Goal: Task Accomplishment & Management: Use online tool/utility

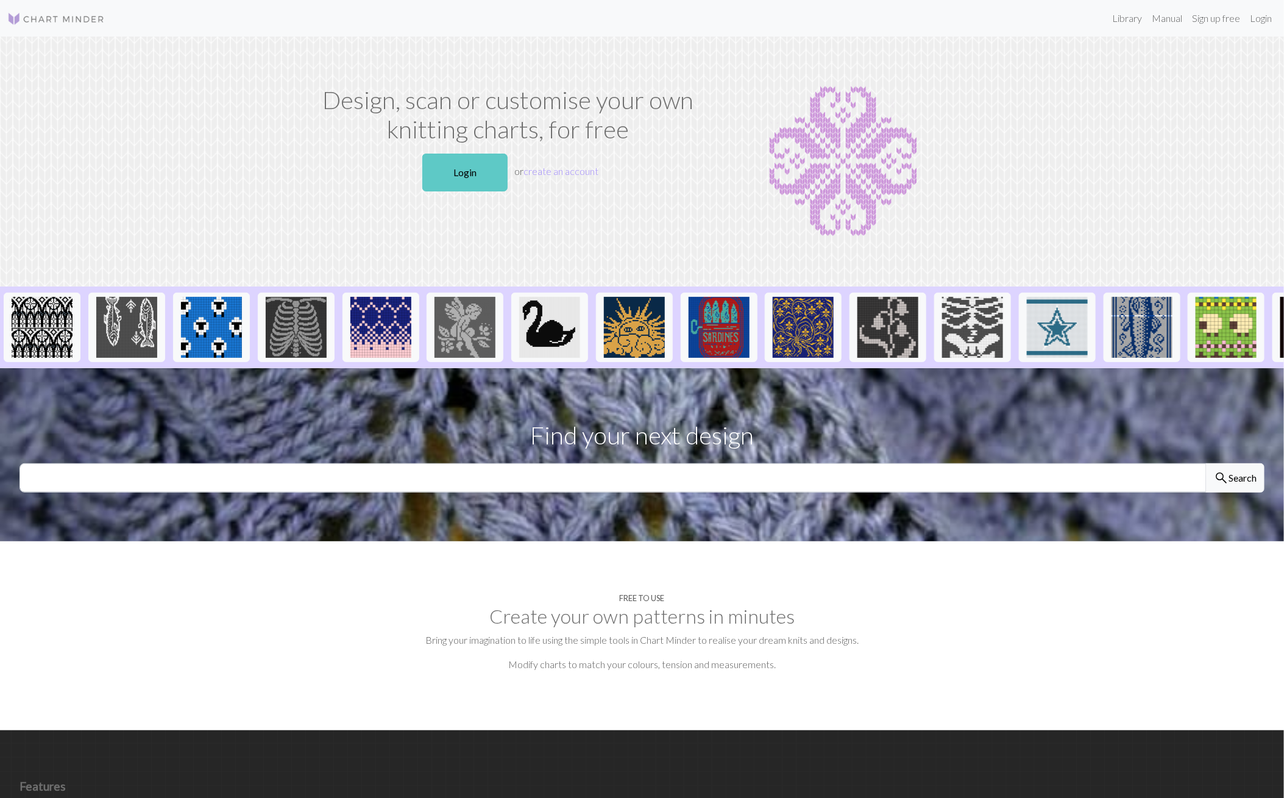
click at [482, 163] on link "Login" at bounding box center [464, 173] width 85 height 38
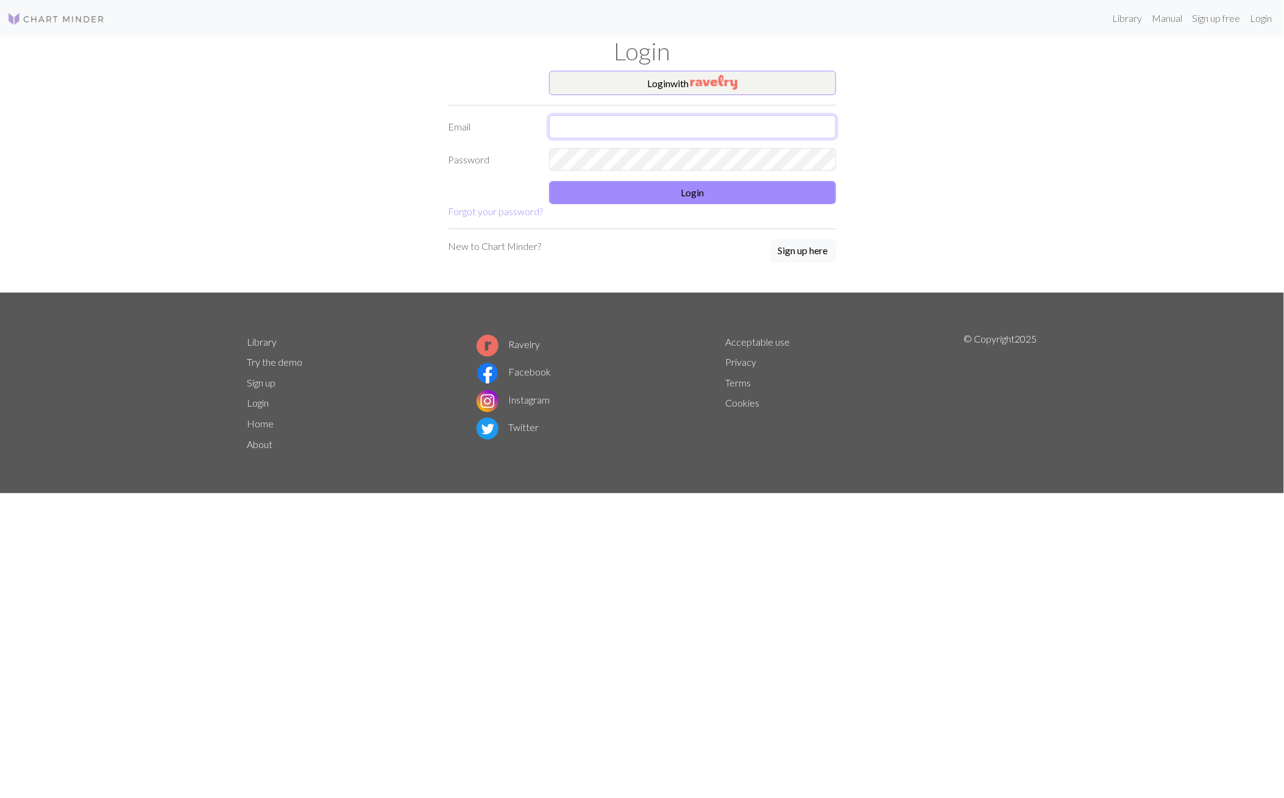
click at [565, 122] on input "text" at bounding box center [692, 126] width 287 height 23
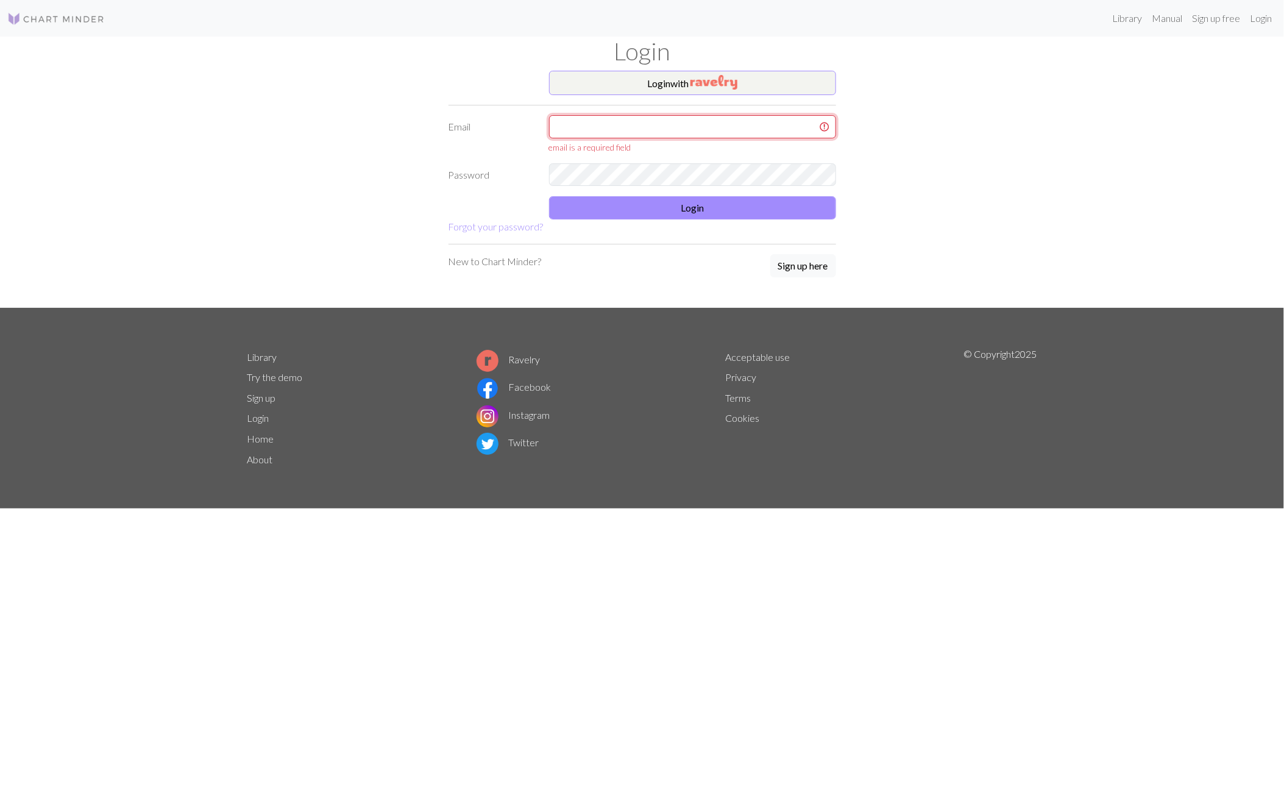
type input "[EMAIL_ADDRESS][DOMAIN_NAME]"
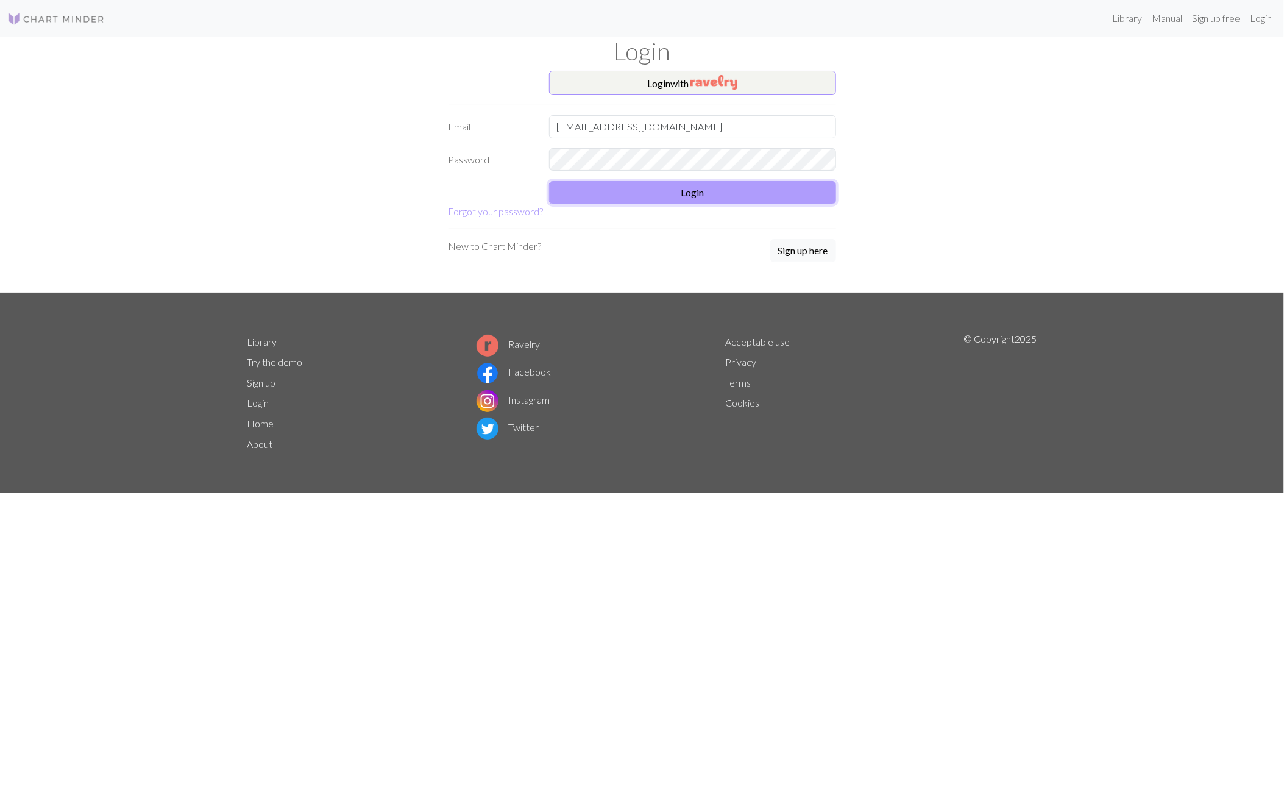
click at [669, 188] on button "Login" at bounding box center [692, 192] width 287 height 23
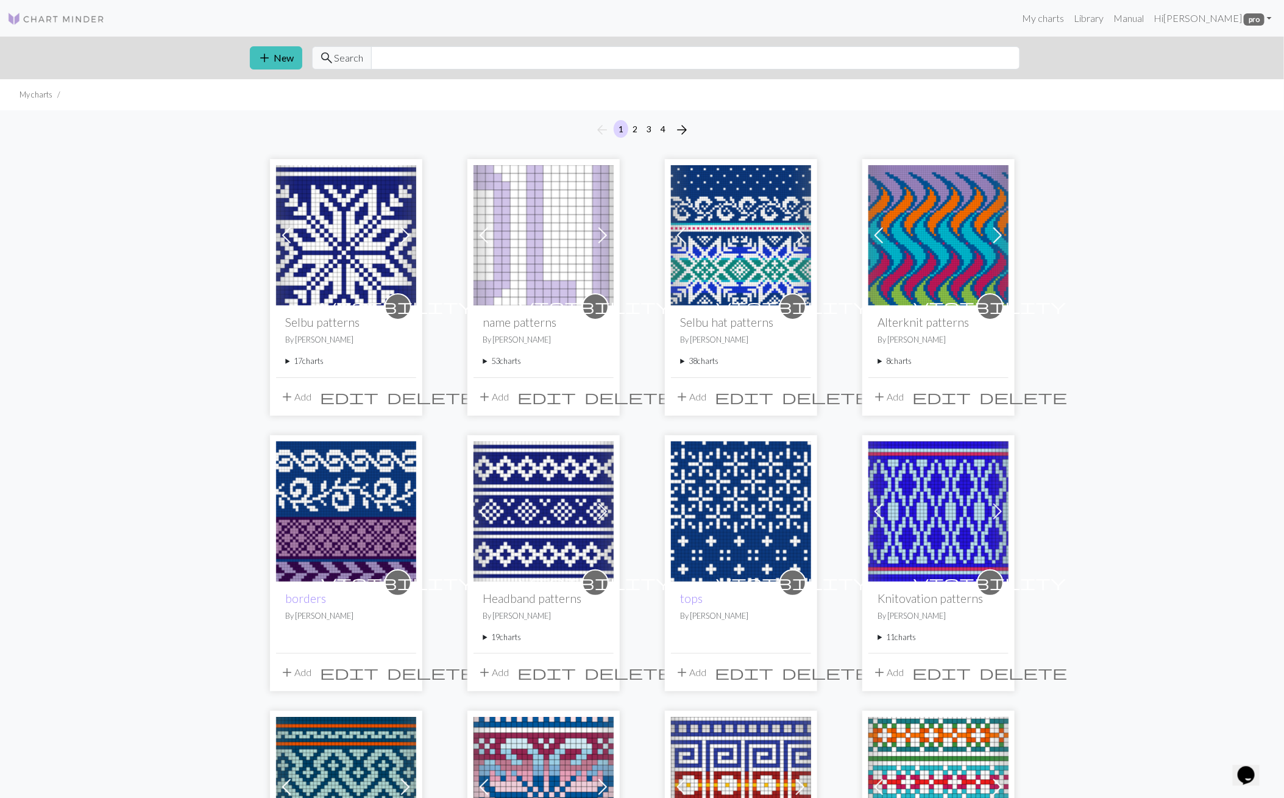
click at [287, 238] on span at bounding box center [287, 236] width 20 height 20
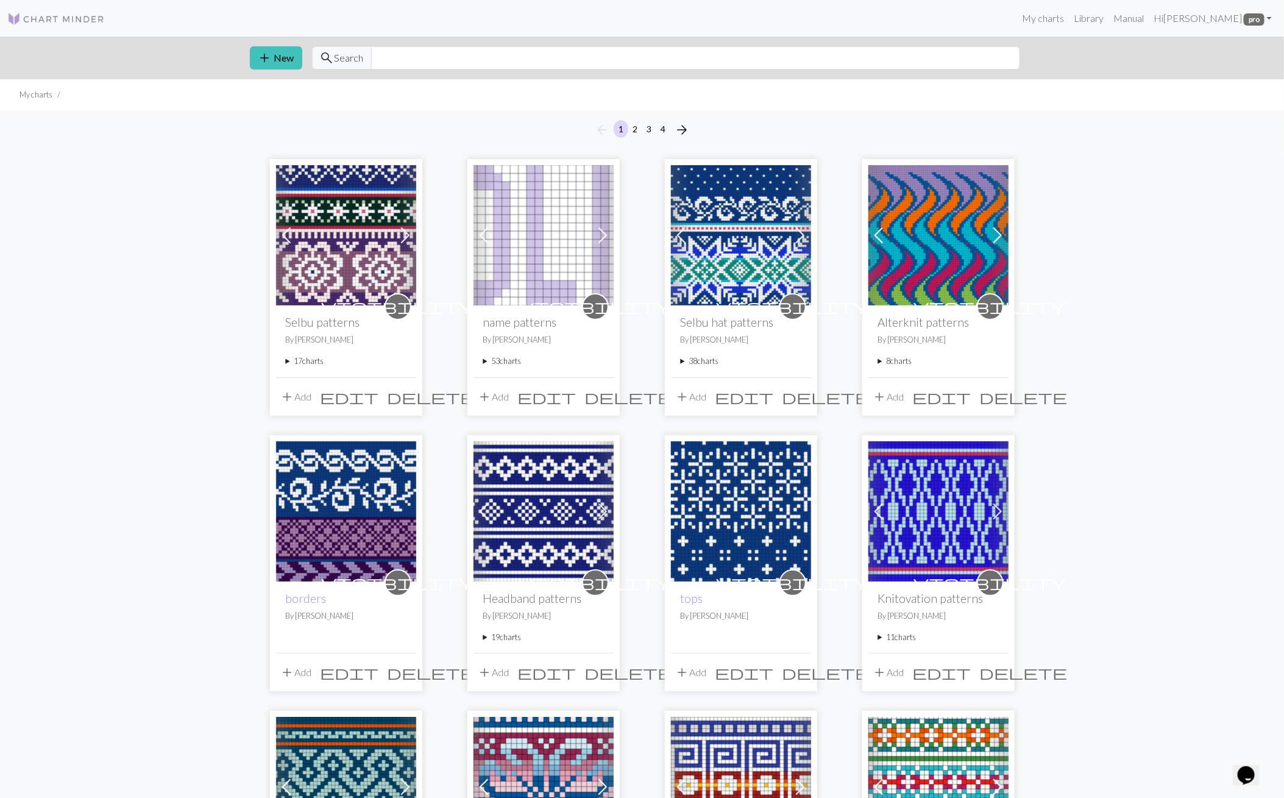
click at [287, 238] on span at bounding box center [287, 236] width 20 height 20
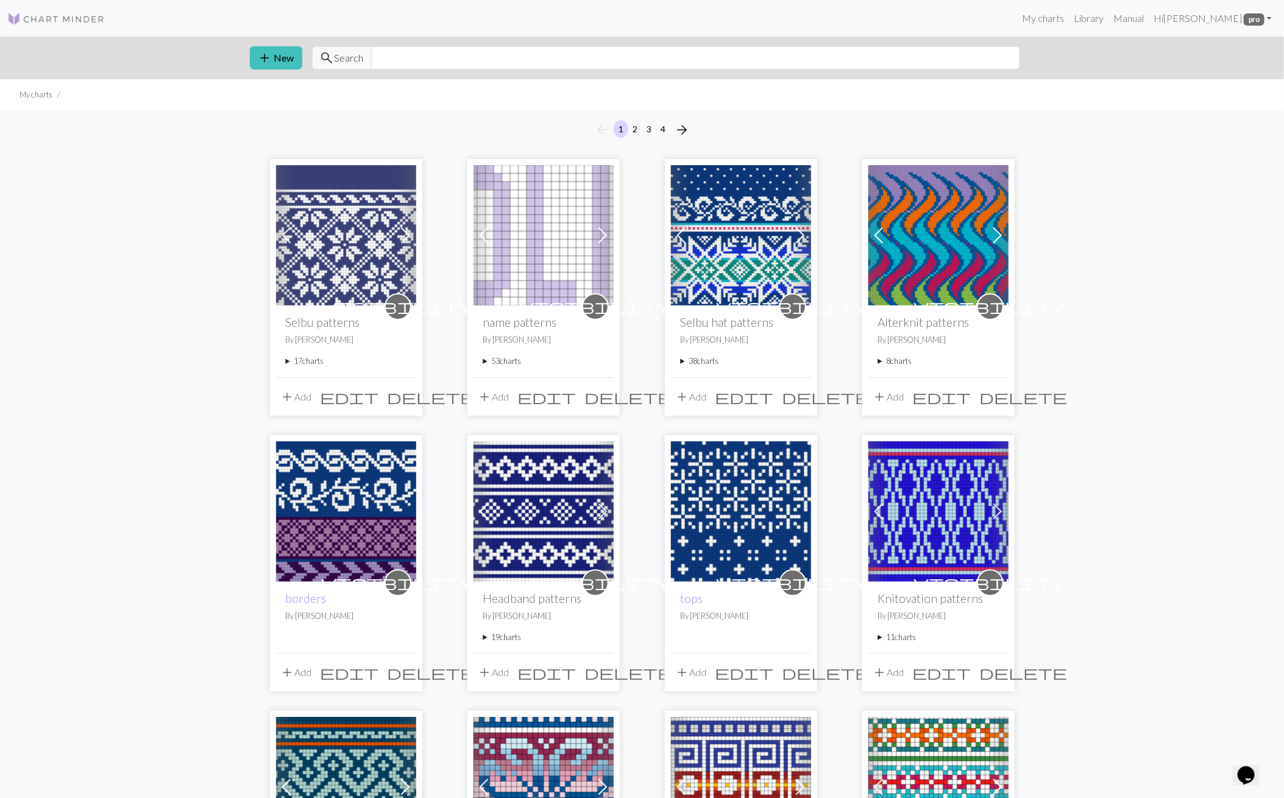
click at [287, 238] on span at bounding box center [287, 236] width 20 height 20
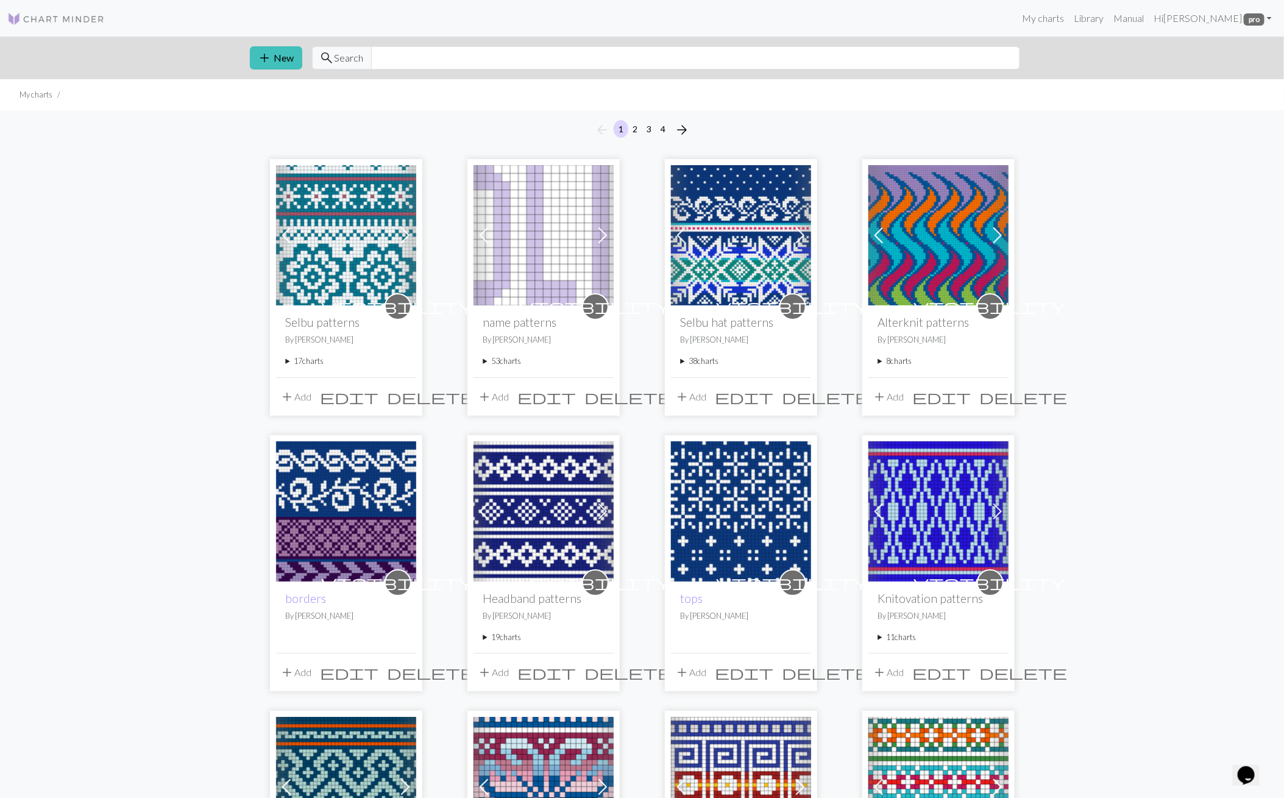
click at [287, 238] on span at bounding box center [287, 236] width 20 height 20
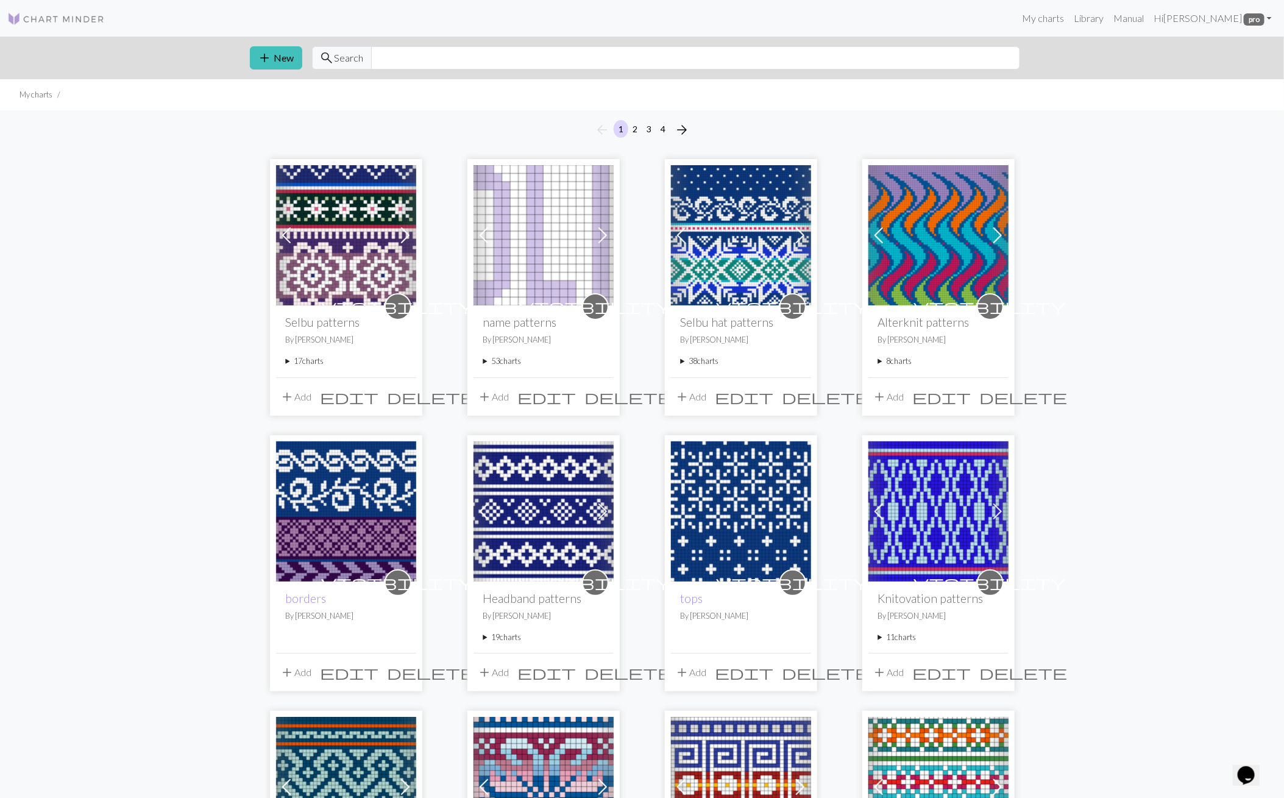
click at [287, 238] on span at bounding box center [287, 236] width 20 height 20
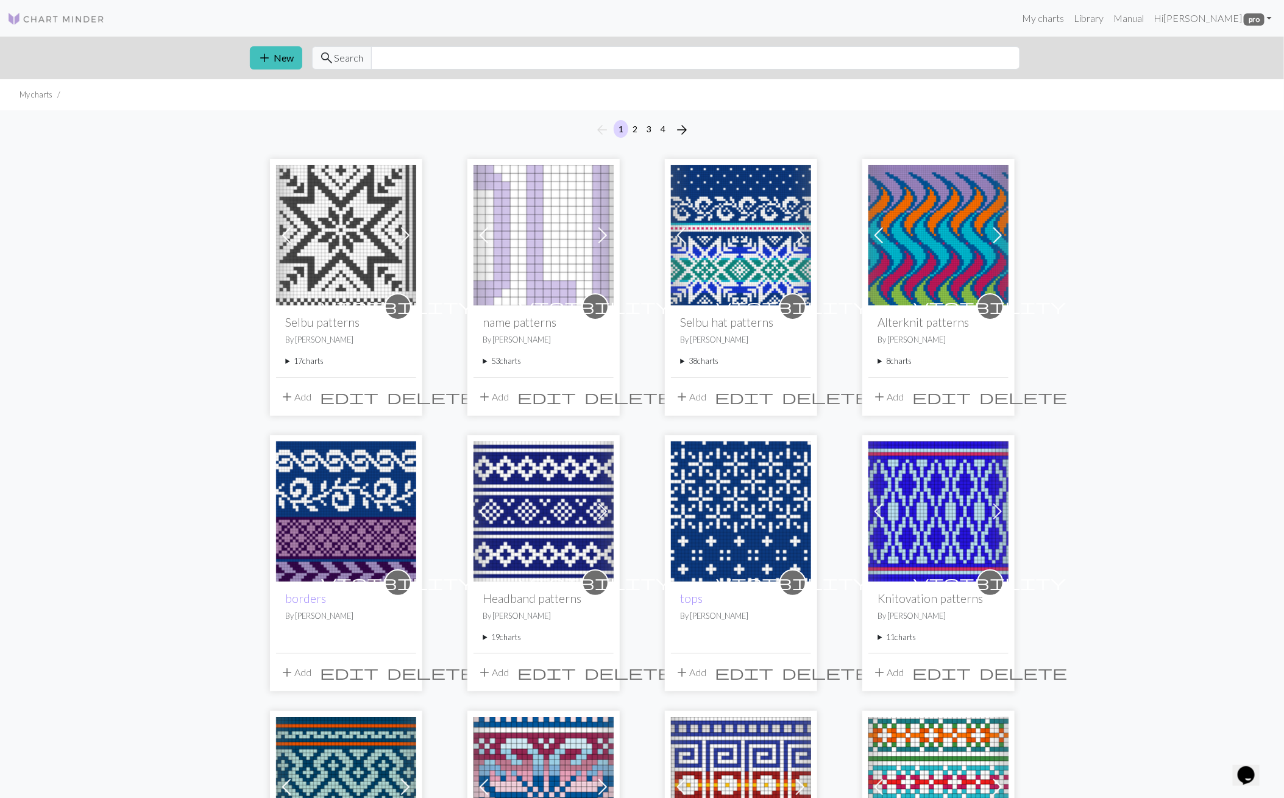
click at [287, 238] on span at bounding box center [287, 236] width 20 height 20
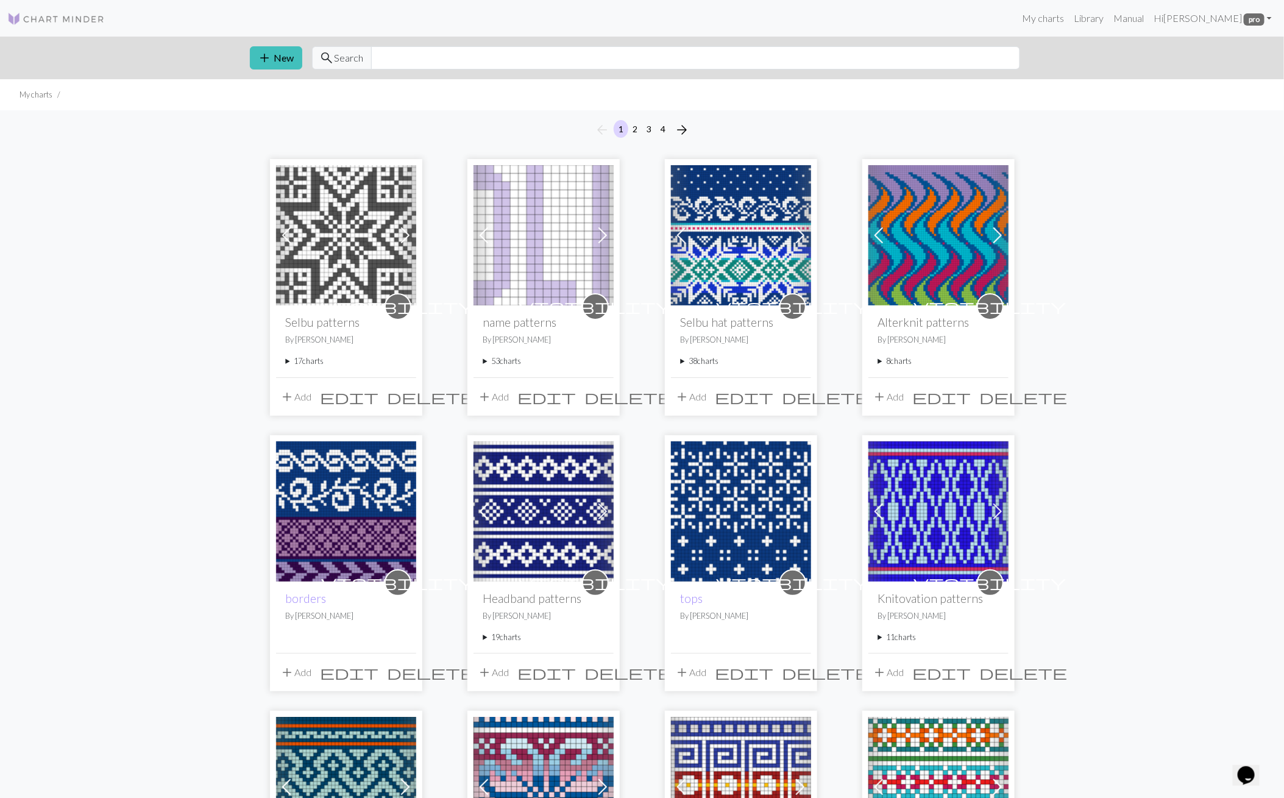
click at [682, 239] on span at bounding box center [682, 236] width 20 height 20
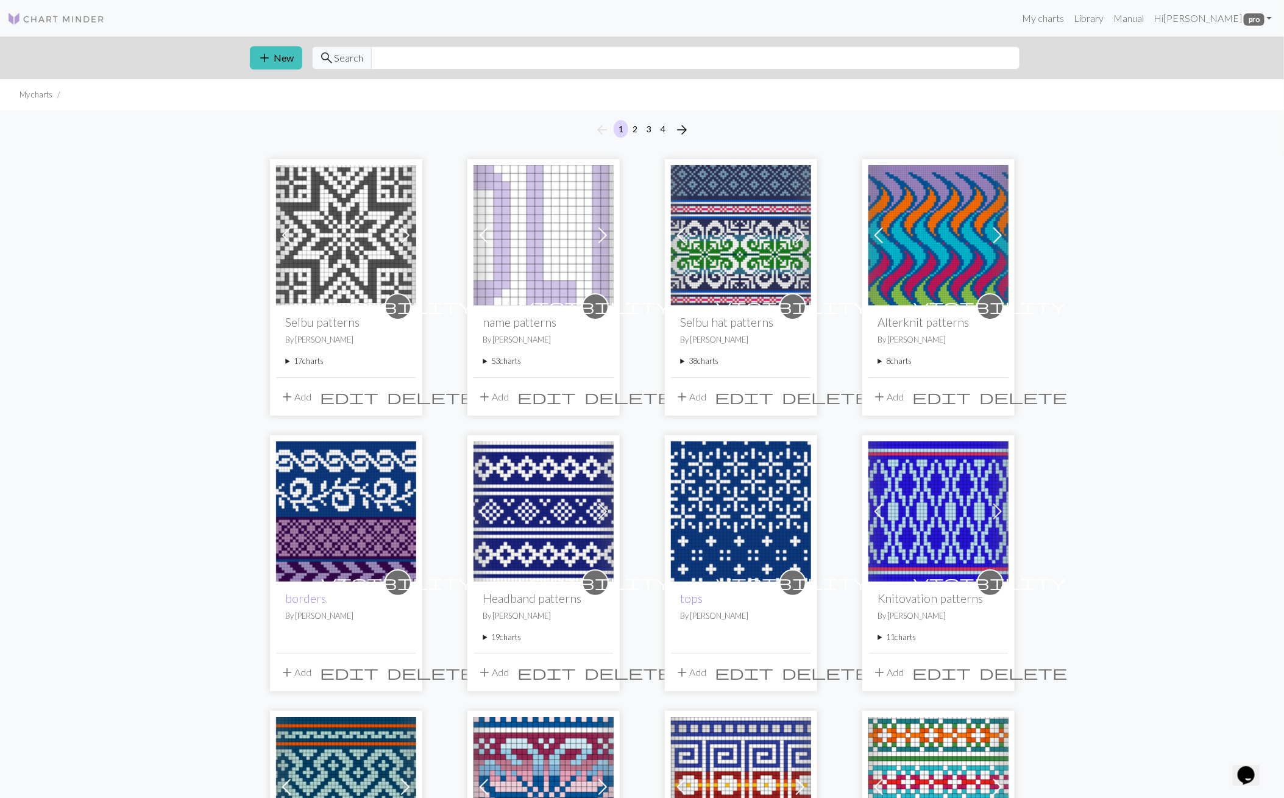
click at [682, 239] on span at bounding box center [682, 236] width 20 height 20
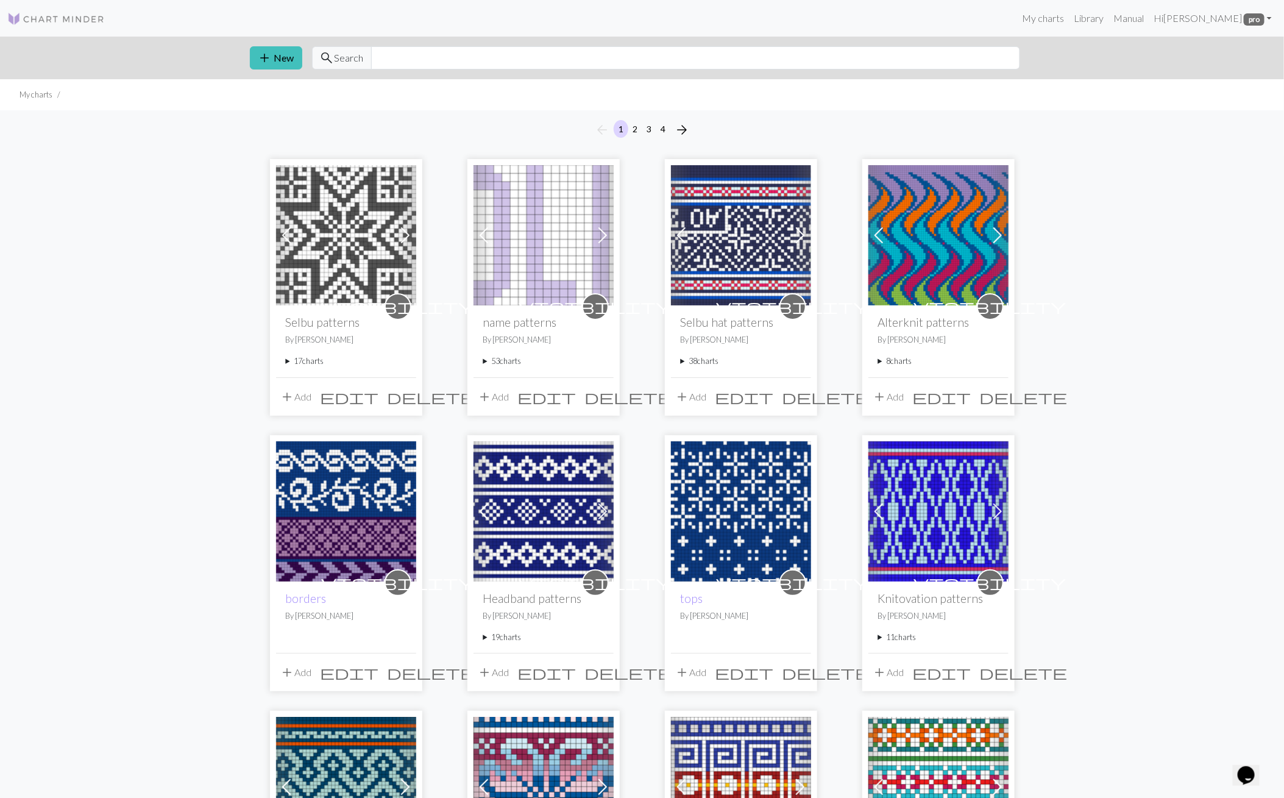
click at [682, 239] on span at bounding box center [682, 236] width 20 height 20
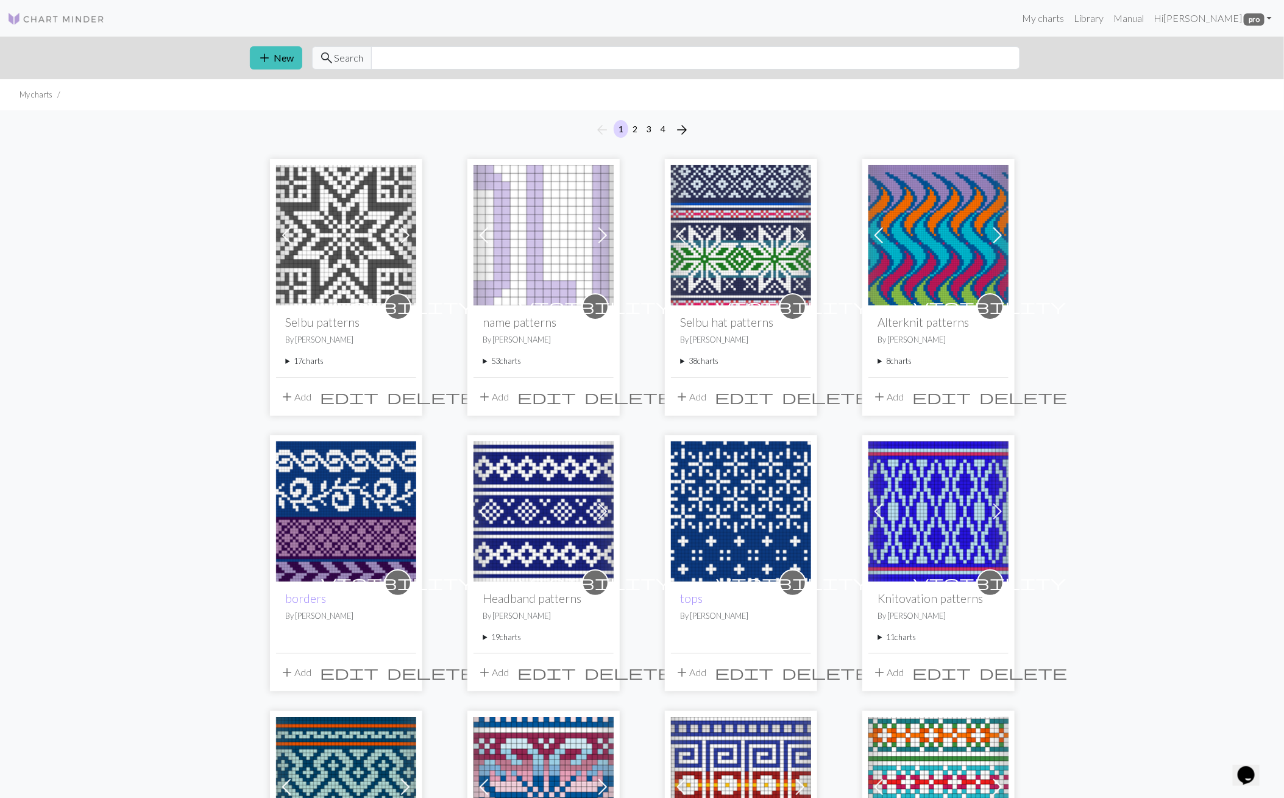
click at [682, 239] on span at bounding box center [682, 236] width 20 height 20
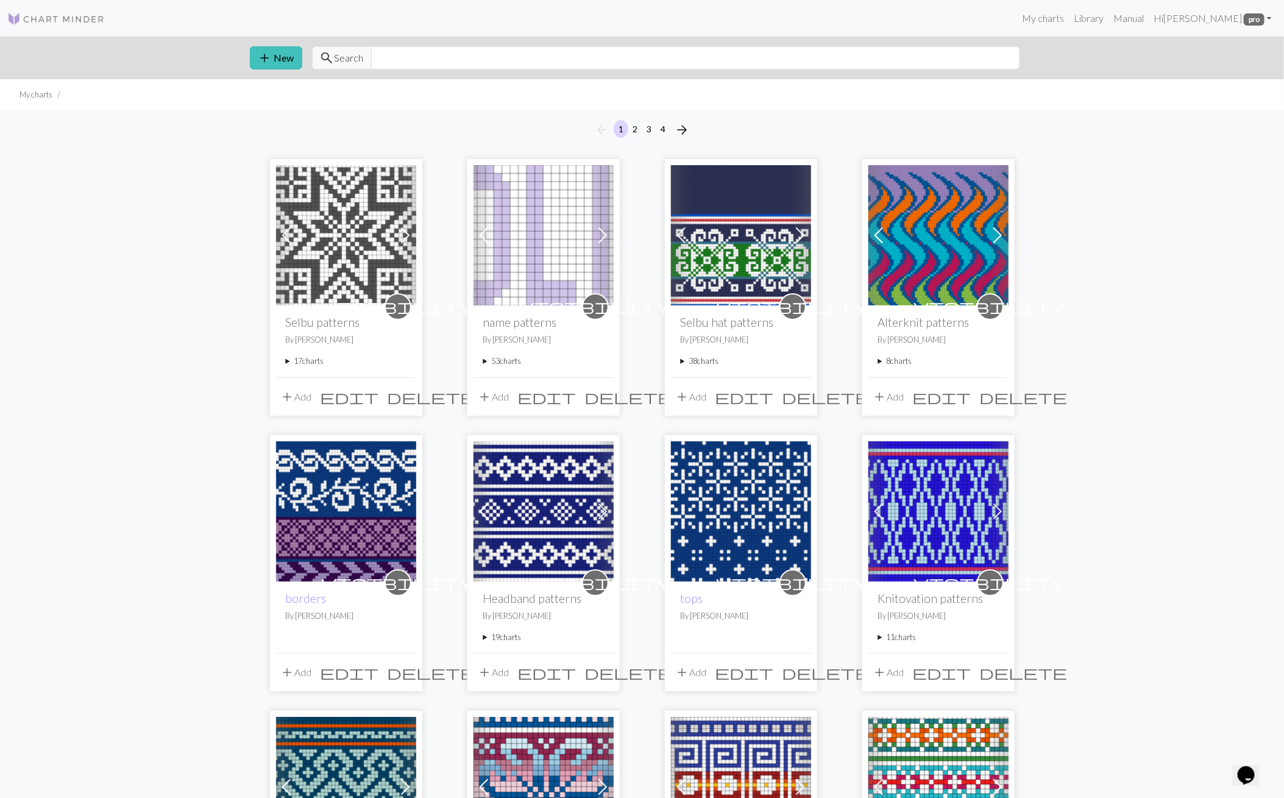
click at [682, 239] on span at bounding box center [682, 236] width 20 height 20
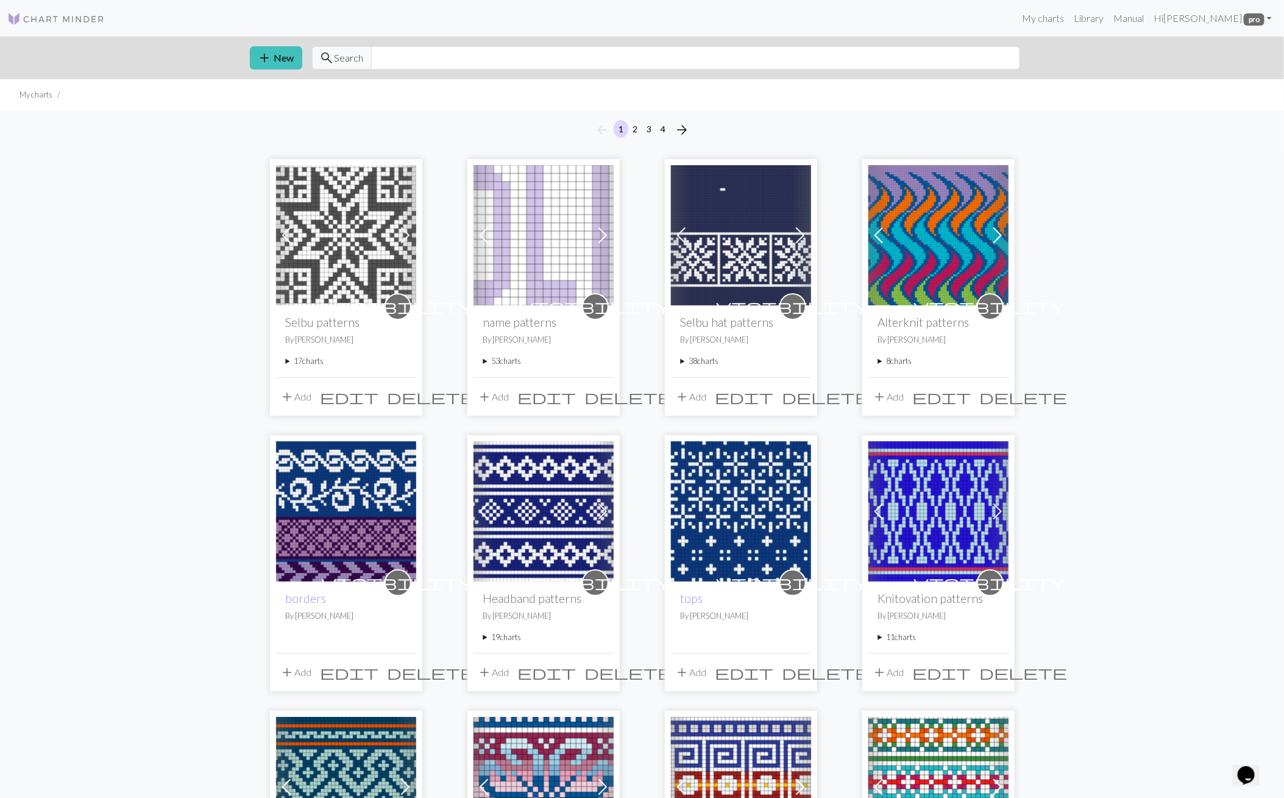
click at [682, 239] on span at bounding box center [682, 236] width 20 height 20
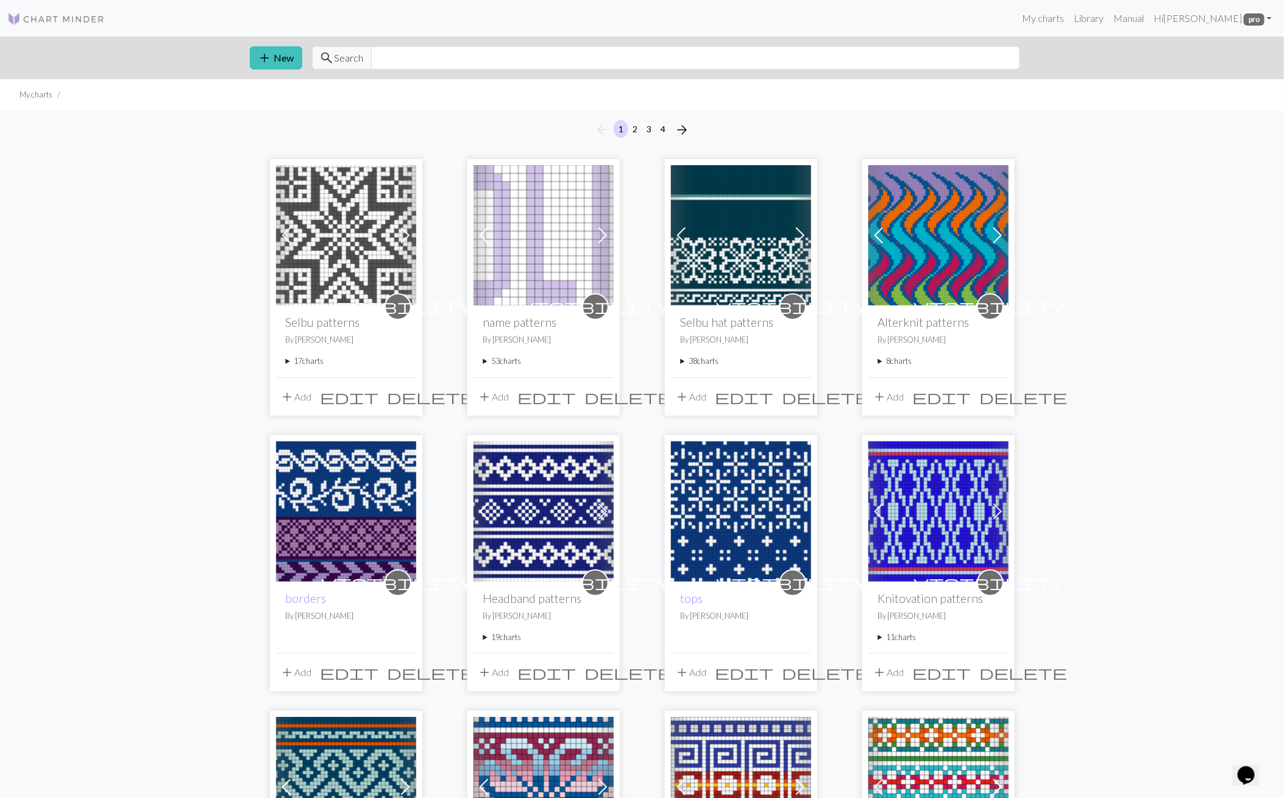
click at [682, 239] on span at bounding box center [682, 236] width 20 height 20
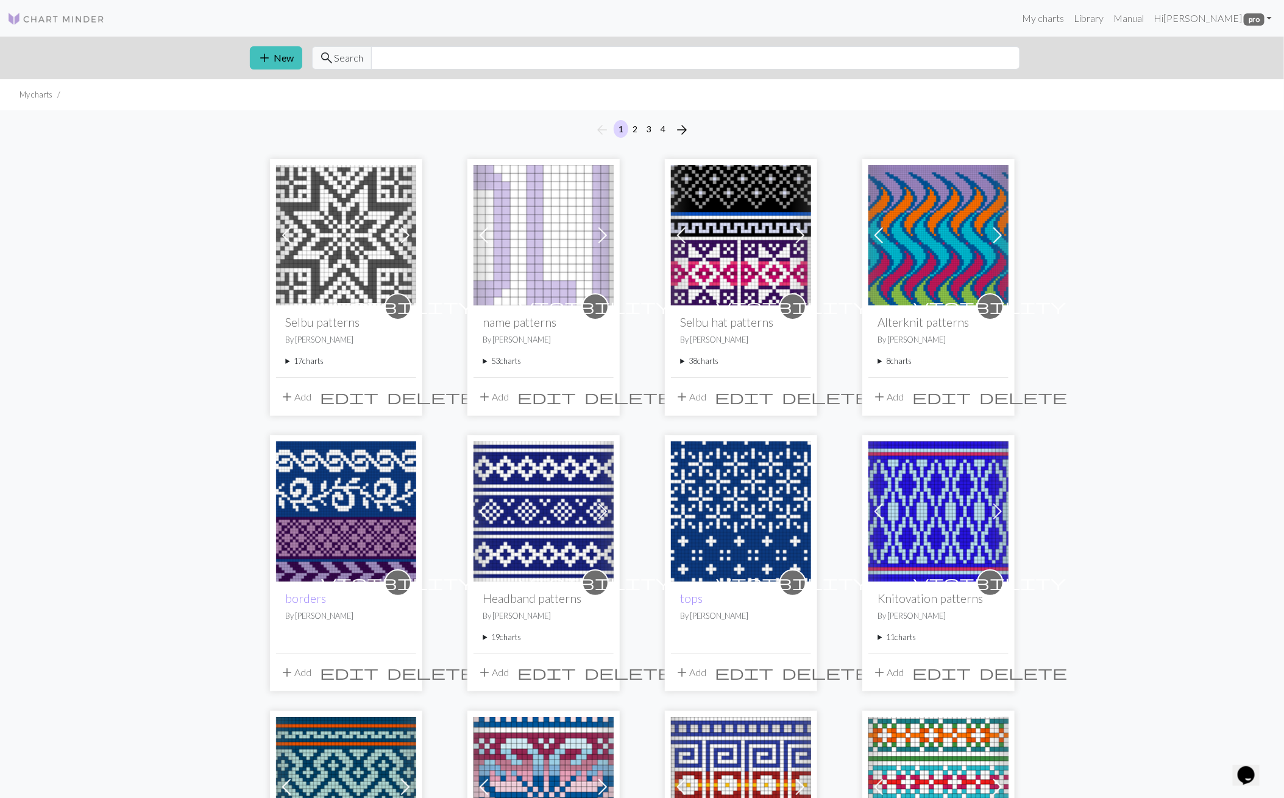
click at [799, 229] on span at bounding box center [801, 236] width 20 height 20
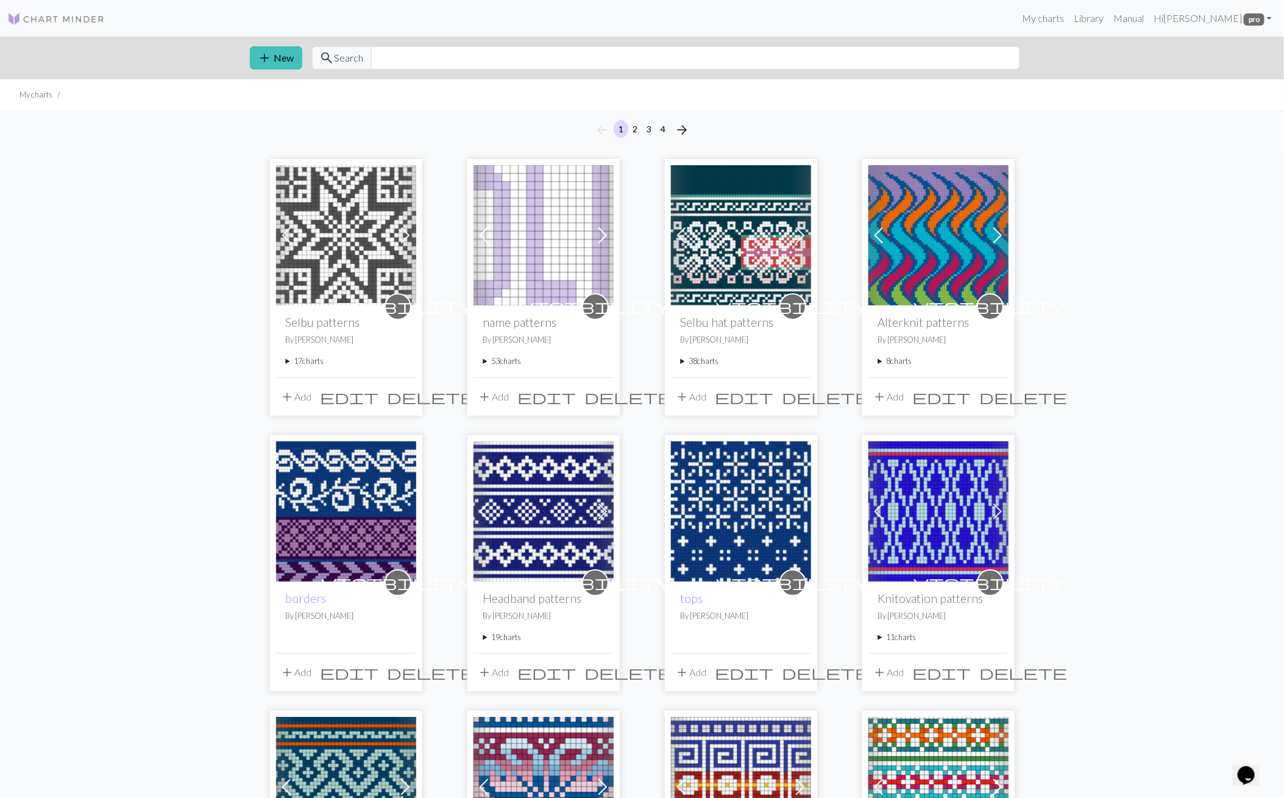
click at [677, 230] on span at bounding box center [682, 236] width 20 height 20
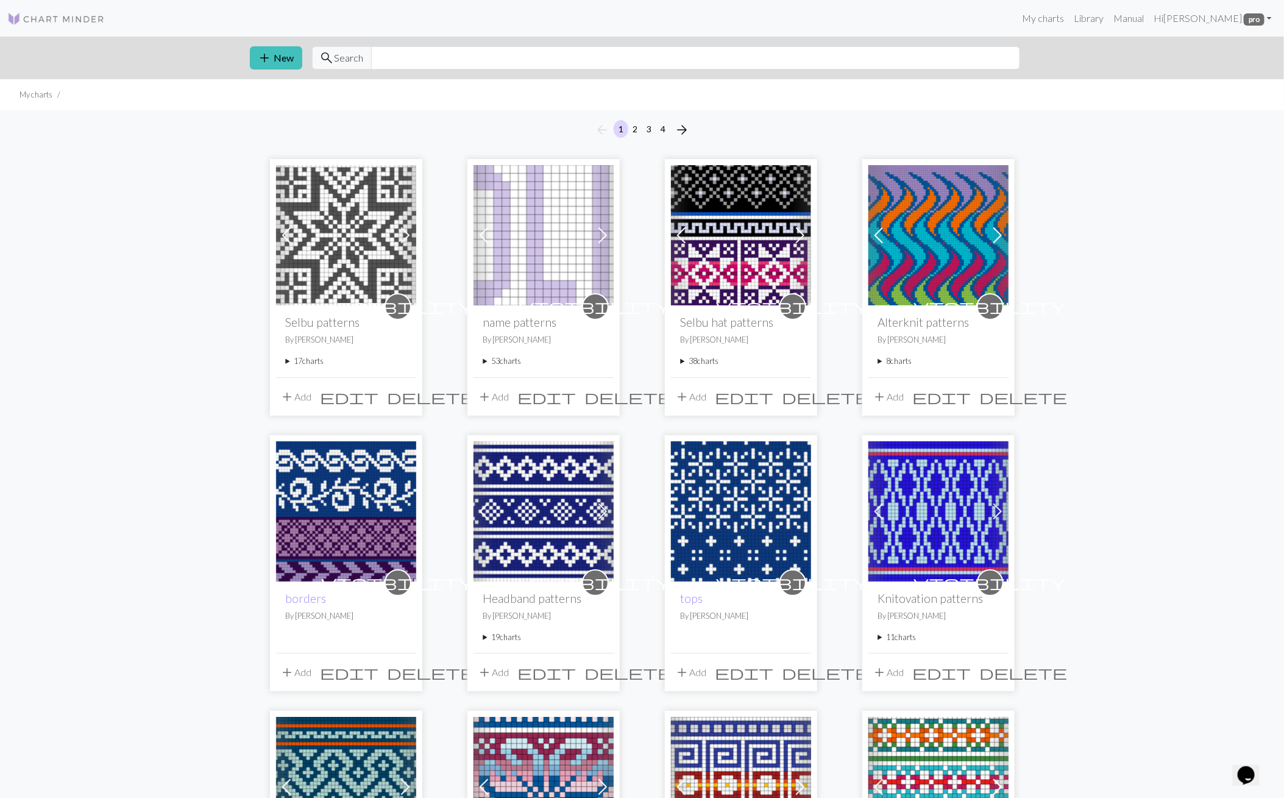
click at [677, 230] on span at bounding box center [682, 236] width 20 height 20
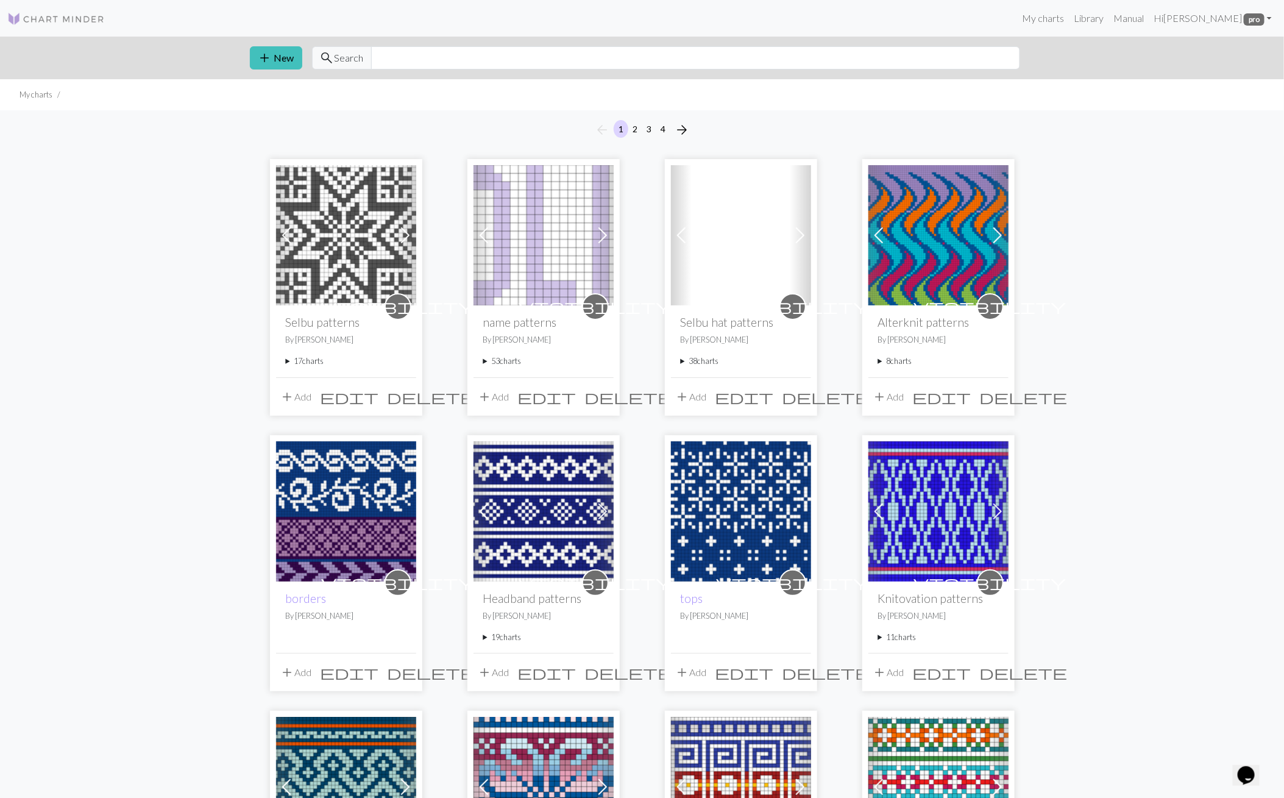
click at [677, 230] on span at bounding box center [682, 236] width 20 height 20
click at [674, 231] on span at bounding box center [682, 236] width 20 height 20
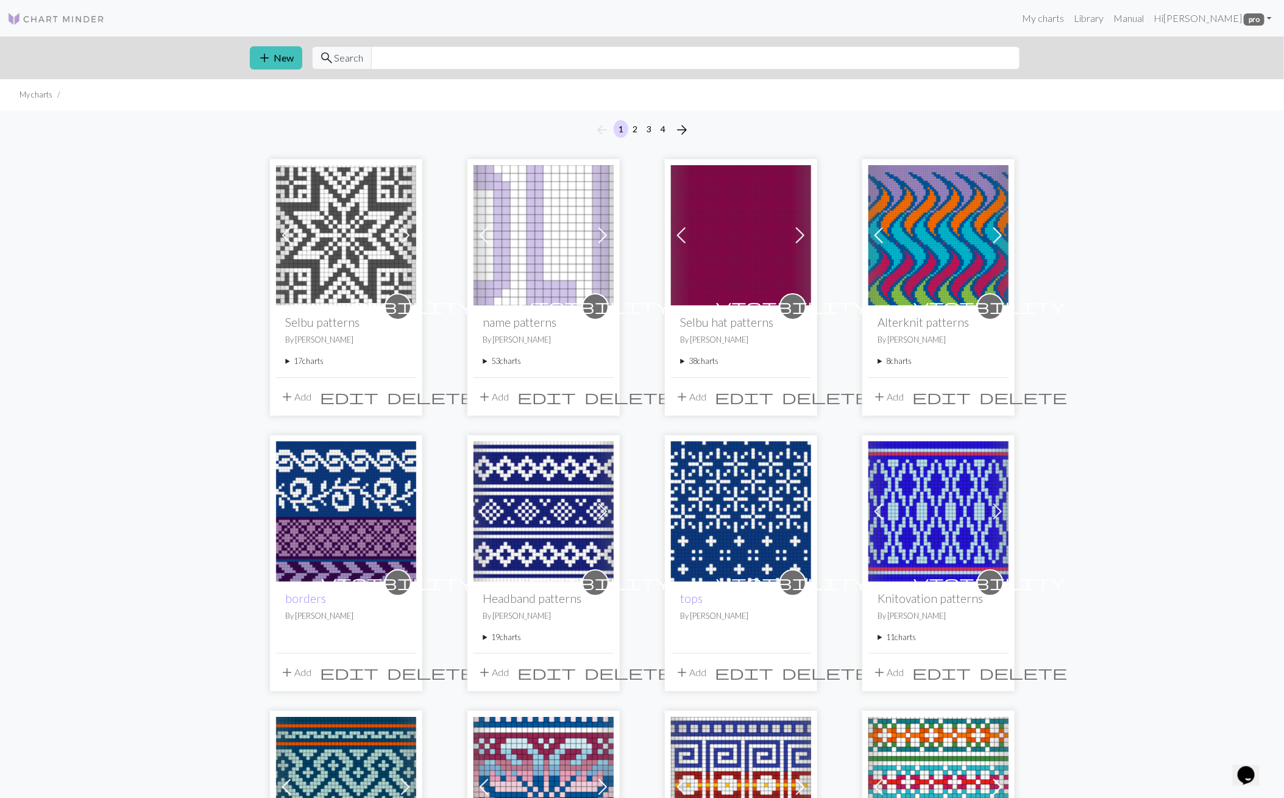
click at [674, 231] on span at bounding box center [682, 236] width 20 height 20
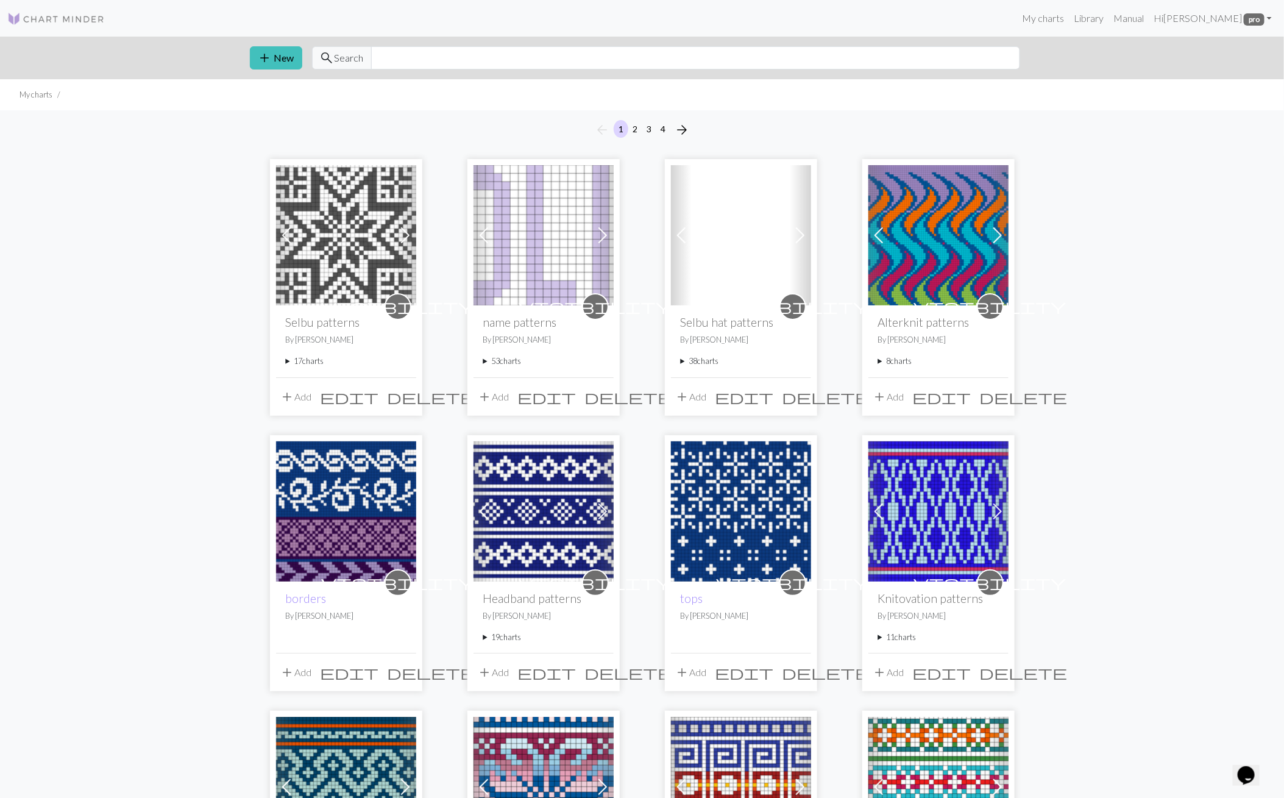
click at [674, 231] on span at bounding box center [682, 236] width 20 height 20
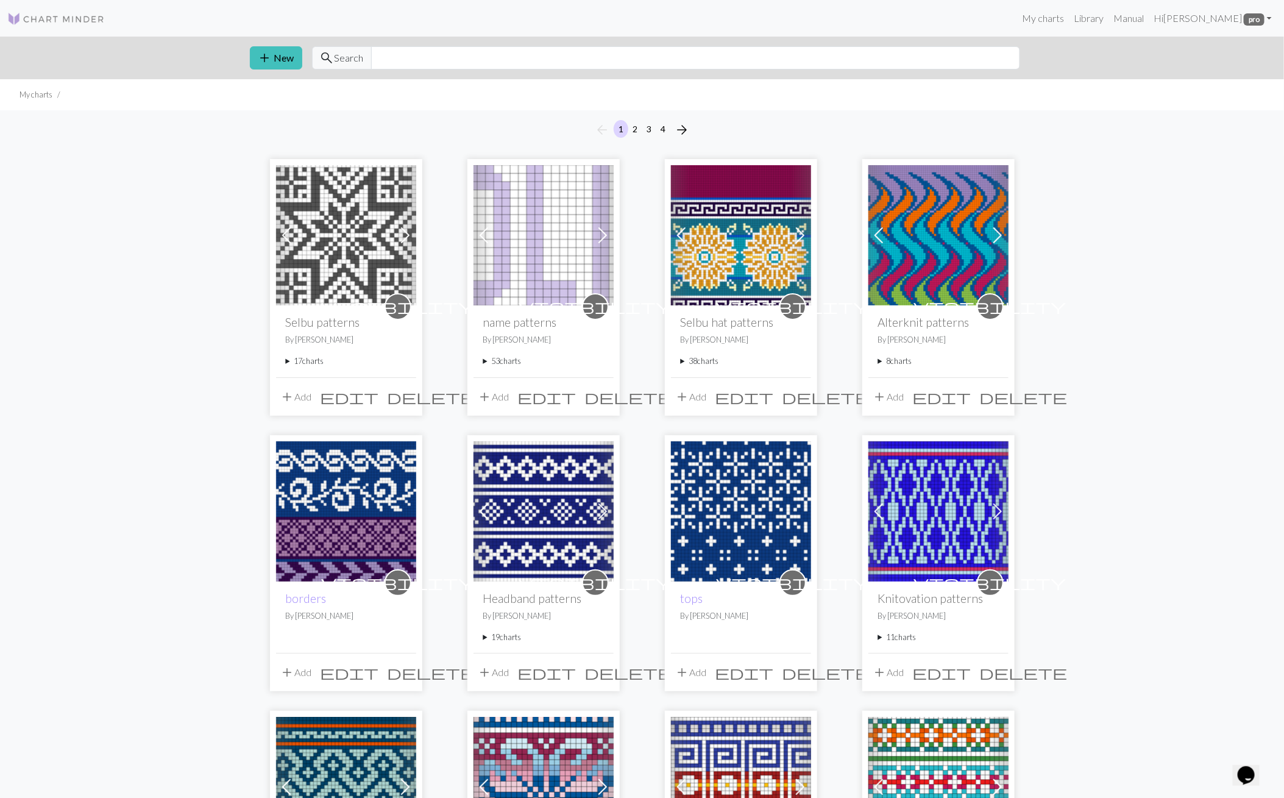
click at [807, 237] on span at bounding box center [801, 236] width 20 height 20
click at [676, 235] on span at bounding box center [682, 236] width 20 height 20
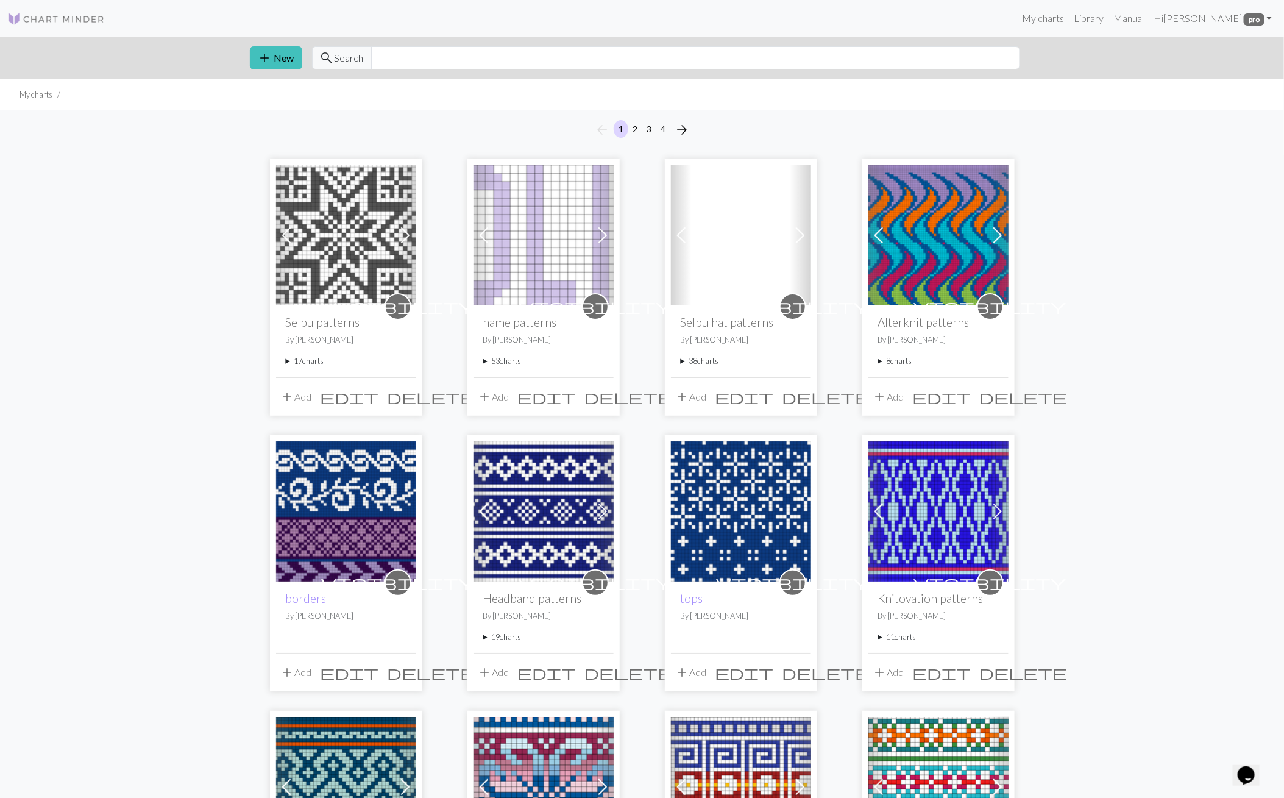
click at [676, 235] on span at bounding box center [682, 236] width 20 height 20
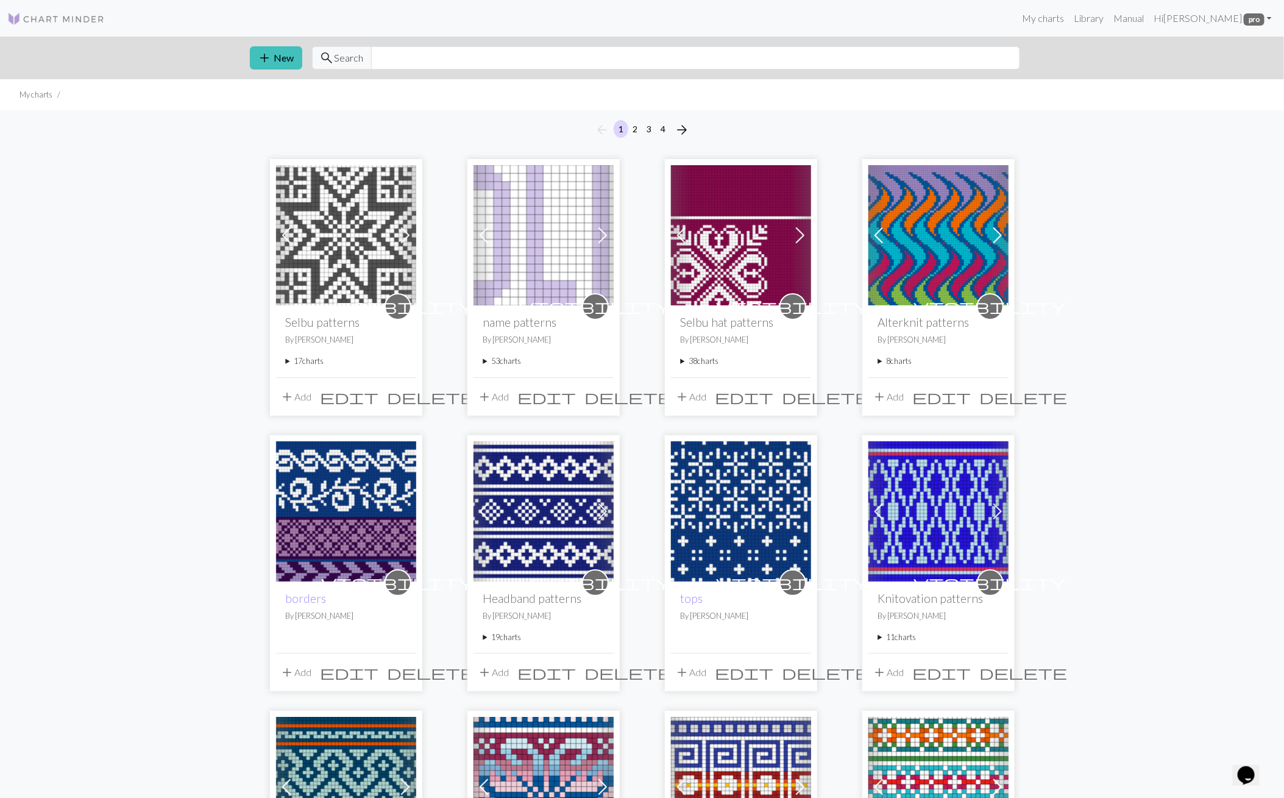
click at [676, 235] on span at bounding box center [682, 236] width 20 height 20
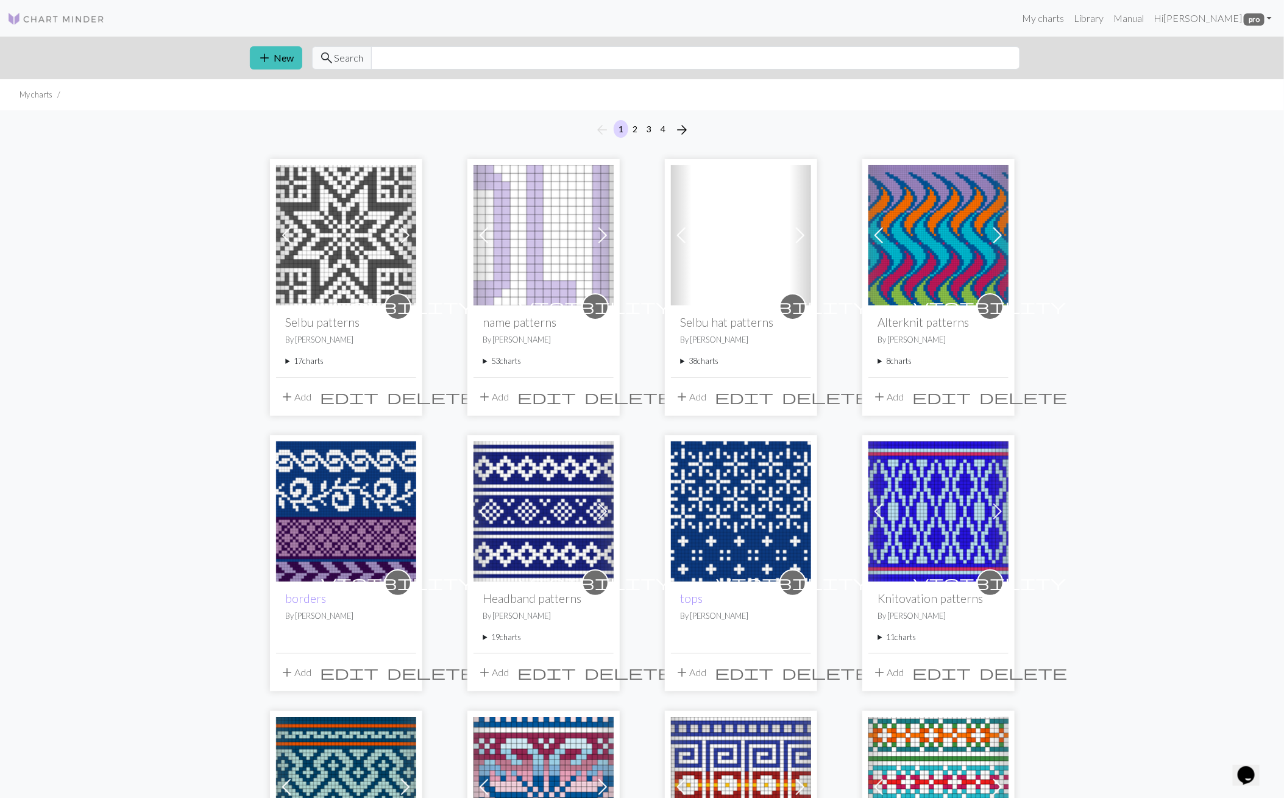
click at [676, 235] on span at bounding box center [682, 236] width 20 height 20
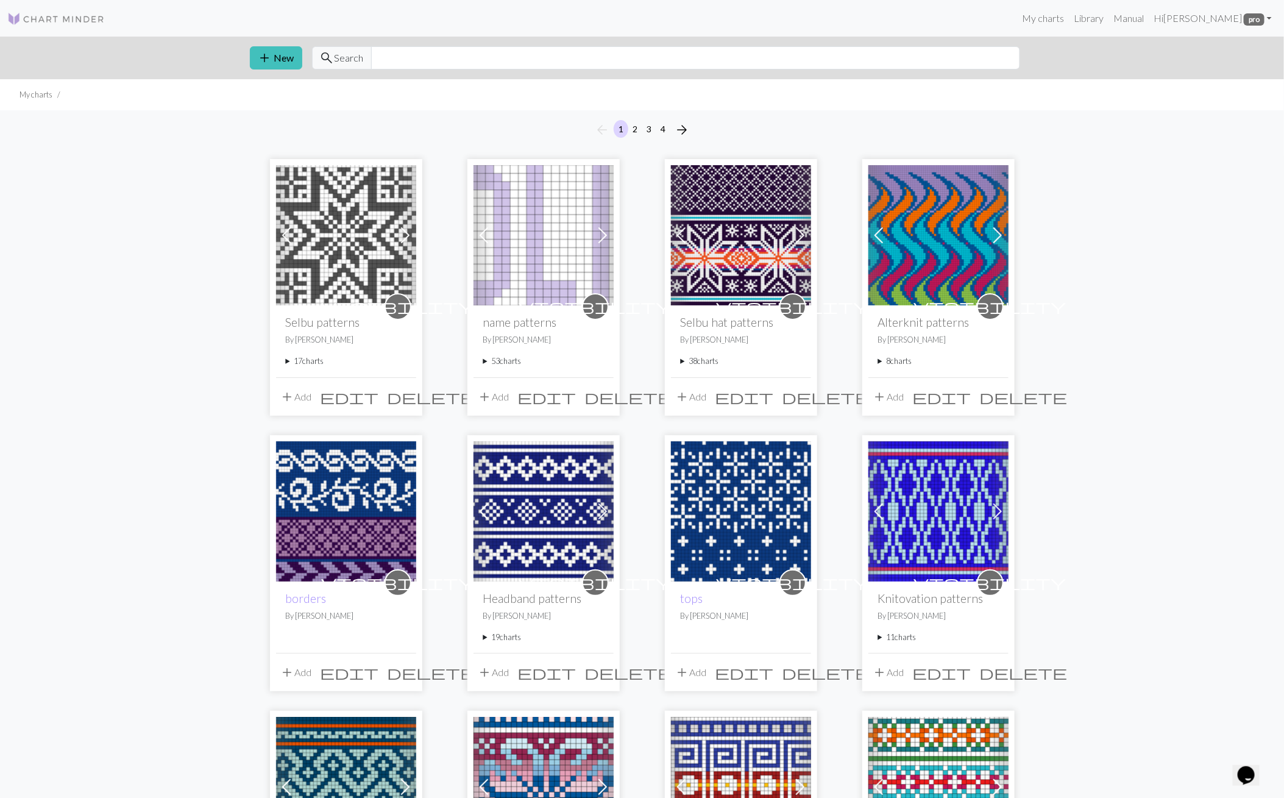
click at [802, 236] on span at bounding box center [801, 236] width 20 height 20
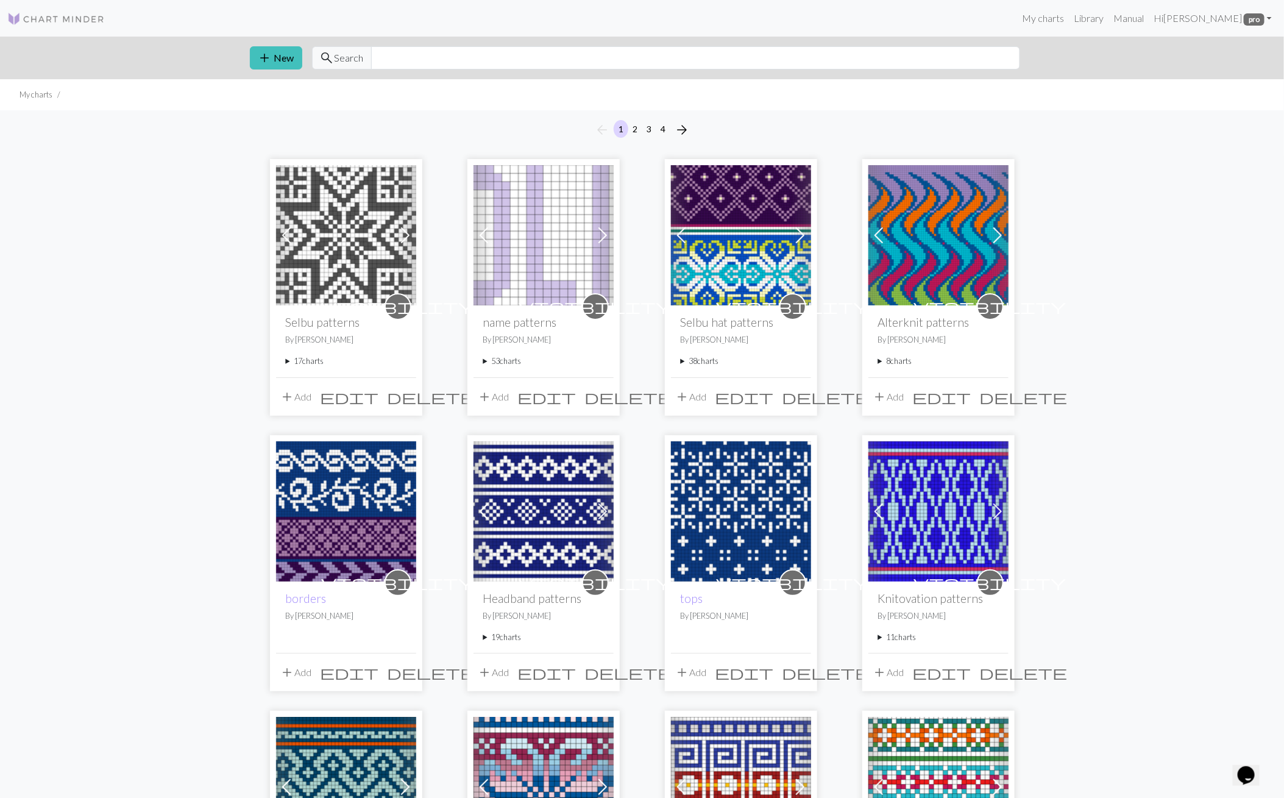
click at [802, 236] on span at bounding box center [801, 236] width 20 height 20
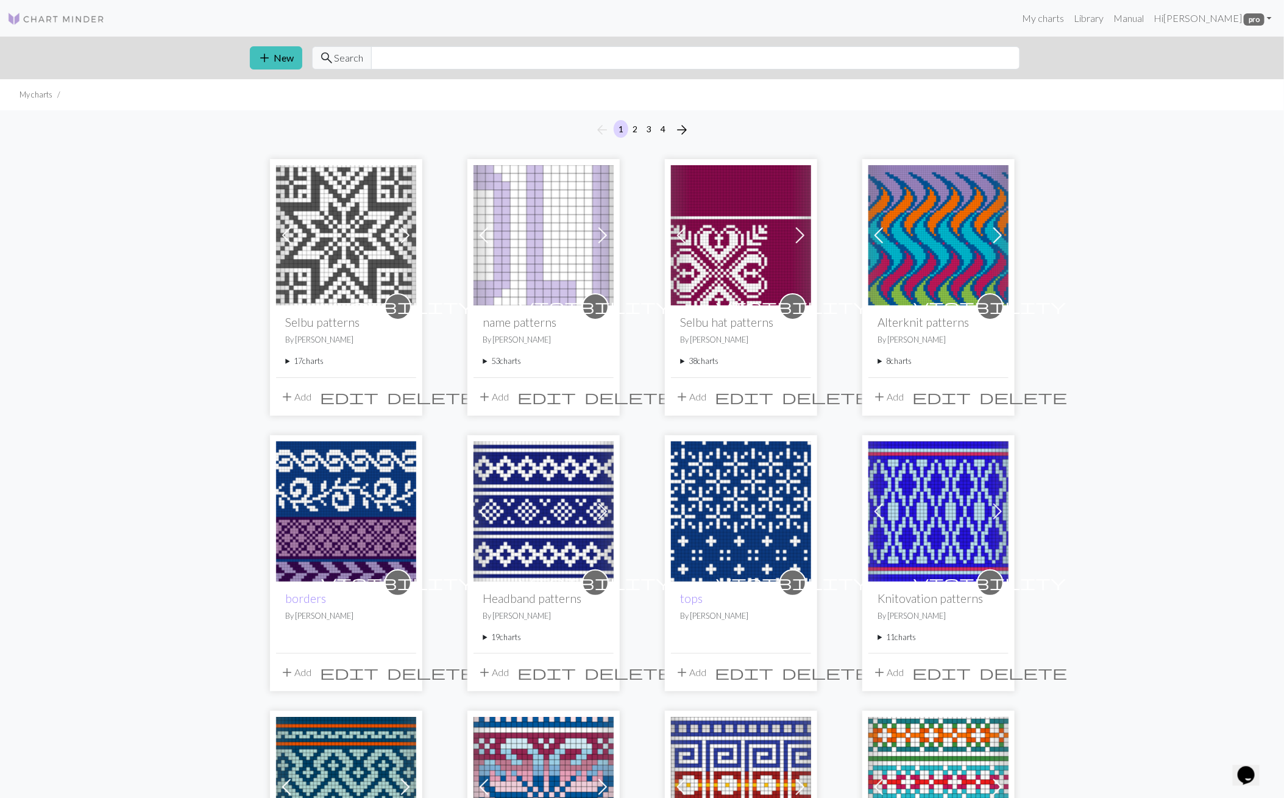
click at [802, 236] on span at bounding box center [801, 236] width 20 height 20
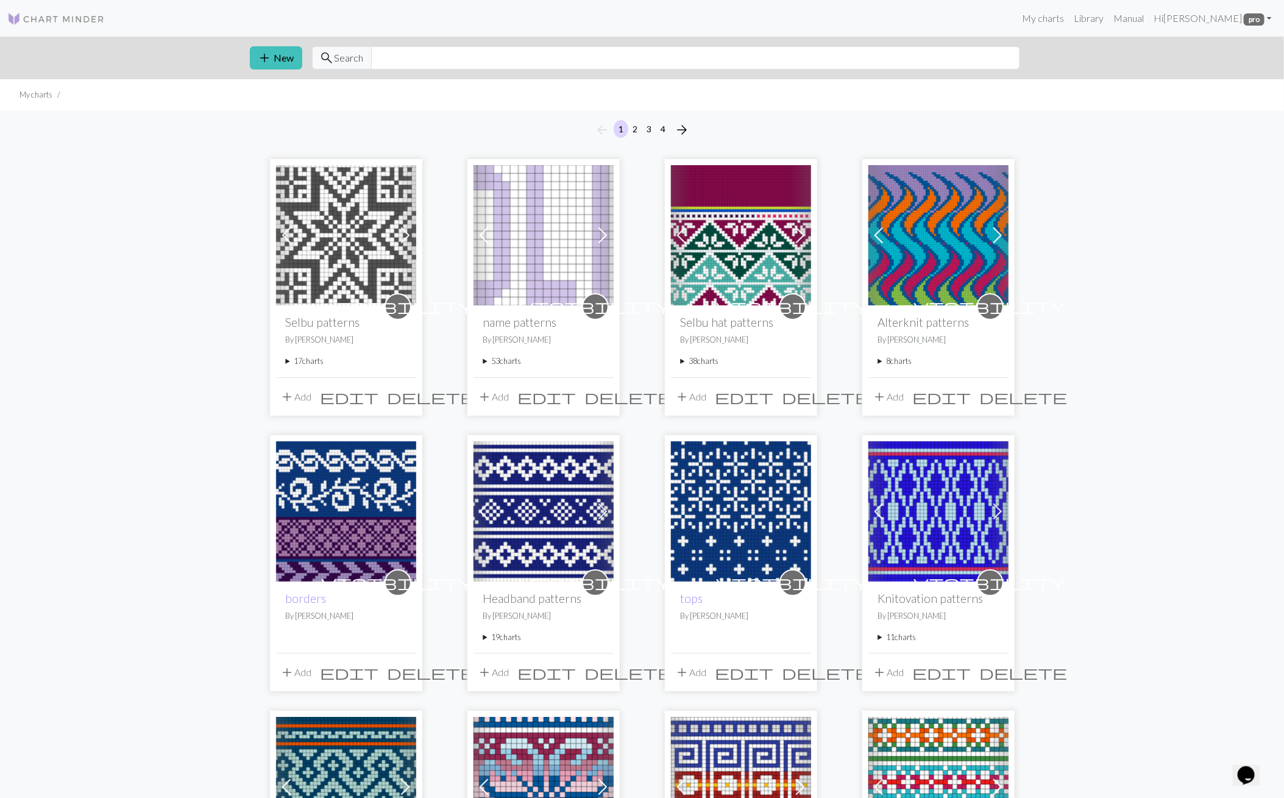
click at [802, 236] on span at bounding box center [801, 236] width 20 height 20
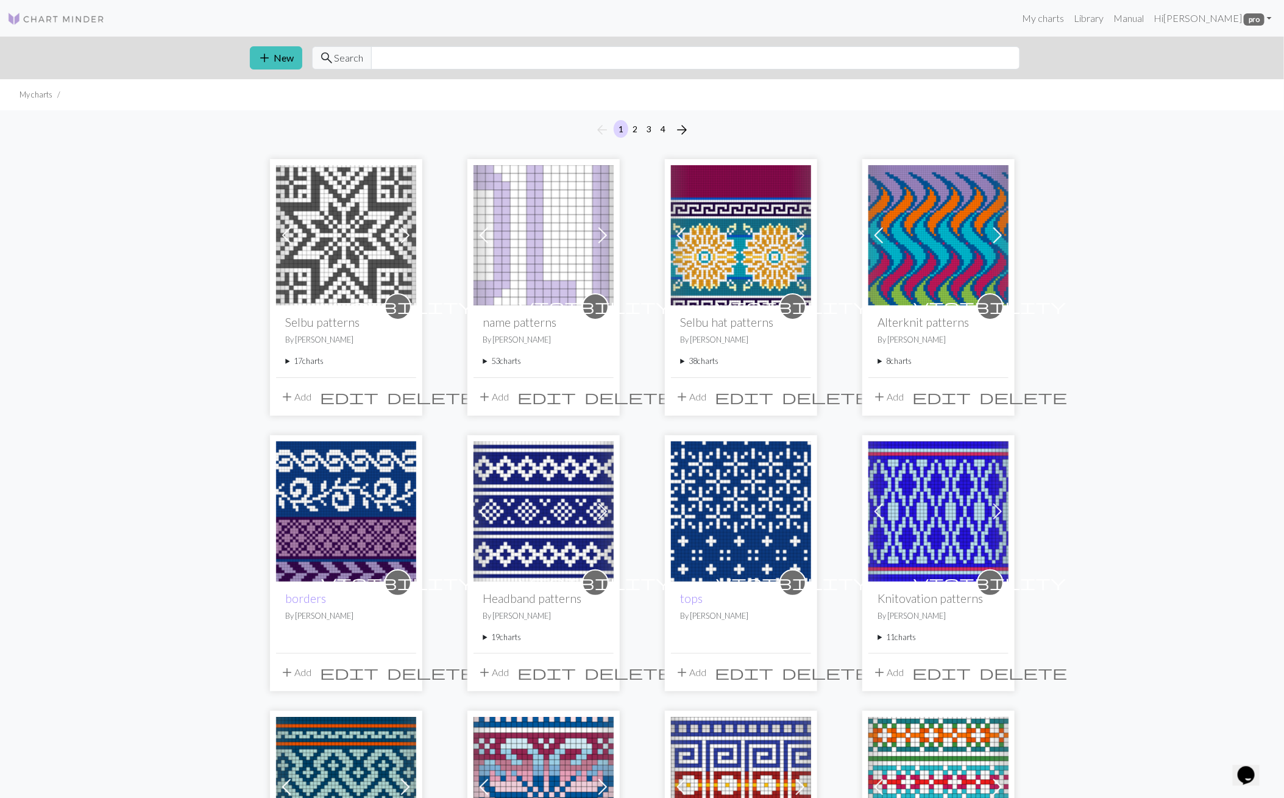
click at [802, 236] on span at bounding box center [801, 236] width 20 height 20
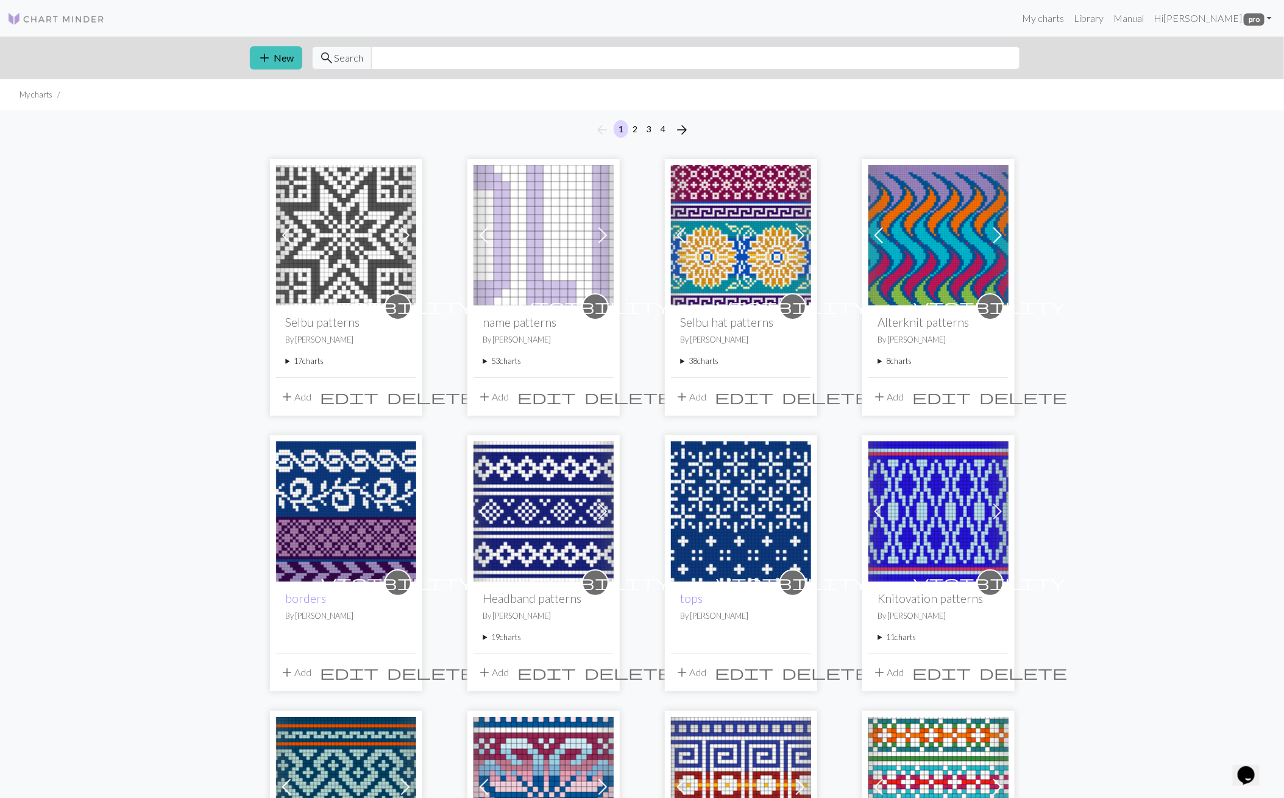
click at [802, 236] on span at bounding box center [801, 236] width 20 height 20
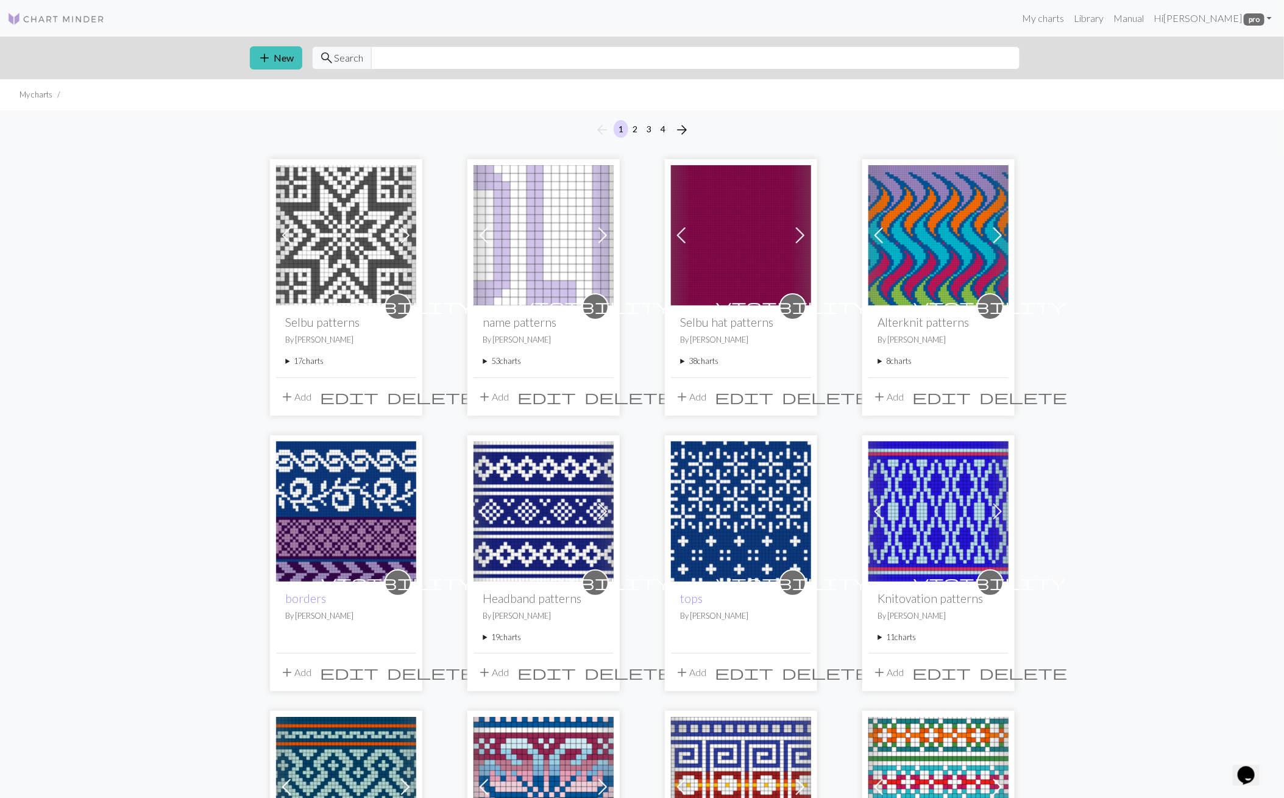
click at [771, 246] on img at bounding box center [741, 235] width 140 height 140
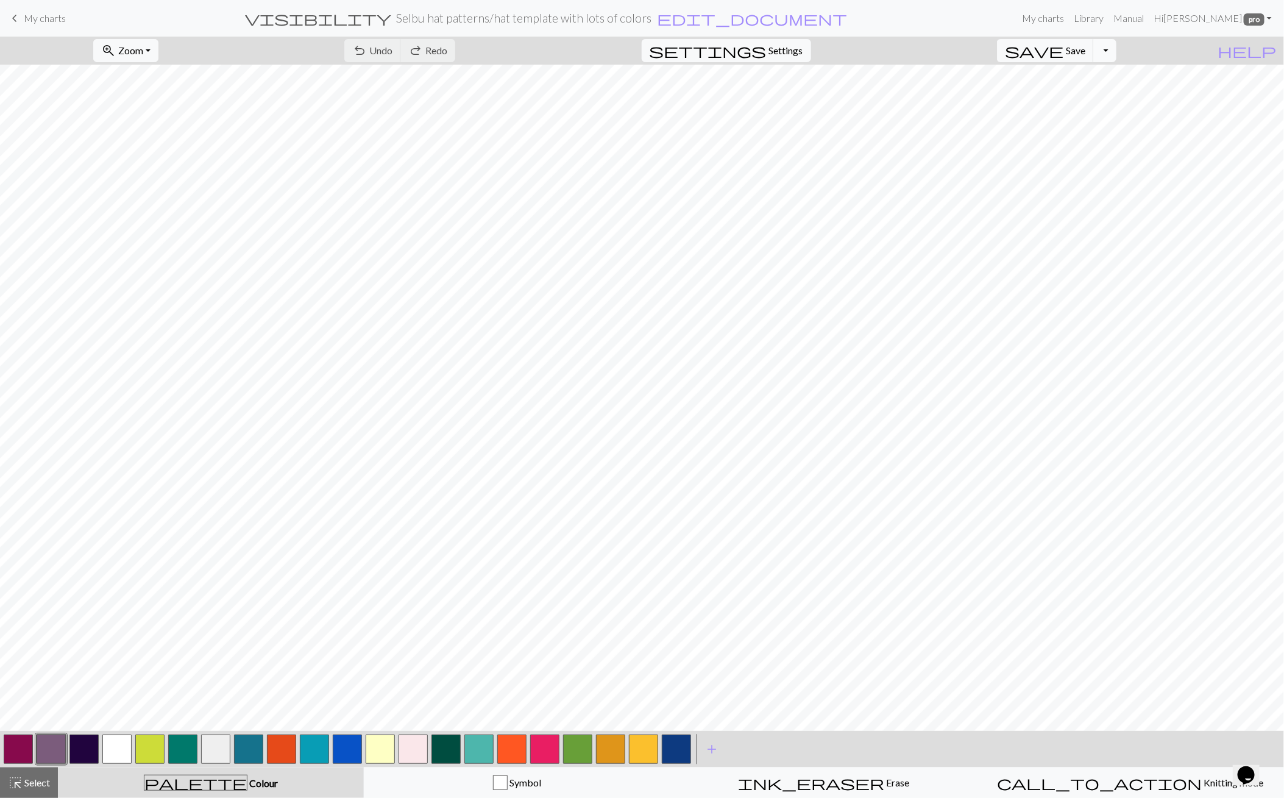
click at [1117, 52] on button "Toggle Dropdown" at bounding box center [1105, 50] width 23 height 23
click at [1113, 75] on button "file_copy Save a copy" at bounding box center [1015, 77] width 201 height 20
click at [673, 22] on h2 "Selbu hat patterns / Copy of hat template with lots of colors" at bounding box center [524, 18] width 297 height 14
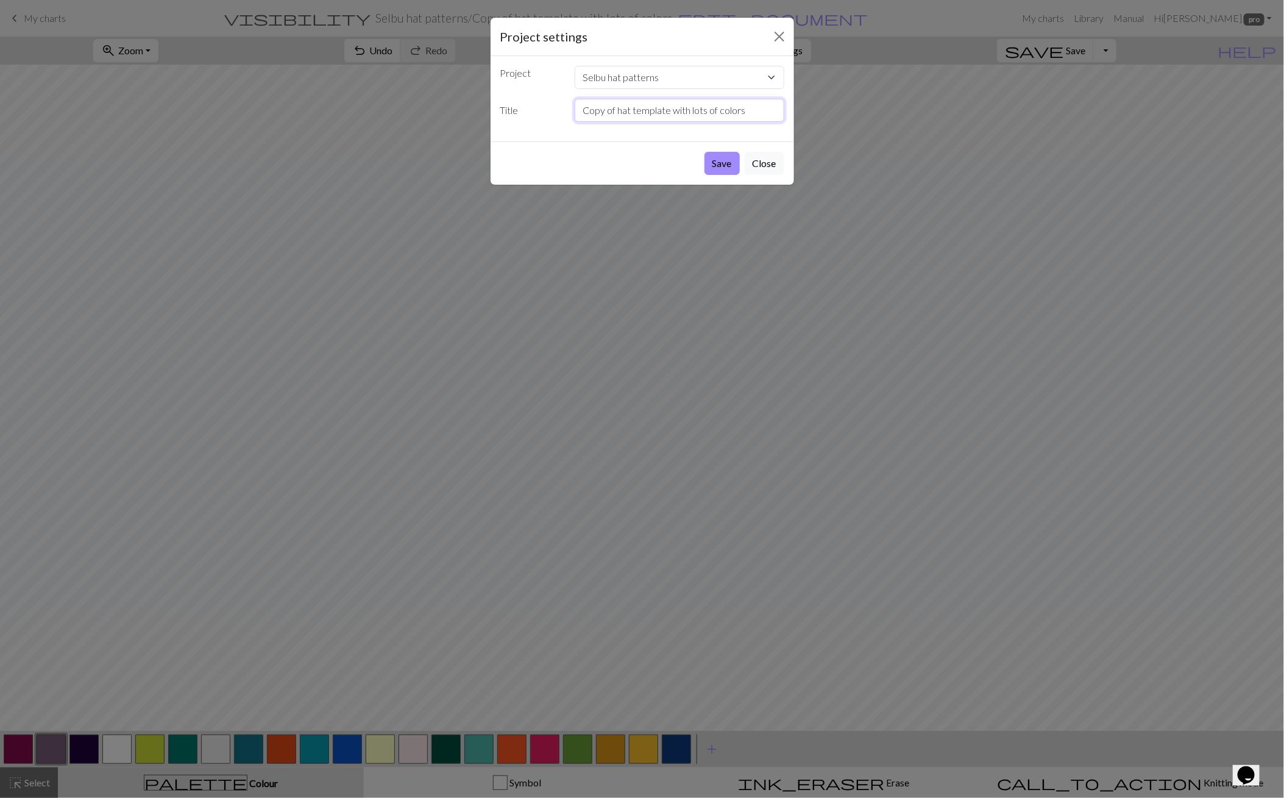
drag, startPoint x: 741, startPoint y: 112, endPoint x: 451, endPoint y: 104, distance: 289.7
click at [457, 104] on div "Project settings Project Selbu hat patterns Selbu patterns name patterns Alterk…" at bounding box center [642, 399] width 1284 height 798
type input "new raffle hat"
click at [717, 161] on button "Save" at bounding box center [722, 163] width 35 height 23
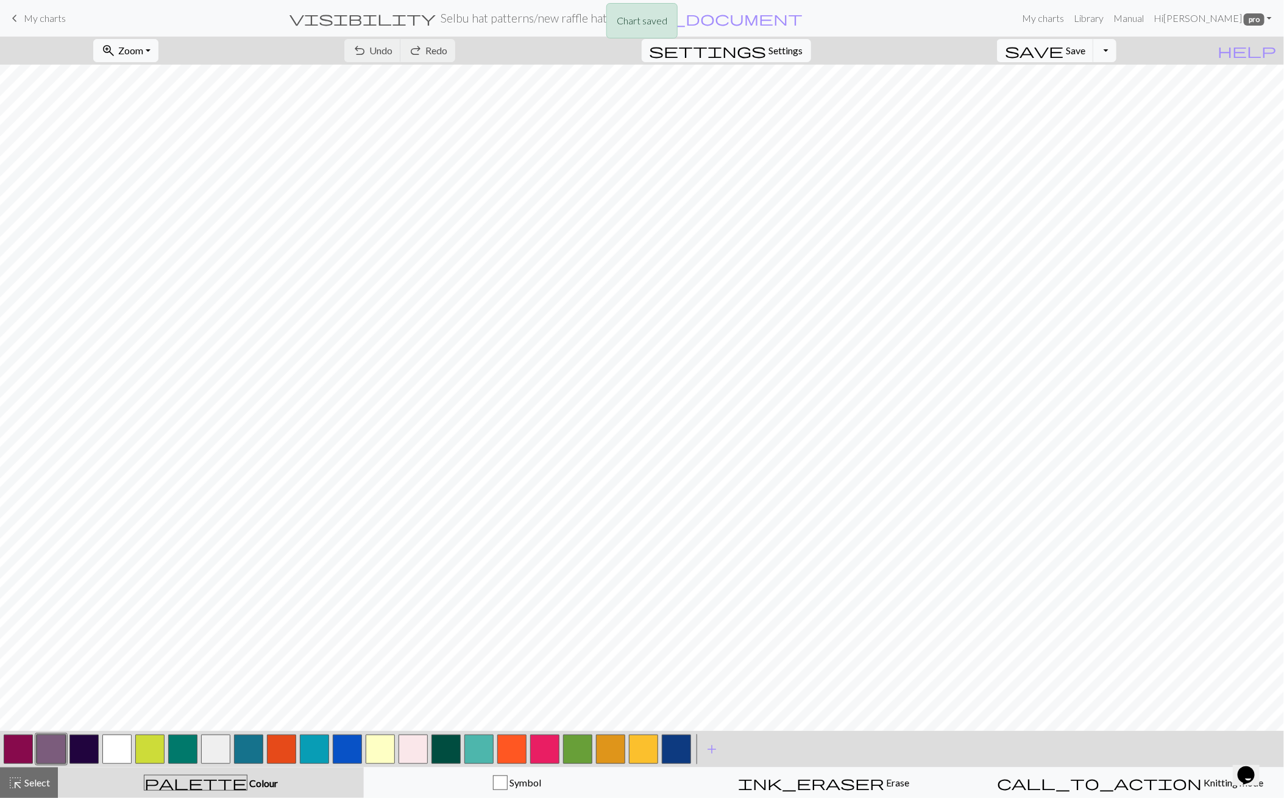
click at [21, 749] on button "button" at bounding box center [18, 749] width 29 height 29
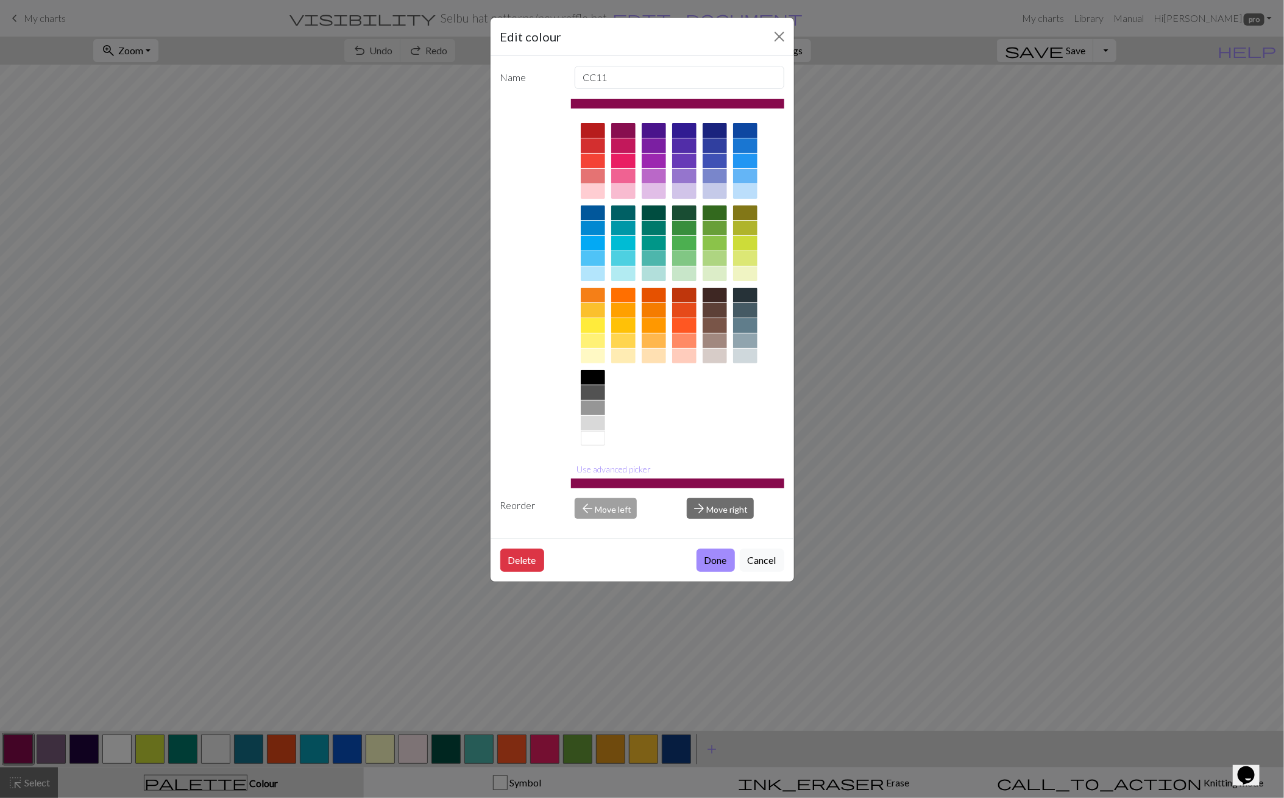
click at [716, 140] on div at bounding box center [715, 145] width 24 height 15
drag, startPoint x: 611, startPoint y: 466, endPoint x: 618, endPoint y: 457, distance: 11.8
click at [611, 467] on button "Use advanced picker" at bounding box center [613, 469] width 85 height 19
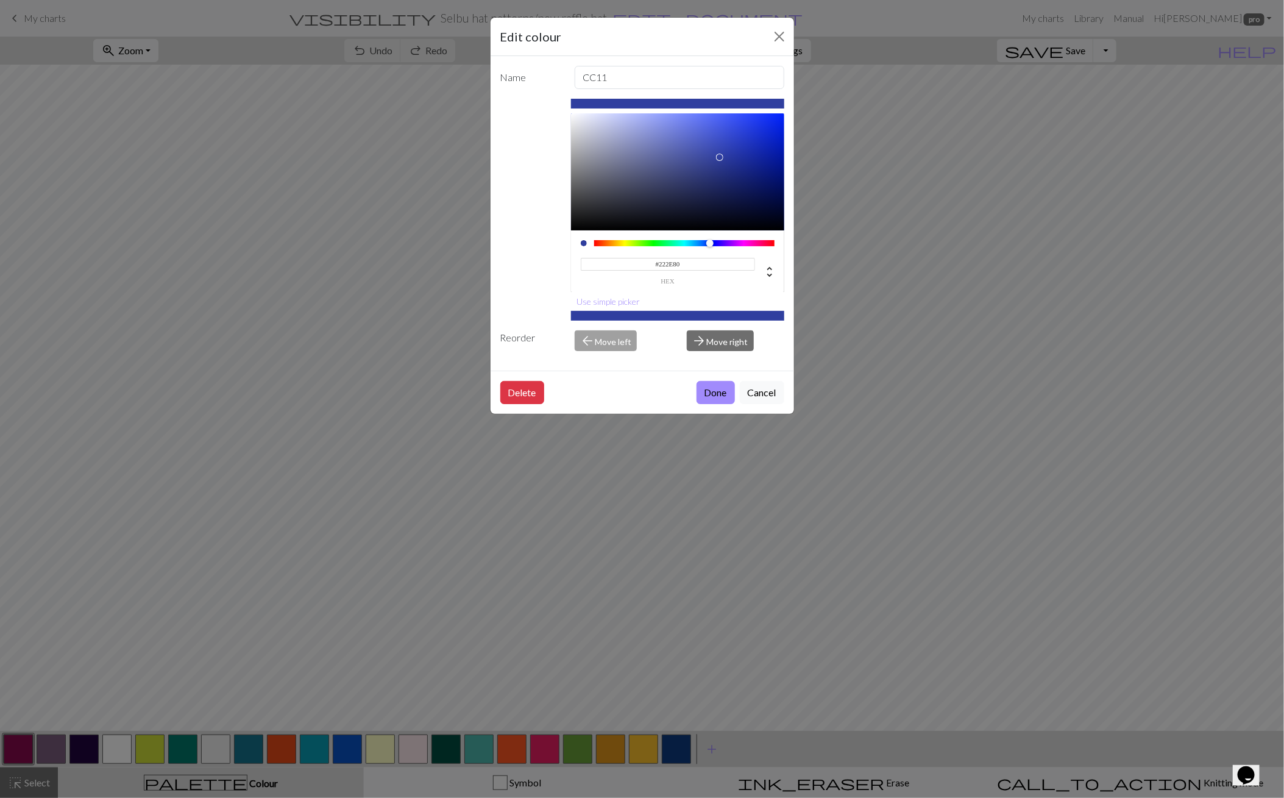
click at [728, 171] on div at bounding box center [677, 171] width 213 height 117
click at [742, 170] on div at bounding box center [677, 171] width 213 height 117
click at [727, 173] on div at bounding box center [677, 171] width 213 height 117
click at [716, 178] on div at bounding box center [677, 171] width 213 height 117
click at [707, 176] on div at bounding box center [677, 171] width 213 height 117
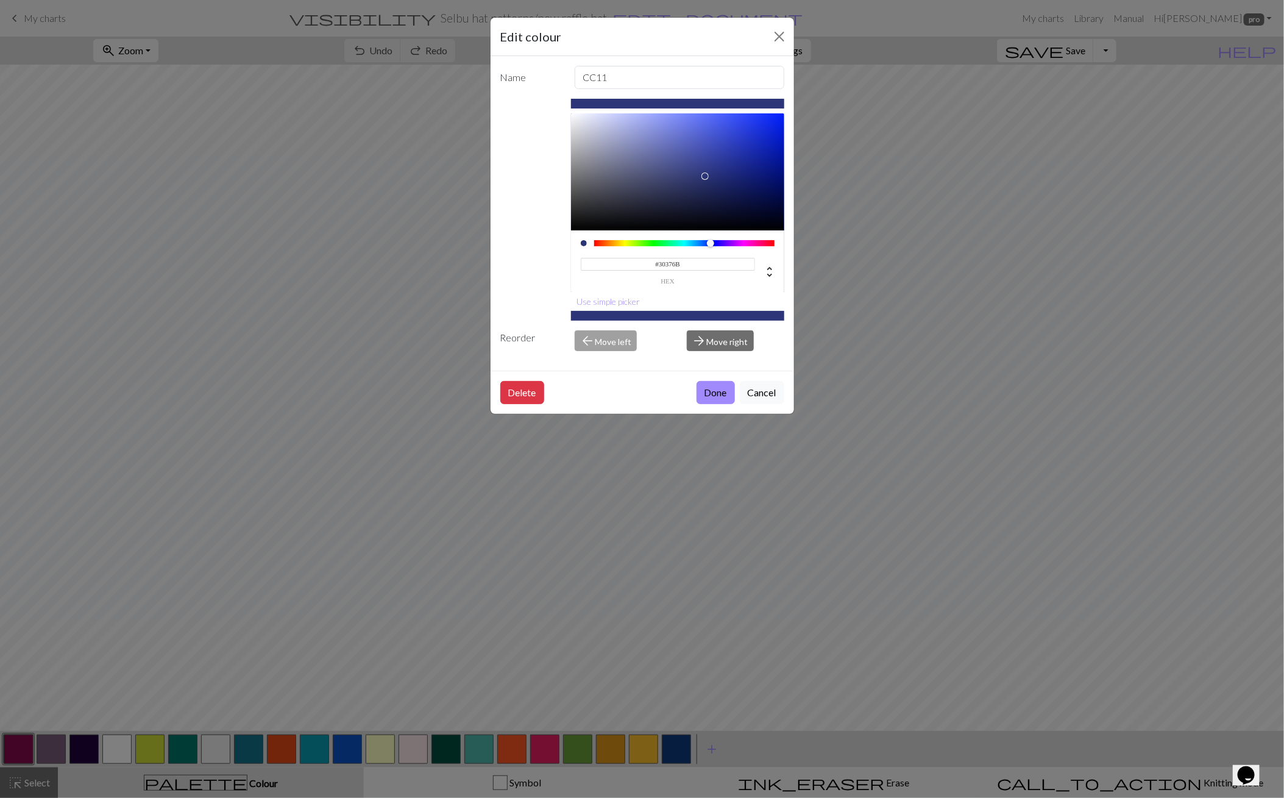
click at [688, 181] on div at bounding box center [677, 171] width 213 height 117
type input "#282E5F"
click at [695, 187] on div at bounding box center [692, 185] width 7 height 7
click at [713, 383] on button "Done" at bounding box center [716, 392] width 38 height 23
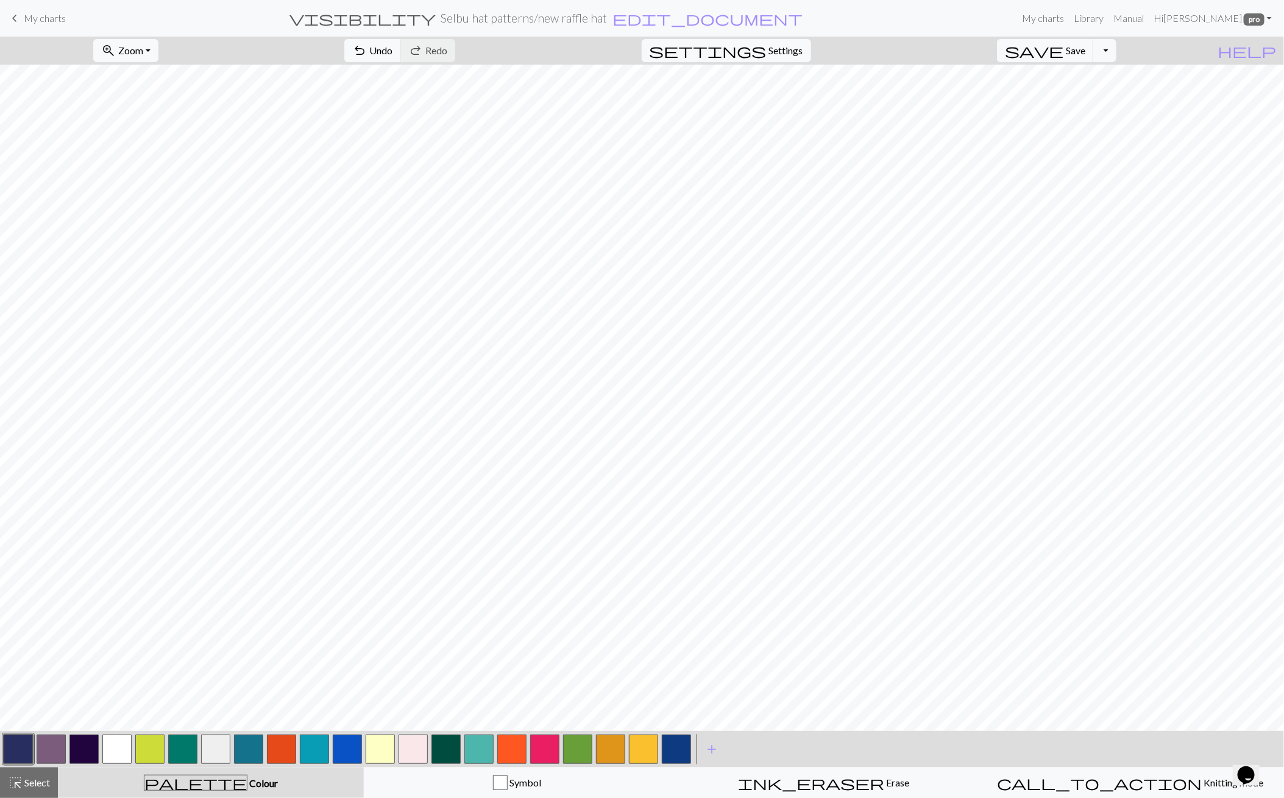
click at [19, 753] on button "button" at bounding box center [18, 749] width 29 height 29
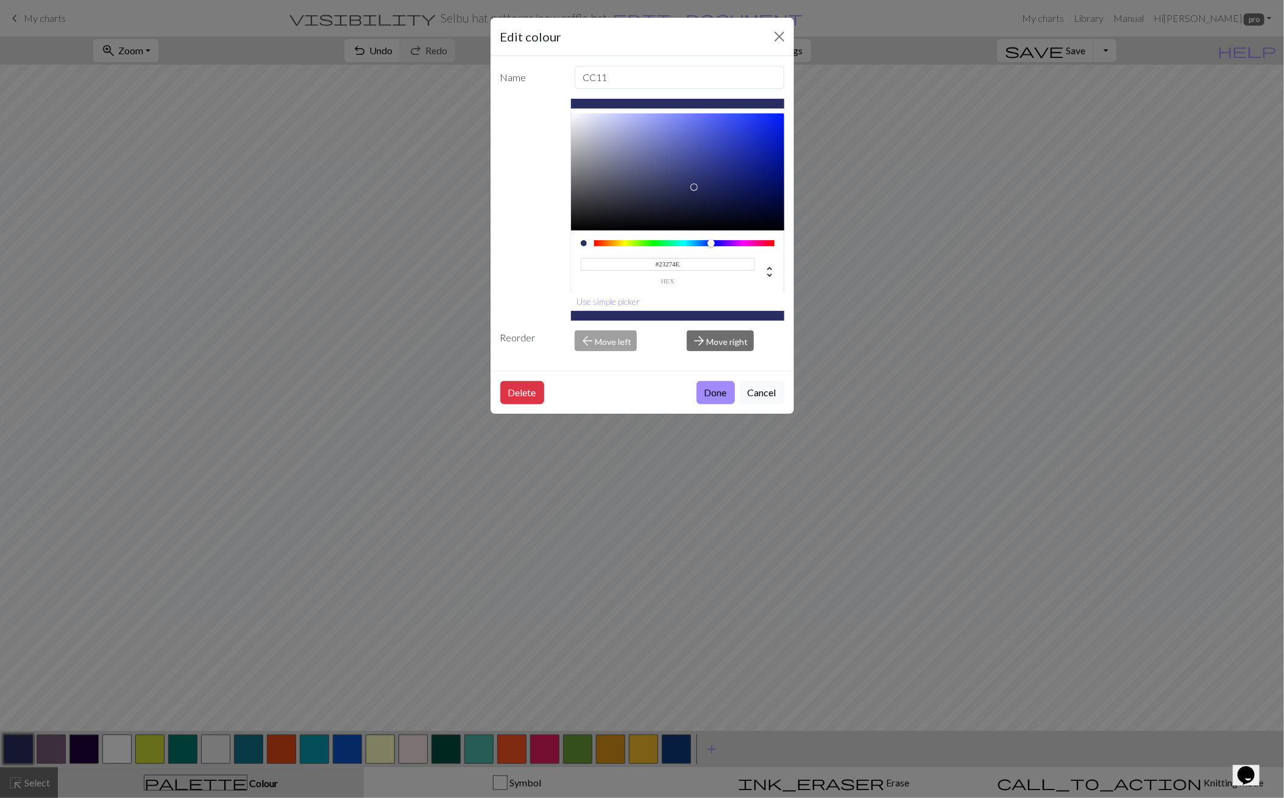
click at [690, 194] on div at bounding box center [677, 171] width 213 height 117
type input "#22264E"
click at [716, 393] on button "Done" at bounding box center [716, 392] width 38 height 23
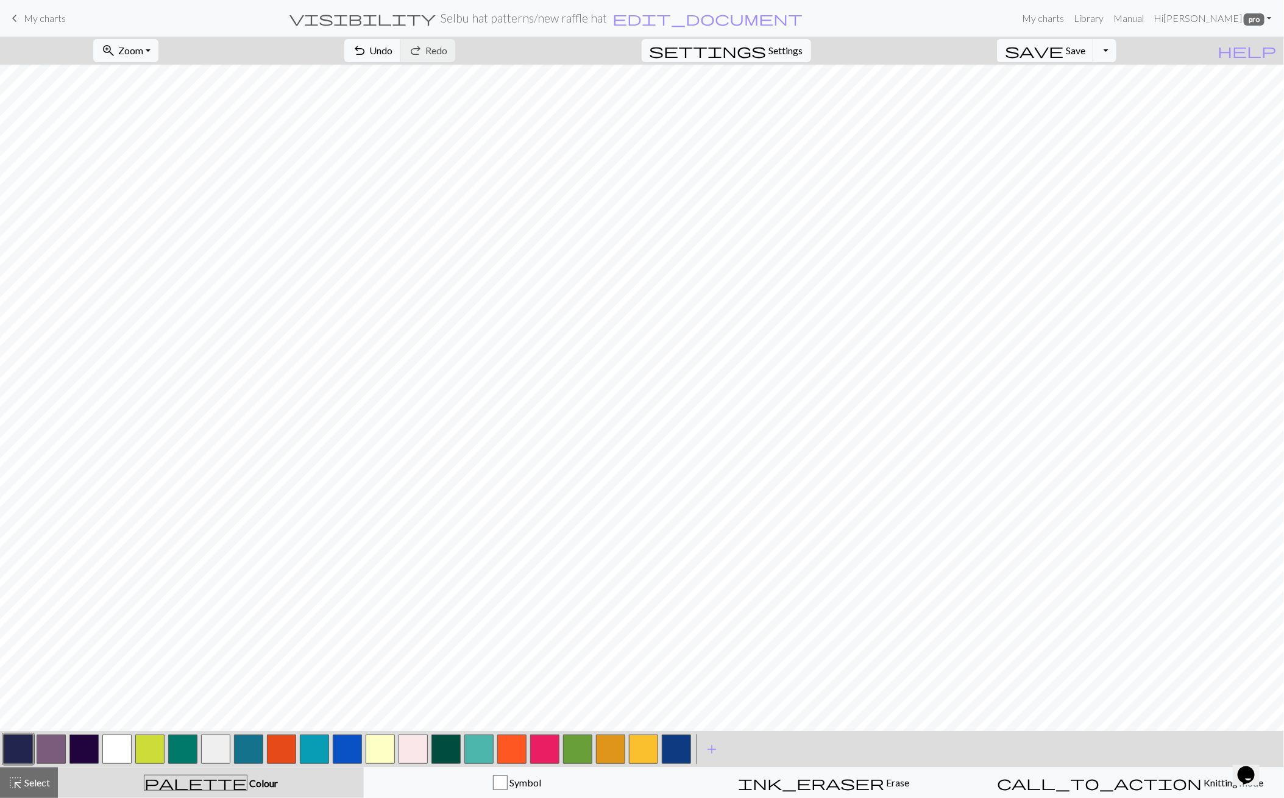
click at [18, 752] on button "button" at bounding box center [18, 749] width 29 height 29
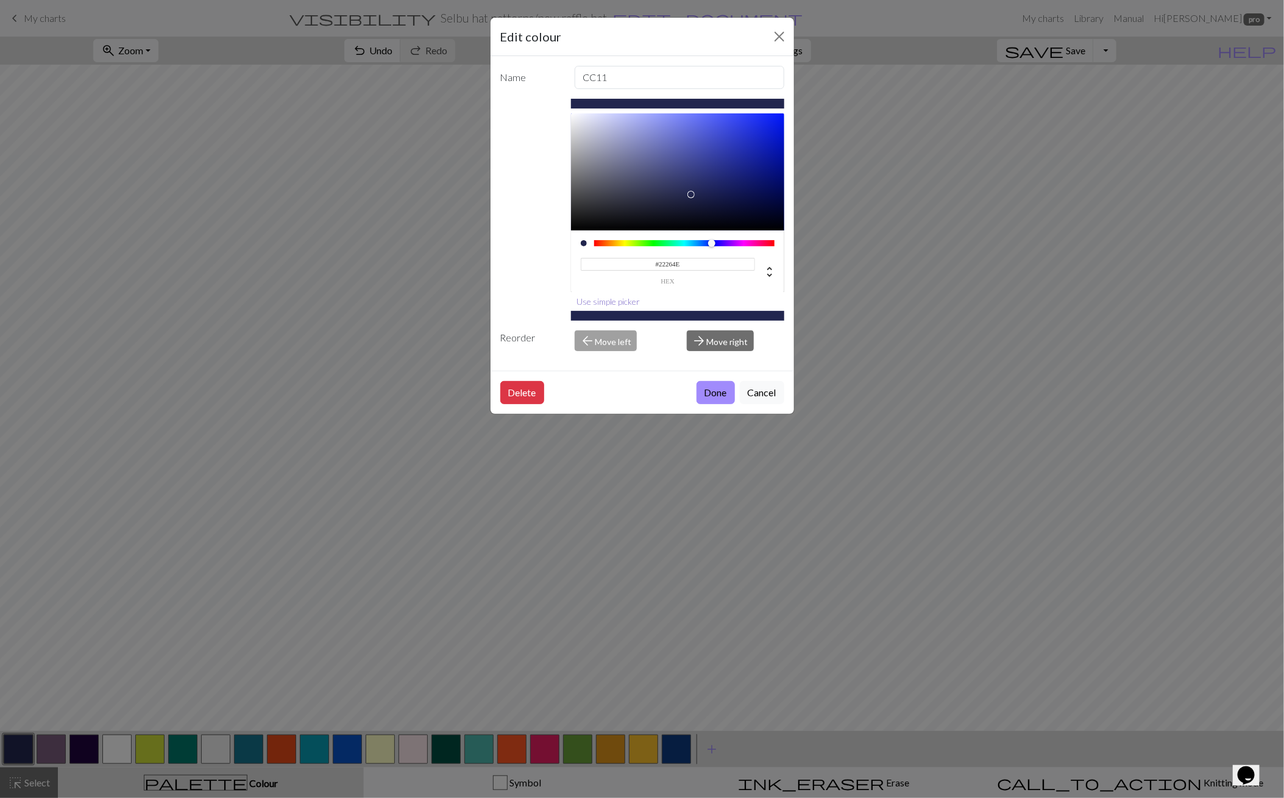
click at [594, 299] on button "Use simple picker" at bounding box center [608, 301] width 74 height 19
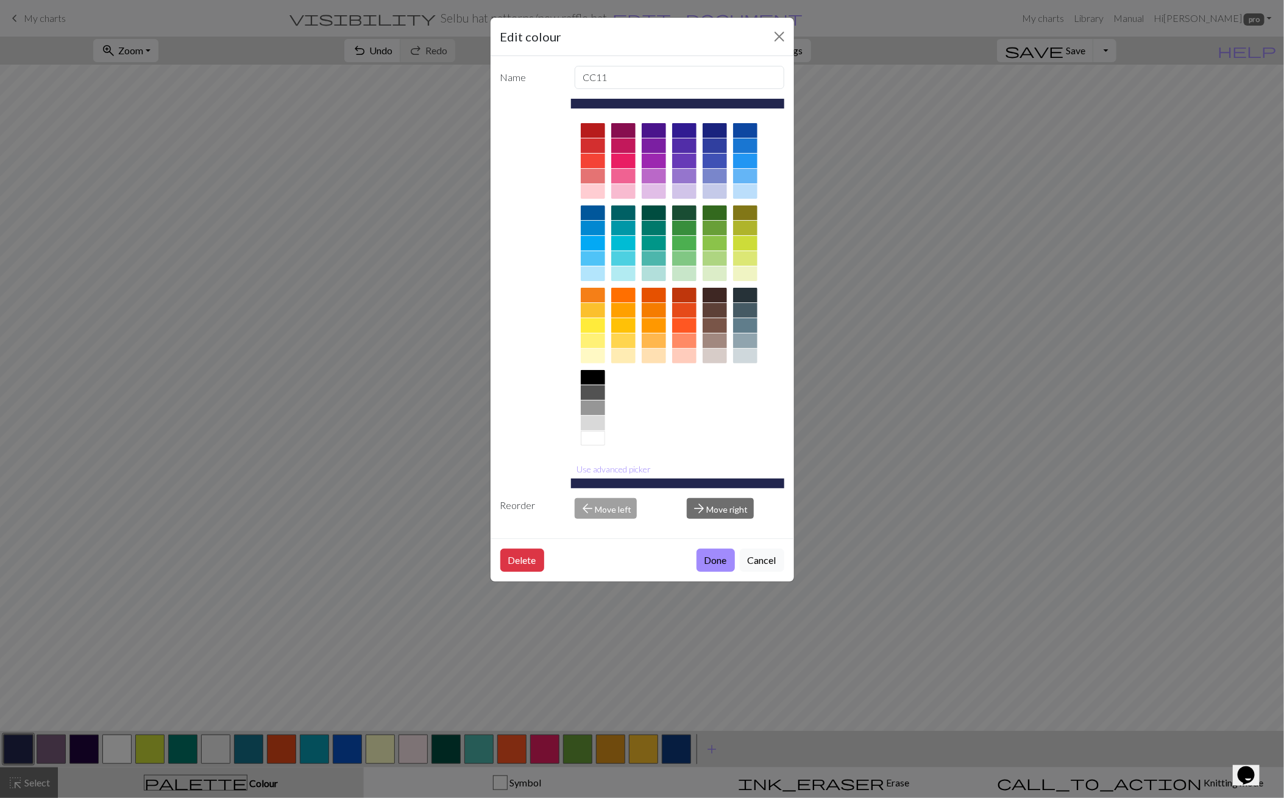
drag, startPoint x: 621, startPoint y: 467, endPoint x: 644, endPoint y: 403, distance: 68.3
click at [621, 466] on button "Use advanced picker" at bounding box center [613, 469] width 85 height 19
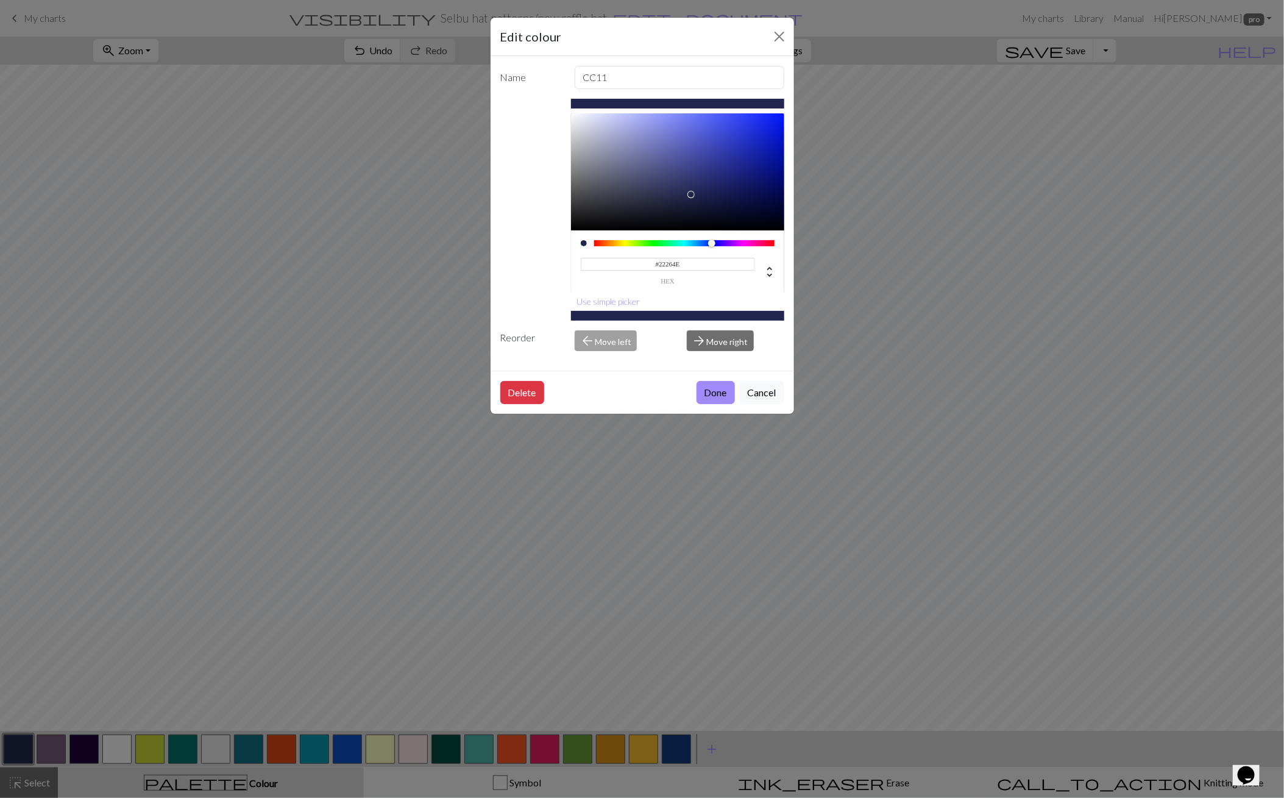
type input "#262A4A"
click at [674, 196] on div at bounding box center [677, 171] width 213 height 117
click at [708, 391] on button "Done" at bounding box center [716, 392] width 38 height 23
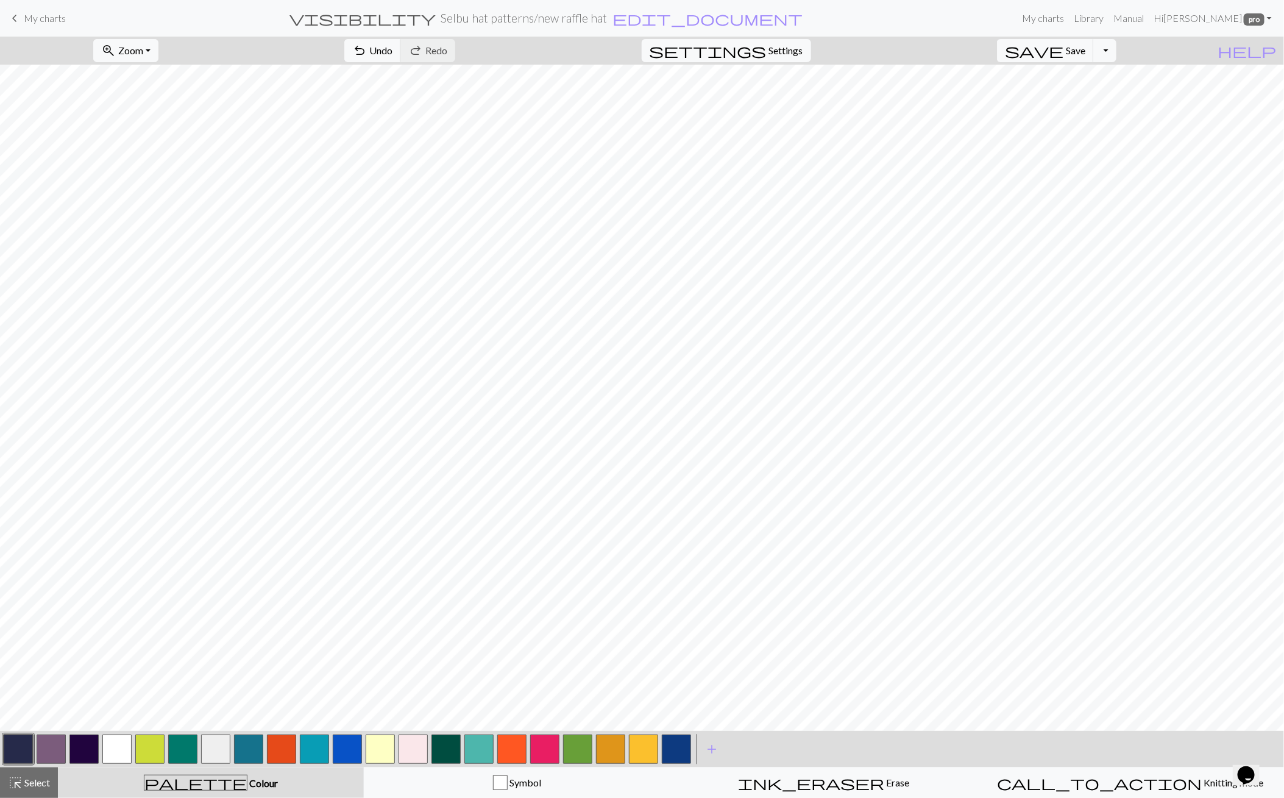
click at [119, 747] on button "button" at bounding box center [116, 749] width 29 height 29
click at [52, 751] on button "button" at bounding box center [51, 749] width 29 height 29
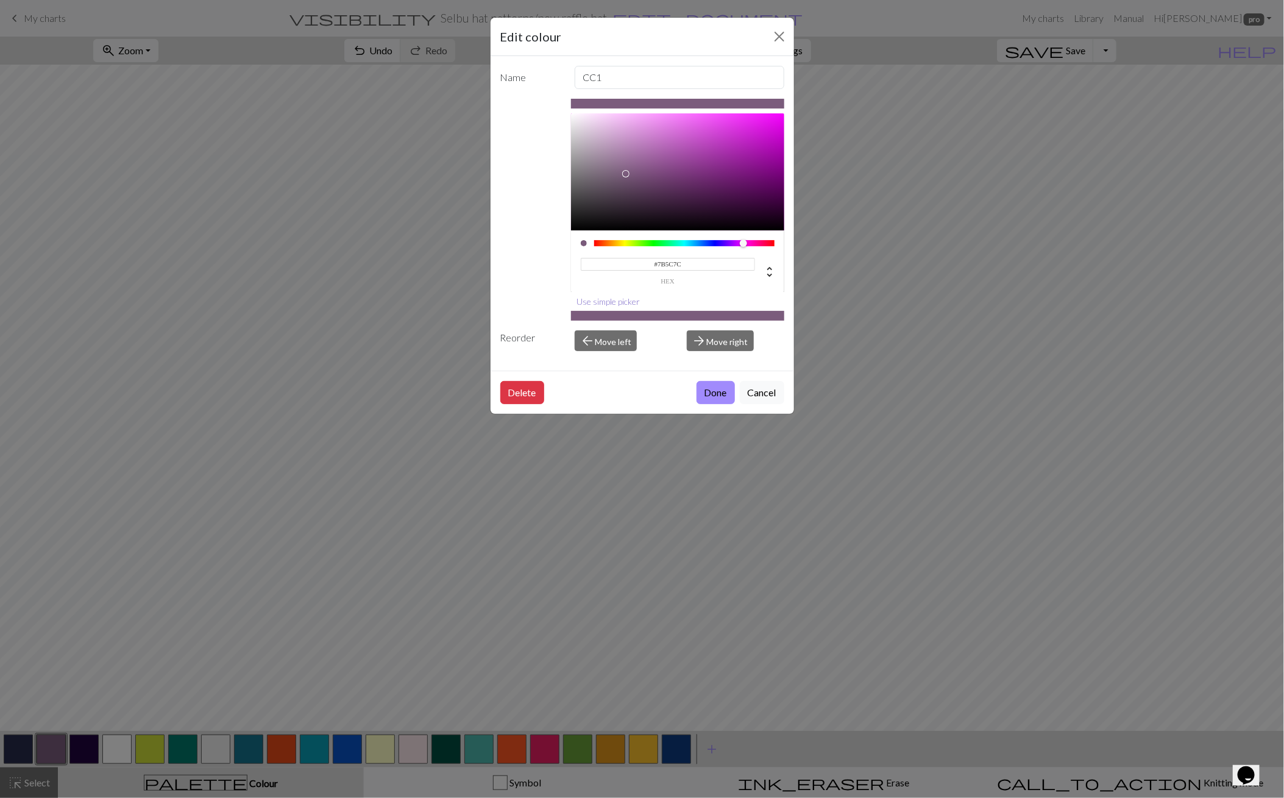
click at [612, 296] on button "Use simple picker" at bounding box center [608, 301] width 74 height 19
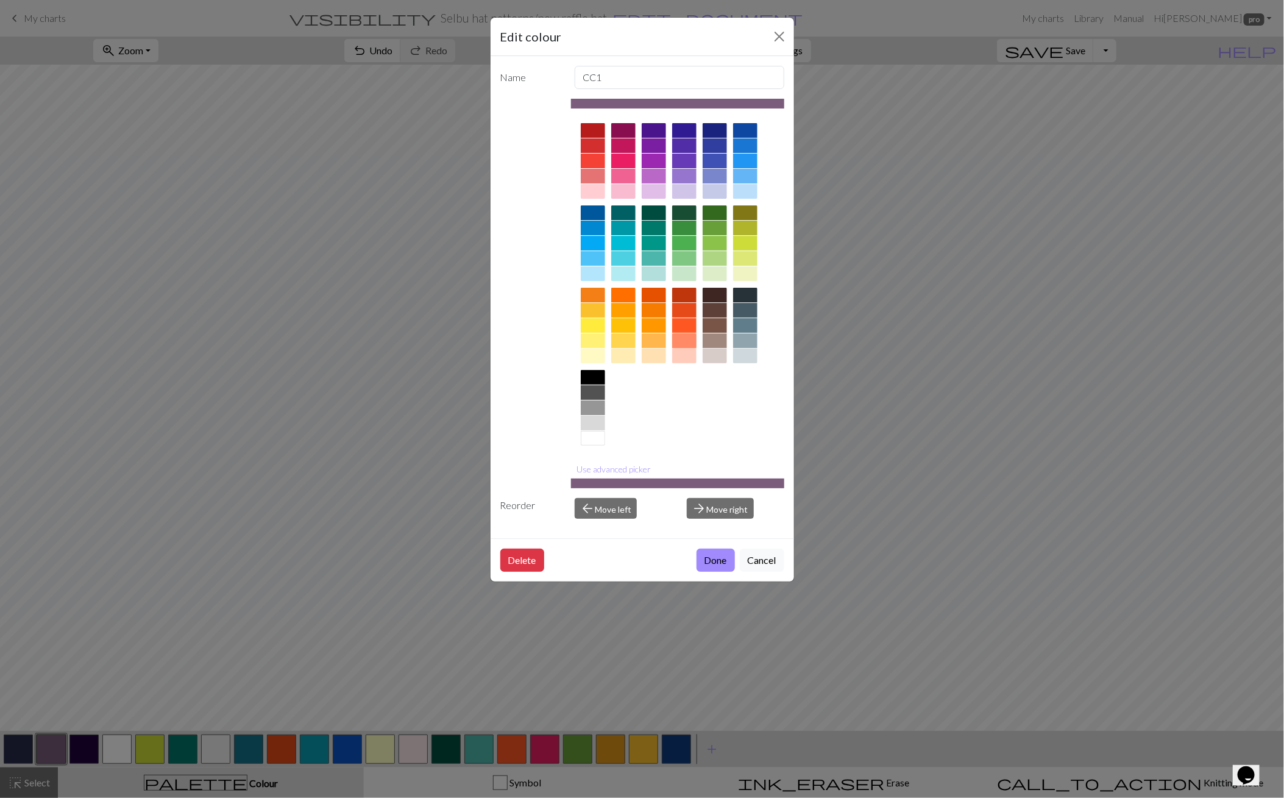
click at [680, 338] on div at bounding box center [684, 340] width 24 height 15
click at [607, 465] on button "Use advanced picker" at bounding box center [613, 469] width 85 height 19
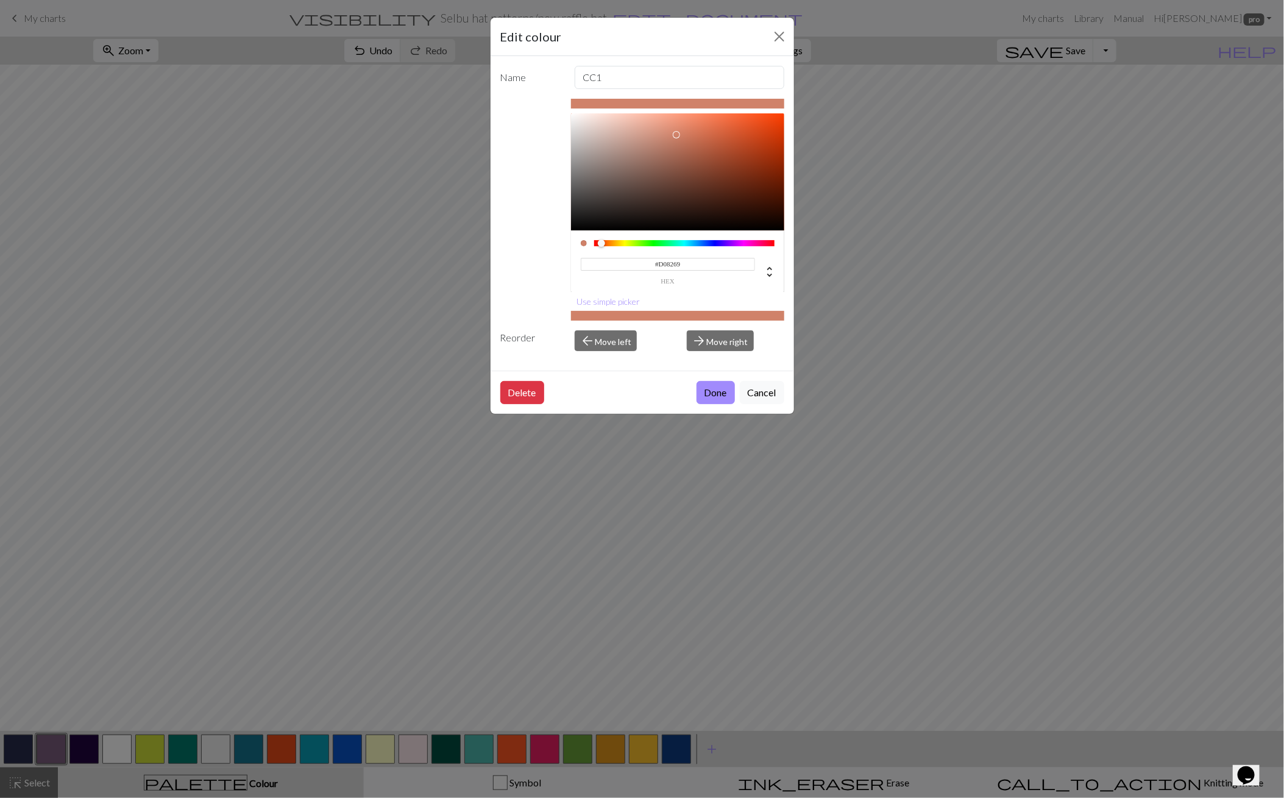
click at [677, 135] on div at bounding box center [677, 171] width 213 height 117
type input "#D27D62"
click at [685, 134] on div at bounding box center [677, 171] width 213 height 117
click at [710, 385] on button "Done" at bounding box center [716, 392] width 38 height 23
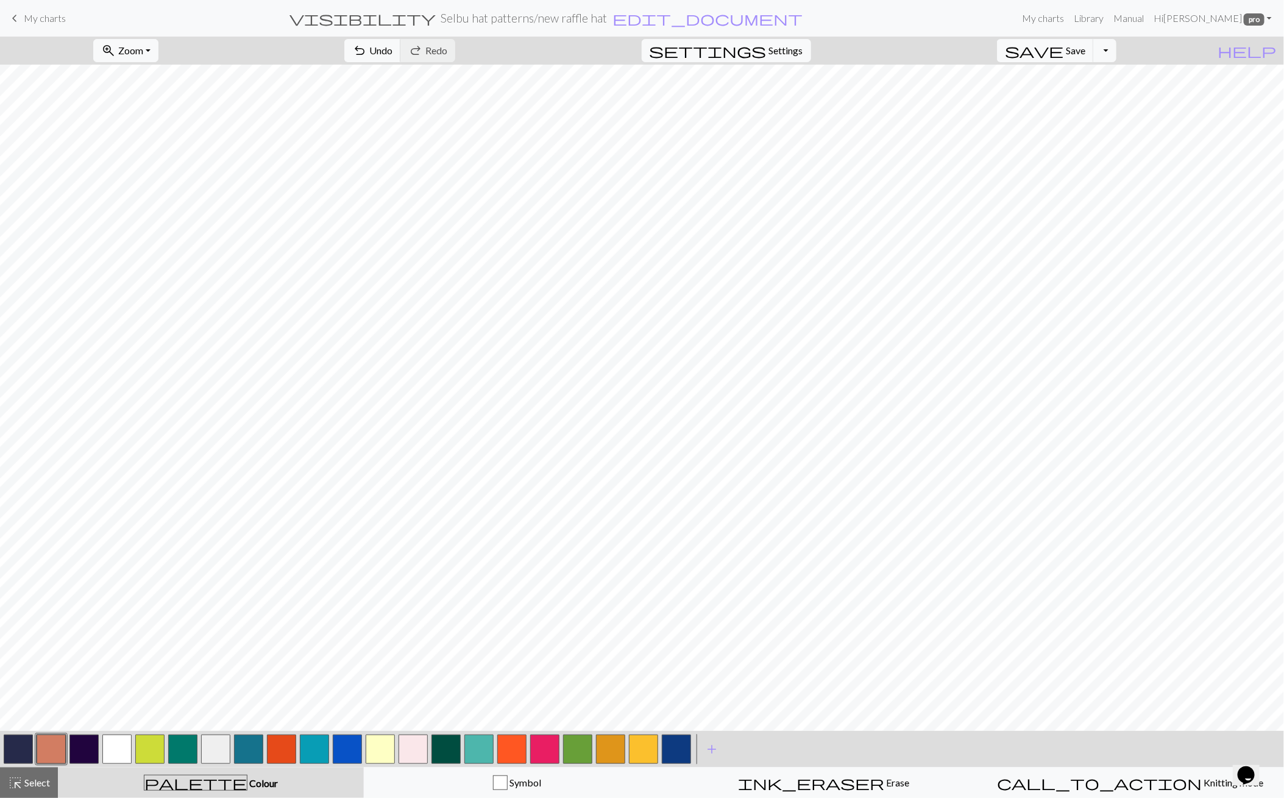
click at [88, 753] on button "button" at bounding box center [83, 749] width 29 height 29
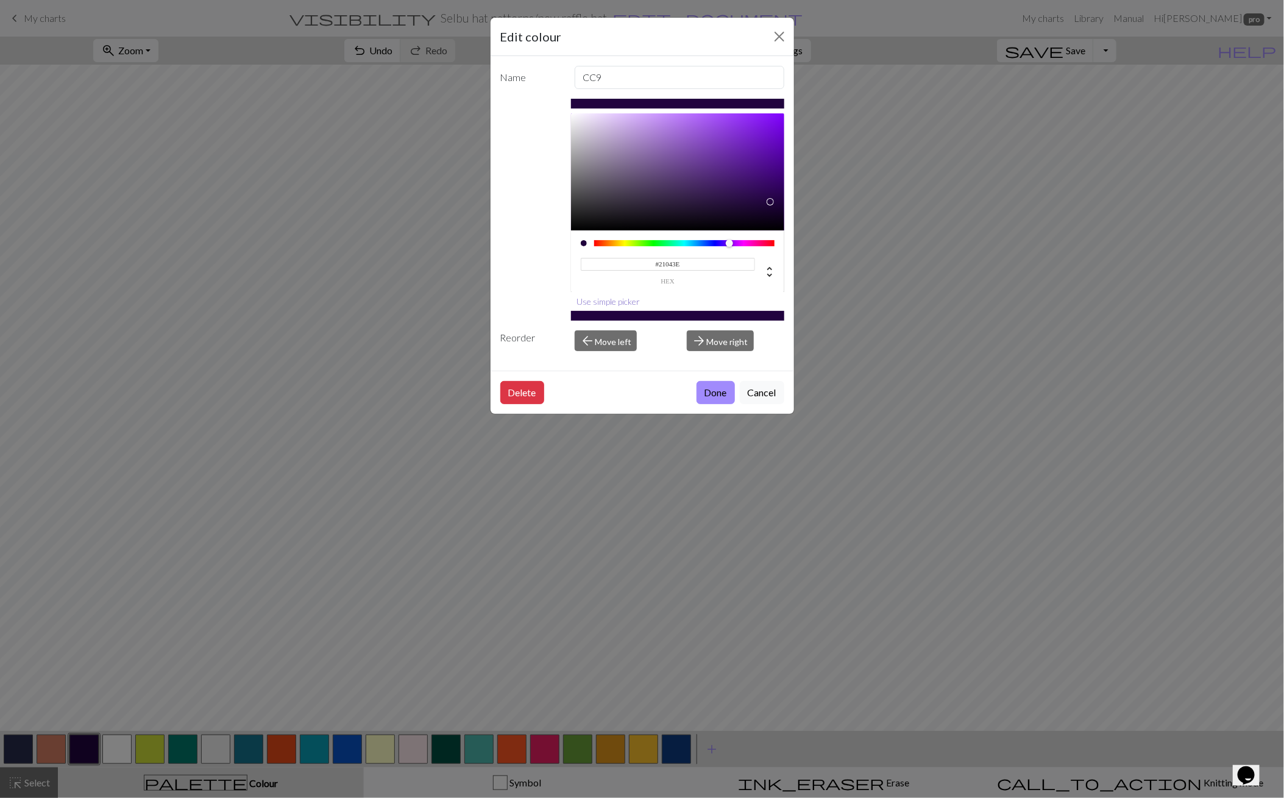
click at [630, 297] on button "Use simple picker" at bounding box center [608, 301] width 74 height 19
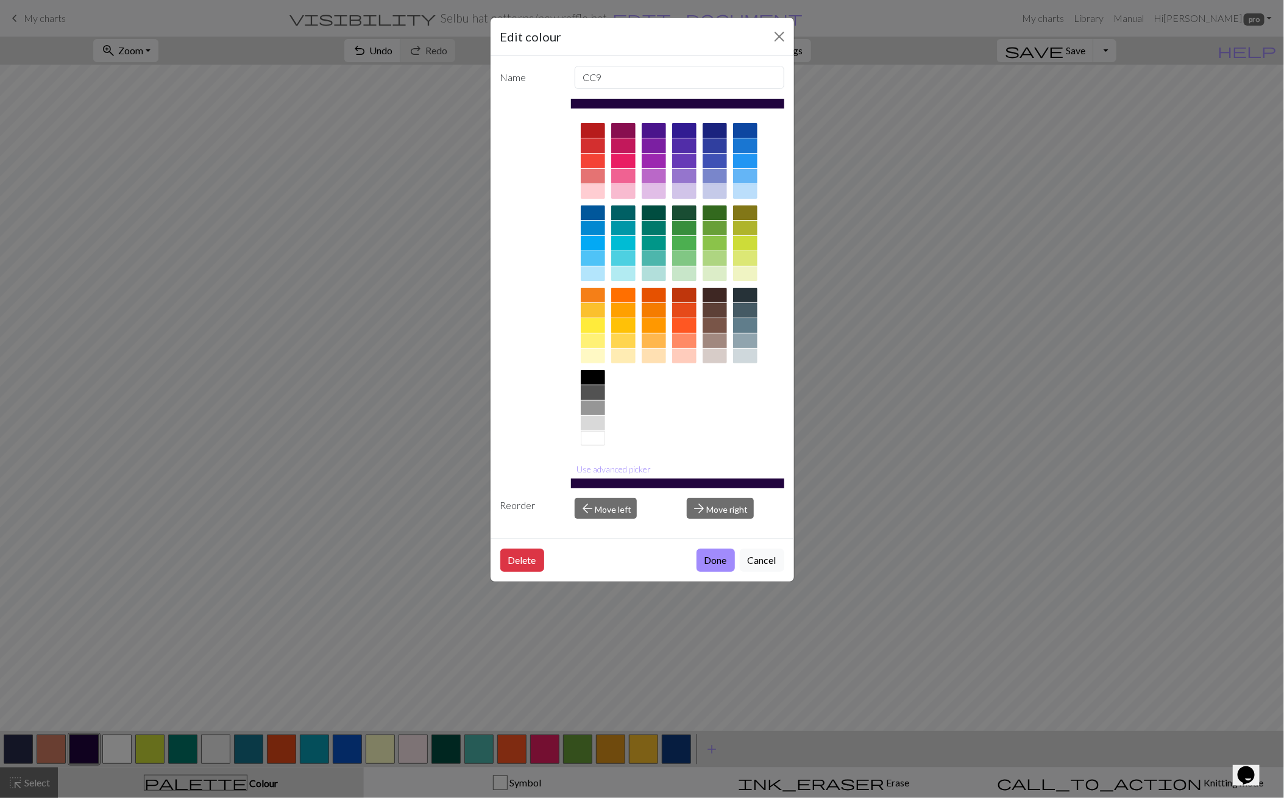
click at [690, 304] on div at bounding box center [684, 310] width 24 height 15
click at [631, 467] on button "Use advanced picker" at bounding box center [613, 469] width 85 height 19
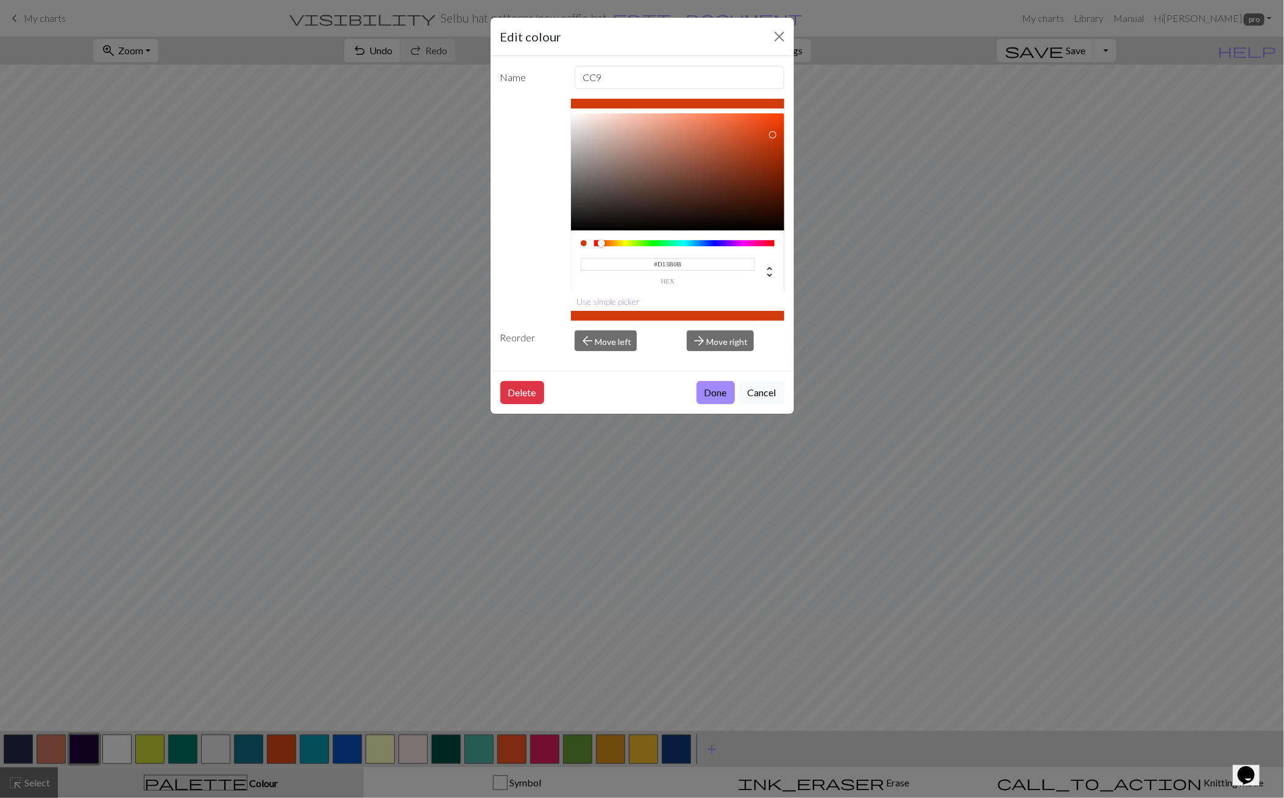
click at [773, 134] on div at bounding box center [677, 171] width 213 height 117
click at [780, 130] on div at bounding box center [677, 171] width 213 height 117
type input "#BE360A"
click at [773, 143] on div at bounding box center [677, 171] width 213 height 117
click at [722, 386] on button "Done" at bounding box center [716, 392] width 38 height 23
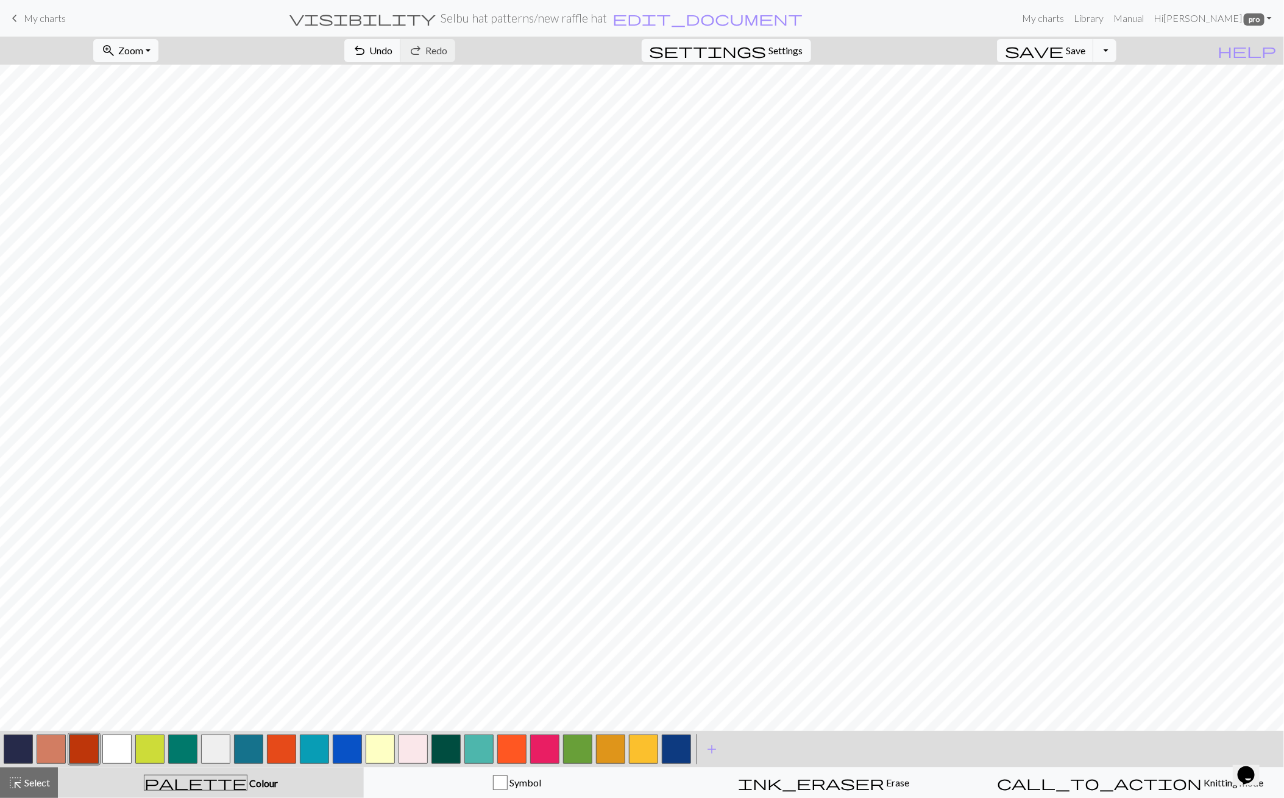
click at [123, 748] on button "button" at bounding box center [116, 749] width 29 height 29
click at [129, 747] on button "button" at bounding box center [116, 749] width 29 height 29
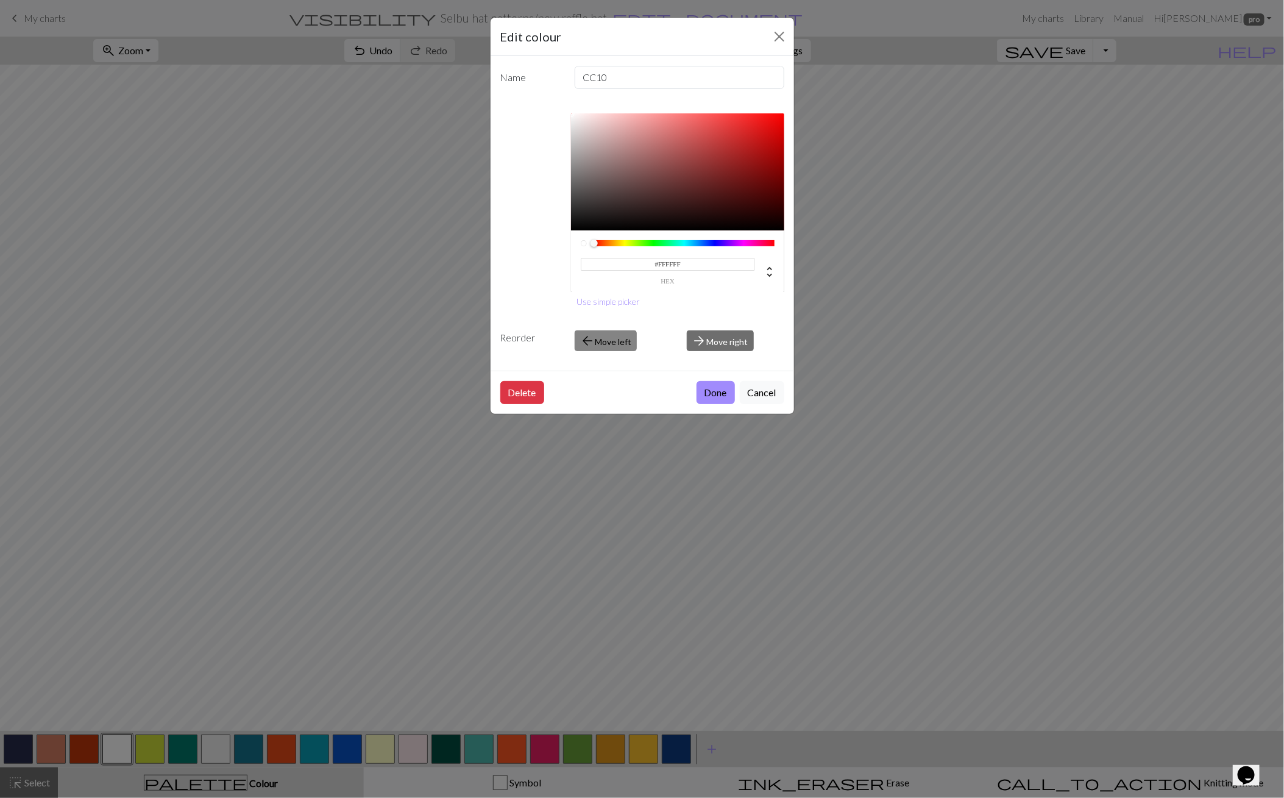
click at [607, 333] on button "arrow_back Move left" at bounding box center [606, 340] width 62 height 21
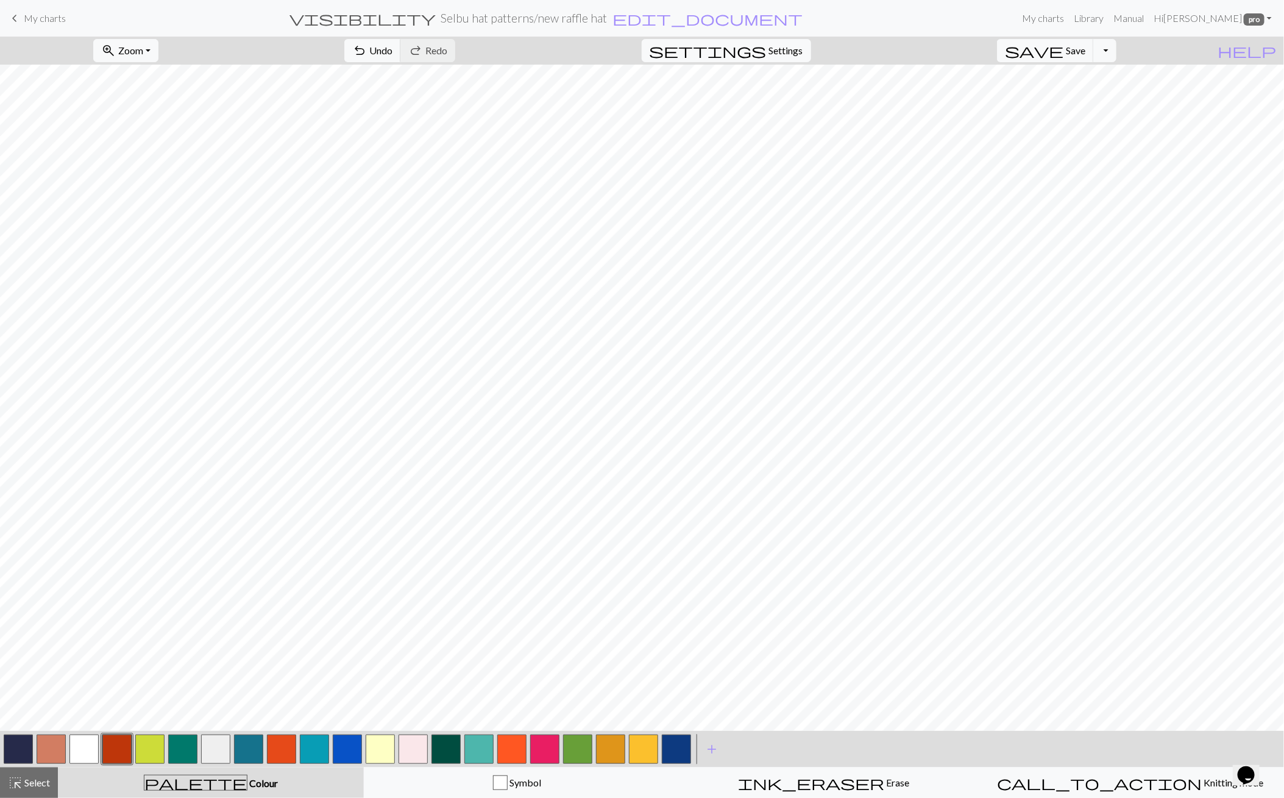
click at [93, 744] on button "button" at bounding box center [83, 749] width 29 height 29
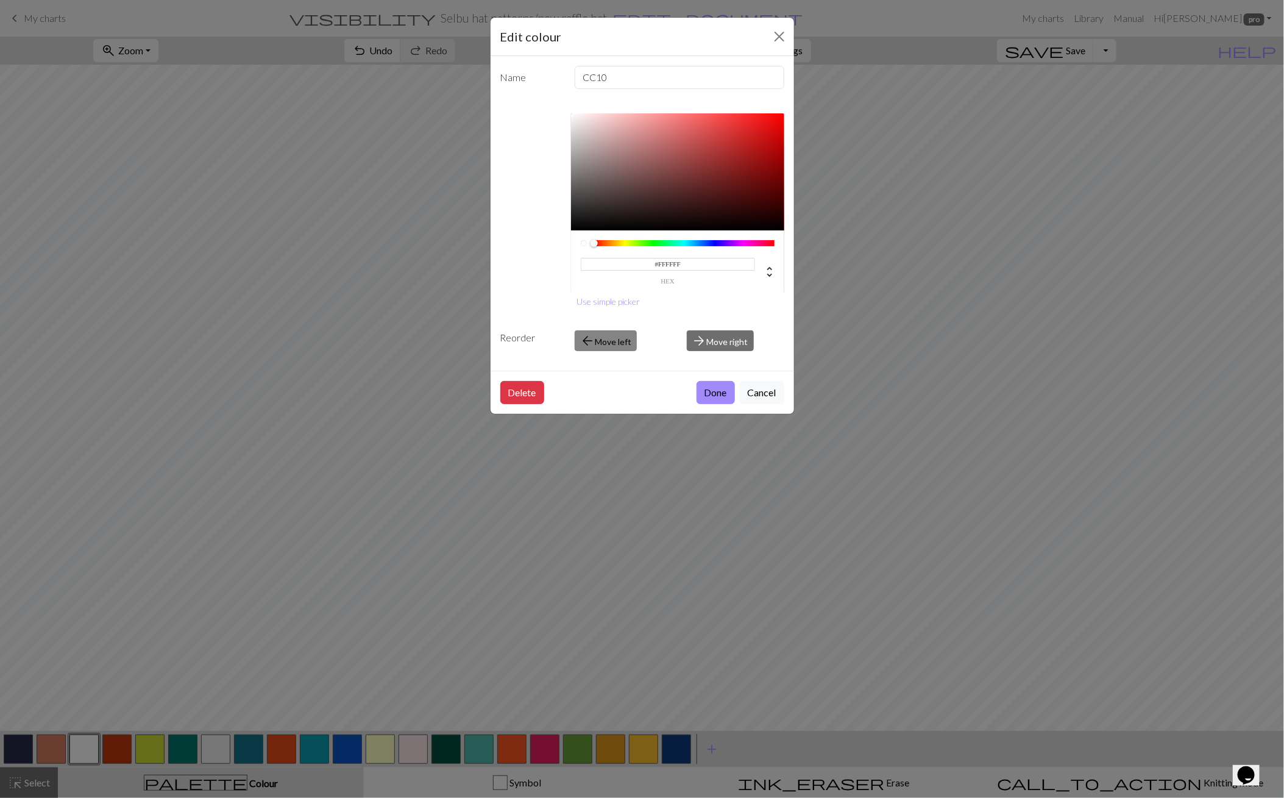
click at [599, 339] on button "arrow_back Move left" at bounding box center [606, 340] width 62 height 21
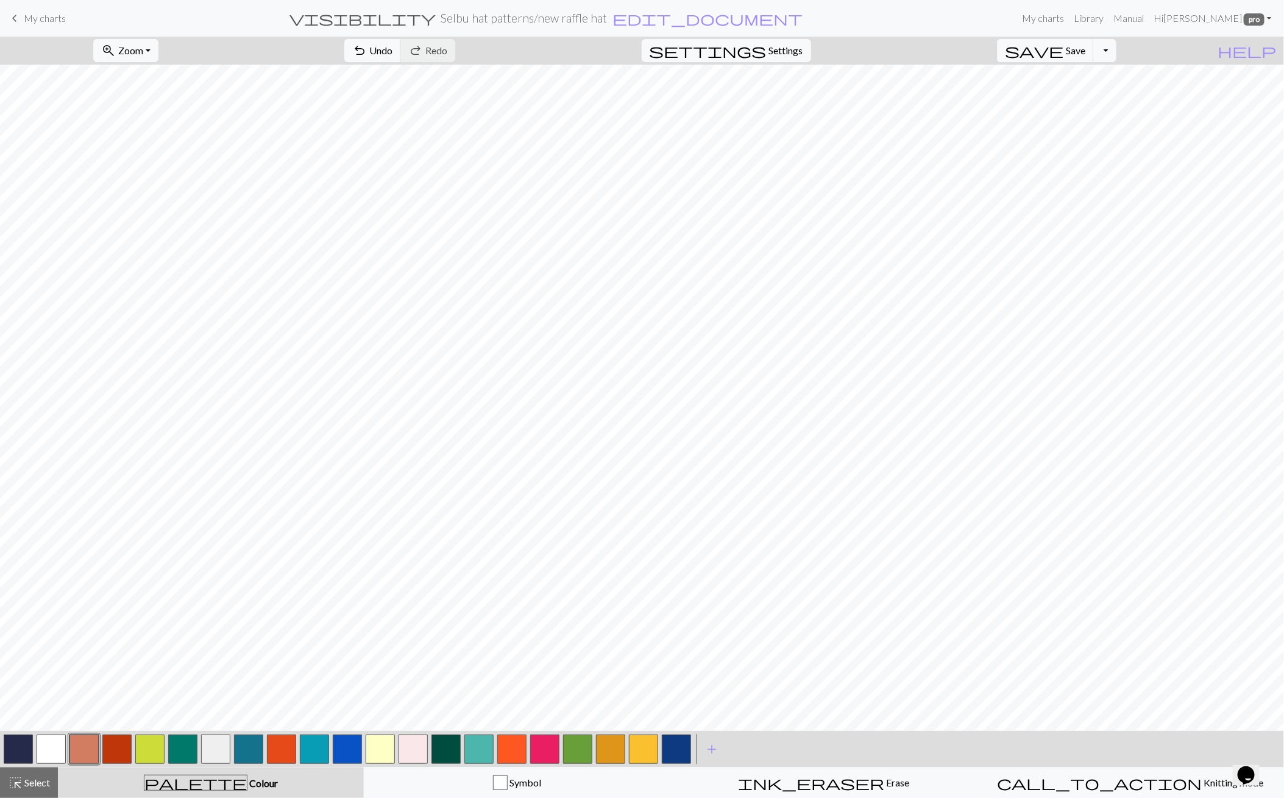
click at [220, 742] on button "button" at bounding box center [215, 749] width 29 height 29
click at [219, 742] on button "button" at bounding box center [215, 749] width 29 height 29
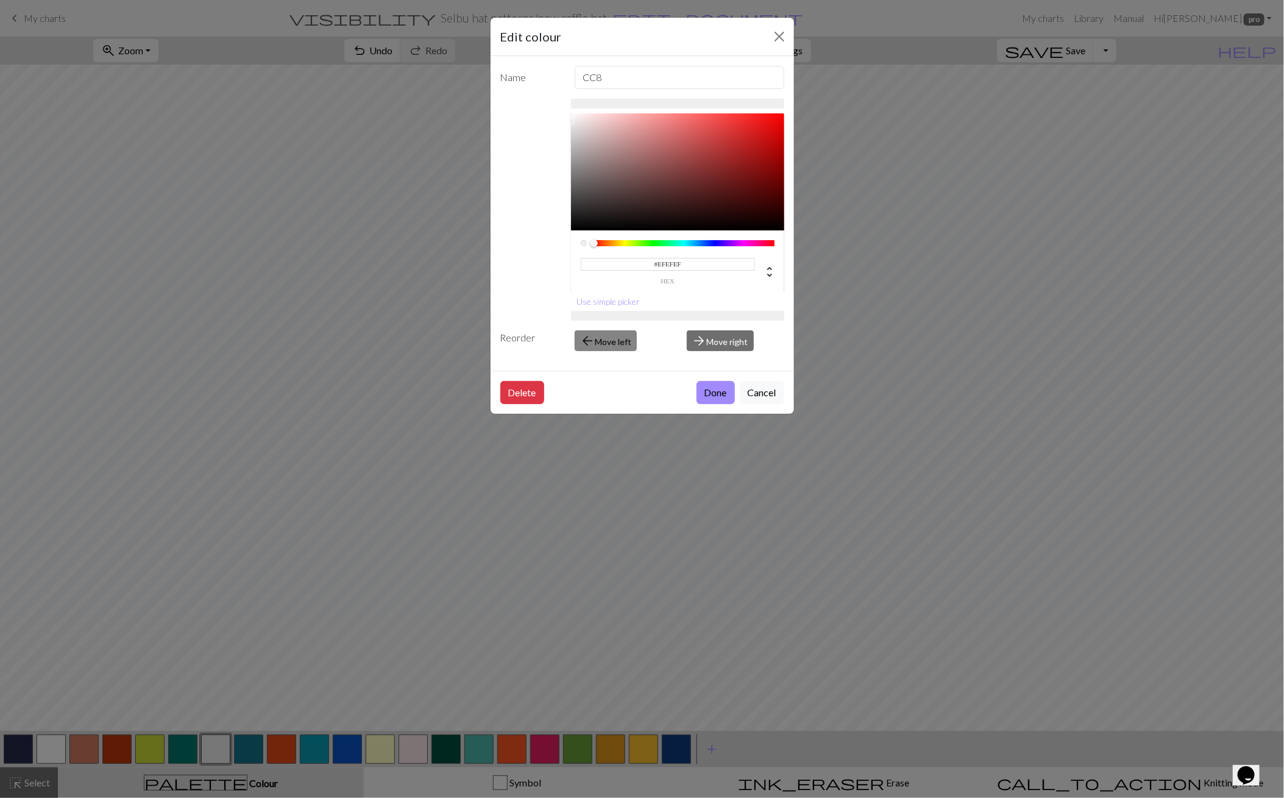
click at [628, 340] on button "arrow_back Move left" at bounding box center [606, 340] width 62 height 21
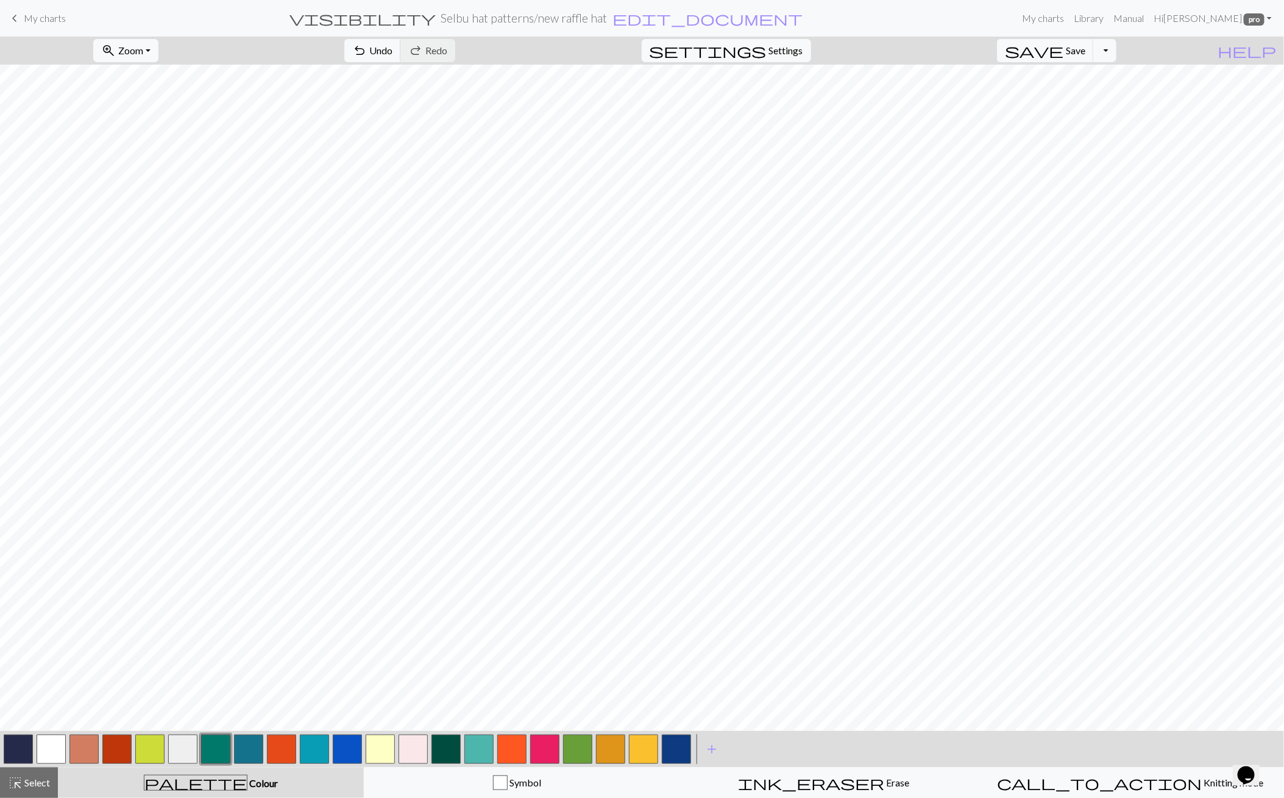
click at [162, 747] on button "button" at bounding box center [149, 749] width 29 height 29
click at [161, 747] on button "button" at bounding box center [149, 749] width 29 height 29
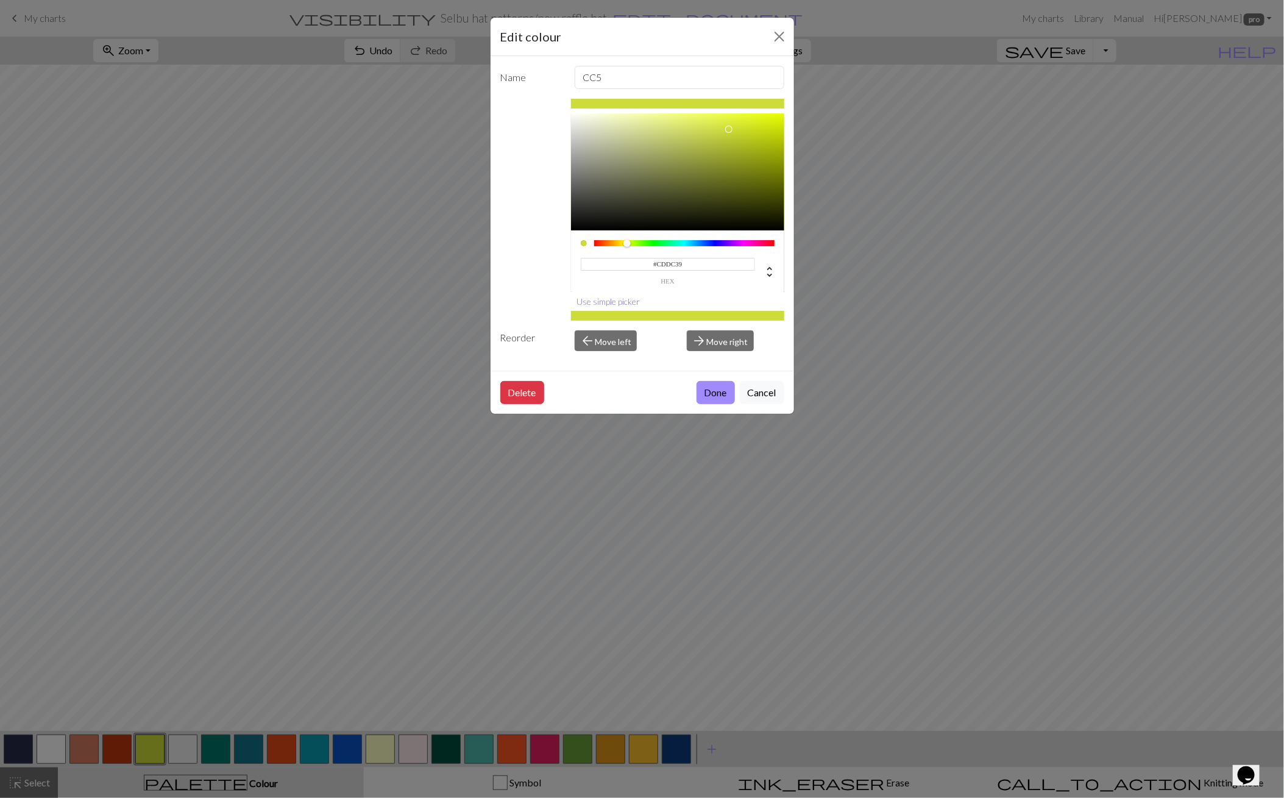
click at [621, 301] on button "Use simple picker" at bounding box center [608, 301] width 74 height 19
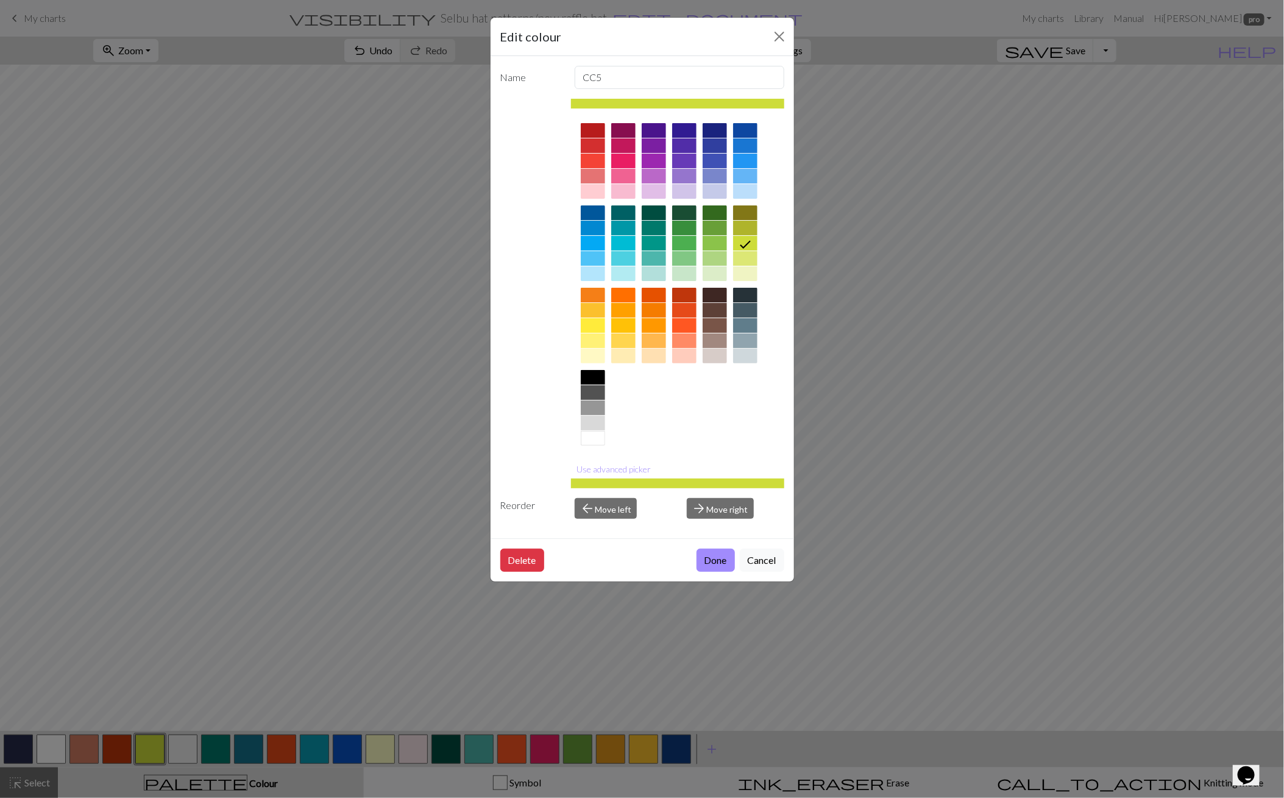
click at [752, 196] on div at bounding box center [745, 191] width 24 height 15
click at [602, 468] on button "Use advanced picker" at bounding box center [613, 469] width 85 height 19
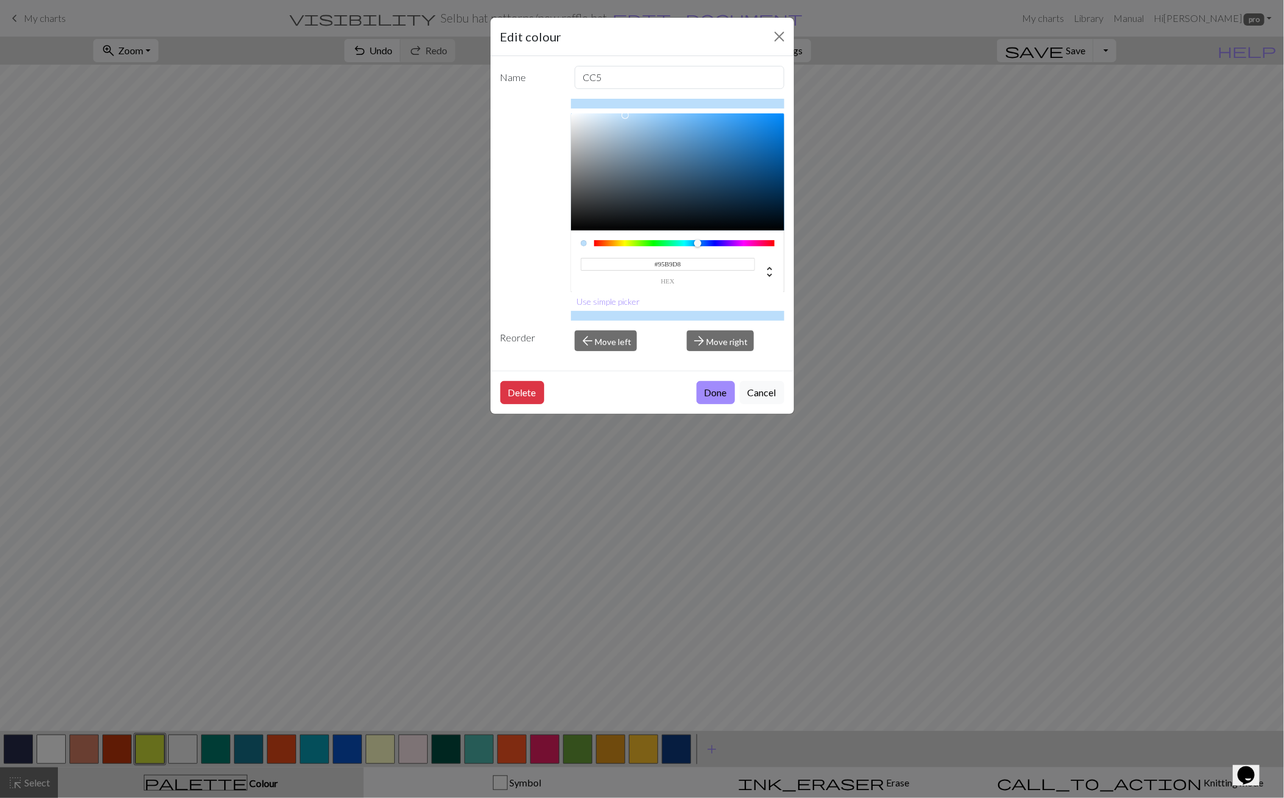
click at [637, 131] on div at bounding box center [677, 171] width 213 height 117
click at [632, 125] on div at bounding box center [677, 171] width 213 height 117
type input "#9AC9F1"
click at [648, 119] on div at bounding box center [677, 171] width 213 height 117
click at [726, 392] on button "Done" at bounding box center [716, 392] width 38 height 23
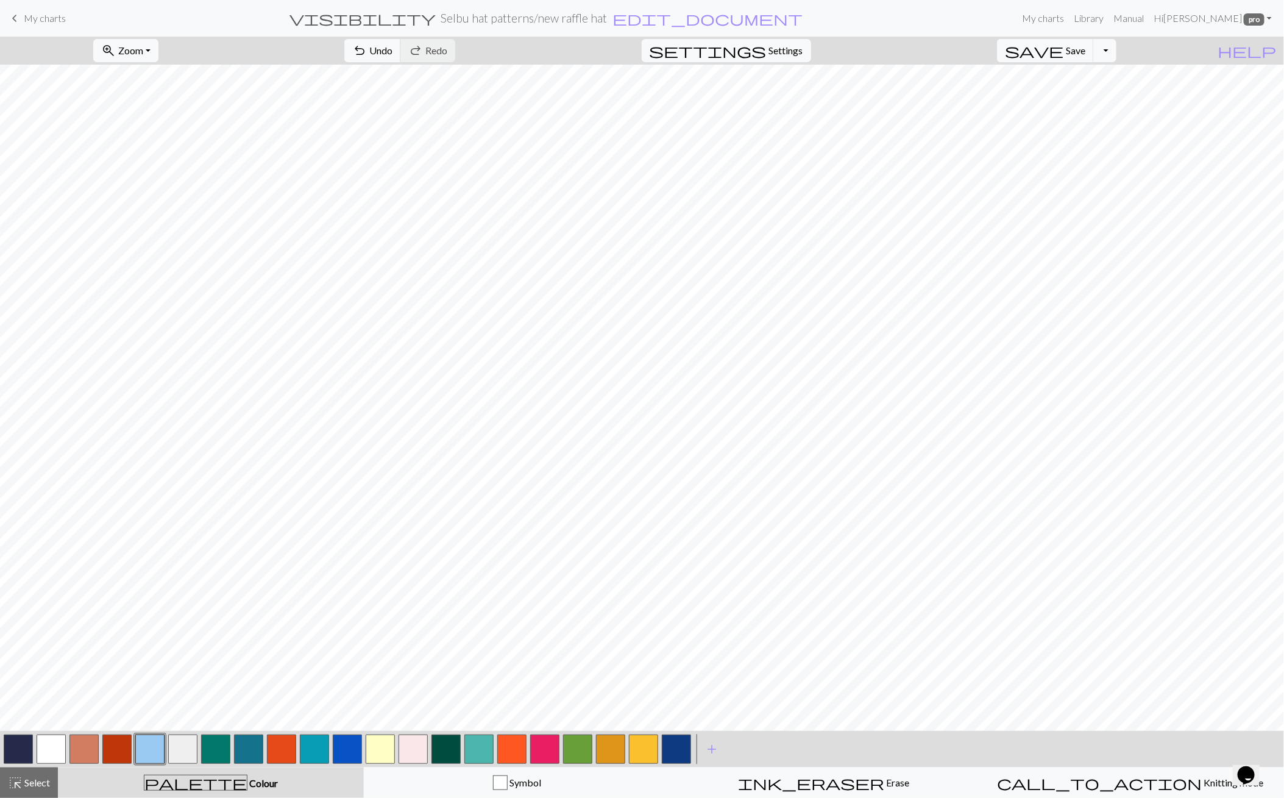
click at [56, 751] on button "button" at bounding box center [51, 749] width 29 height 29
click at [34, 783] on span "Select" at bounding box center [36, 783] width 27 height 12
click at [362, 52] on span "Copy" at bounding box center [373, 51] width 23 height 12
drag, startPoint x: 319, startPoint y: 54, endPoint x: 413, endPoint y: 45, distance: 94.3
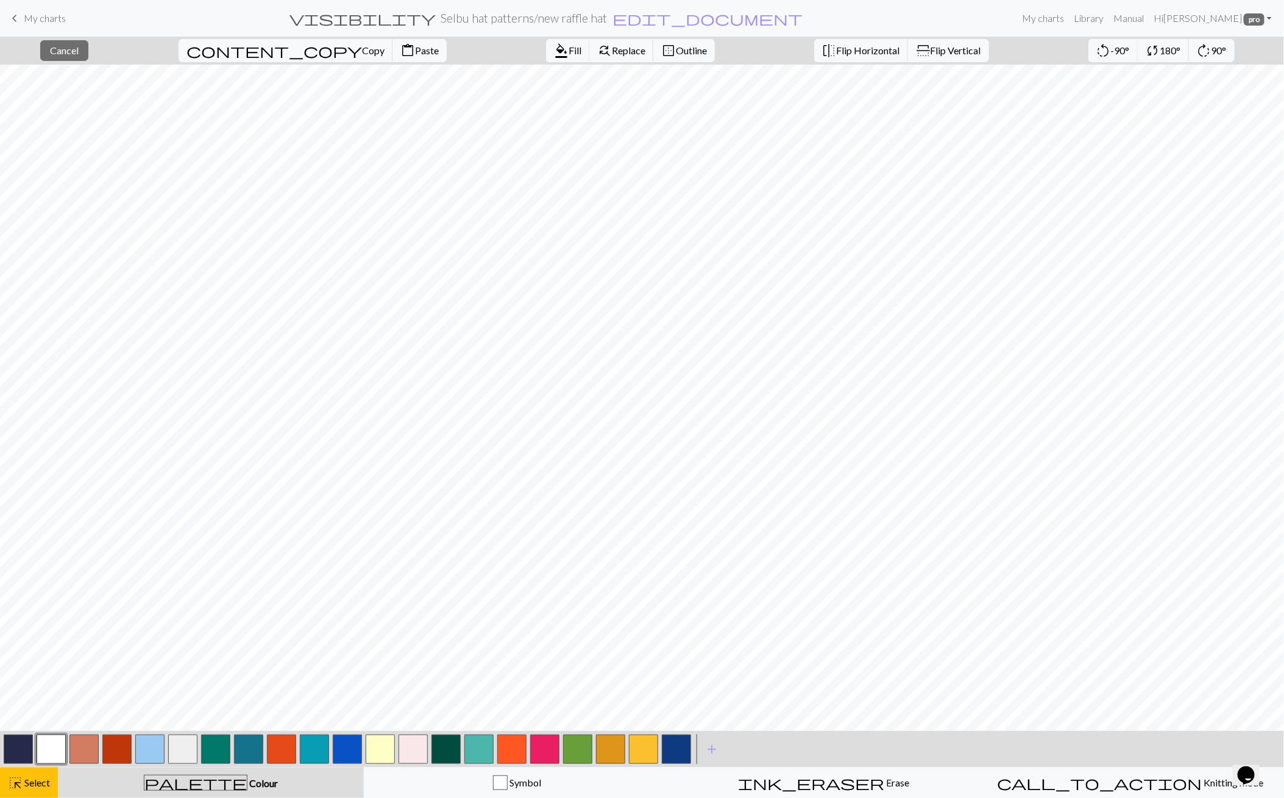
click at [415, 54] on span "Paste" at bounding box center [427, 51] width 24 height 12
click at [837, 54] on span "Flip Horizontal" at bounding box center [868, 51] width 63 height 12
click at [362, 47] on span "Copy" at bounding box center [373, 51] width 23 height 12
click at [415, 51] on span "Paste" at bounding box center [427, 51] width 24 height 12
click at [931, 54] on span "Flip Vertical" at bounding box center [956, 51] width 51 height 12
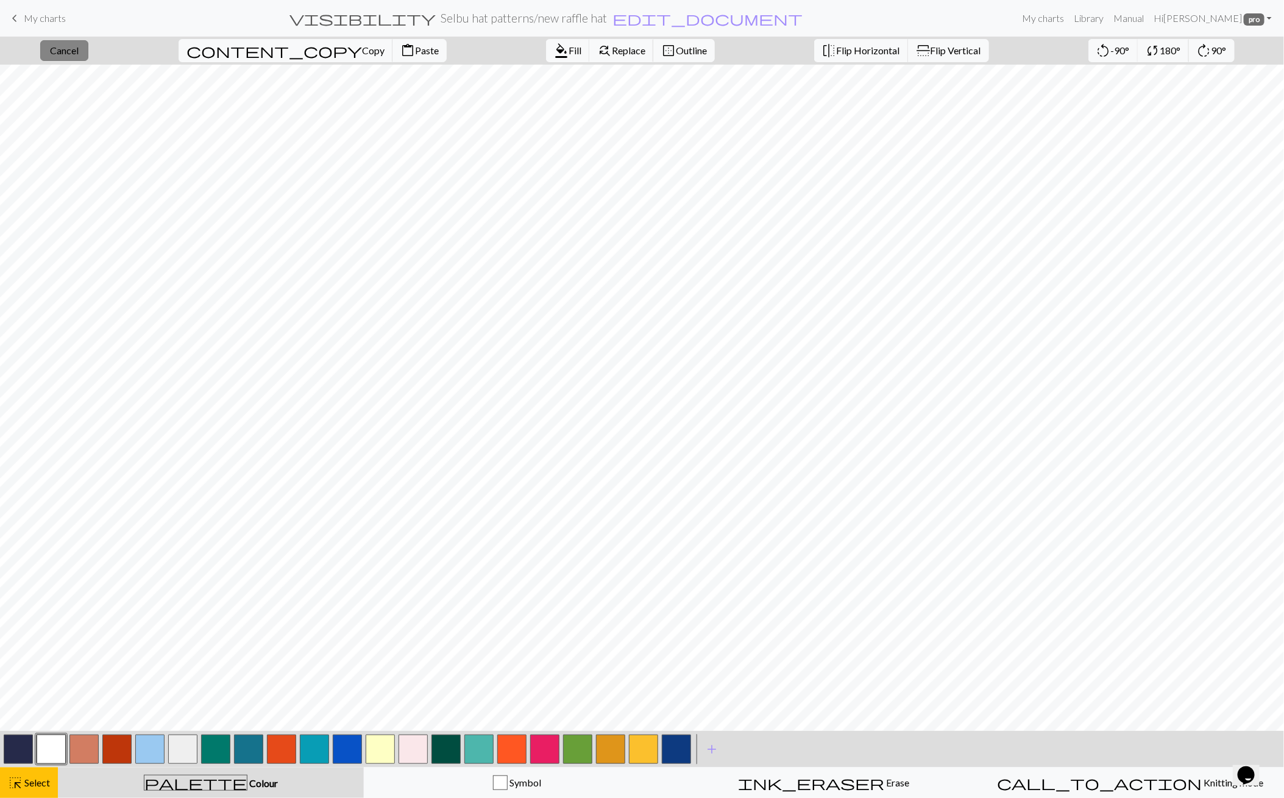
click at [79, 55] on span "Cancel" at bounding box center [64, 51] width 29 height 12
drag, startPoint x: 162, startPoint y: 50, endPoint x: 155, endPoint y: 59, distance: 11.2
click at [143, 50] on span "Zoom" at bounding box center [130, 51] width 25 height 12
click at [146, 147] on button "50%" at bounding box center [142, 146] width 96 height 20
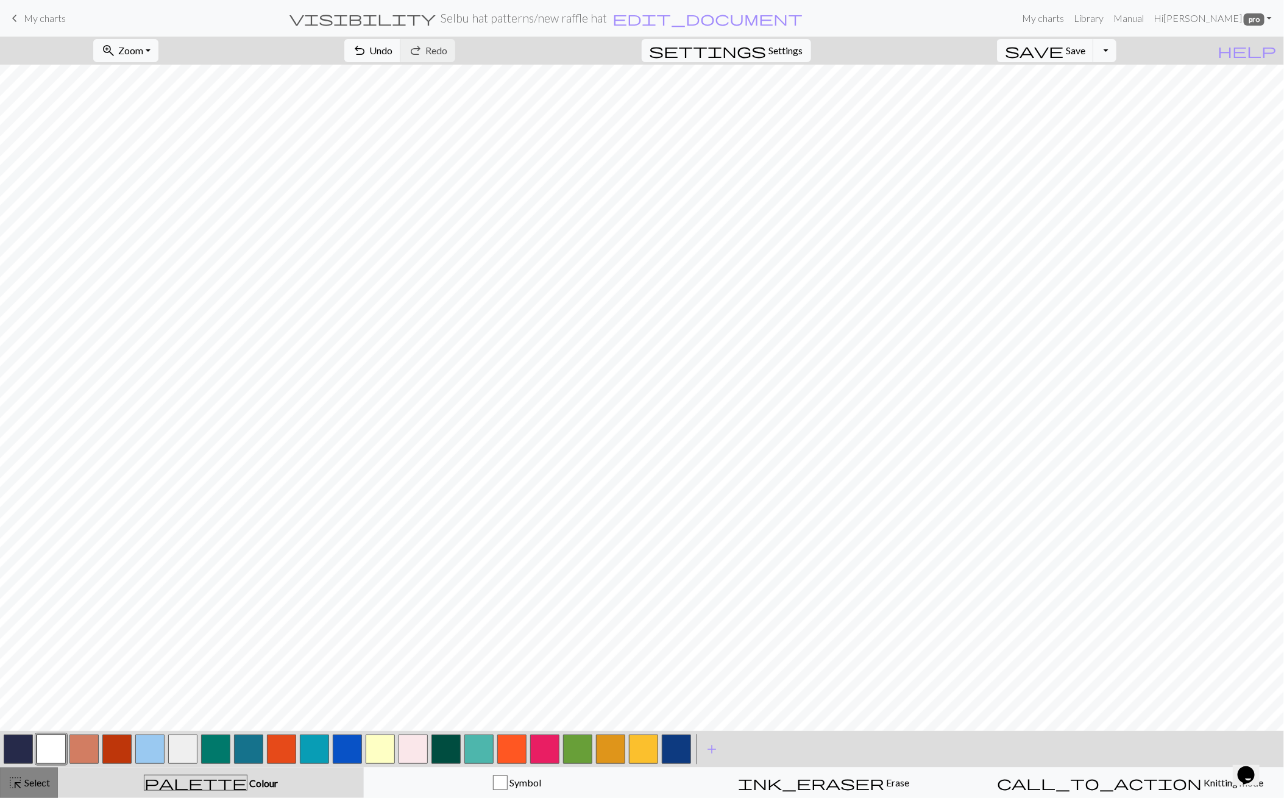
click at [35, 779] on span "Select" at bounding box center [36, 783] width 27 height 12
click at [362, 55] on span "Copy" at bounding box center [373, 51] width 23 height 12
click at [415, 47] on span "Paste" at bounding box center [427, 51] width 24 height 12
click at [362, 55] on span "Copy" at bounding box center [373, 51] width 23 height 12
click at [79, 52] on span "Cancel" at bounding box center [64, 51] width 29 height 12
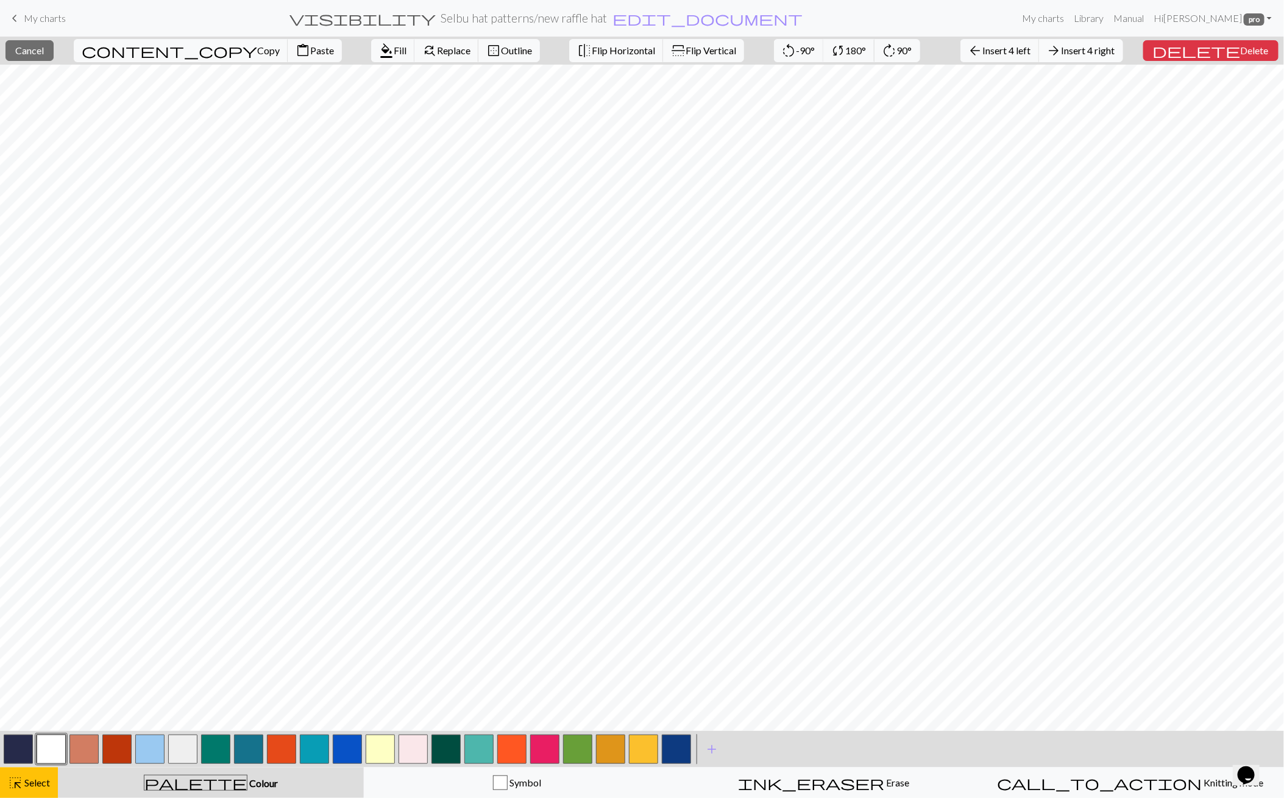
click at [1116, 45] on span "Insert 4 right" at bounding box center [1089, 51] width 54 height 12
click at [1094, 45] on span "Insert 4 right" at bounding box center [1089, 51] width 54 height 12
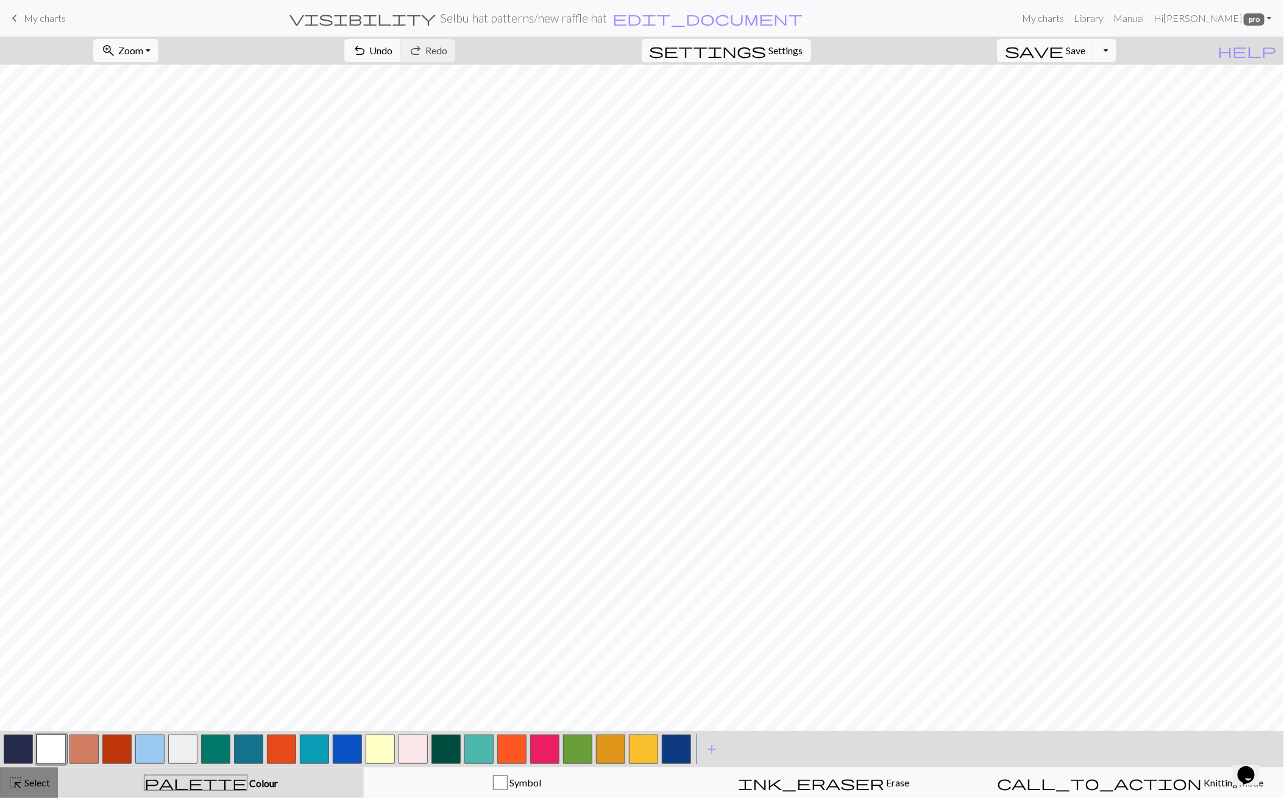
click at [33, 777] on span "Select" at bounding box center [36, 783] width 27 height 12
click at [362, 55] on span "Copy" at bounding box center [373, 51] width 23 height 12
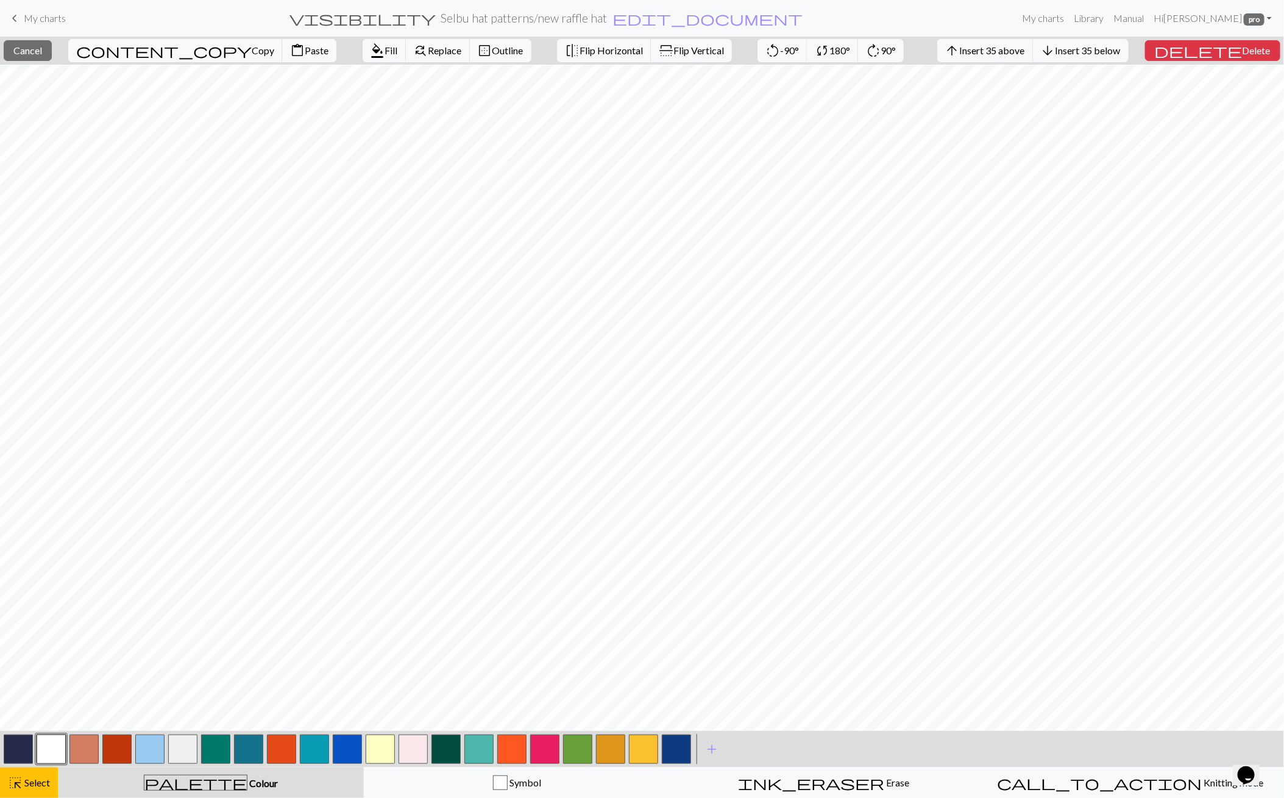
click at [305, 51] on span "Paste" at bounding box center [317, 51] width 24 height 12
click at [42, 48] on span "Cancel" at bounding box center [27, 51] width 29 height 12
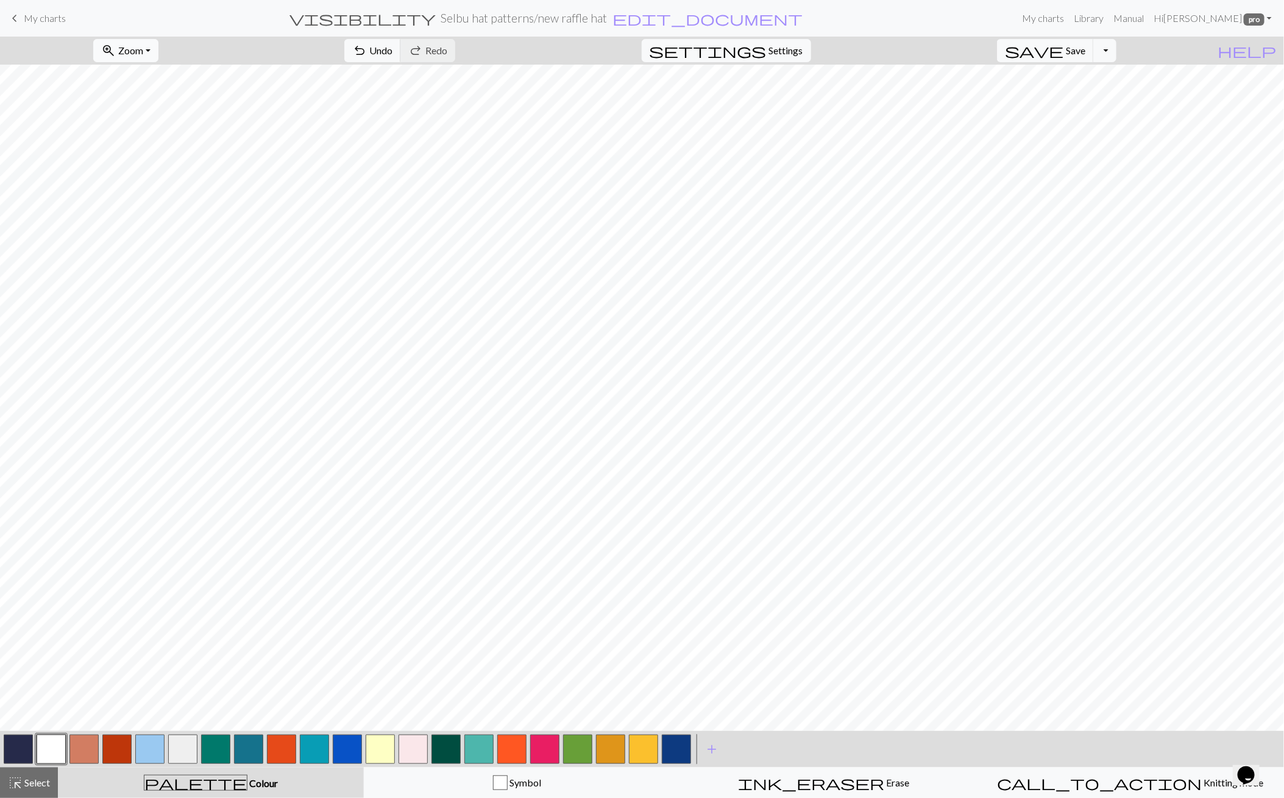
drag, startPoint x: 146, startPoint y: 48, endPoint x: 143, endPoint y: 59, distance: 11.4
click at [143, 48] on span "Zoom" at bounding box center [130, 51] width 25 height 12
click at [149, 115] on button "Fit height" at bounding box center [142, 116] width 96 height 20
drag, startPoint x: 23, startPoint y: 747, endPoint x: 60, endPoint y: 733, distance: 39.5
click at [24, 745] on button "button" at bounding box center [18, 749] width 29 height 29
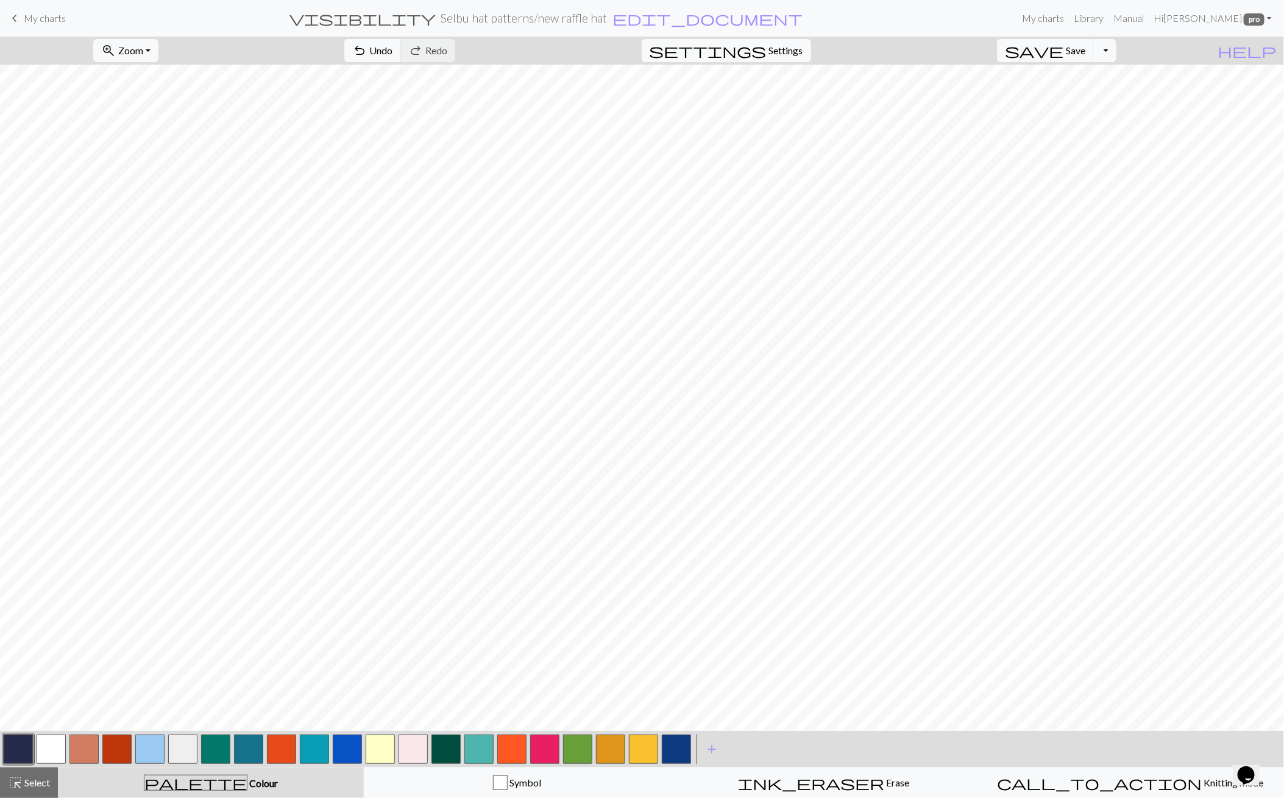
click at [52, 743] on button "button" at bounding box center [51, 749] width 29 height 29
drag, startPoint x: 27, startPoint y: 748, endPoint x: 66, endPoint y: 733, distance: 41.7
click at [27, 748] on button "button" at bounding box center [18, 749] width 29 height 29
click at [59, 752] on button "button" at bounding box center [51, 749] width 29 height 29
click at [393, 48] on span "Undo" at bounding box center [380, 51] width 23 height 12
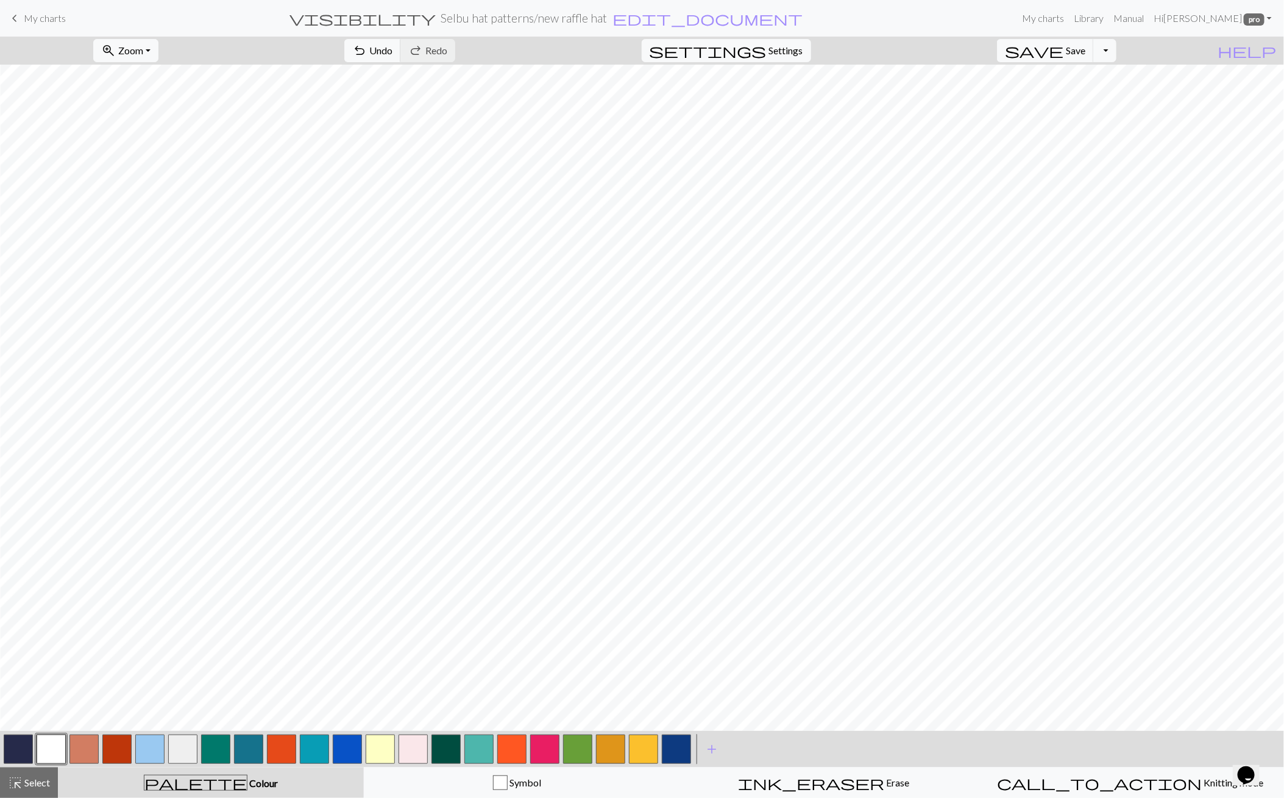
drag, startPoint x: 25, startPoint y: 745, endPoint x: 48, endPoint y: 736, distance: 24.1
click at [25, 745] on button "button" at bounding box center [18, 749] width 29 height 29
click at [1094, 56] on button "save Save Save" at bounding box center [1045, 50] width 97 height 23
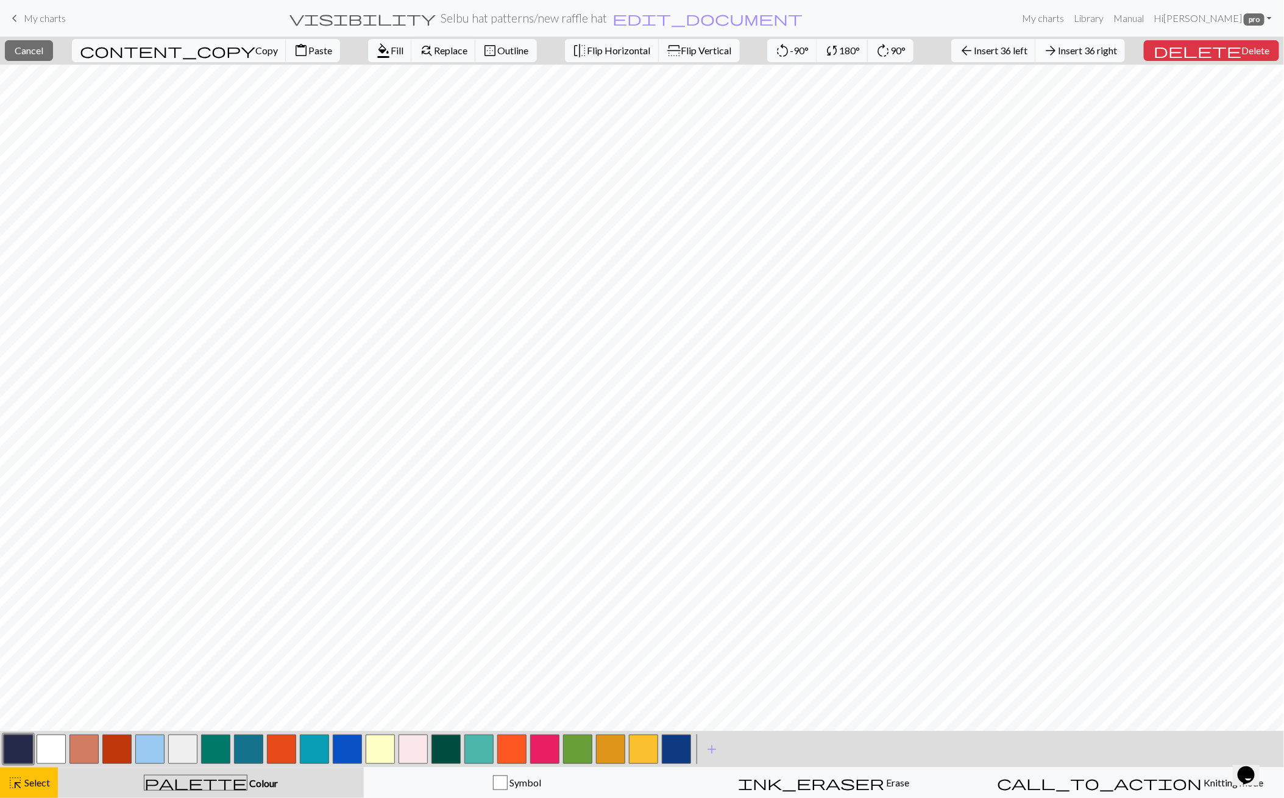
click at [1104, 46] on span "Insert 36 right" at bounding box center [1087, 51] width 59 height 12
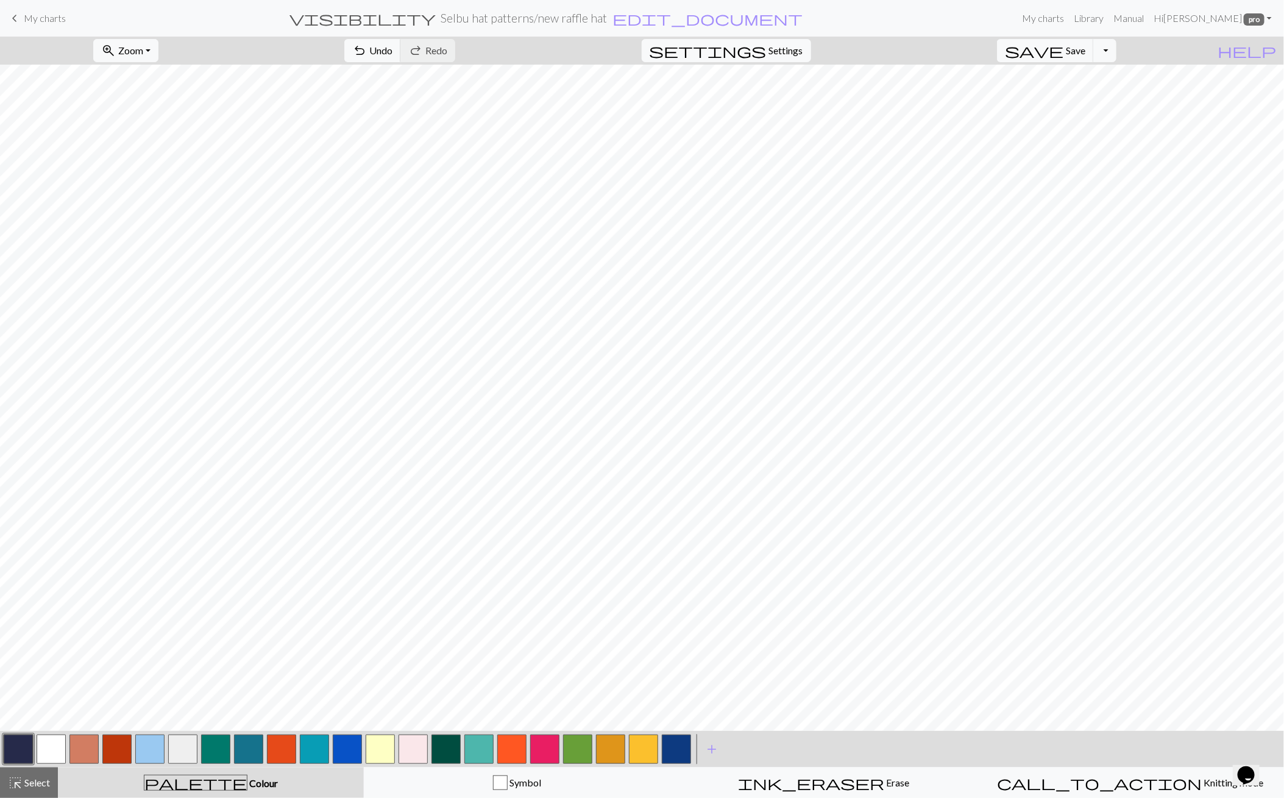
drag, startPoint x: 20, startPoint y: 784, endPoint x: 68, endPoint y: 733, distance: 70.3
click at [20, 783] on span "highlight_alt" at bounding box center [15, 782] width 15 height 17
click at [362, 52] on span "Copy" at bounding box center [373, 51] width 23 height 12
click at [393, 58] on button "content_paste Paste" at bounding box center [420, 50] width 54 height 23
click at [63, 50] on button "close Cancel" at bounding box center [64, 50] width 48 height 21
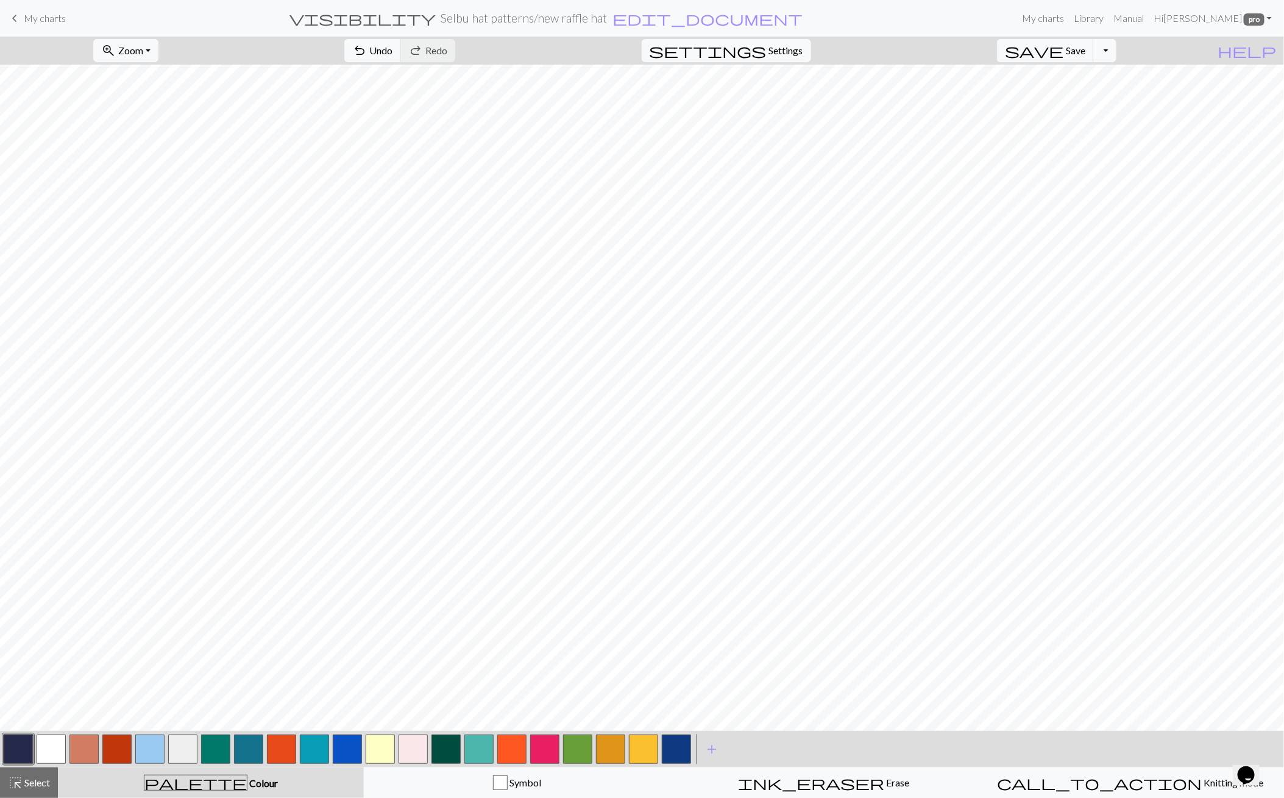
drag, startPoint x: 41, startPoint y: 742, endPoint x: 51, endPoint y: 736, distance: 11.8
click at [40, 742] on button "button" at bounding box center [51, 749] width 29 height 29
drag, startPoint x: 26, startPoint y: 750, endPoint x: 29, endPoint y: 741, distance: 9.8
click at [29, 741] on button "button" at bounding box center [18, 749] width 29 height 29
drag, startPoint x: 53, startPoint y: 749, endPoint x: 66, endPoint y: 735, distance: 19.4
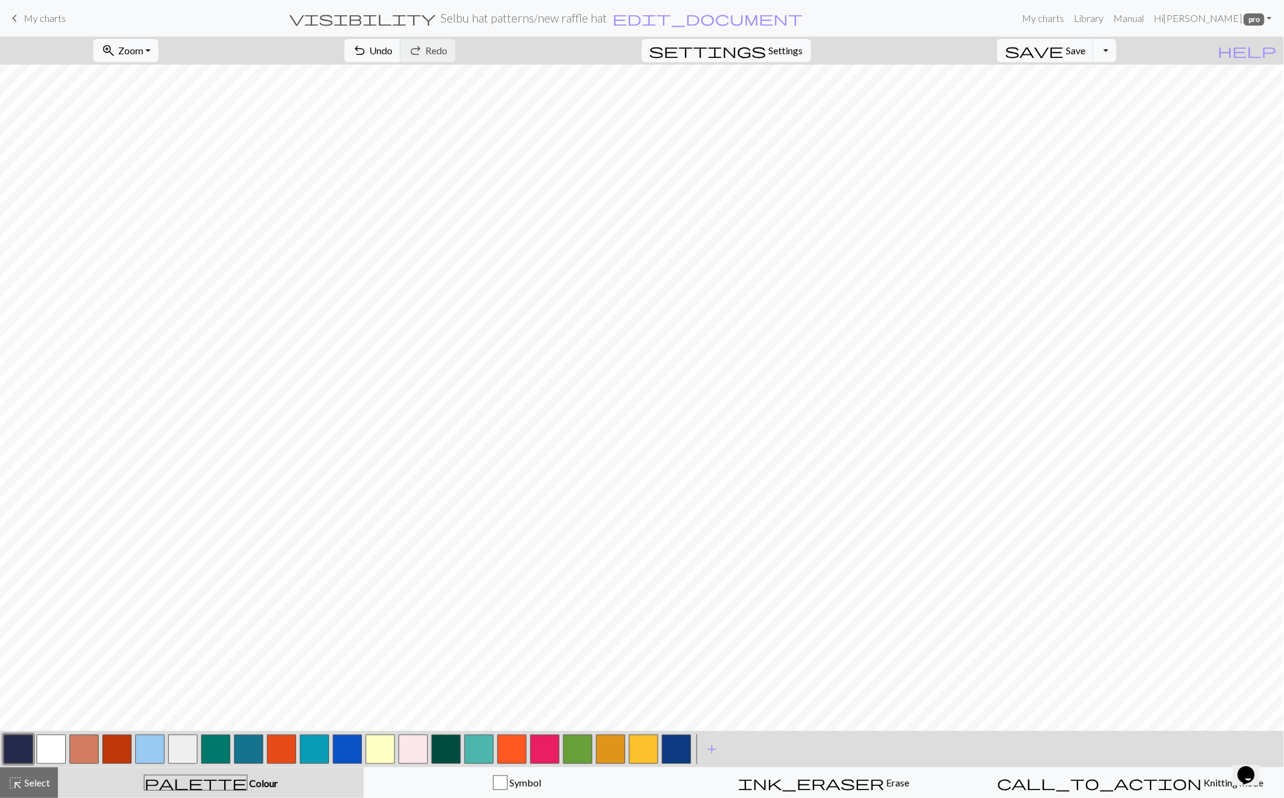
click at [53, 749] on button "button" at bounding box center [51, 749] width 29 height 29
click at [393, 53] on span "Undo" at bounding box center [380, 51] width 23 height 12
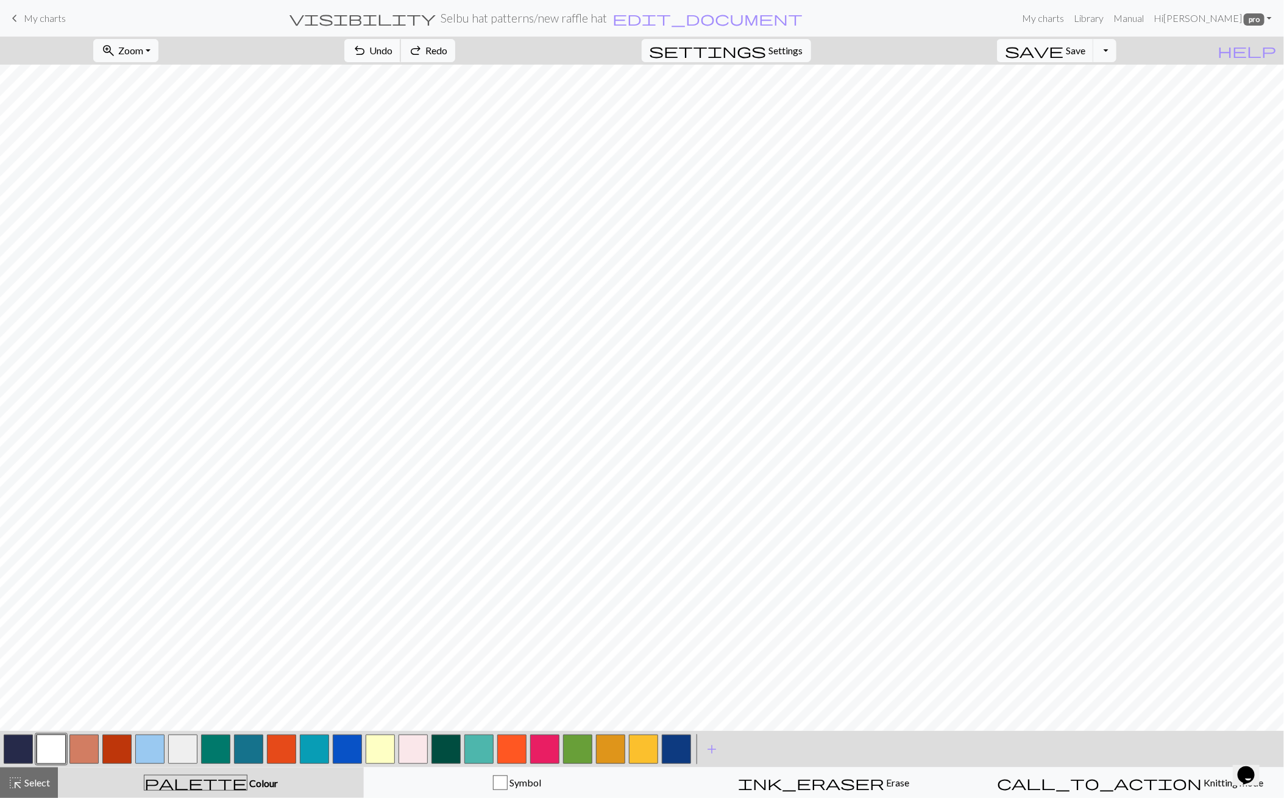
click at [393, 53] on span "Undo" at bounding box center [380, 51] width 23 height 12
click at [18, 751] on button "button" at bounding box center [18, 749] width 29 height 29
drag, startPoint x: 26, startPoint y: 776, endPoint x: 33, endPoint y: 770, distance: 9.5
click at [33, 770] on button "highlight_alt Select Select" at bounding box center [29, 782] width 58 height 30
click at [362, 51] on span "Copy" at bounding box center [373, 51] width 23 height 12
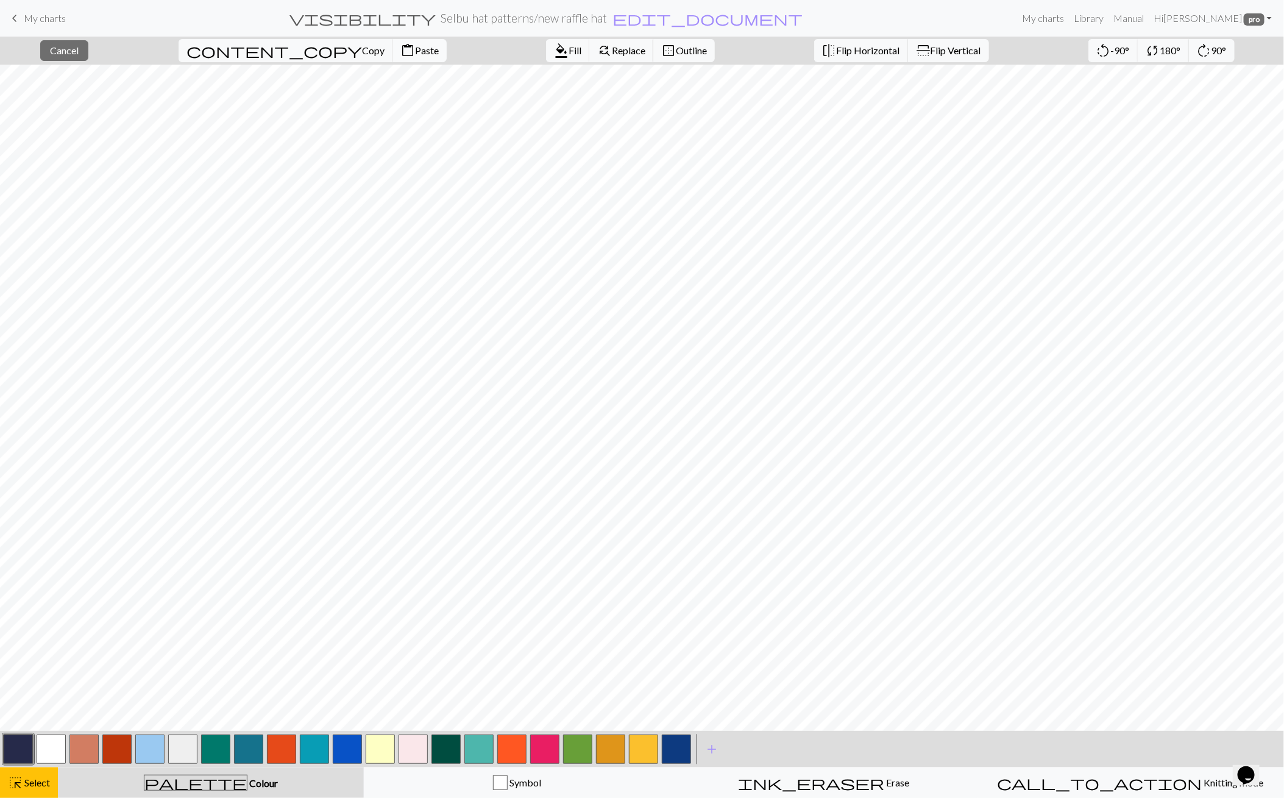
drag, startPoint x: 315, startPoint y: 52, endPoint x: 1114, endPoint y: 28, distance: 799.5
click at [415, 52] on span "Paste" at bounding box center [427, 51] width 24 height 12
click at [822, 56] on button "flip Flip Horizontal" at bounding box center [861, 50] width 94 height 23
click at [79, 53] on span "Cancel" at bounding box center [64, 51] width 29 height 12
click at [393, 52] on span "Undo" at bounding box center [380, 51] width 23 height 12
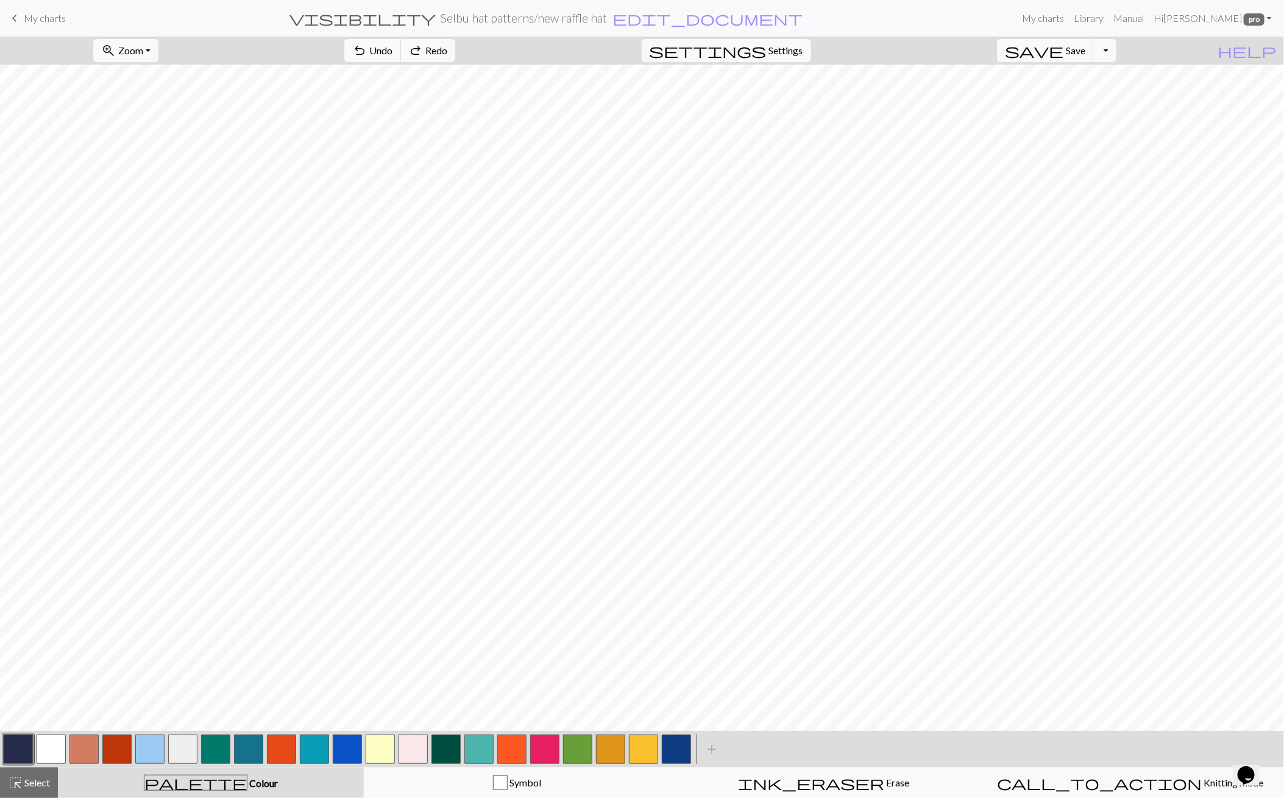
click at [393, 52] on span "Undo" at bounding box center [380, 51] width 23 height 12
drag, startPoint x: 26, startPoint y: 747, endPoint x: 64, endPoint y: 735, distance: 40.3
click at [41, 742] on div at bounding box center [347, 749] width 691 height 33
click at [367, 52] on span "undo" at bounding box center [359, 50] width 15 height 17
click at [30, 788] on div "highlight_alt Select Select" at bounding box center [29, 782] width 42 height 15
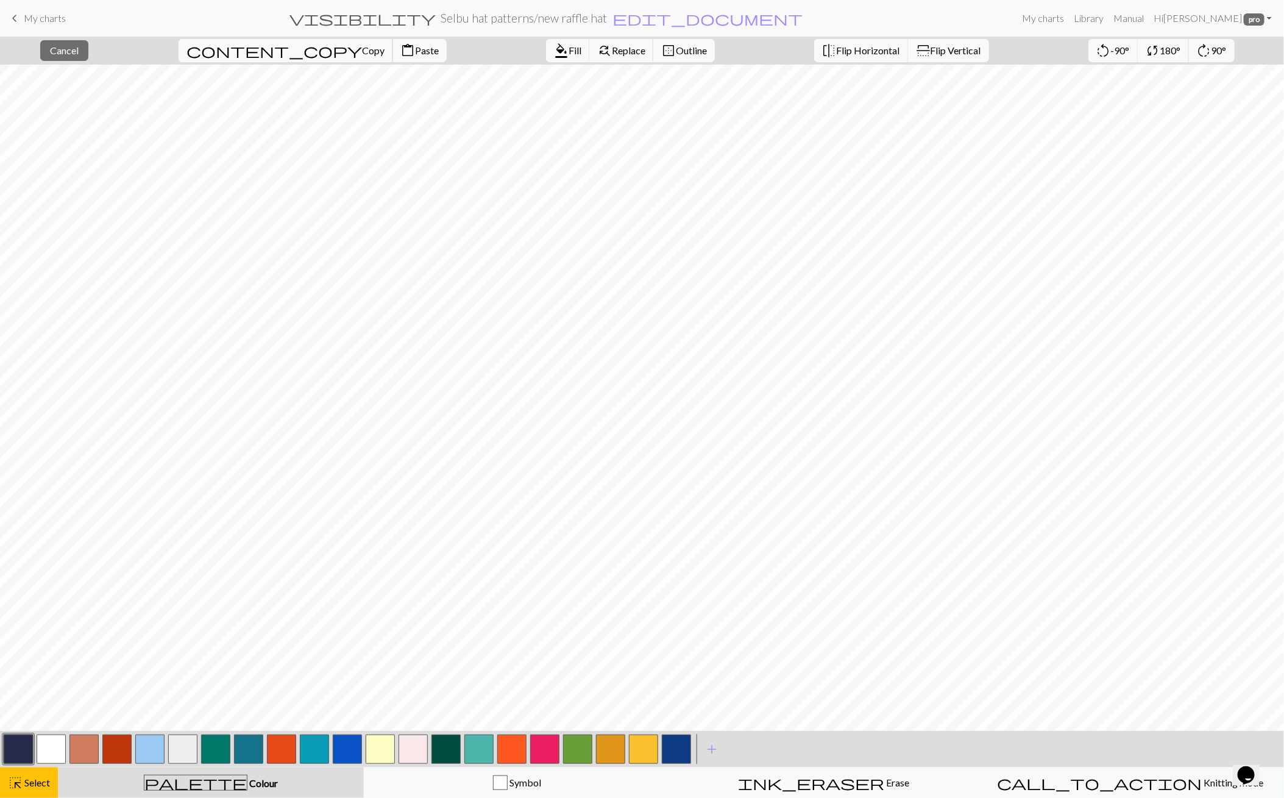
drag, startPoint x: 246, startPoint y: 48, endPoint x: 251, endPoint y: 63, distance: 16.6
click at [362, 48] on span "Copy" at bounding box center [373, 51] width 23 height 12
drag, startPoint x: 299, startPoint y: 48, endPoint x: 677, endPoint y: 60, distance: 378.8
click at [415, 48] on span "Paste" at bounding box center [427, 51] width 24 height 12
click at [814, 41] on button "flip Flip Horizontal" at bounding box center [861, 50] width 94 height 23
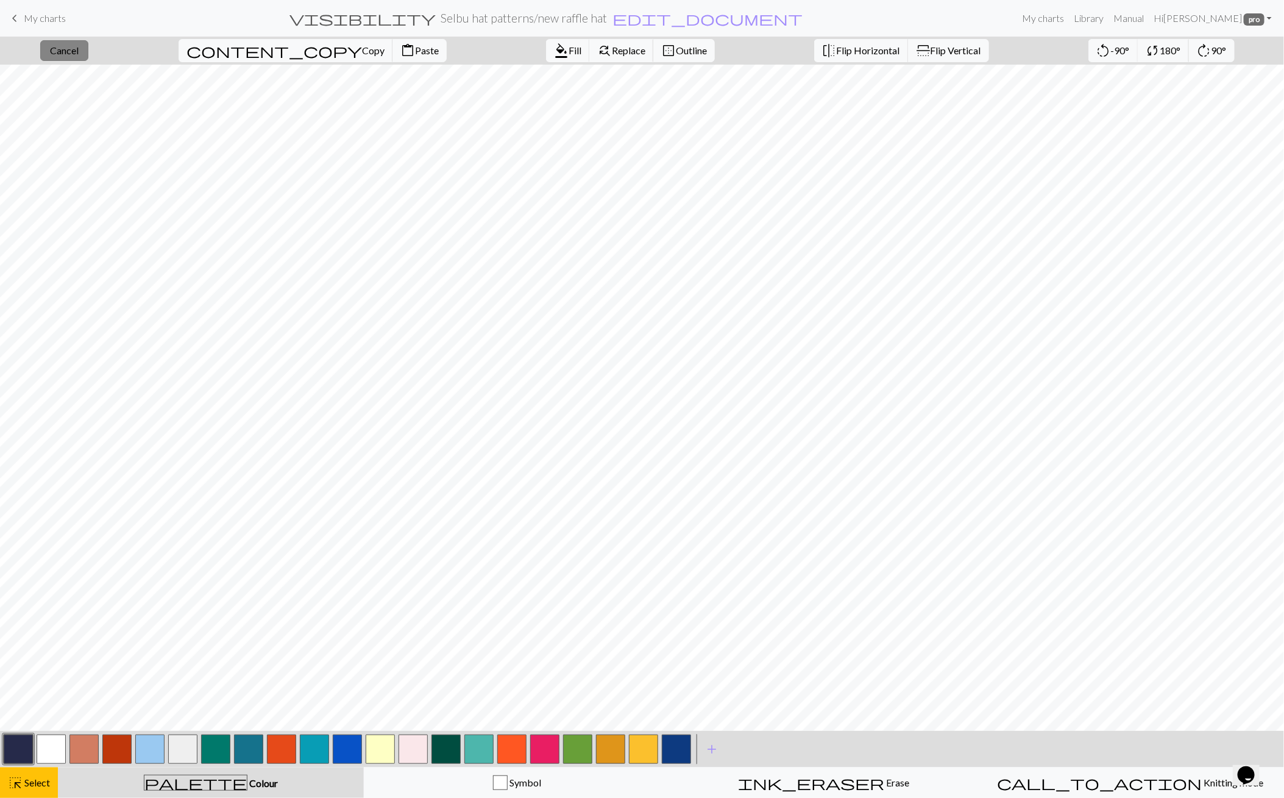
click at [88, 56] on button "close Cancel" at bounding box center [64, 50] width 48 height 21
drag, startPoint x: 52, startPoint y: 752, endPoint x: 73, endPoint y: 739, distance: 24.7
click at [54, 751] on button "button" at bounding box center [51, 749] width 29 height 29
click at [27, 792] on button "highlight_alt Select Select" at bounding box center [29, 782] width 58 height 30
click at [25, 747] on button "button" at bounding box center [18, 749] width 29 height 29
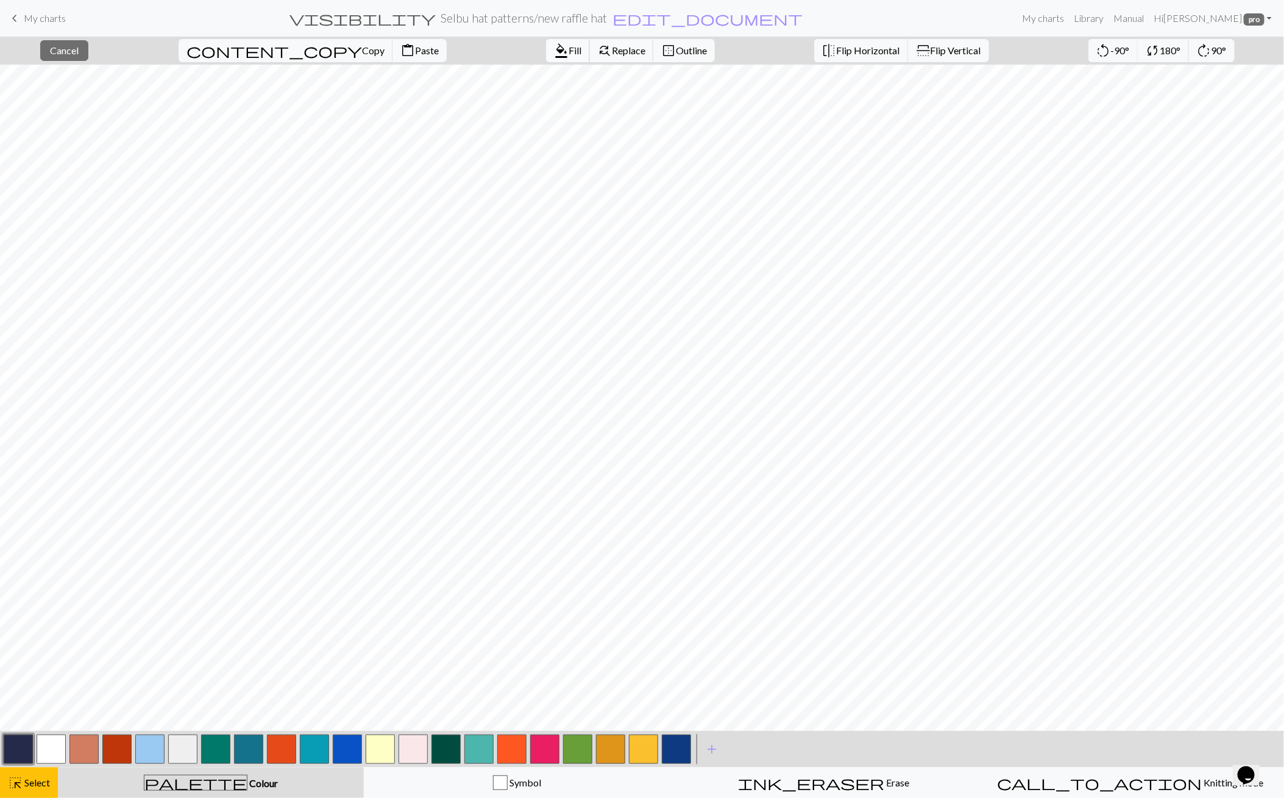
click at [569, 46] on span "Fill" at bounding box center [575, 51] width 13 height 12
drag, startPoint x: 27, startPoint y: 749, endPoint x: 49, endPoint y: 739, distance: 23.5
click at [34, 747] on div at bounding box center [18, 749] width 33 height 33
drag, startPoint x: 46, startPoint y: 752, endPoint x: 59, endPoint y: 739, distance: 17.7
click at [45, 752] on button "button" at bounding box center [51, 749] width 29 height 29
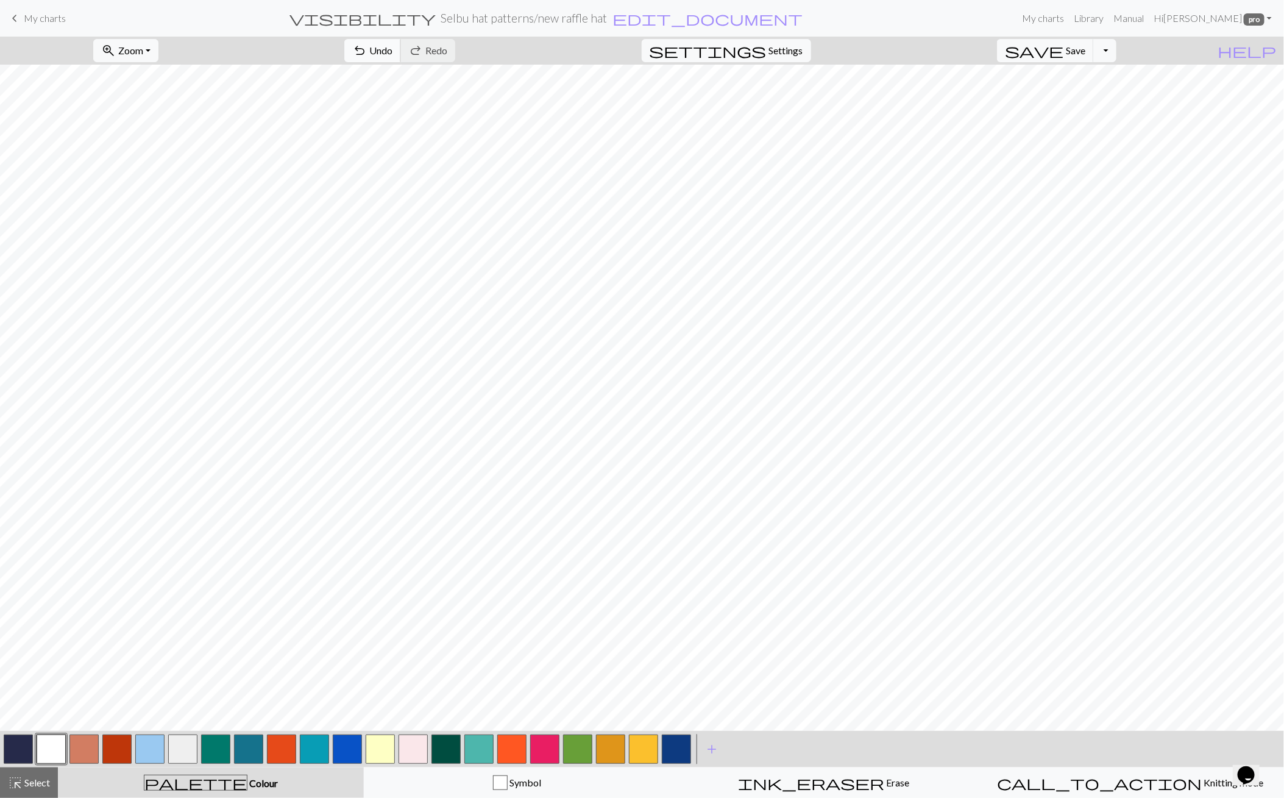
click at [367, 52] on span "undo" at bounding box center [359, 50] width 15 height 17
click at [393, 53] on span "Undo" at bounding box center [380, 51] width 23 height 12
drag, startPoint x: 13, startPoint y: 746, endPoint x: 59, endPoint y: 733, distance: 46.9
click at [15, 745] on button "button" at bounding box center [18, 749] width 29 height 29
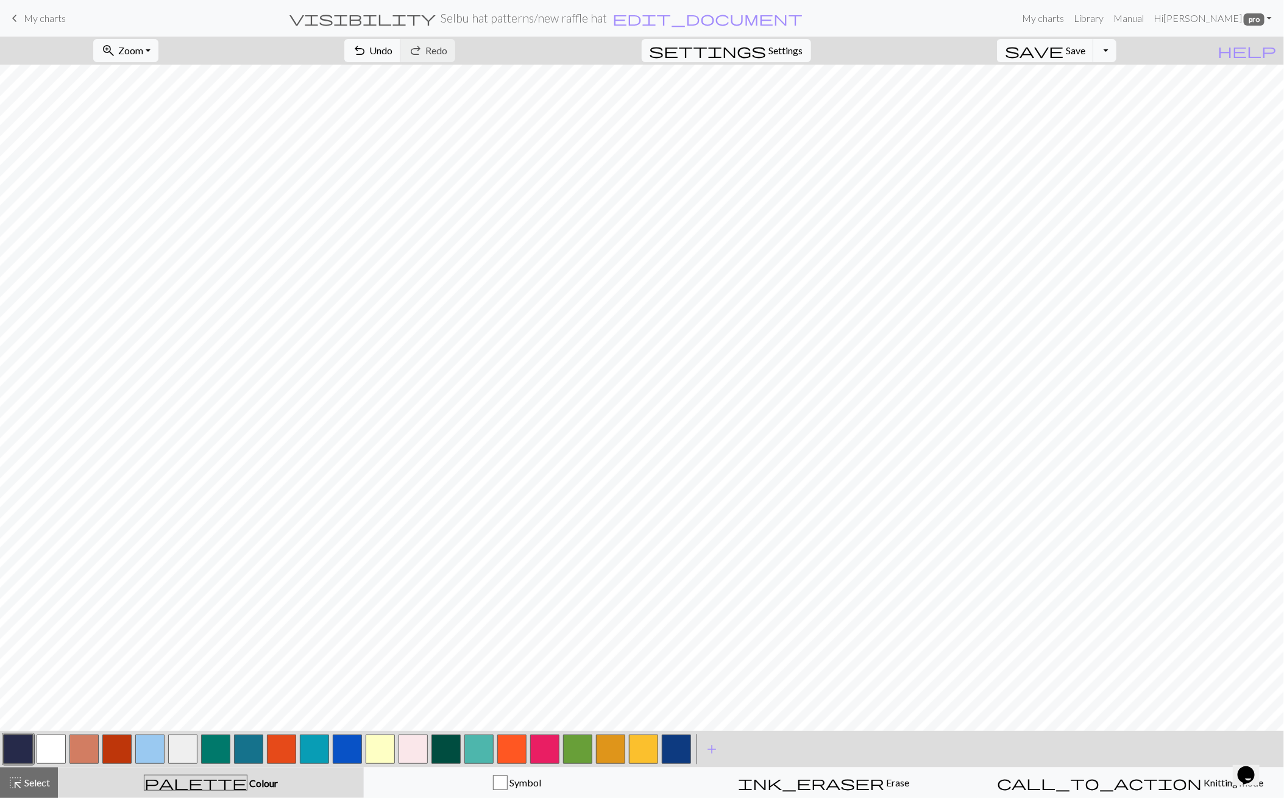
click at [59, 752] on button "button" at bounding box center [51, 749] width 29 height 29
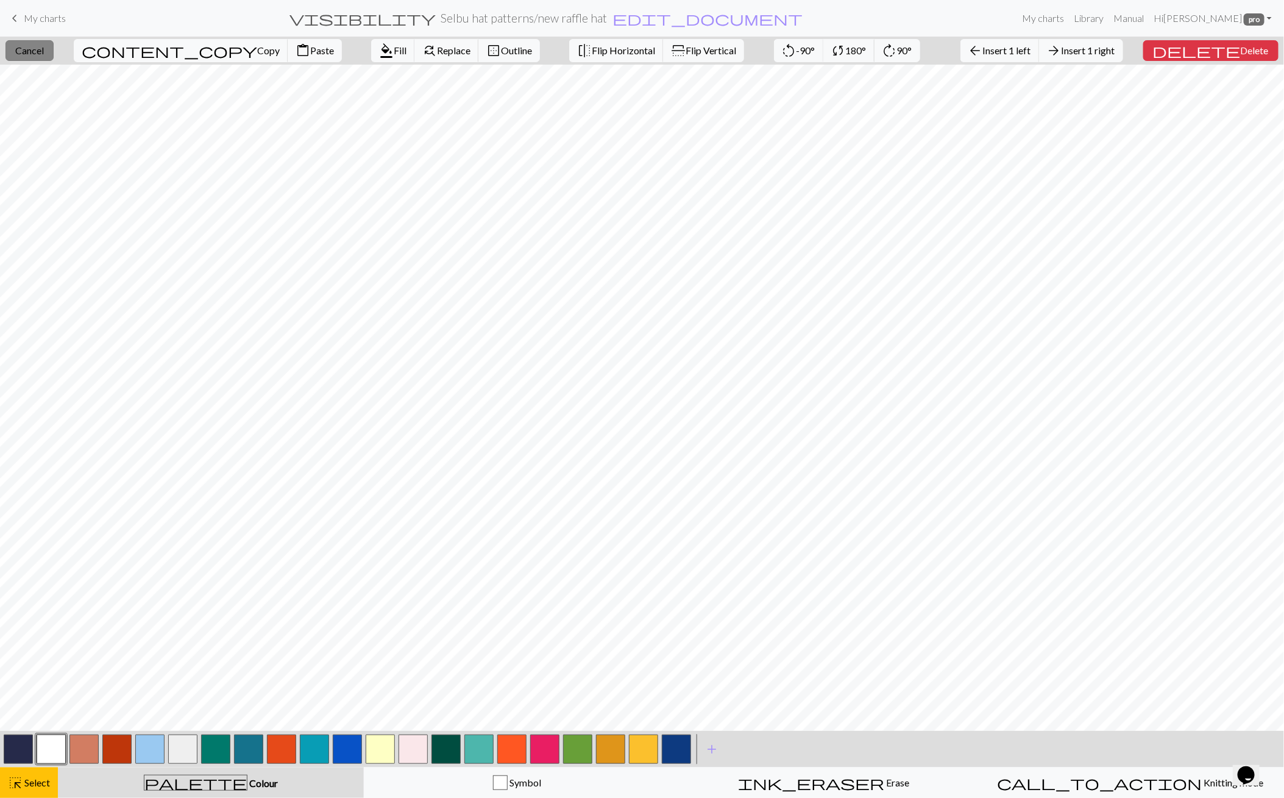
click at [26, 55] on button "close Cancel" at bounding box center [29, 50] width 48 height 21
click at [40, 54] on span "Cancel" at bounding box center [29, 51] width 29 height 12
click at [1216, 43] on span "delete" at bounding box center [1197, 50] width 88 height 17
click at [1248, 52] on span "Delete" at bounding box center [1255, 51] width 28 height 12
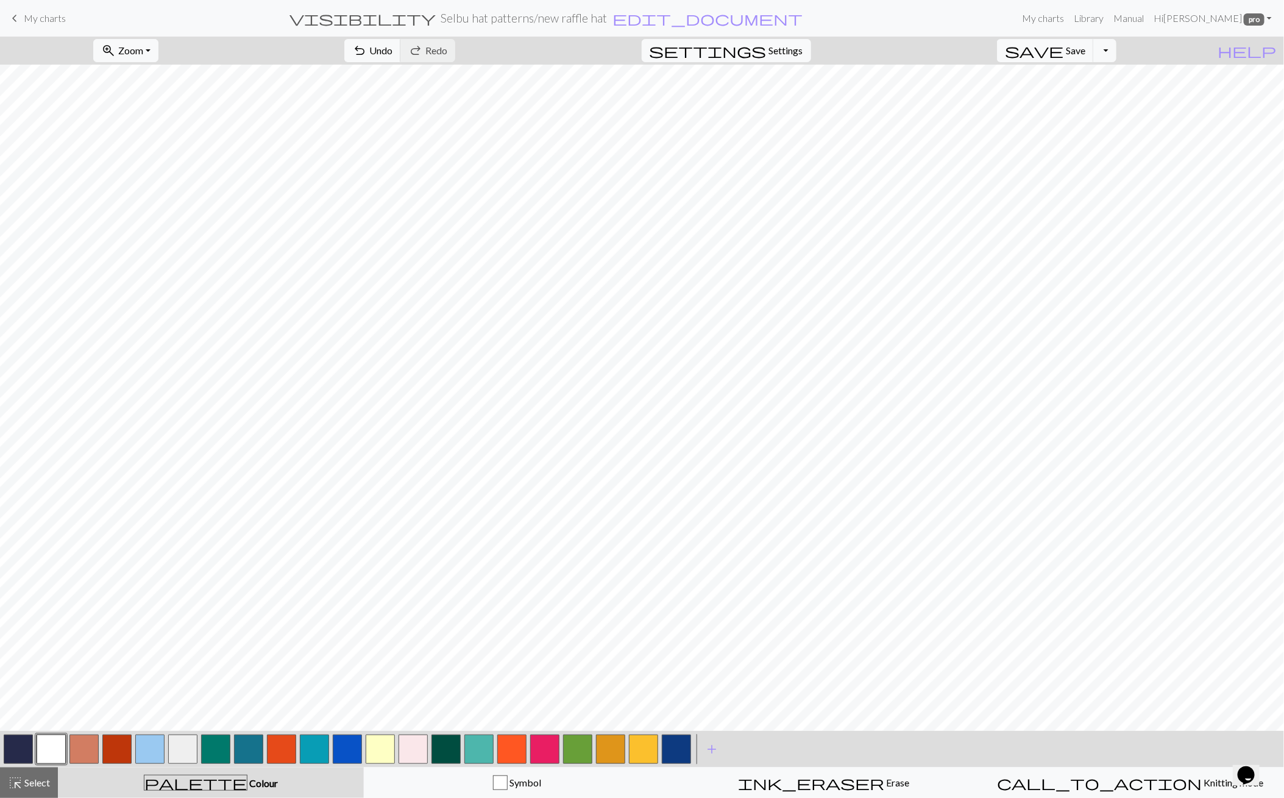
click at [51, 744] on button "button" at bounding box center [51, 749] width 29 height 29
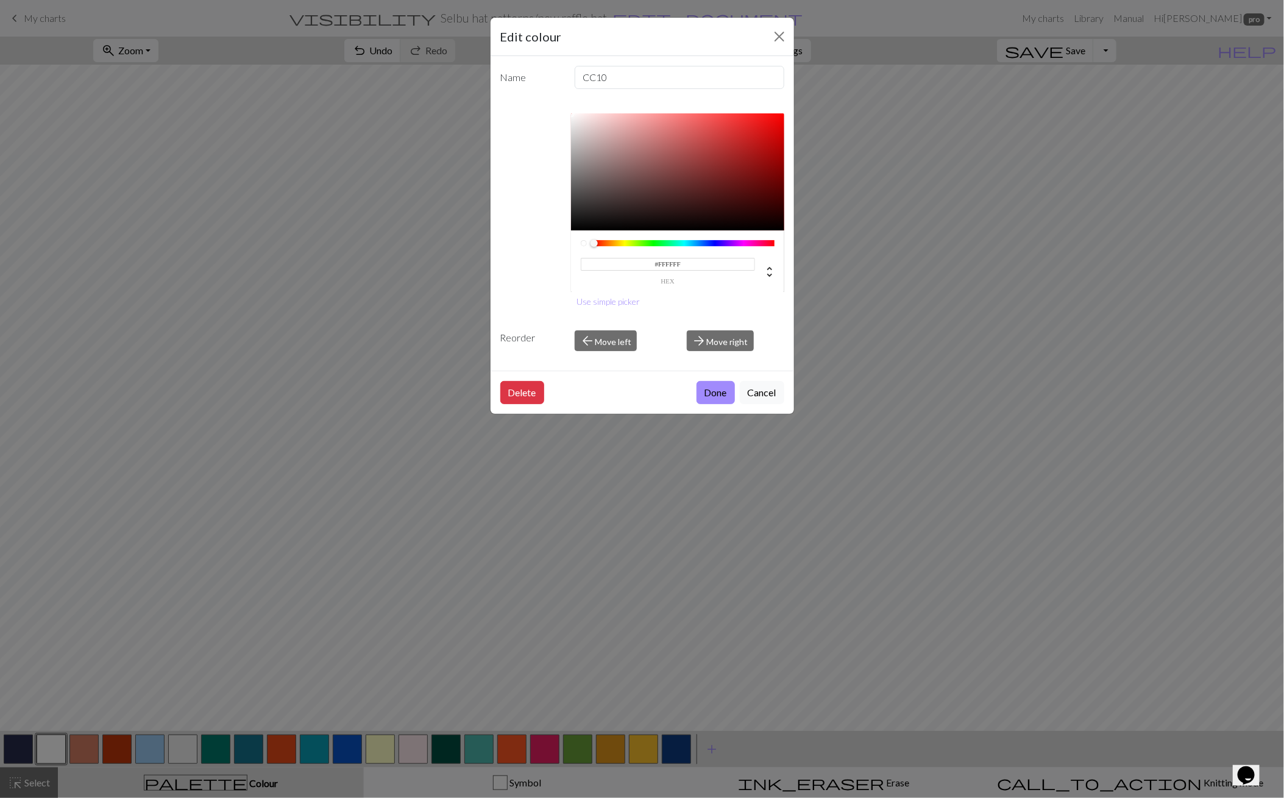
click at [1259, 517] on div "Edit colour Name CC10 #FFFFFF hex Use simple picker Reorder arrow_back Move lef…" at bounding box center [642, 399] width 1284 height 798
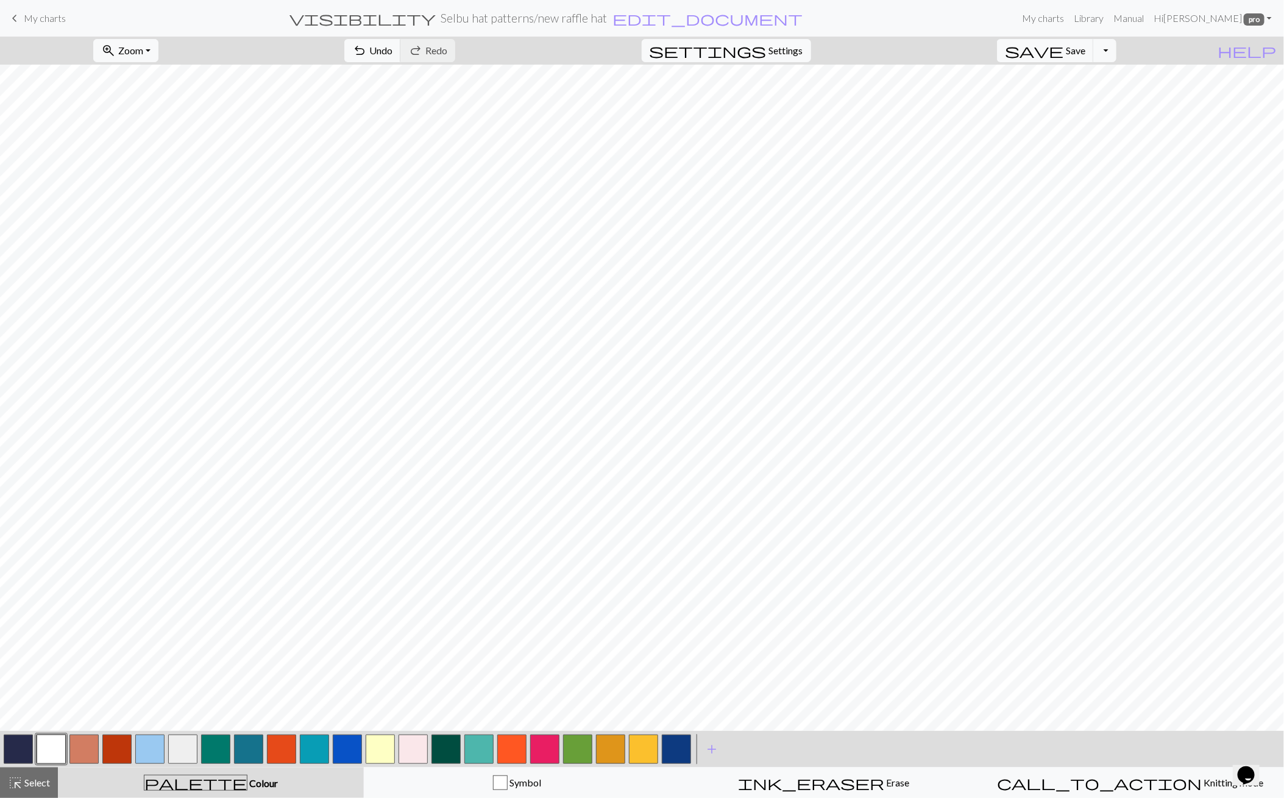
click at [20, 753] on button "button" at bounding box center [18, 749] width 29 height 29
click at [35, 783] on span "Select" at bounding box center [36, 783] width 27 height 12
click at [242, 49] on span "content_copy" at bounding box center [275, 50] width 176 height 17
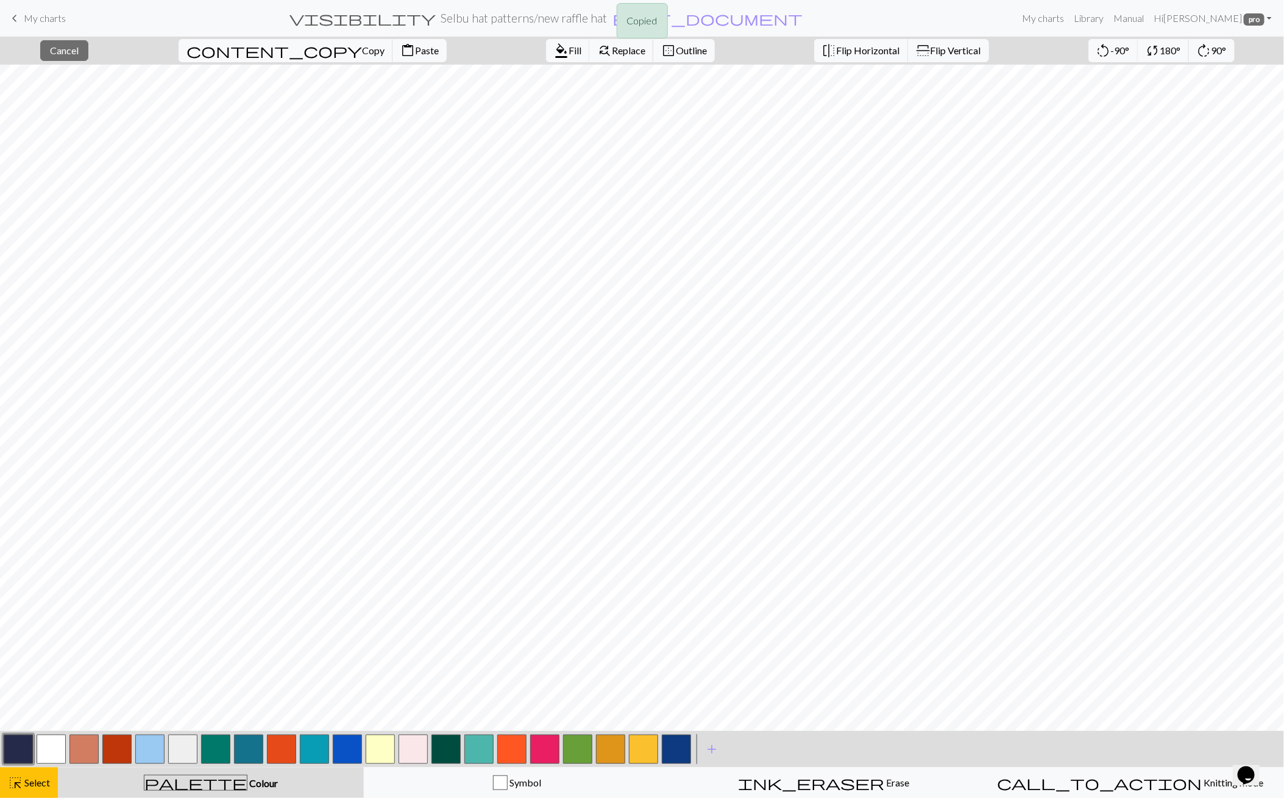
drag, startPoint x: 85, startPoint y: 46, endPoint x: 162, endPoint y: 42, distance: 77.5
click at [85, 46] on div "Copied" at bounding box center [642, 24] width 1284 height 48
click at [79, 51] on span "Cancel" at bounding box center [64, 51] width 29 height 12
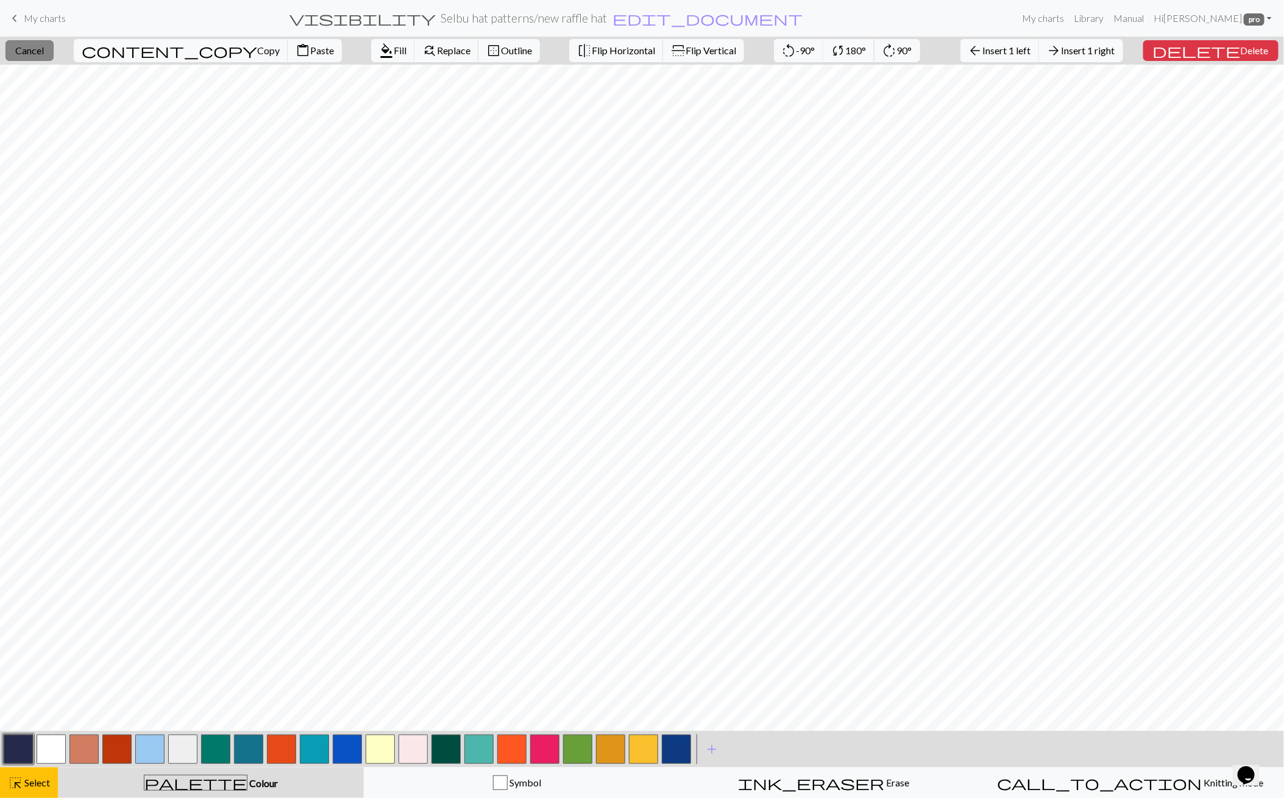
click at [44, 54] on span "Cancel" at bounding box center [29, 51] width 29 height 12
click at [1030, 52] on span "Insert 1 left" at bounding box center [1007, 51] width 48 height 12
click at [1099, 55] on span "Insert 1 right" at bounding box center [1089, 51] width 54 height 12
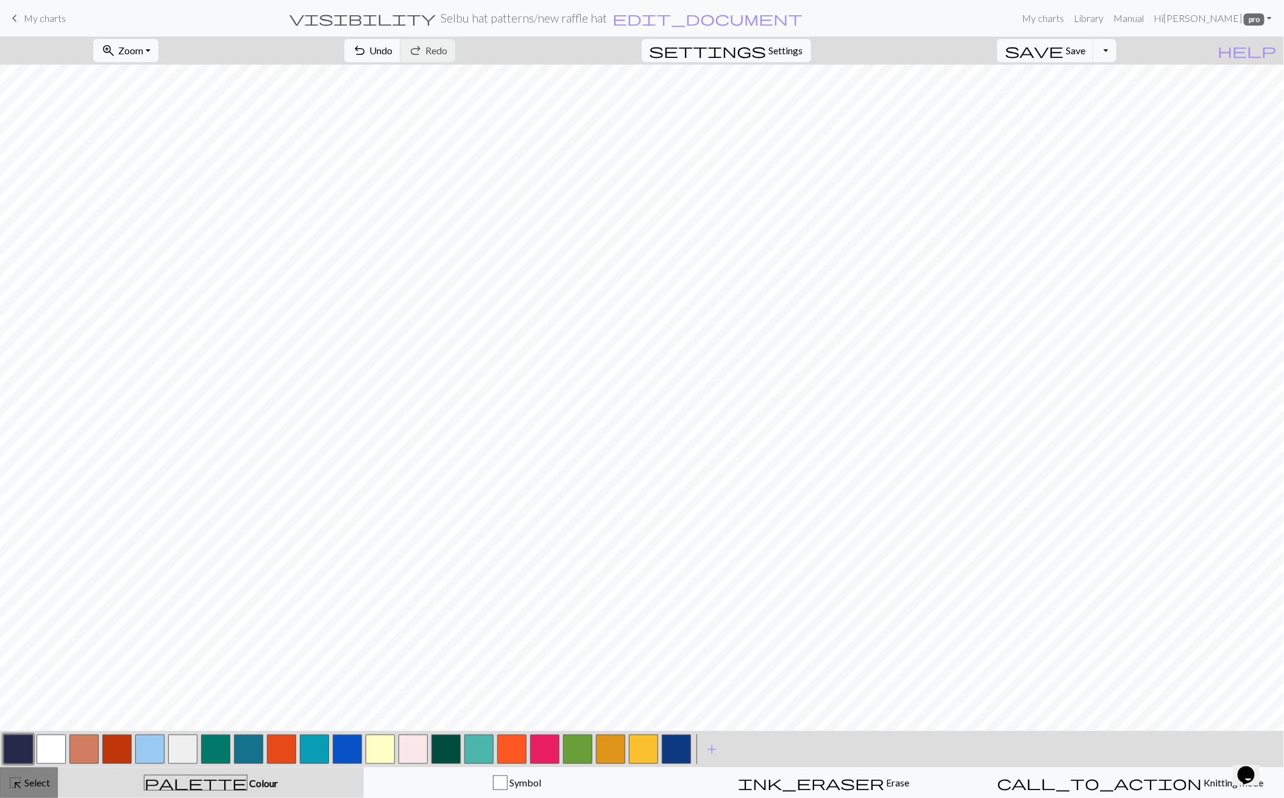
drag, startPoint x: 38, startPoint y: 780, endPoint x: 46, endPoint y: 777, distance: 8.5
click at [46, 777] on span "Select" at bounding box center [36, 783] width 27 height 12
click at [87, 57] on button "close Cancel" at bounding box center [64, 50] width 48 height 21
click at [401, 56] on button "undo Undo Undo" at bounding box center [372, 50] width 57 height 23
drag, startPoint x: 46, startPoint y: 772, endPoint x: 104, endPoint y: 747, distance: 63.4
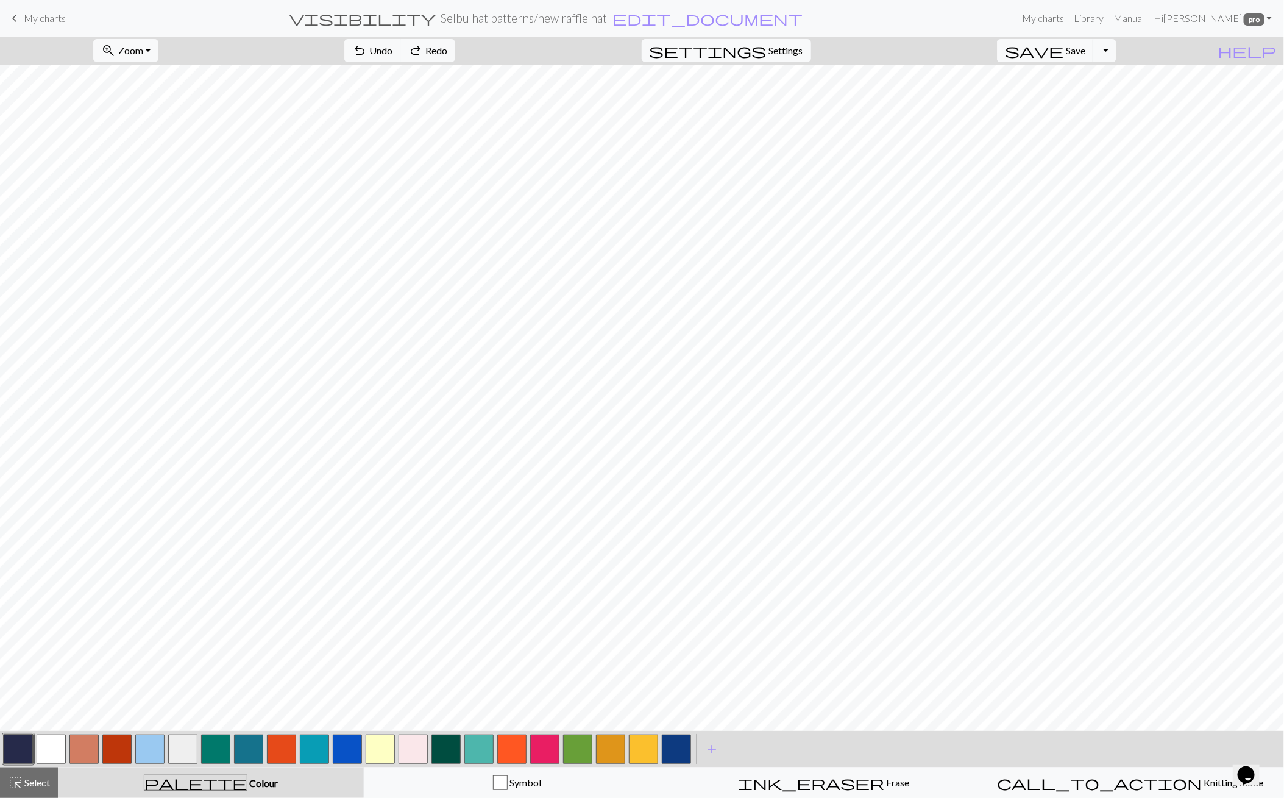
click at [59, 765] on div "< > add Add a colour highlight_alt Select Select palette Colour Colour Symbol i…" at bounding box center [642, 764] width 1284 height 67
click at [393, 50] on span "Undo" at bounding box center [380, 51] width 23 height 12
click at [18, 773] on button "highlight_alt Select Select" at bounding box center [29, 782] width 58 height 30
click at [79, 55] on span "Cancel" at bounding box center [64, 51] width 29 height 12
click at [367, 53] on span "undo" at bounding box center [359, 50] width 15 height 17
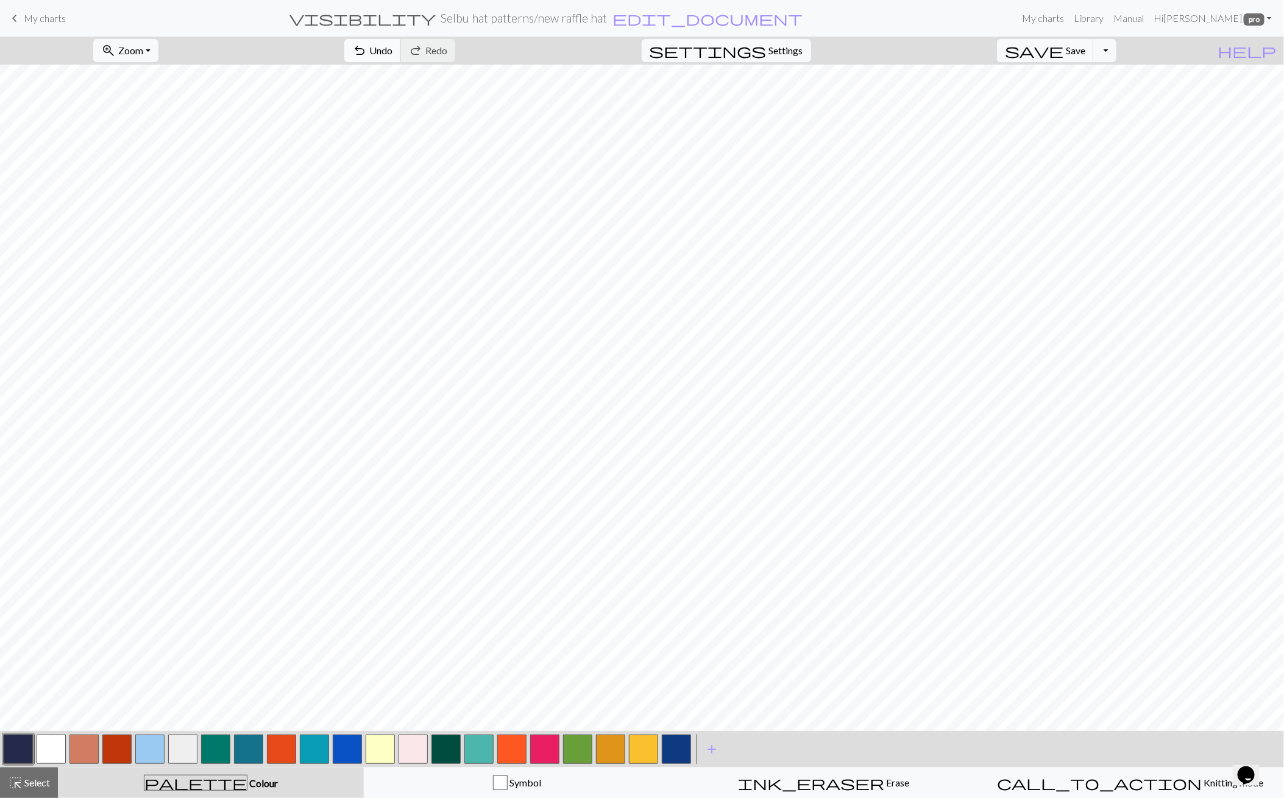
click at [367, 53] on span "undo" at bounding box center [359, 50] width 15 height 17
click at [40, 776] on div "highlight_alt Select Select" at bounding box center [29, 782] width 42 height 15
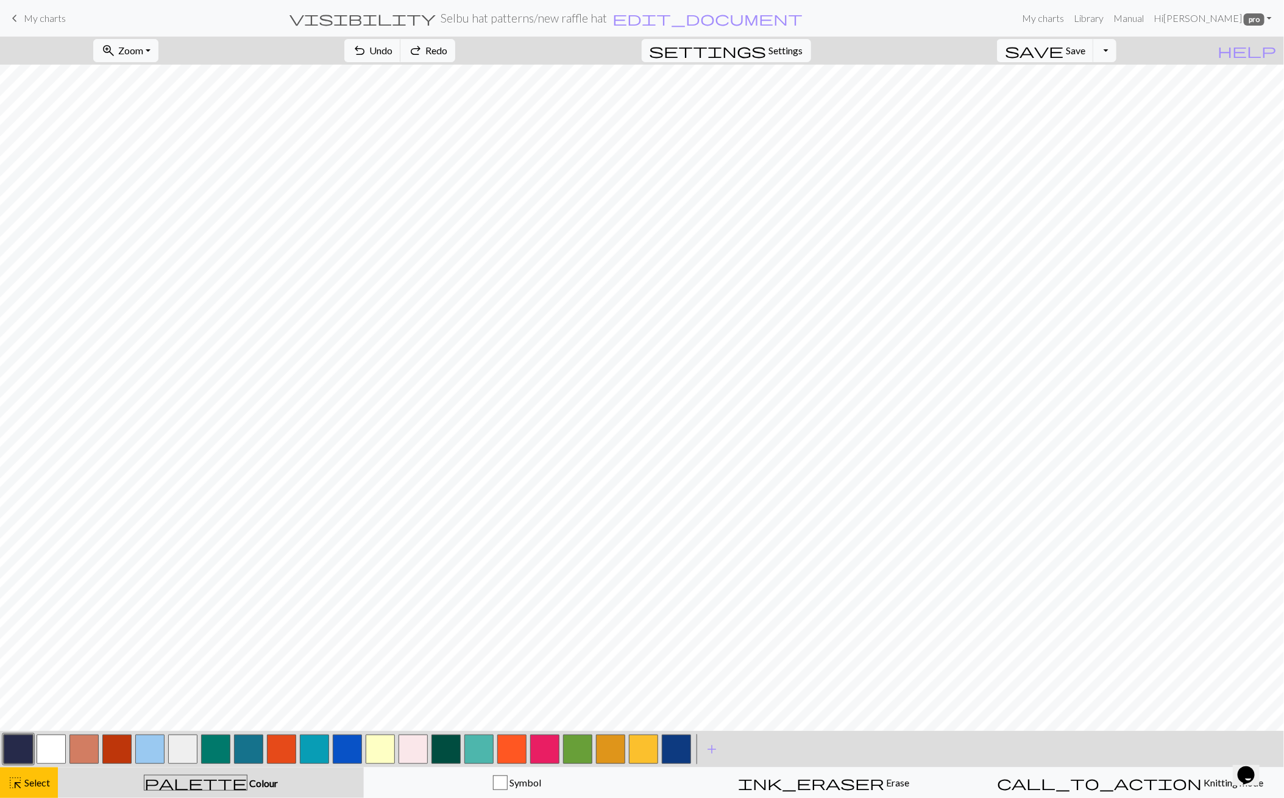
click at [22, 746] on button "button" at bounding box center [18, 749] width 29 height 29
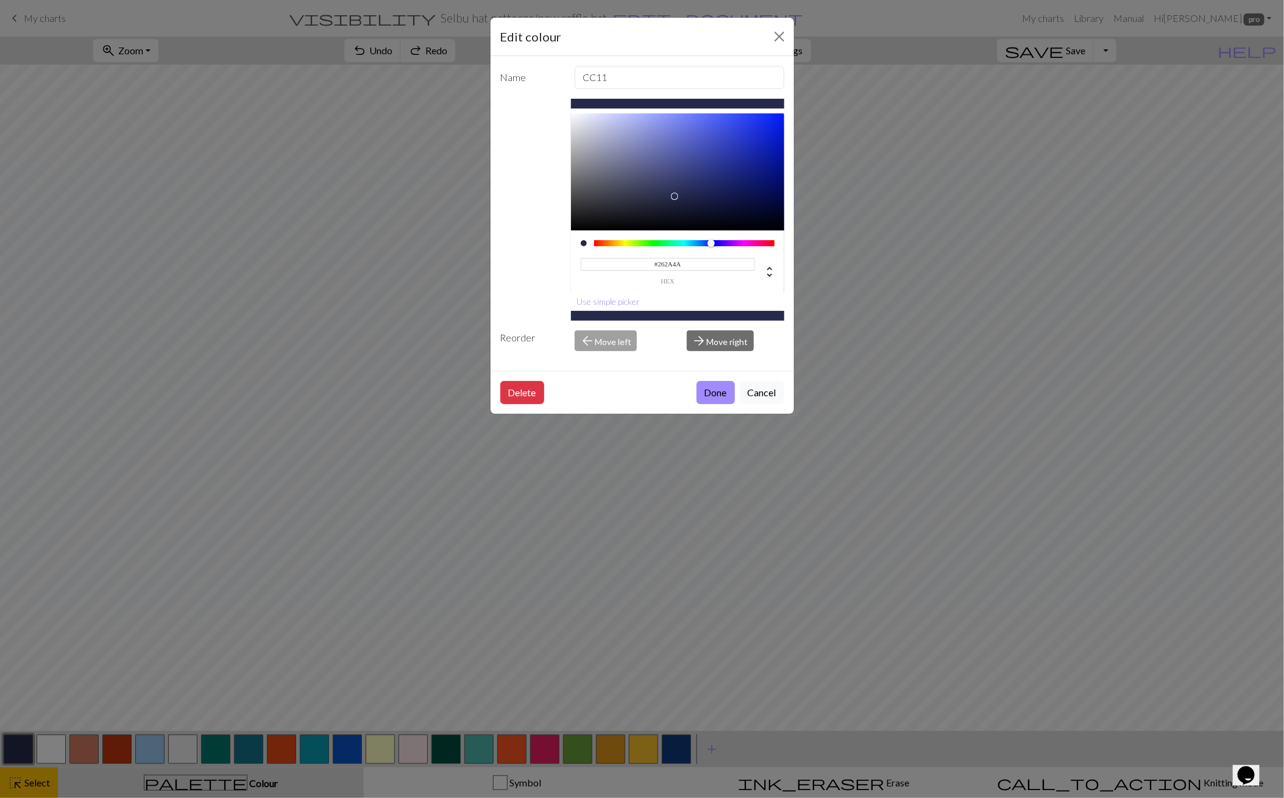
click at [763, 387] on button "Cancel" at bounding box center [762, 392] width 45 height 23
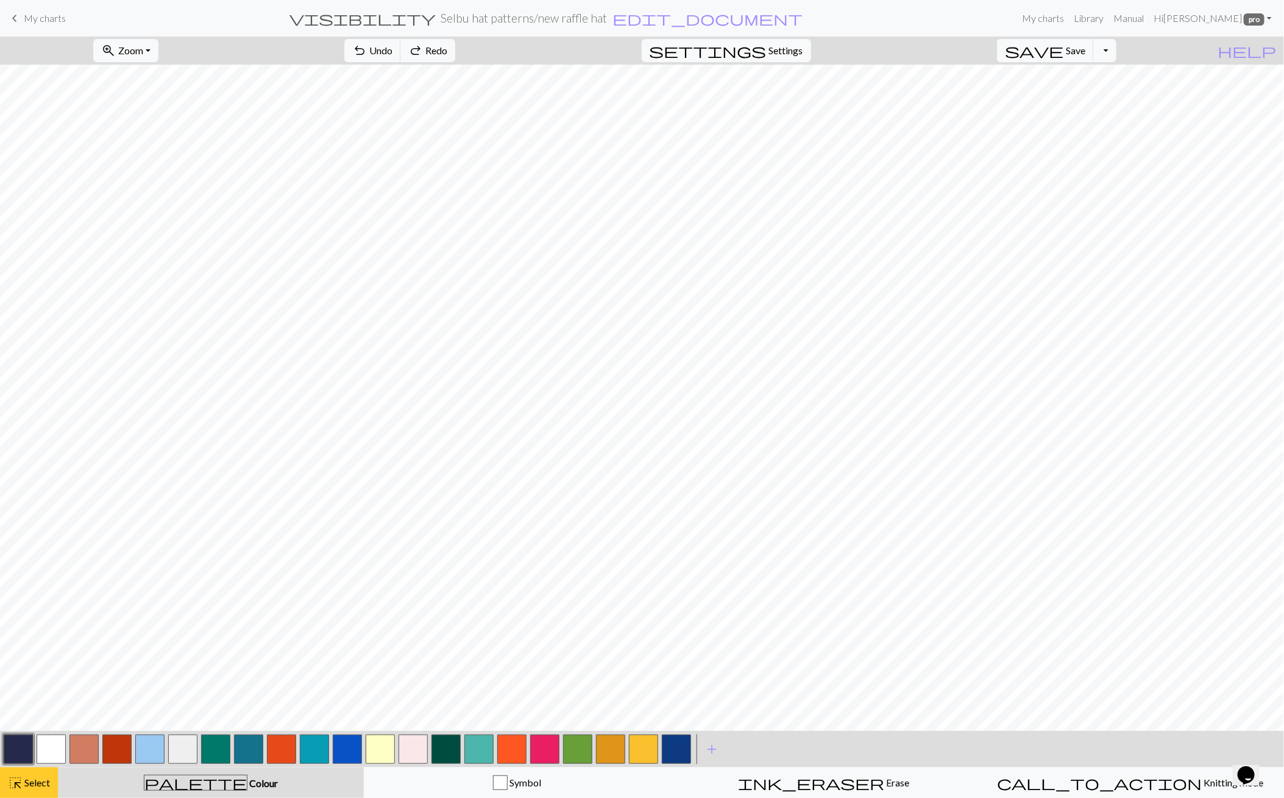
click at [41, 782] on span "Select" at bounding box center [36, 783] width 27 height 12
drag, startPoint x: 54, startPoint y: 752, endPoint x: 83, endPoint y: 738, distance: 31.6
click at [54, 752] on button "button" at bounding box center [51, 749] width 29 height 29
click at [35, 787] on span "Select" at bounding box center [36, 783] width 27 height 12
drag, startPoint x: 251, startPoint y: 47, endPoint x: 254, endPoint y: 62, distance: 14.9
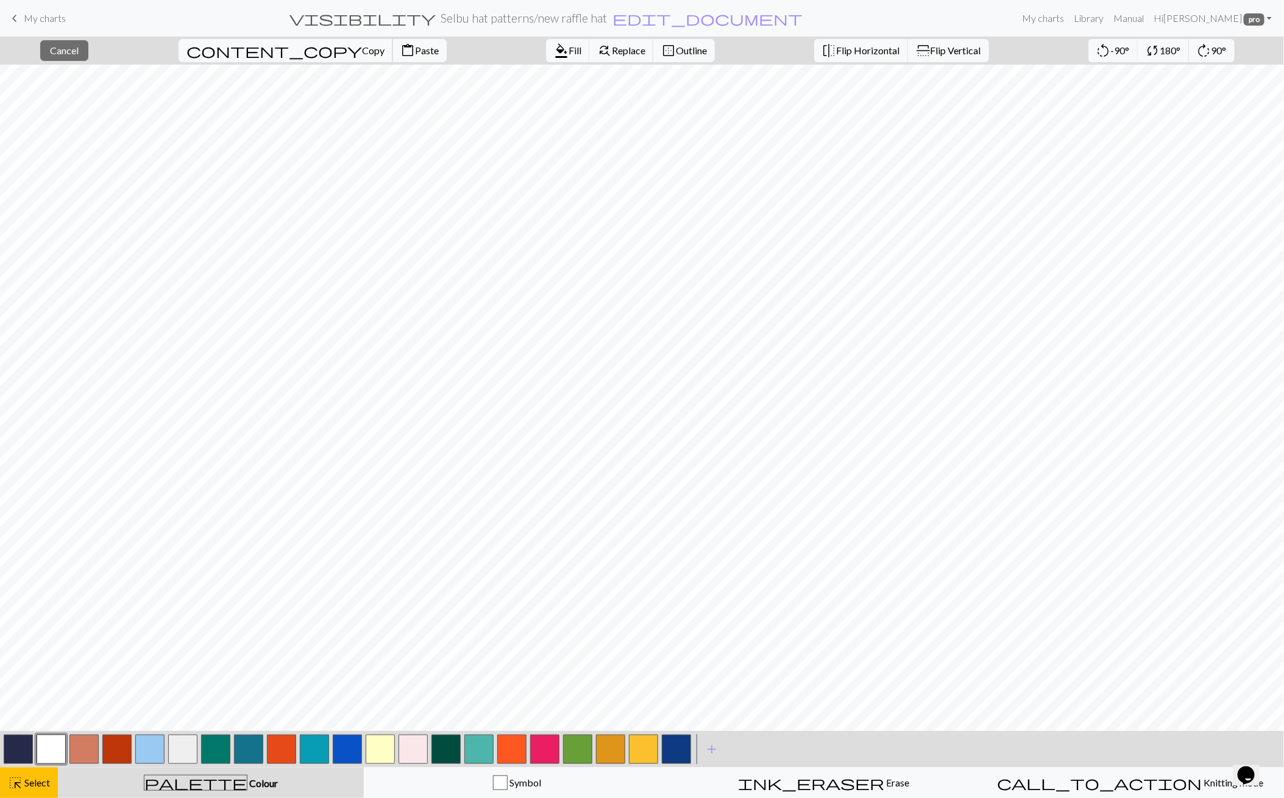
click at [362, 47] on span "Copy" at bounding box center [373, 51] width 23 height 12
click at [415, 52] on span "Paste" at bounding box center [427, 51] width 24 height 12
click at [79, 47] on span "Cancel" at bounding box center [64, 51] width 29 height 12
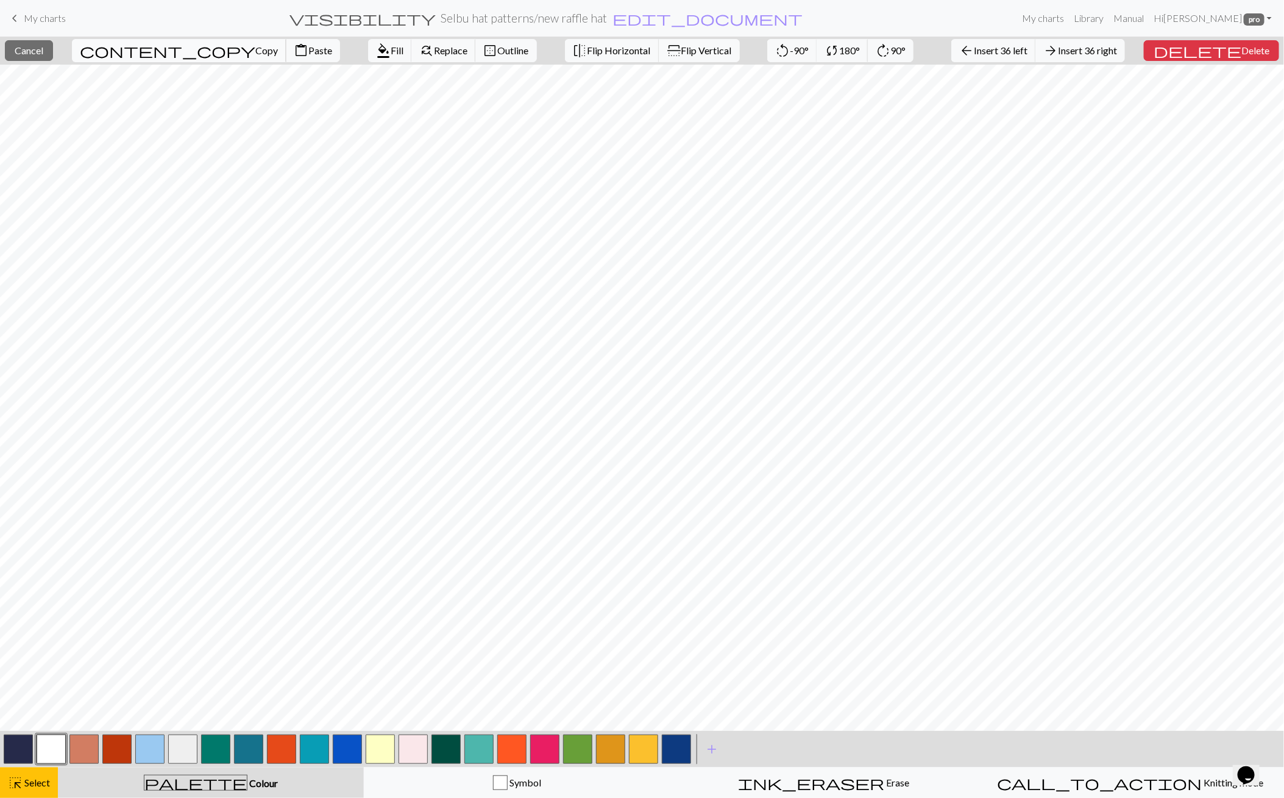
click at [142, 56] on button "content_copy Copy" at bounding box center [179, 50] width 215 height 23
click at [305, 55] on span "Paste" at bounding box center [317, 51] width 24 height 12
click at [39, 45] on span "Cancel" at bounding box center [27, 51] width 29 height 12
click at [1116, 55] on span "Insert 2 right" at bounding box center [1089, 51] width 54 height 12
drag, startPoint x: 143, startPoint y: 52, endPoint x: 158, endPoint y: 55, distance: 16.1
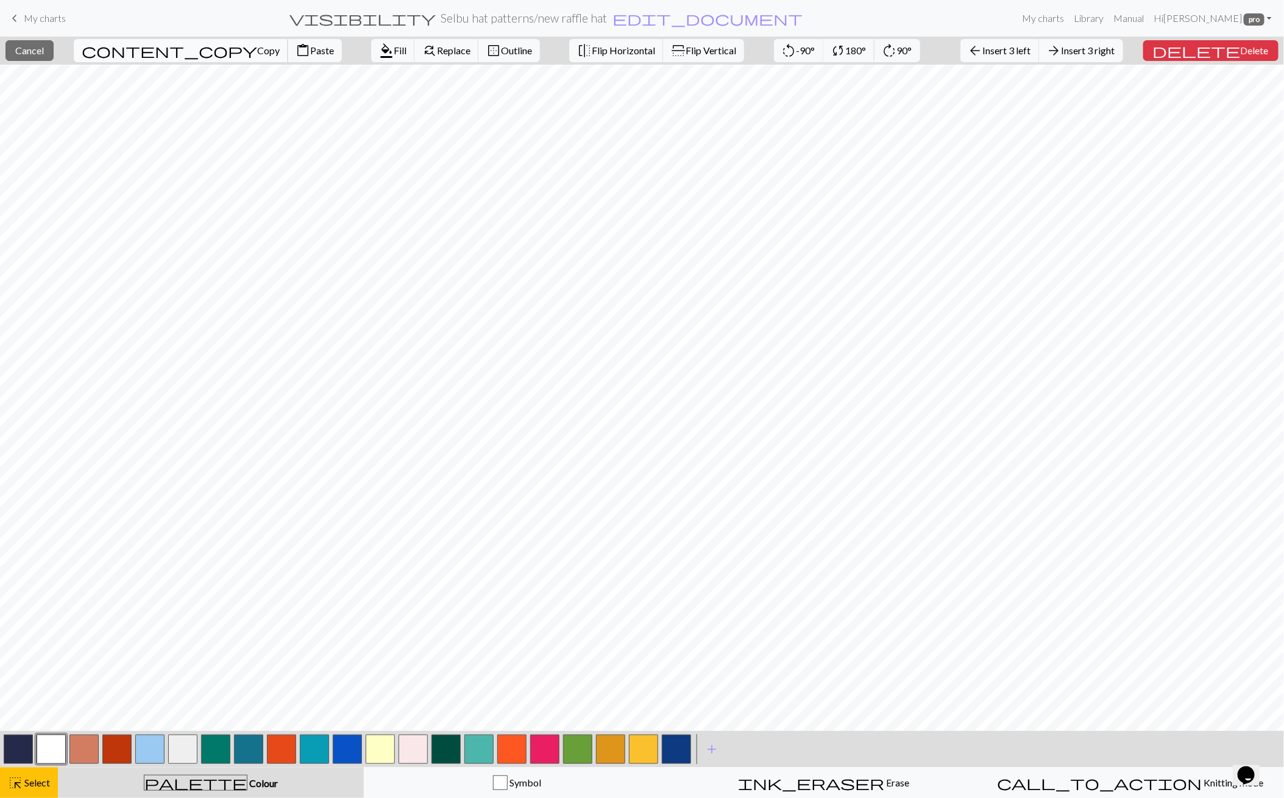
click at [257, 52] on span "Copy" at bounding box center [268, 51] width 23 height 12
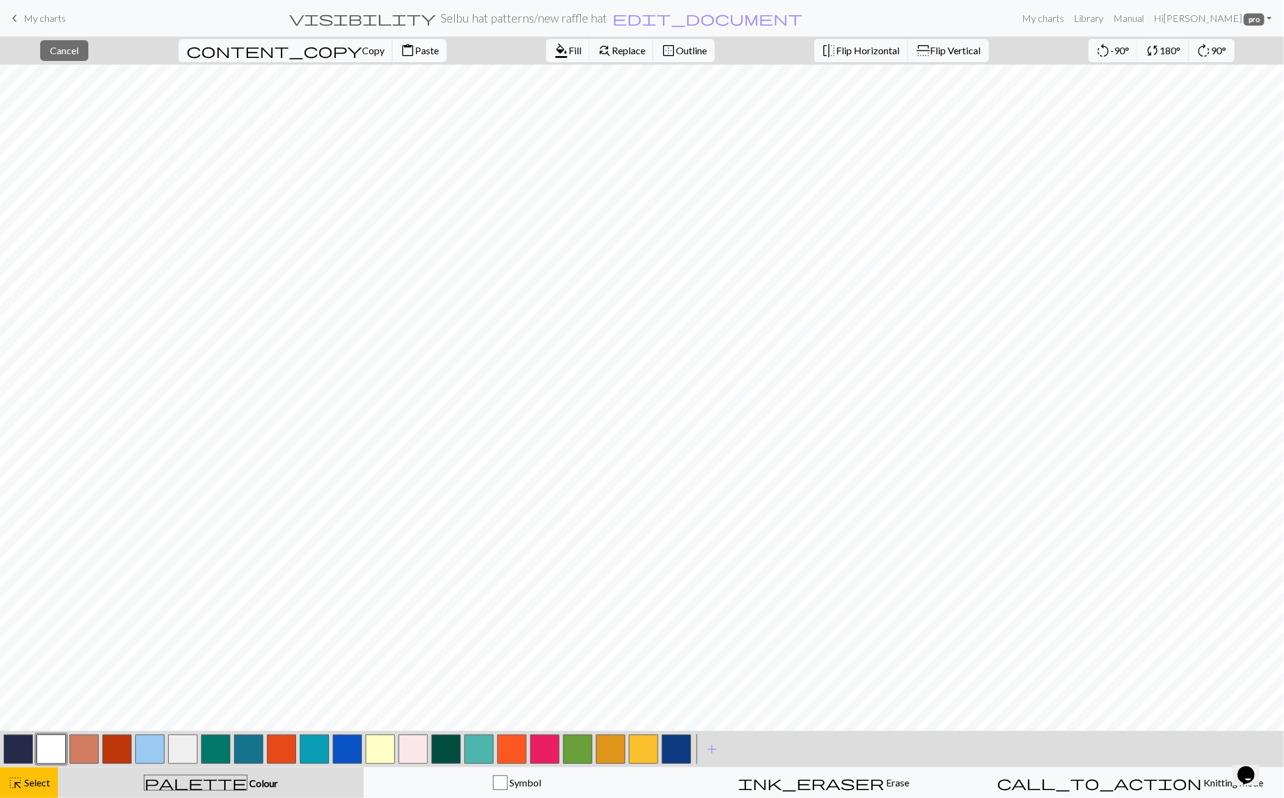
click at [393, 55] on button "content_paste Paste" at bounding box center [420, 50] width 54 height 23
click at [76, 48] on span "Cancel" at bounding box center [64, 51] width 29 height 12
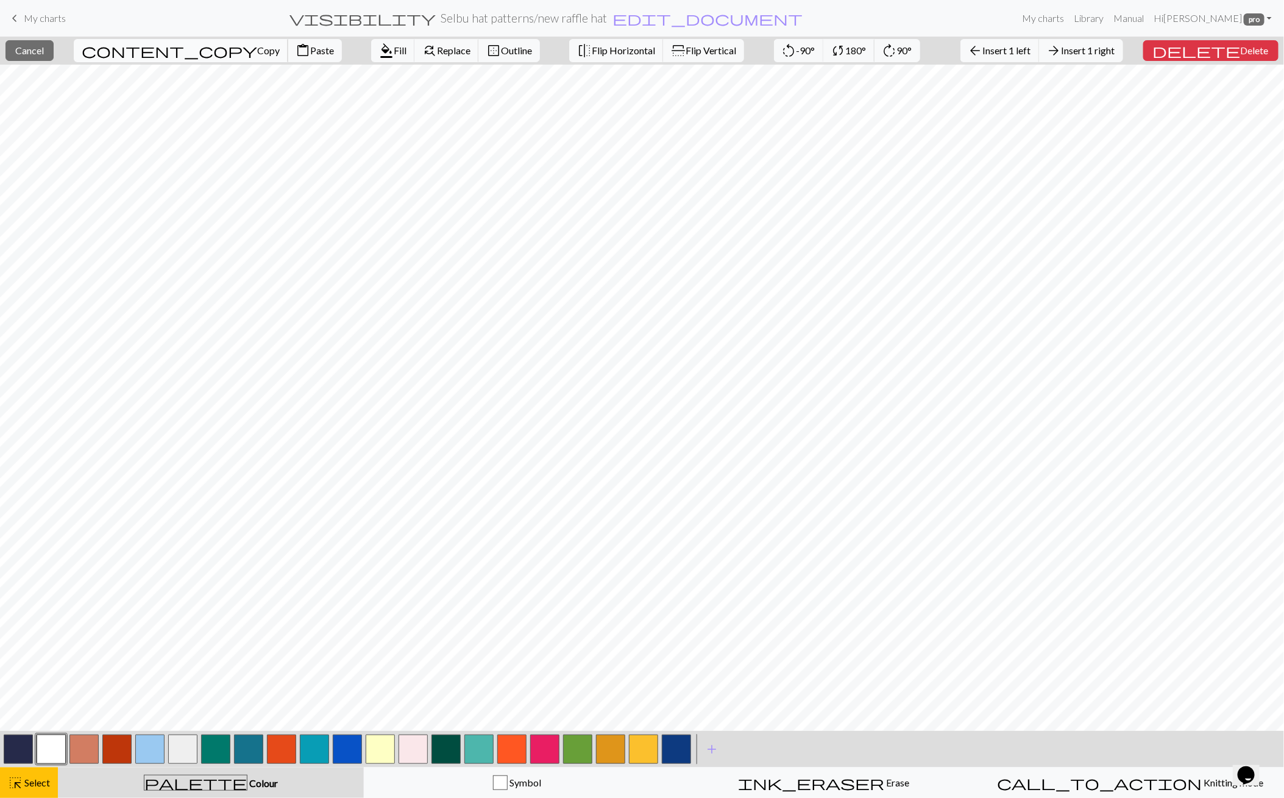
click at [126, 50] on span "content_copy" at bounding box center [170, 50] width 176 height 17
click at [1255, 51] on span "Delete" at bounding box center [1255, 51] width 28 height 12
click at [1028, 46] on span "Insert 1 left" at bounding box center [1007, 51] width 48 height 12
click at [310, 54] on span "Paste" at bounding box center [322, 51] width 24 height 12
click at [26, 46] on button "close Cancel" at bounding box center [29, 50] width 48 height 21
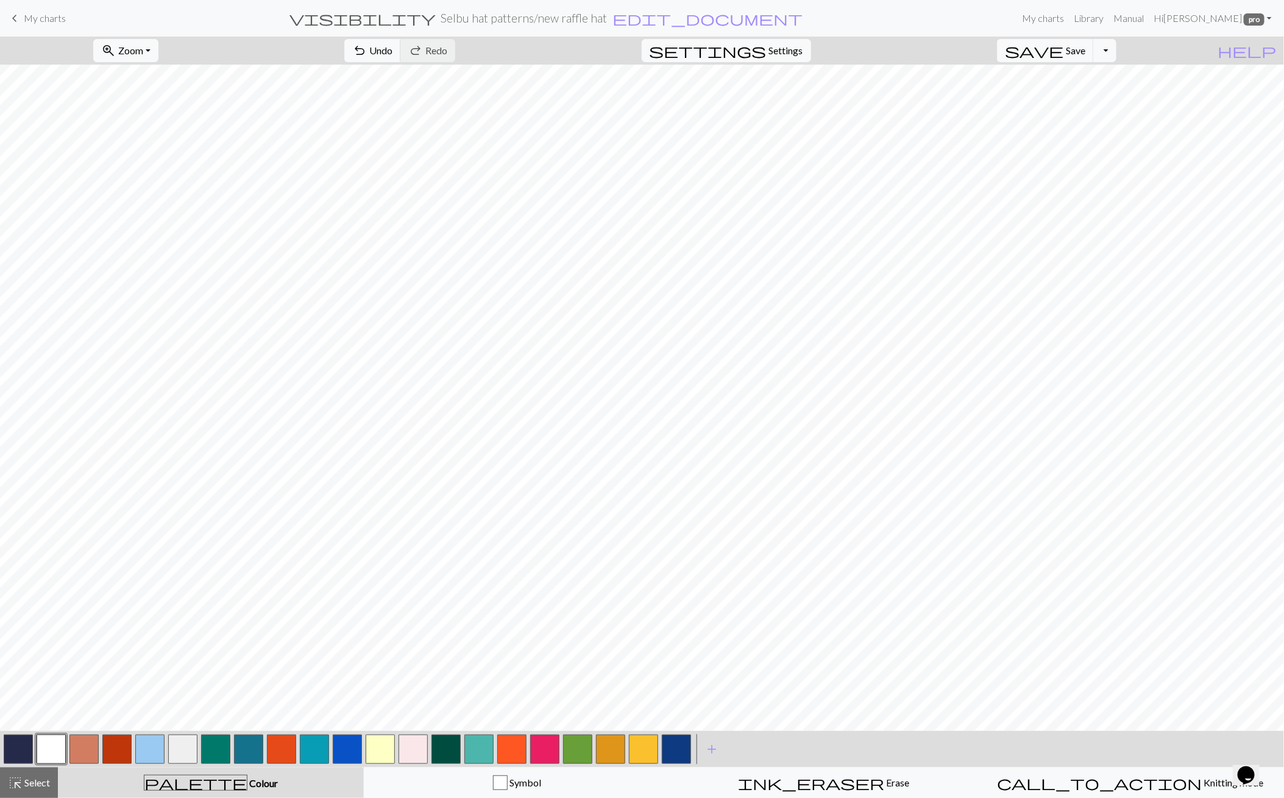
click at [18, 746] on button "button" at bounding box center [18, 749] width 29 height 29
click at [56, 749] on button "button" at bounding box center [51, 749] width 29 height 29
drag, startPoint x: 17, startPoint y: 750, endPoint x: 18, endPoint y: 740, distance: 10.4
click at [18, 747] on button "button" at bounding box center [18, 749] width 29 height 29
drag, startPoint x: 49, startPoint y: 750, endPoint x: 49, endPoint y: 744, distance: 6.1
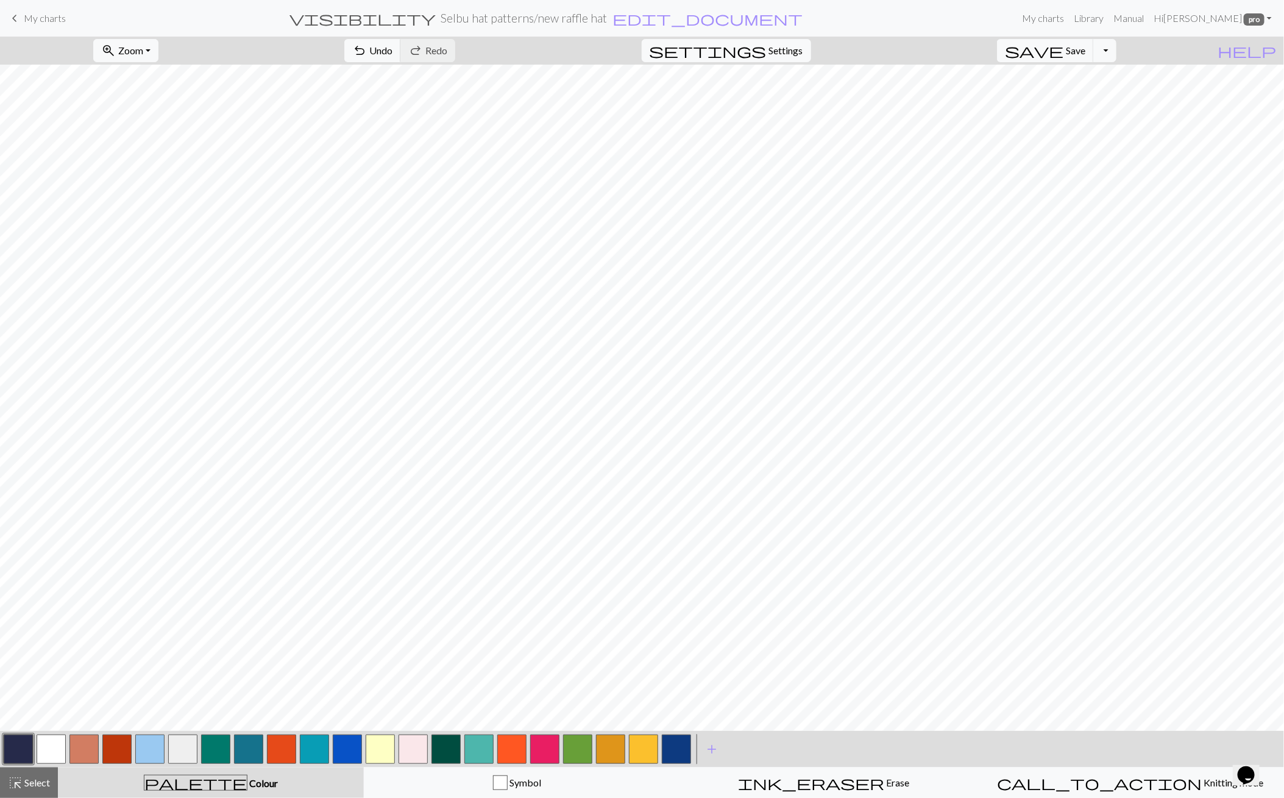
click at [49, 749] on button "button" at bounding box center [51, 749] width 29 height 29
drag, startPoint x: 43, startPoint y: 777, endPoint x: 48, endPoint y: 767, distance: 10.6
click at [43, 777] on span "Select" at bounding box center [36, 783] width 27 height 12
click at [48, 767] on button "highlight_alt Select Select" at bounding box center [29, 782] width 58 height 30
click at [30, 787] on span "Select" at bounding box center [36, 783] width 27 height 12
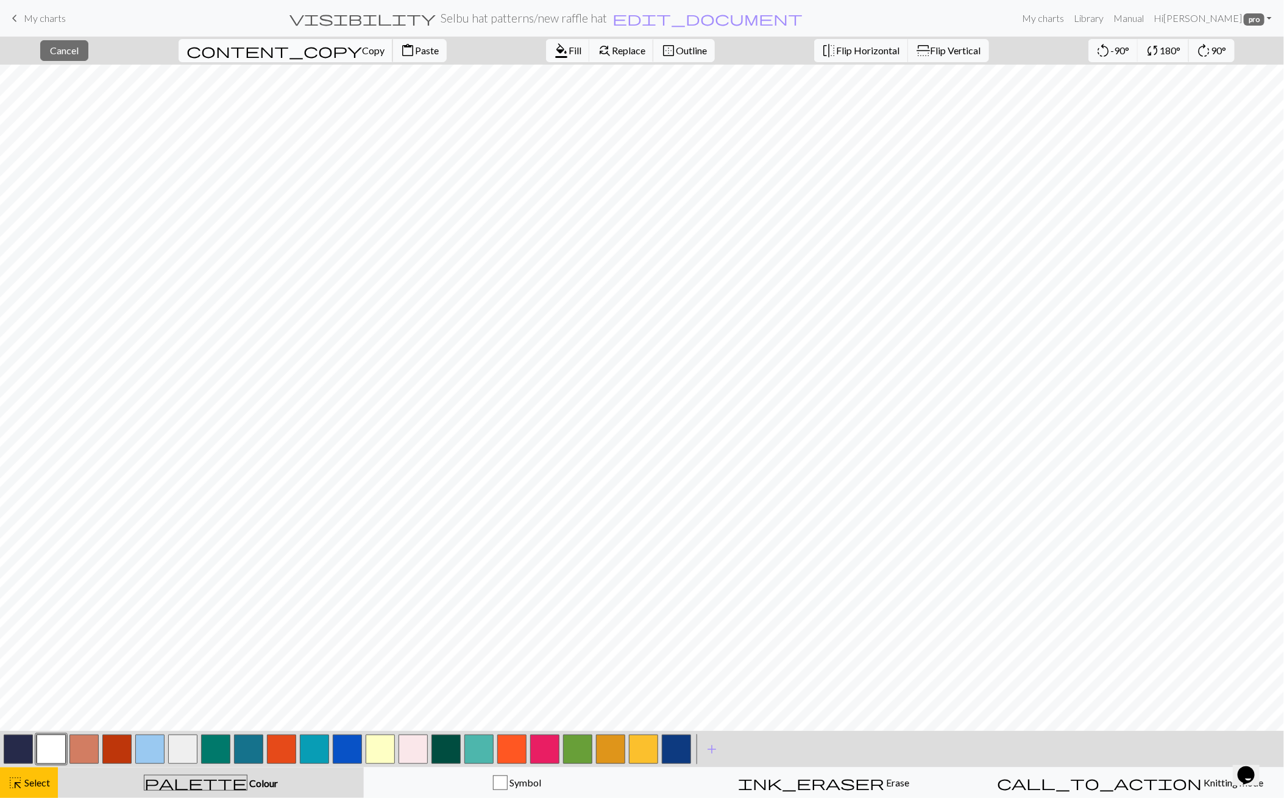
click at [243, 51] on span "content_copy" at bounding box center [275, 50] width 176 height 17
click at [415, 53] on span "Paste" at bounding box center [427, 51] width 24 height 12
click at [837, 48] on span "Flip Horizontal" at bounding box center [868, 51] width 63 height 12
click at [88, 52] on button "close Cancel" at bounding box center [64, 50] width 48 height 21
drag, startPoint x: 31, startPoint y: 752, endPoint x: 43, endPoint y: 738, distance: 17.7
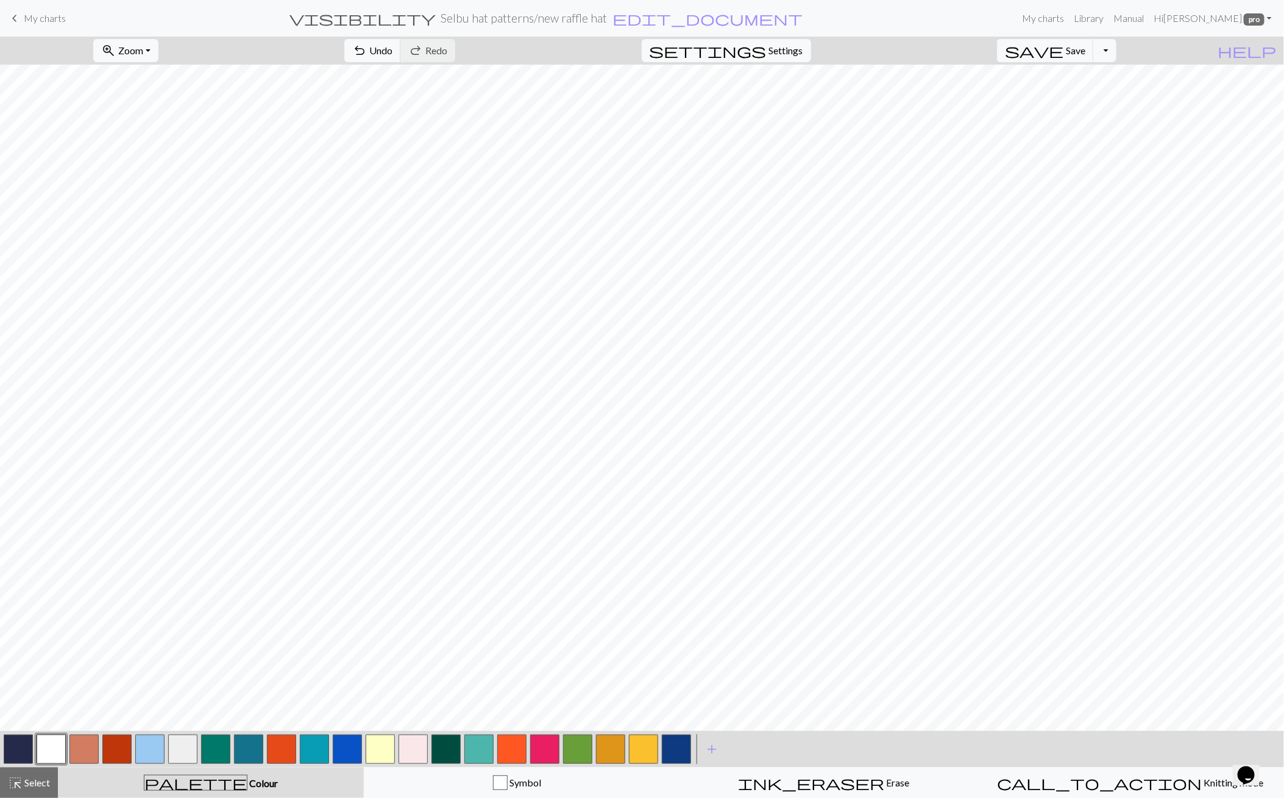
click at [32, 750] on button "button" at bounding box center [18, 749] width 29 height 29
click at [367, 55] on span "undo" at bounding box center [359, 50] width 15 height 17
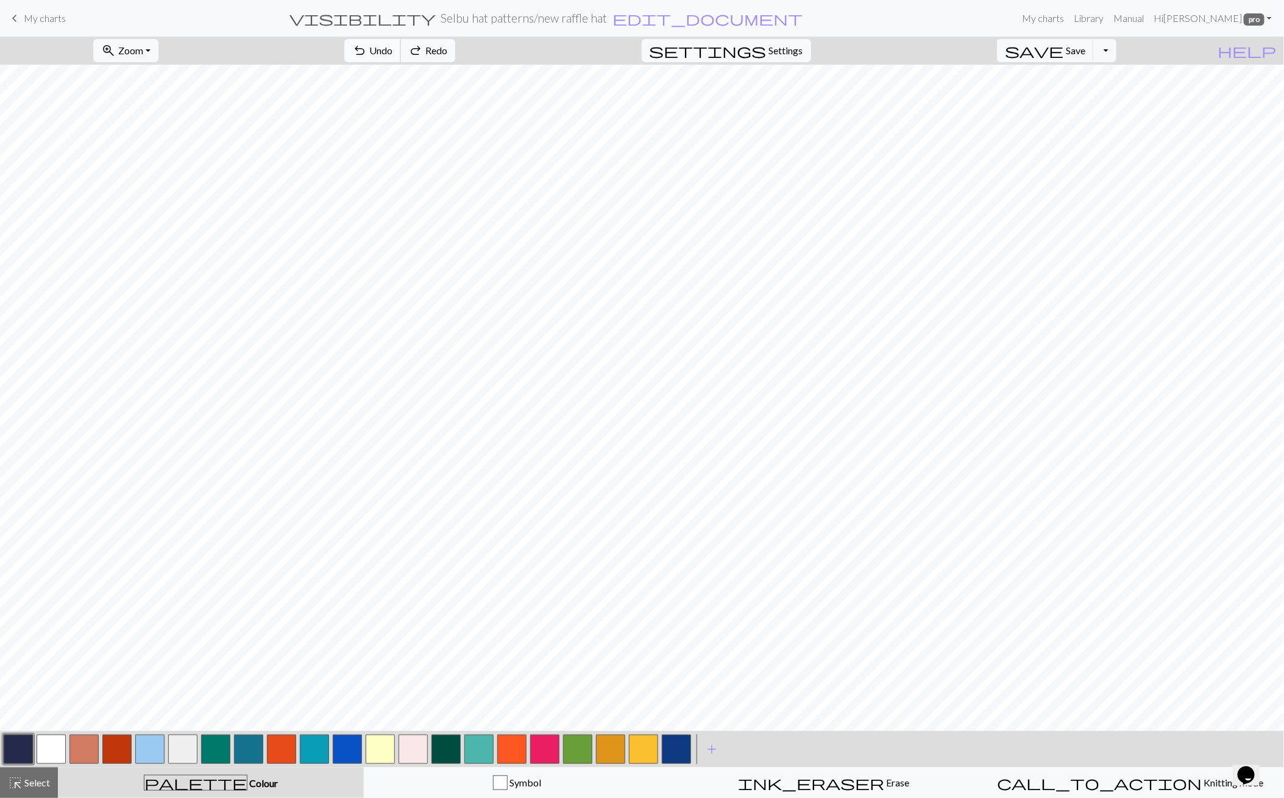
click at [367, 55] on span "undo" at bounding box center [359, 50] width 15 height 17
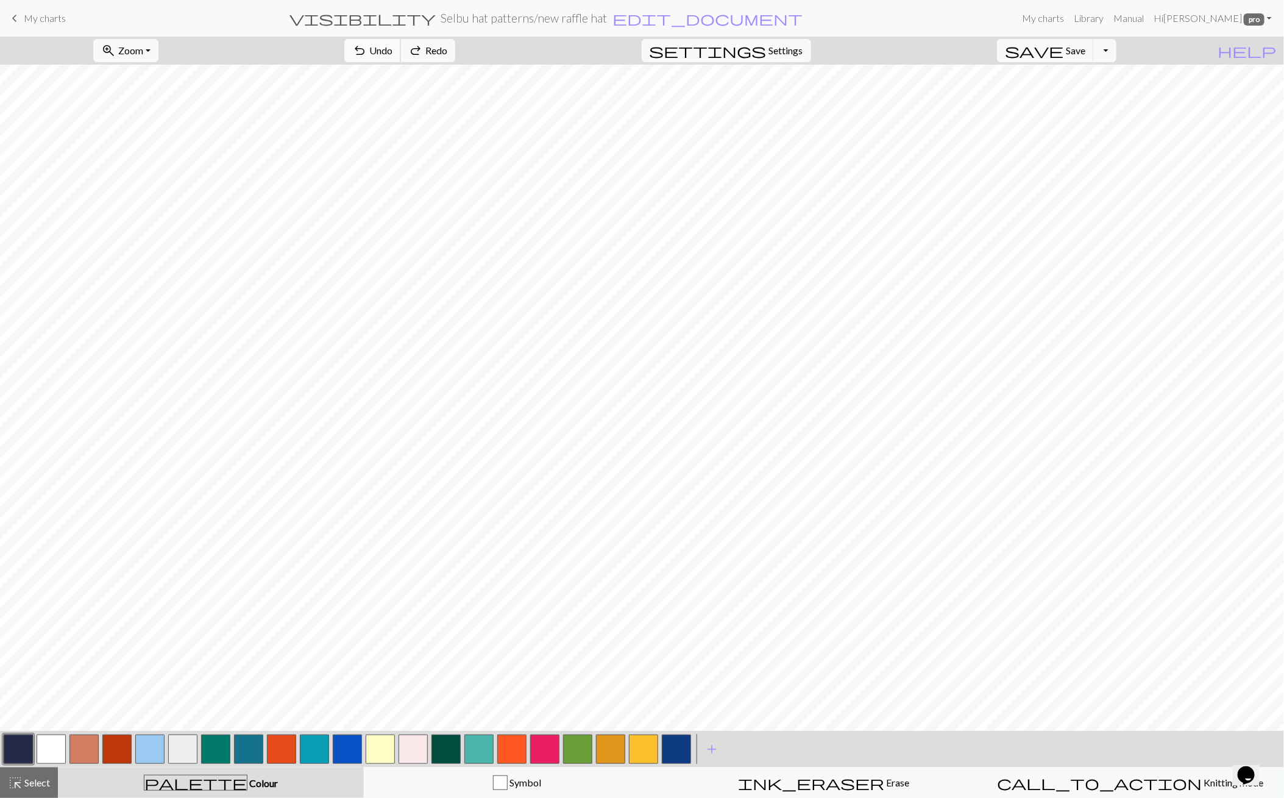
click at [367, 55] on span "undo" at bounding box center [359, 50] width 15 height 17
click at [423, 47] on span "redo" at bounding box center [415, 50] width 15 height 17
click at [46, 788] on div "highlight_alt Select Select" at bounding box center [29, 782] width 42 height 15
drag, startPoint x: 249, startPoint y: 47, endPoint x: 272, endPoint y: 61, distance: 27.1
click at [362, 48] on span "Copy" at bounding box center [373, 51] width 23 height 12
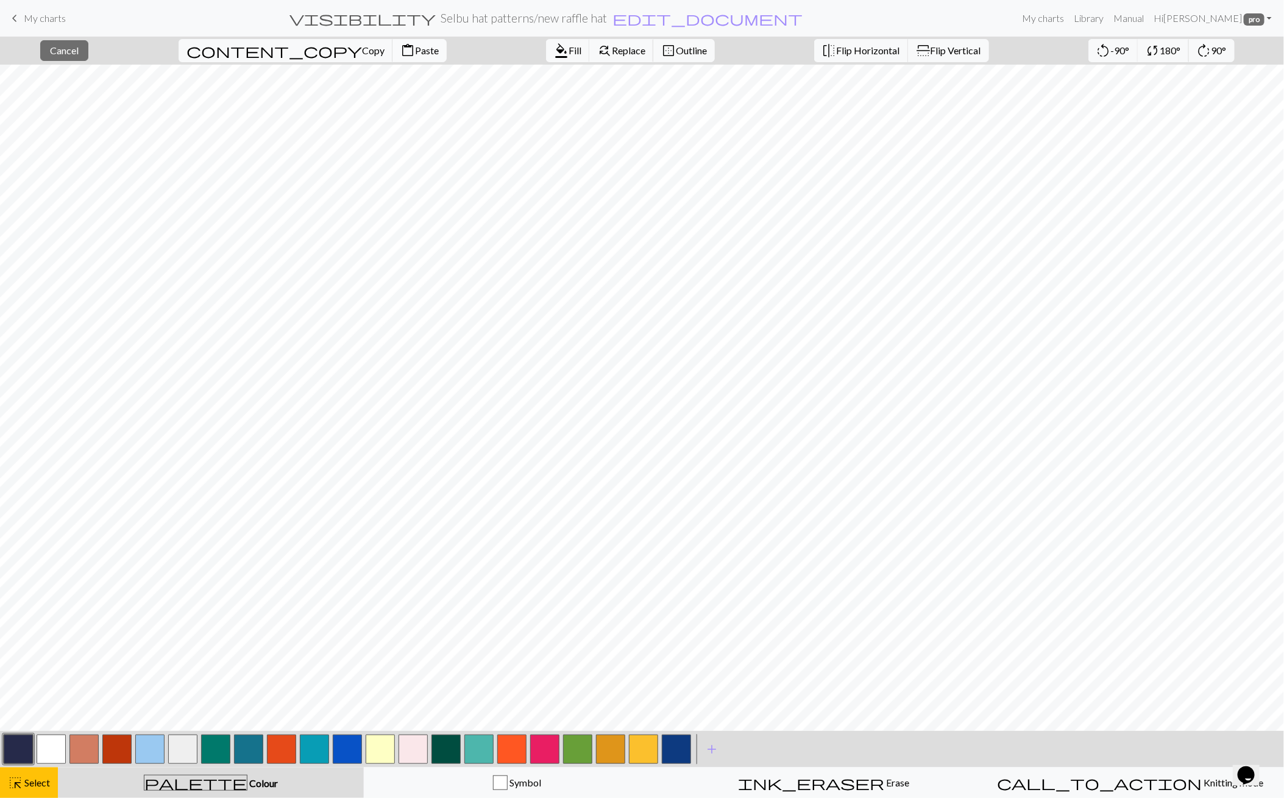
click at [393, 59] on button "content_paste Paste" at bounding box center [420, 50] width 54 height 23
click at [915, 49] on span "flip" at bounding box center [923, 50] width 17 height 15
click at [79, 48] on span "Cancel" at bounding box center [64, 51] width 29 height 12
drag, startPoint x: 22, startPoint y: 788, endPoint x: 132, endPoint y: 732, distance: 123.5
click at [25, 786] on span "Select" at bounding box center [36, 783] width 27 height 12
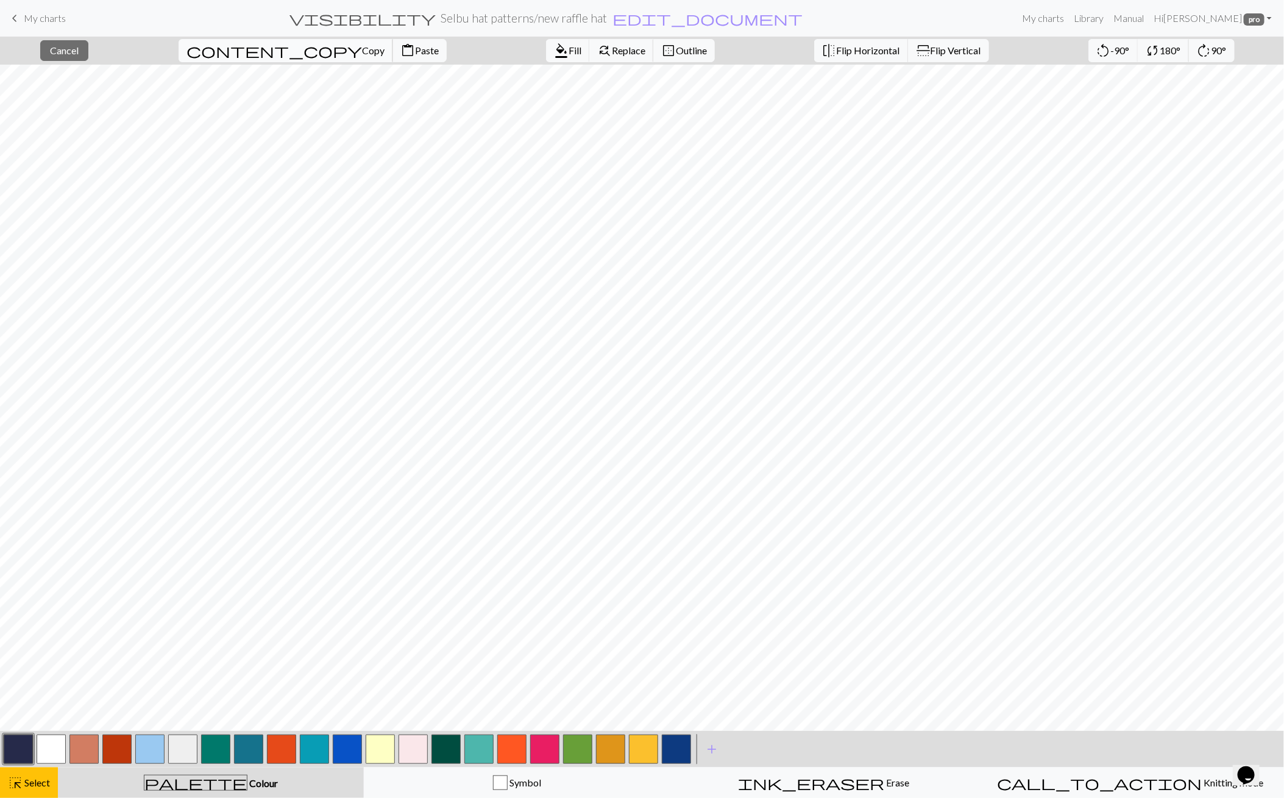
click at [237, 46] on span "content_copy" at bounding box center [275, 50] width 176 height 17
click at [401, 51] on span "content_paste" at bounding box center [408, 50] width 15 height 17
click at [71, 46] on span "Cancel" at bounding box center [64, 51] width 29 height 12
drag, startPoint x: 24, startPoint y: 780, endPoint x: 68, endPoint y: 739, distance: 60.4
click at [24, 780] on span "Select" at bounding box center [36, 783] width 27 height 12
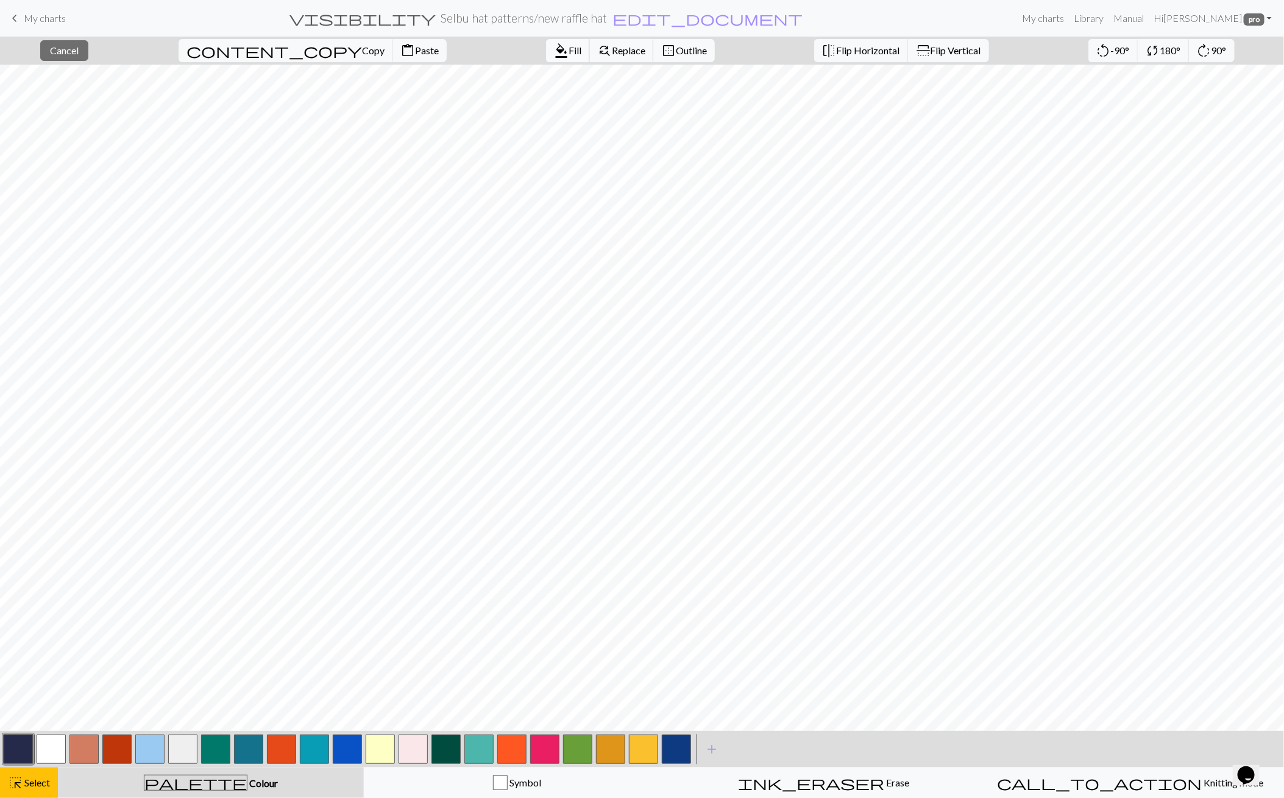
click at [554, 49] on span "format_color_fill" at bounding box center [561, 50] width 15 height 17
drag, startPoint x: 63, startPoint y: 749, endPoint x: 79, endPoint y: 738, distance: 18.8
click at [63, 749] on button "button" at bounding box center [51, 749] width 29 height 29
click at [393, 51] on span "Undo" at bounding box center [380, 51] width 23 height 12
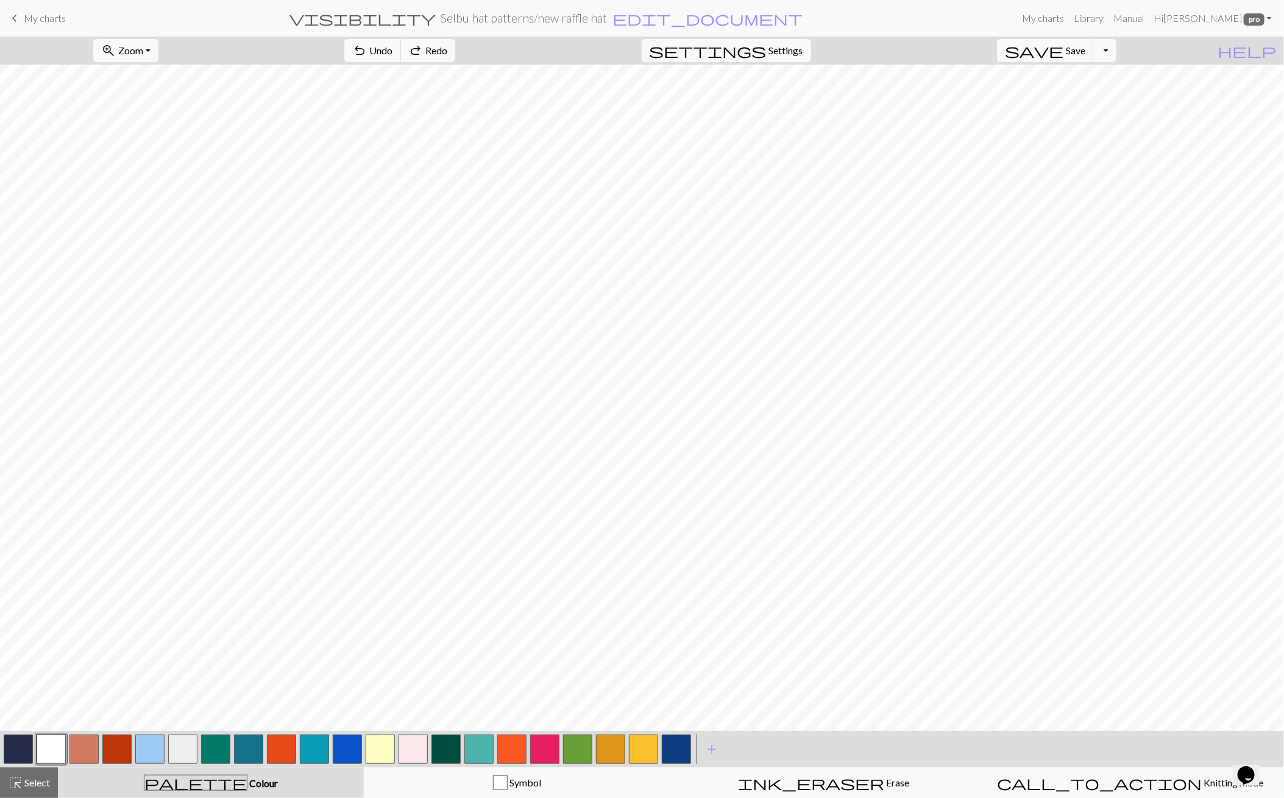
click at [393, 51] on span "Undo" at bounding box center [380, 51] width 23 height 12
drag, startPoint x: 20, startPoint y: 752, endPoint x: 48, endPoint y: 736, distance: 32.5
click at [28, 747] on button "button" at bounding box center [18, 749] width 29 height 29
drag, startPoint x: 54, startPoint y: 741, endPoint x: 59, endPoint y: 732, distance: 11.2
click at [55, 738] on button "button" at bounding box center [51, 749] width 29 height 29
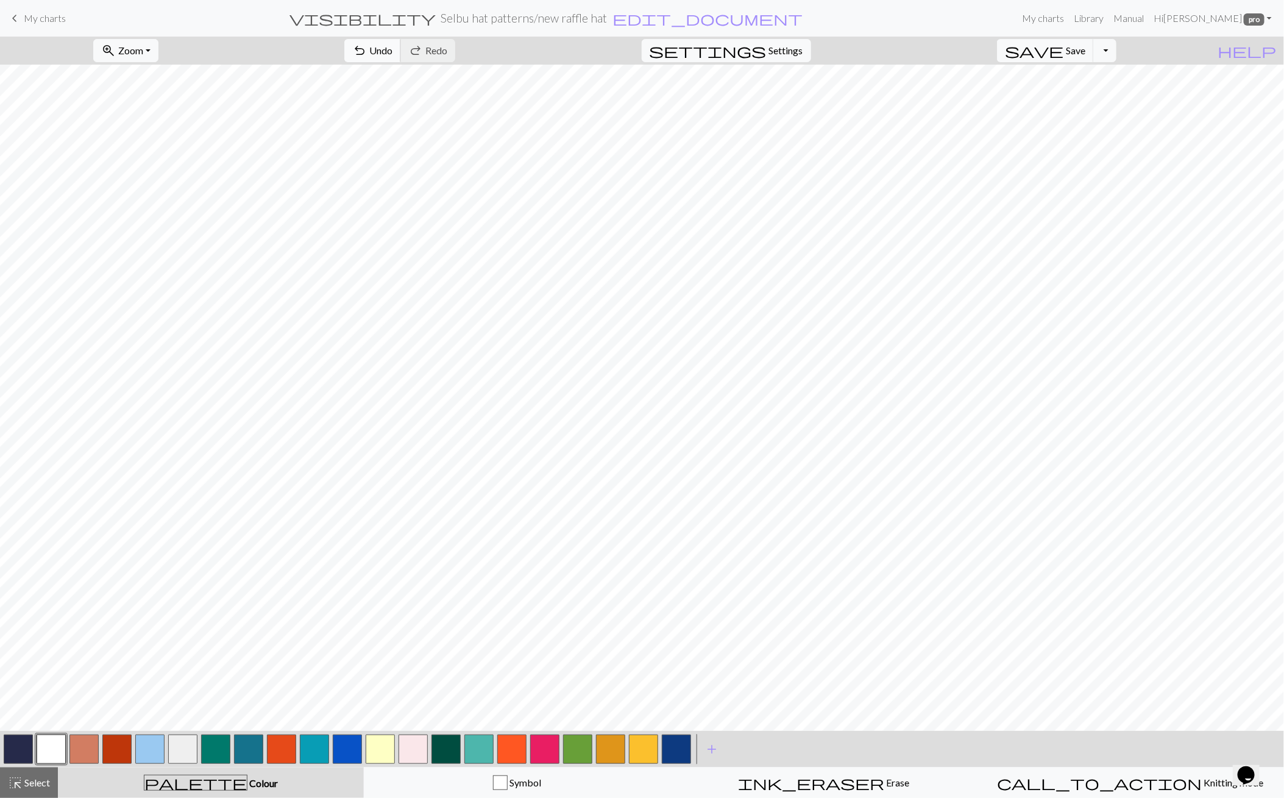
click at [401, 43] on button "undo Undo Undo" at bounding box center [372, 50] width 57 height 23
click at [401, 49] on button "undo Undo Undo" at bounding box center [372, 50] width 57 height 23
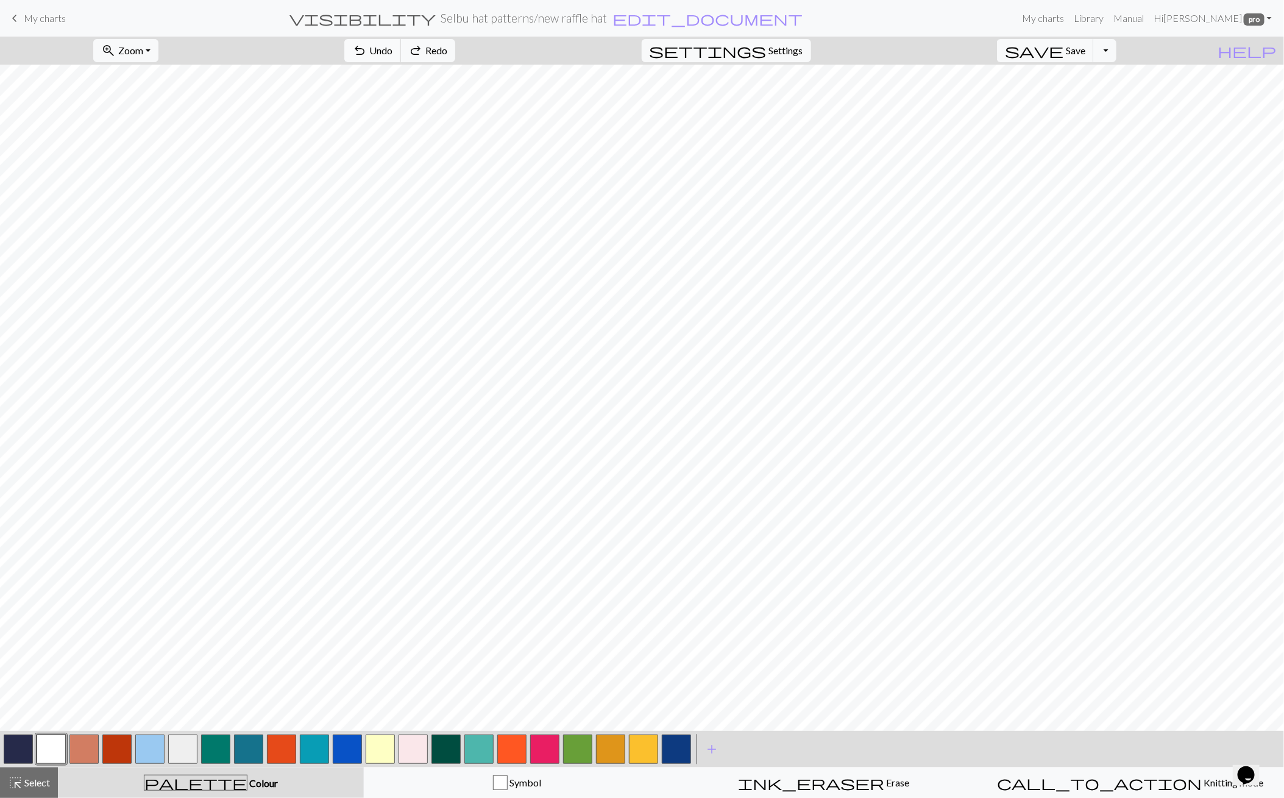
click at [401, 49] on button "undo Undo Undo" at bounding box center [372, 50] width 57 height 23
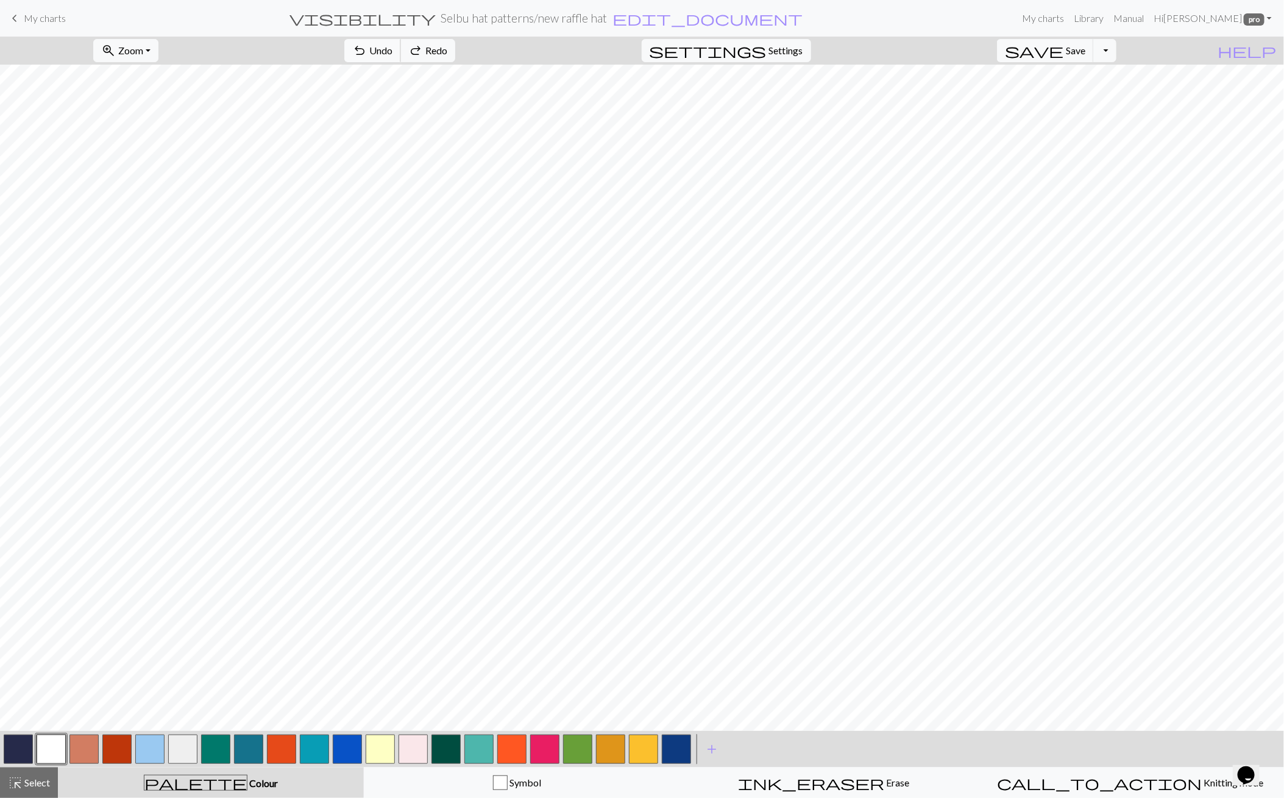
click at [401, 49] on button "undo Undo Undo" at bounding box center [372, 50] width 57 height 23
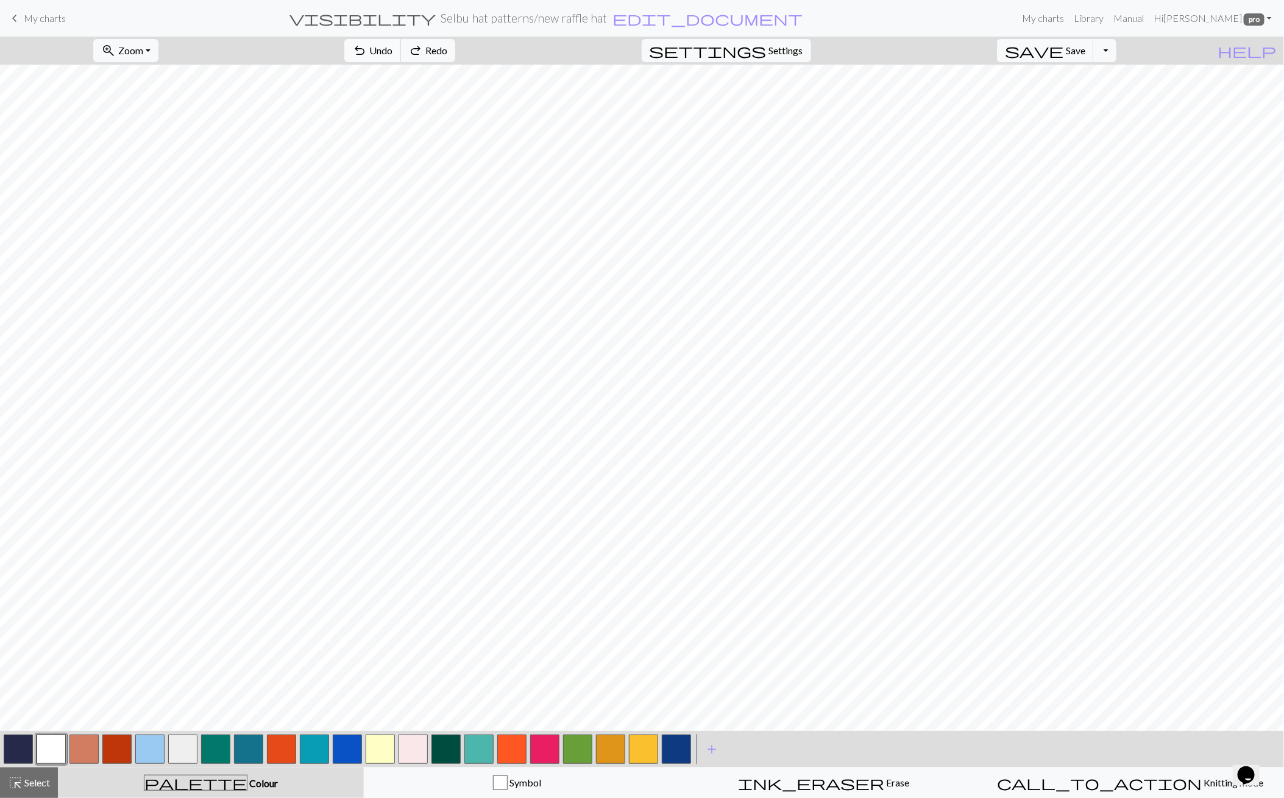
click at [401, 49] on button "undo Undo Undo" at bounding box center [372, 50] width 57 height 23
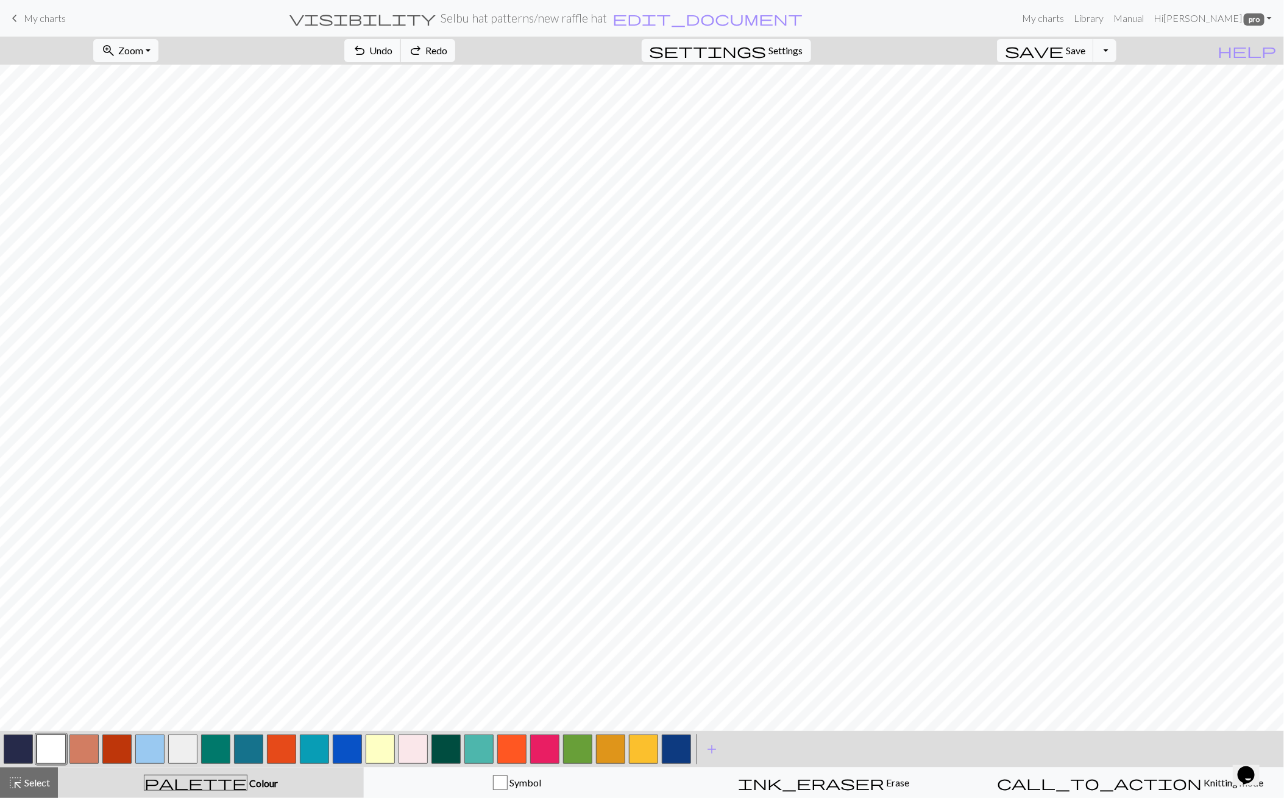
click at [401, 49] on button "undo Undo Undo" at bounding box center [372, 50] width 57 height 23
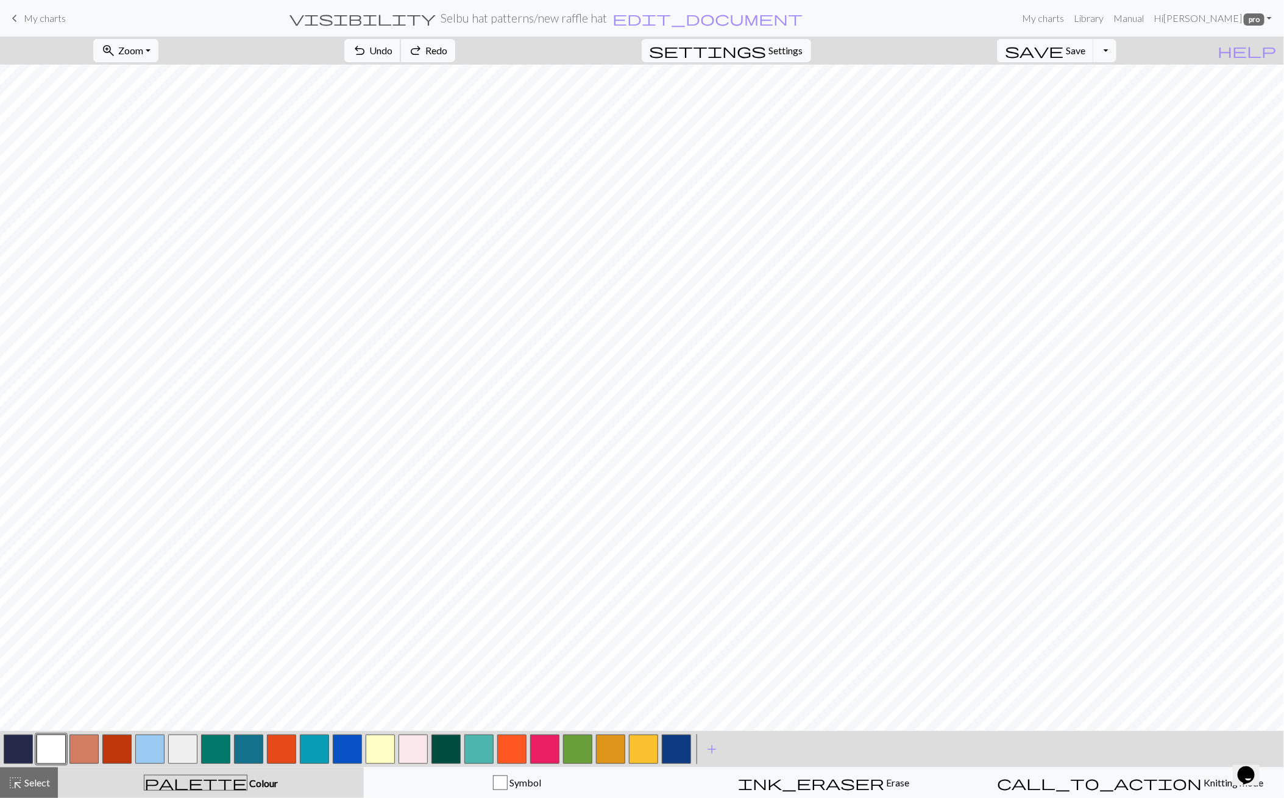
click at [401, 49] on button "undo Undo Undo" at bounding box center [372, 50] width 57 height 23
click at [49, 773] on button "highlight_alt Select Select" at bounding box center [29, 782] width 58 height 30
click at [21, 747] on button "button" at bounding box center [18, 749] width 29 height 29
click at [554, 55] on span "format_color_fill" at bounding box center [561, 50] width 15 height 17
click at [46, 747] on button "button" at bounding box center [51, 749] width 29 height 29
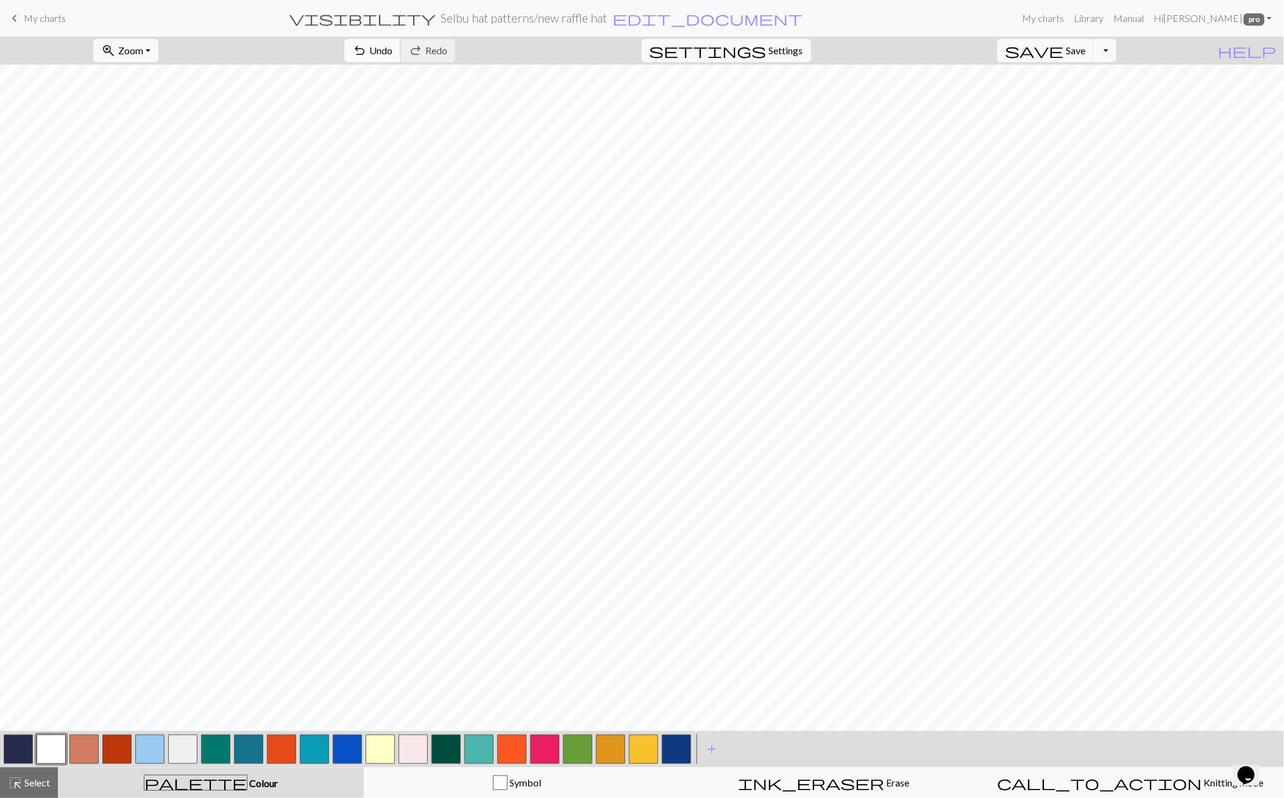
click at [393, 52] on span "Undo" at bounding box center [380, 51] width 23 height 12
click at [393, 48] on span "Undo" at bounding box center [380, 51] width 23 height 12
drag, startPoint x: 16, startPoint y: 746, endPoint x: 135, endPoint y: 732, distance: 119.2
click at [20, 746] on button "button" at bounding box center [18, 749] width 29 height 29
click at [57, 749] on button "button" at bounding box center [51, 749] width 29 height 29
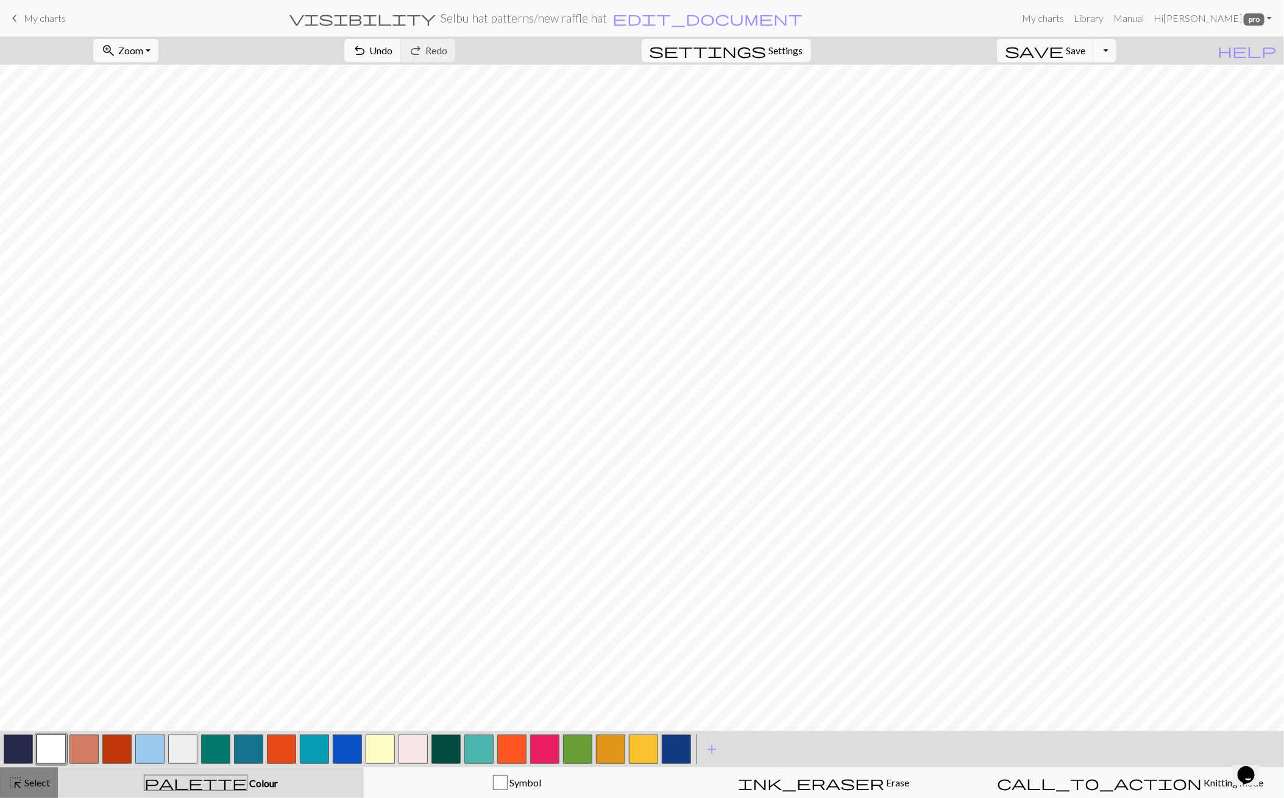
click at [35, 778] on span "Select" at bounding box center [36, 783] width 27 height 12
click at [251, 57] on button "content_copy Copy" at bounding box center [286, 50] width 215 height 23
drag, startPoint x: 312, startPoint y: 55, endPoint x: 328, endPoint y: 56, distance: 16.5
click at [415, 55] on span "Paste" at bounding box center [427, 51] width 24 height 12
click at [931, 49] on span "Flip Vertical" at bounding box center [956, 51] width 51 height 12
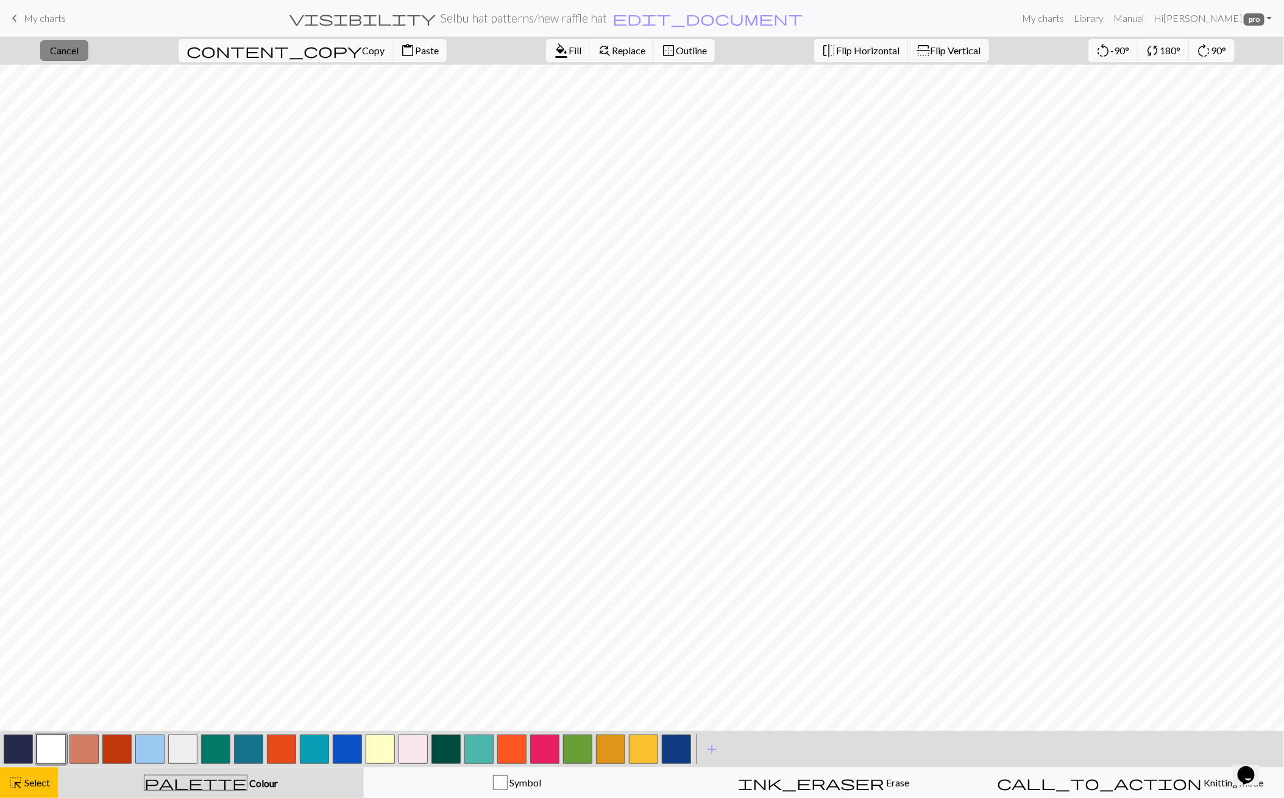
click at [77, 52] on span "Cancel" at bounding box center [64, 51] width 29 height 12
click at [23, 749] on button "button" at bounding box center [18, 749] width 29 height 29
click at [41, 777] on span "Select" at bounding box center [36, 783] width 27 height 12
click at [554, 46] on span "format_color_fill" at bounding box center [561, 50] width 15 height 17
click at [51, 785] on button "highlight_alt Select Select" at bounding box center [29, 782] width 58 height 30
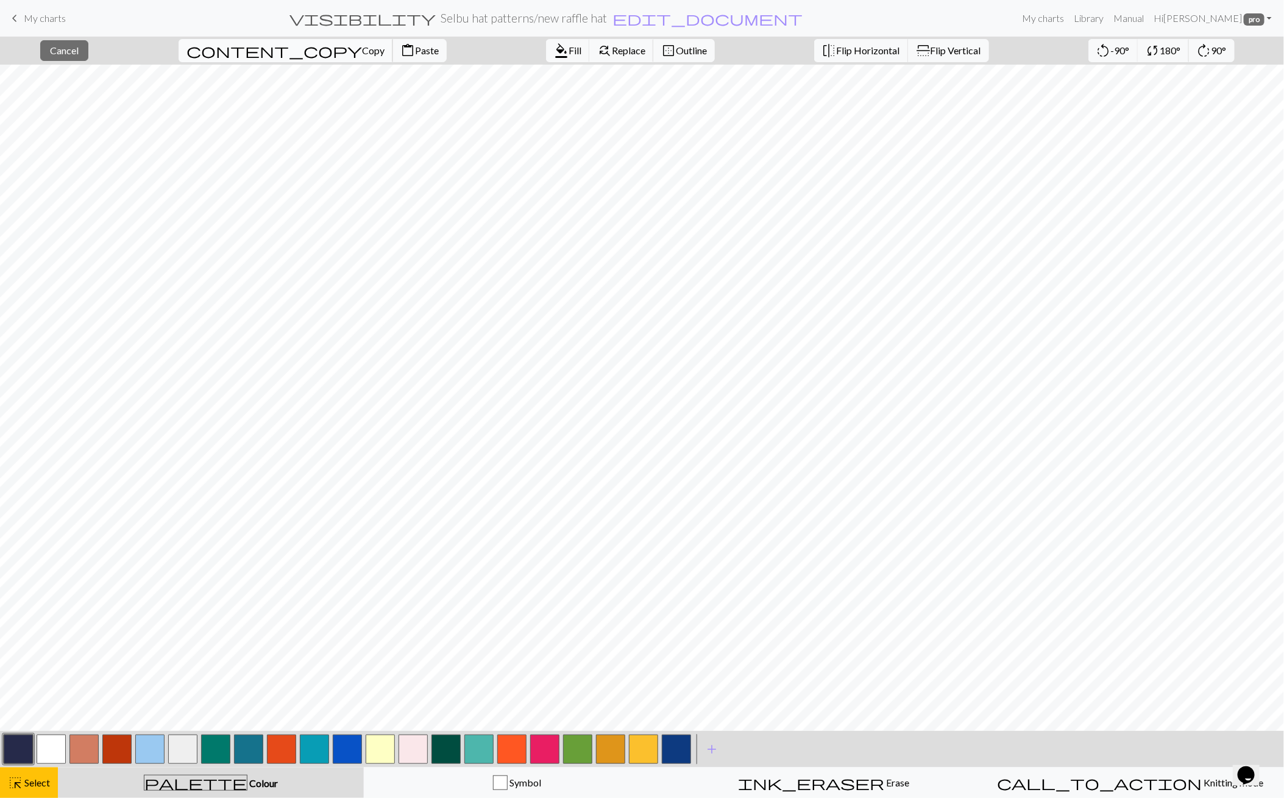
click at [242, 55] on span "content_copy" at bounding box center [275, 50] width 176 height 17
drag, startPoint x: 314, startPoint y: 51, endPoint x: 689, endPoint y: 48, distance: 375.5
click at [415, 51] on span "Paste" at bounding box center [427, 51] width 24 height 12
click at [837, 45] on span "Flip Horizontal" at bounding box center [868, 51] width 63 height 12
click at [79, 49] on span "Cancel" at bounding box center [64, 51] width 29 height 12
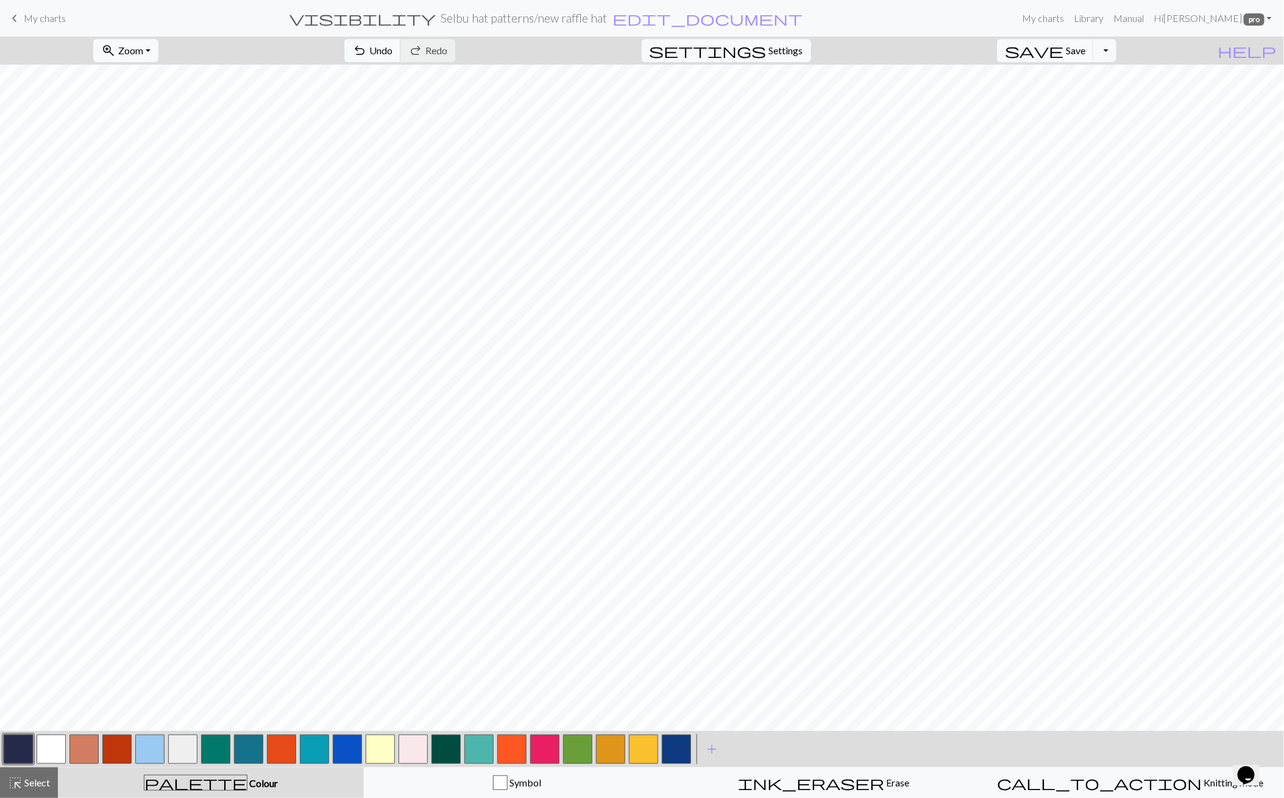
drag, startPoint x: 53, startPoint y: 747, endPoint x: 69, endPoint y: 738, distance: 18.3
click at [57, 746] on button "button" at bounding box center [51, 749] width 29 height 29
drag, startPoint x: 22, startPoint y: 753, endPoint x: 35, endPoint y: 741, distance: 17.7
click at [22, 753] on button "button" at bounding box center [18, 749] width 29 height 29
click at [27, 783] on span "Select" at bounding box center [36, 783] width 27 height 12
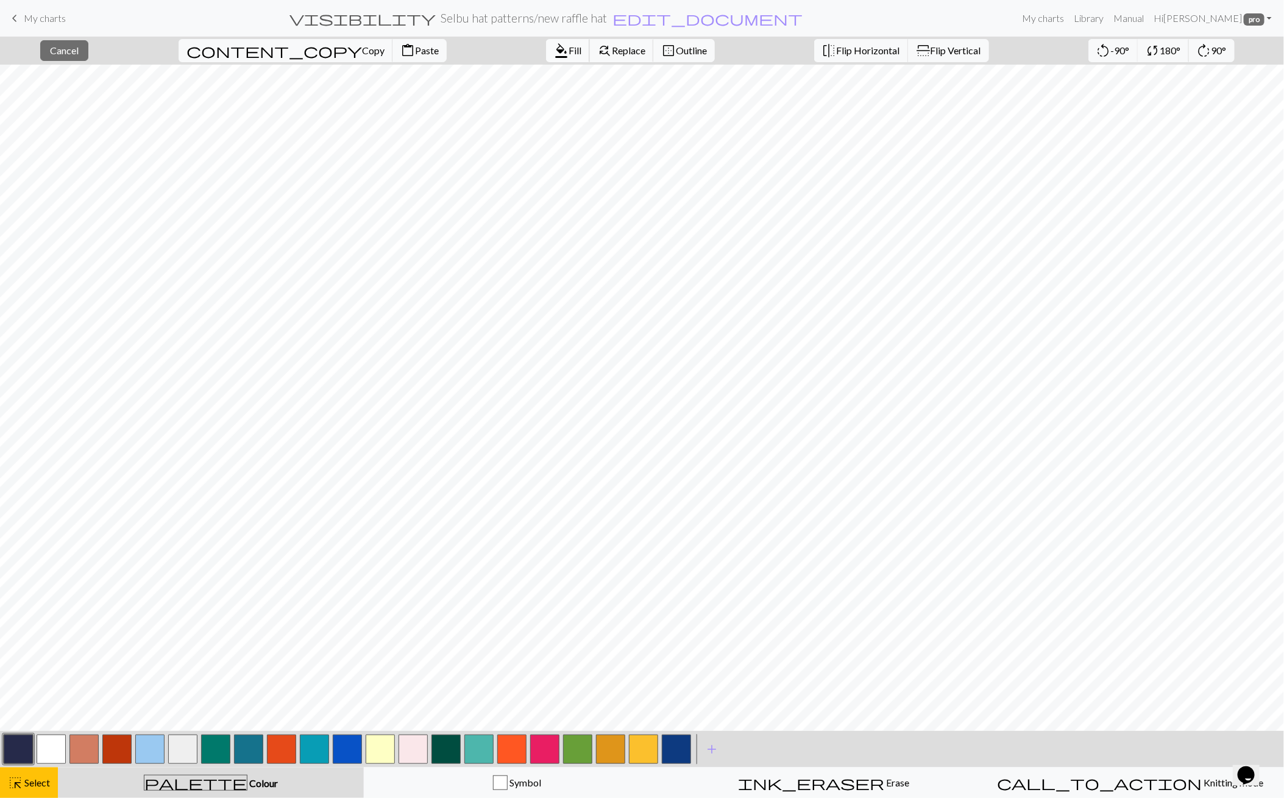
click at [569, 48] on span "Fill" at bounding box center [575, 51] width 13 height 12
click at [57, 745] on button "button" at bounding box center [51, 749] width 29 height 29
click at [39, 782] on span "Select" at bounding box center [36, 783] width 27 height 12
click at [243, 52] on span "content_copy" at bounding box center [275, 50] width 176 height 17
click at [415, 50] on span "Paste" at bounding box center [427, 51] width 24 height 12
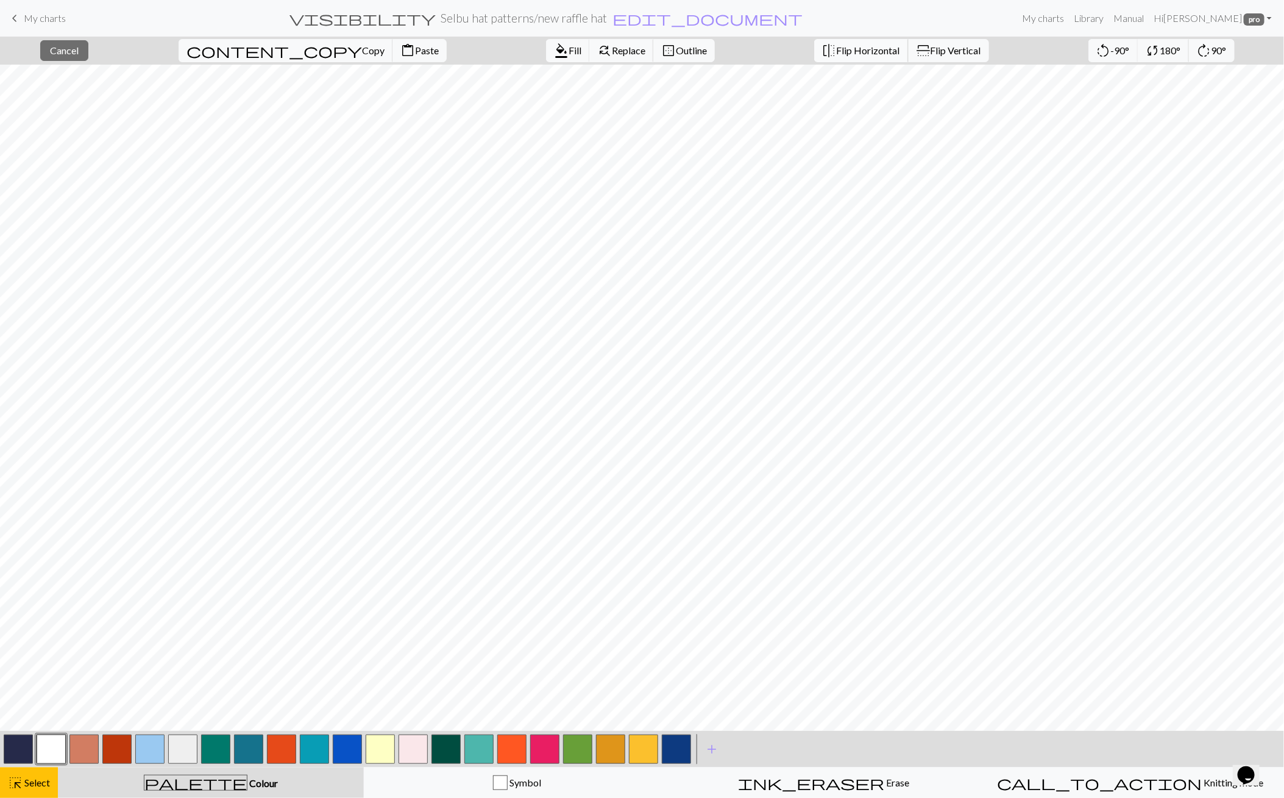
click at [839, 46] on span "Flip Horizontal" at bounding box center [868, 51] width 63 height 12
click at [415, 54] on span "Paste" at bounding box center [427, 51] width 24 height 12
drag, startPoint x: 885, startPoint y: 47, endPoint x: 831, endPoint y: 51, distance: 53.2
click at [931, 47] on span "Flip Vertical" at bounding box center [956, 51] width 51 height 12
click at [837, 51] on span "Flip Horizontal" at bounding box center [868, 51] width 63 height 12
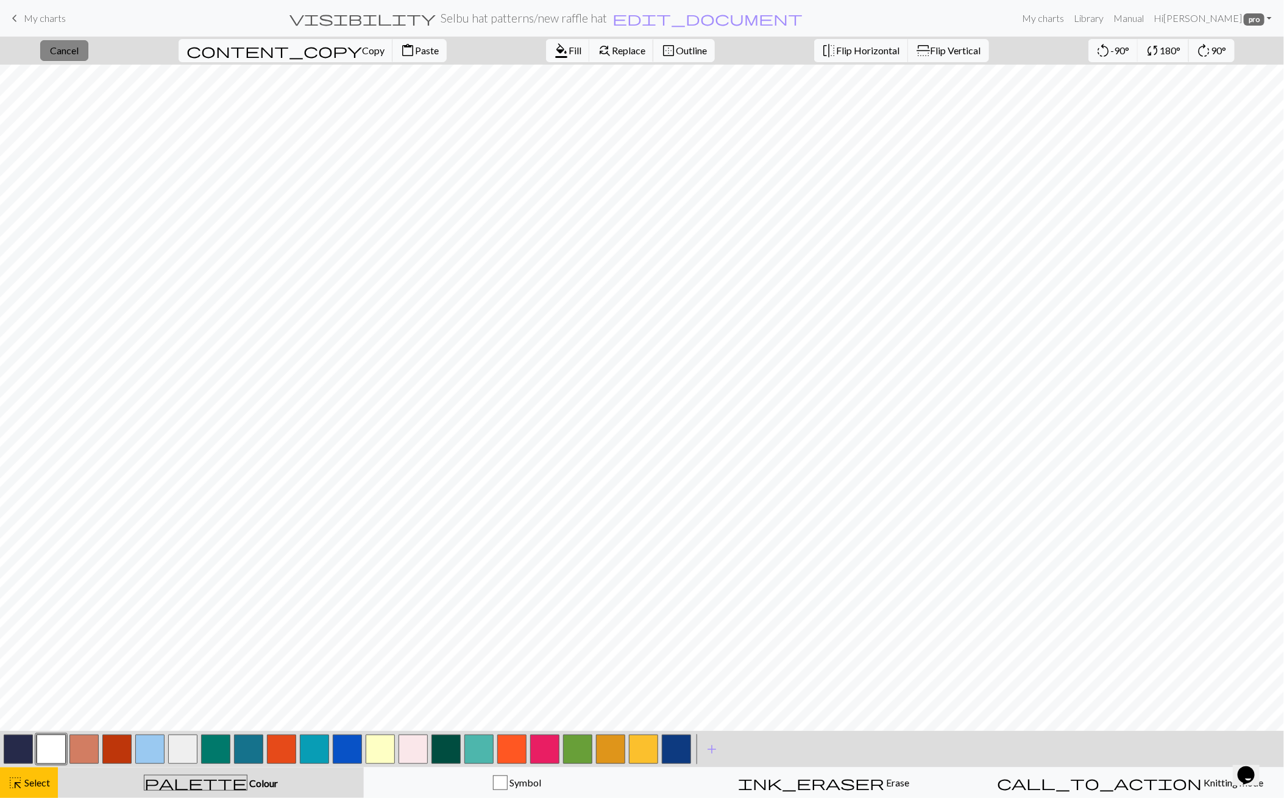
click at [79, 50] on span "Cancel" at bounding box center [64, 51] width 29 height 12
click at [38, 777] on span "Select" at bounding box center [36, 783] width 27 height 12
click at [401, 51] on span "content_paste" at bounding box center [408, 50] width 15 height 17
click at [915, 51] on span "flip" at bounding box center [923, 50] width 17 height 15
click at [88, 51] on button "close Cancel" at bounding box center [64, 50] width 48 height 21
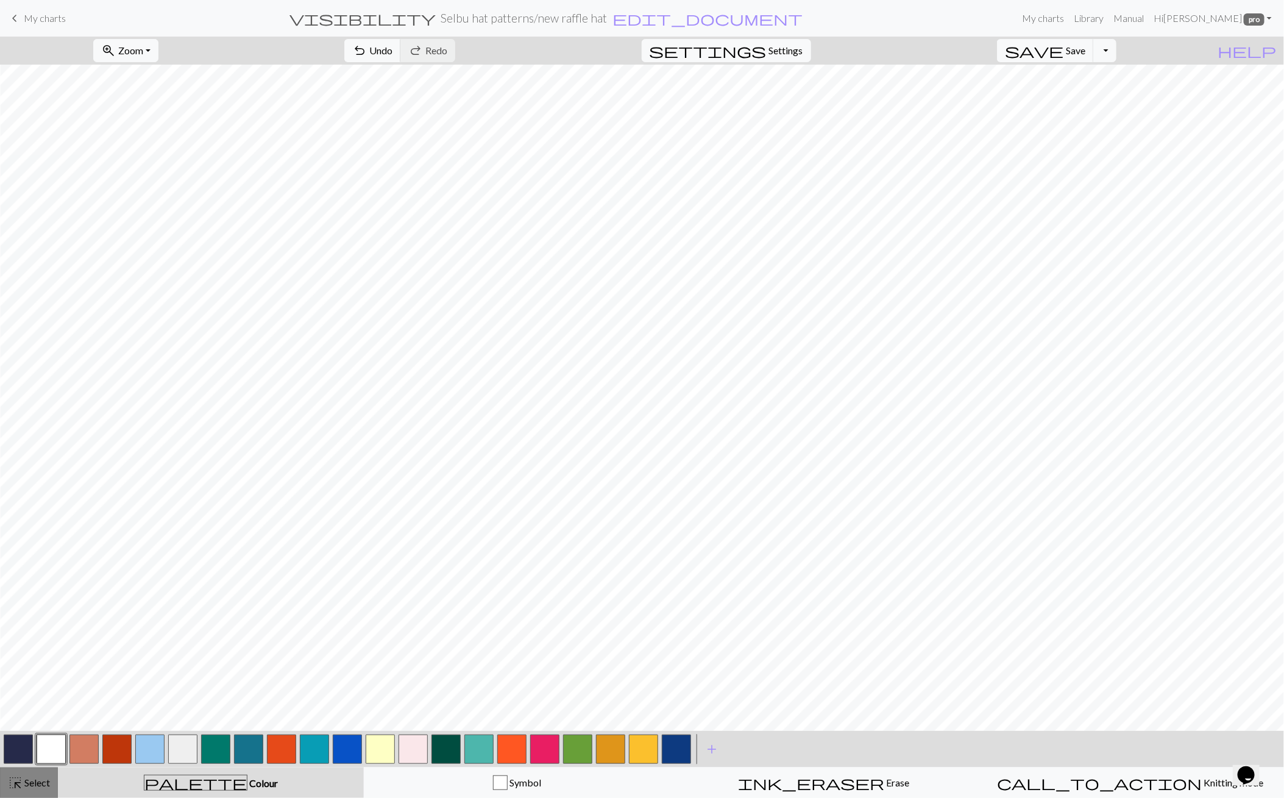
click at [38, 775] on div "highlight_alt Select Select" at bounding box center [29, 782] width 42 height 15
click at [233, 50] on span "content_copy" at bounding box center [275, 50] width 176 height 17
drag, startPoint x: 304, startPoint y: 43, endPoint x: 296, endPoint y: 48, distance: 10.1
click at [393, 43] on button "content_paste Paste" at bounding box center [420, 50] width 54 height 23
click at [73, 43] on button "close Cancel" at bounding box center [64, 50] width 48 height 21
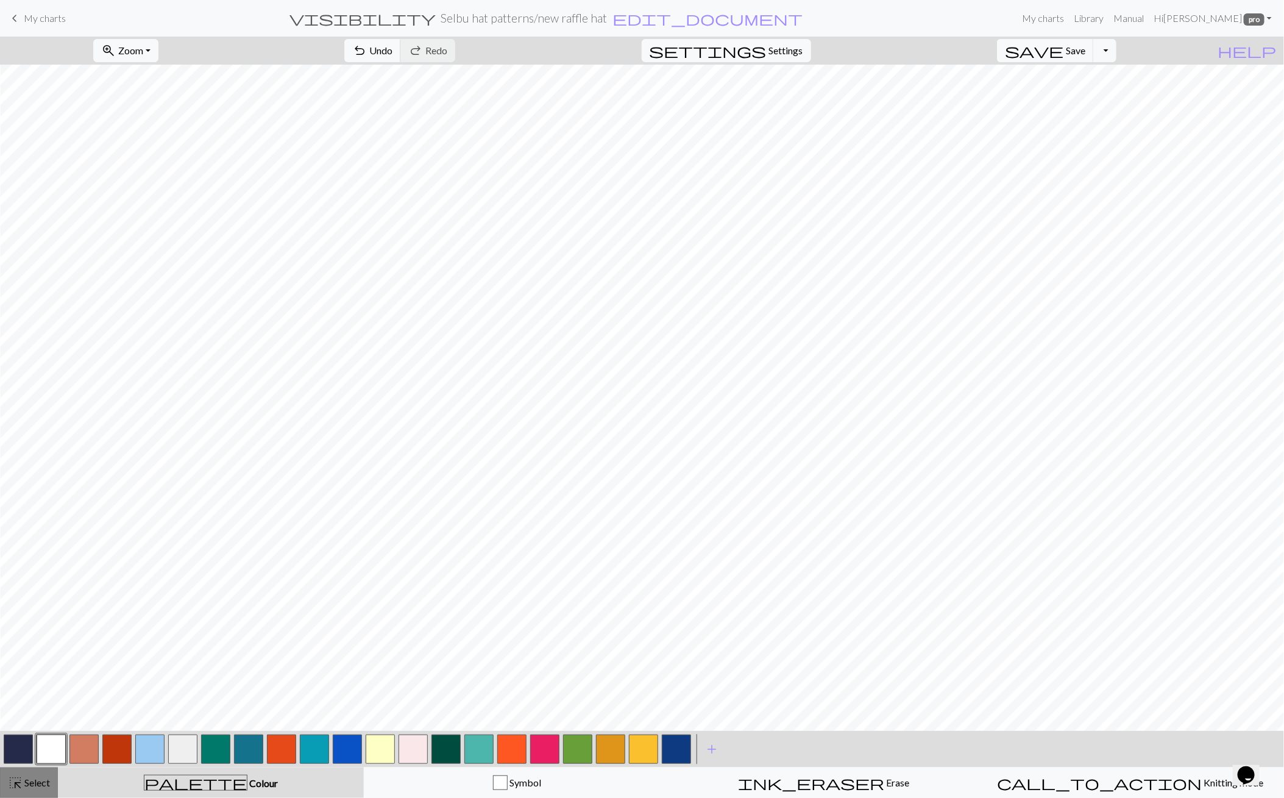
click at [48, 777] on span "Select" at bounding box center [36, 783] width 27 height 12
drag, startPoint x: 24, startPoint y: 744, endPoint x: 40, endPoint y: 736, distance: 17.5
click at [26, 744] on button "button" at bounding box center [18, 749] width 29 height 29
click at [554, 57] on span "format_color_fill" at bounding box center [561, 50] width 15 height 17
click at [25, 742] on button "button" at bounding box center [18, 749] width 29 height 29
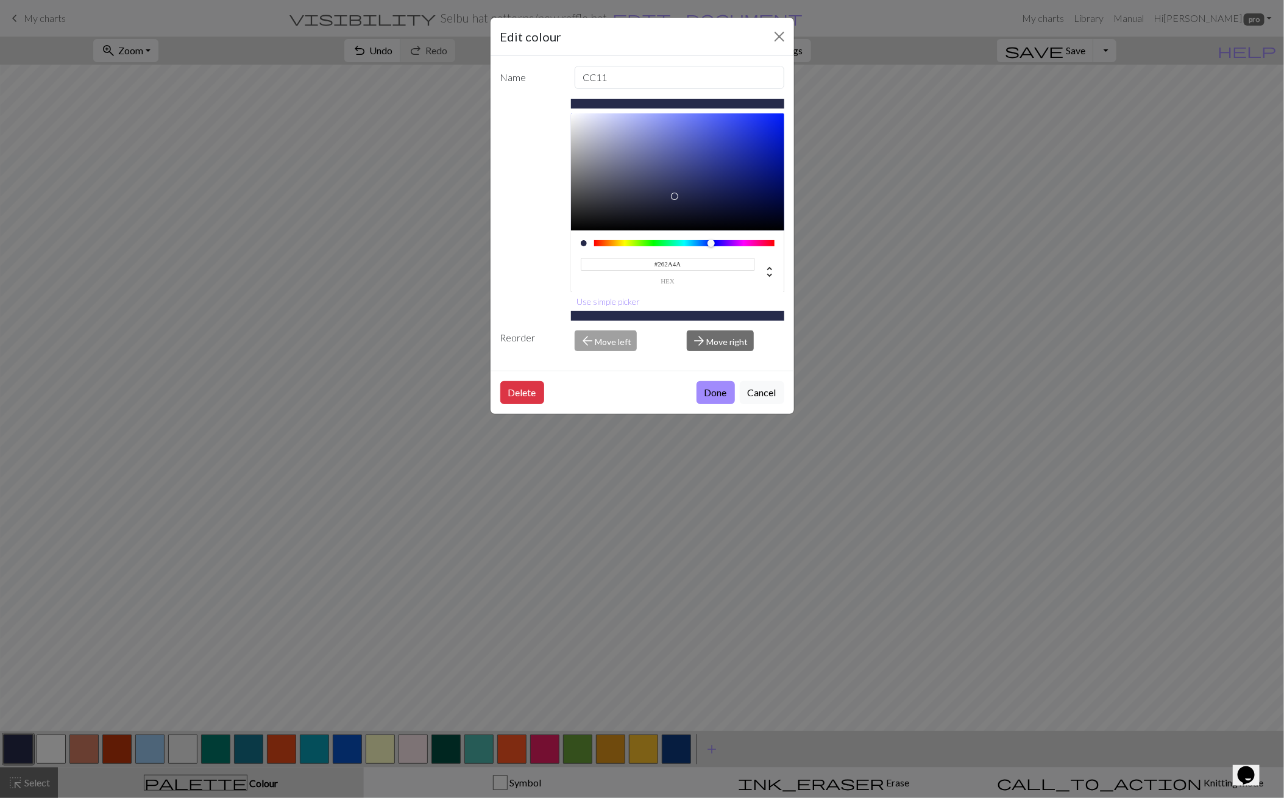
click at [424, 505] on div "Edit colour Name CC11 #262A4A hex Use simple picker Reorder arrow_back Move lef…" at bounding box center [642, 399] width 1284 height 798
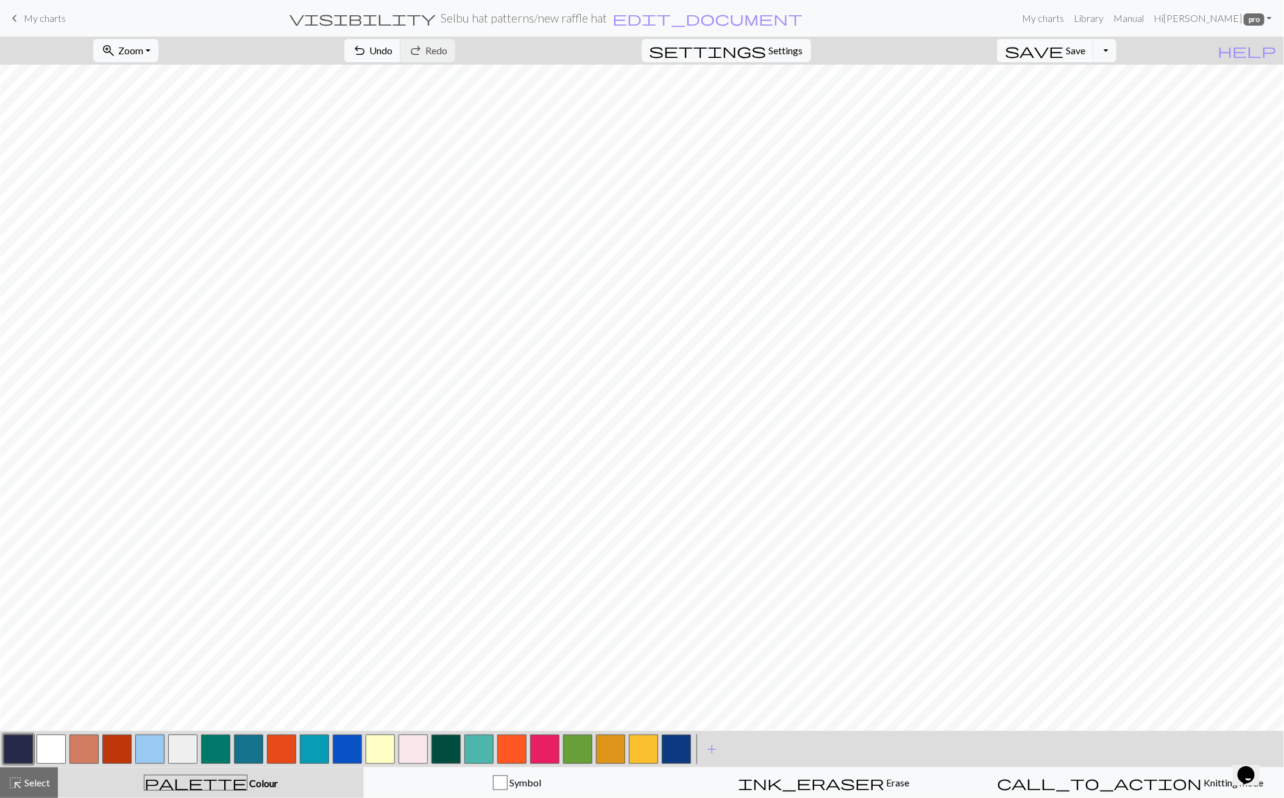
drag, startPoint x: 45, startPoint y: 752, endPoint x: 54, endPoint y: 745, distance: 11.2
click at [46, 751] on button "button" at bounding box center [51, 749] width 29 height 29
click at [393, 46] on span "Undo" at bounding box center [380, 51] width 23 height 12
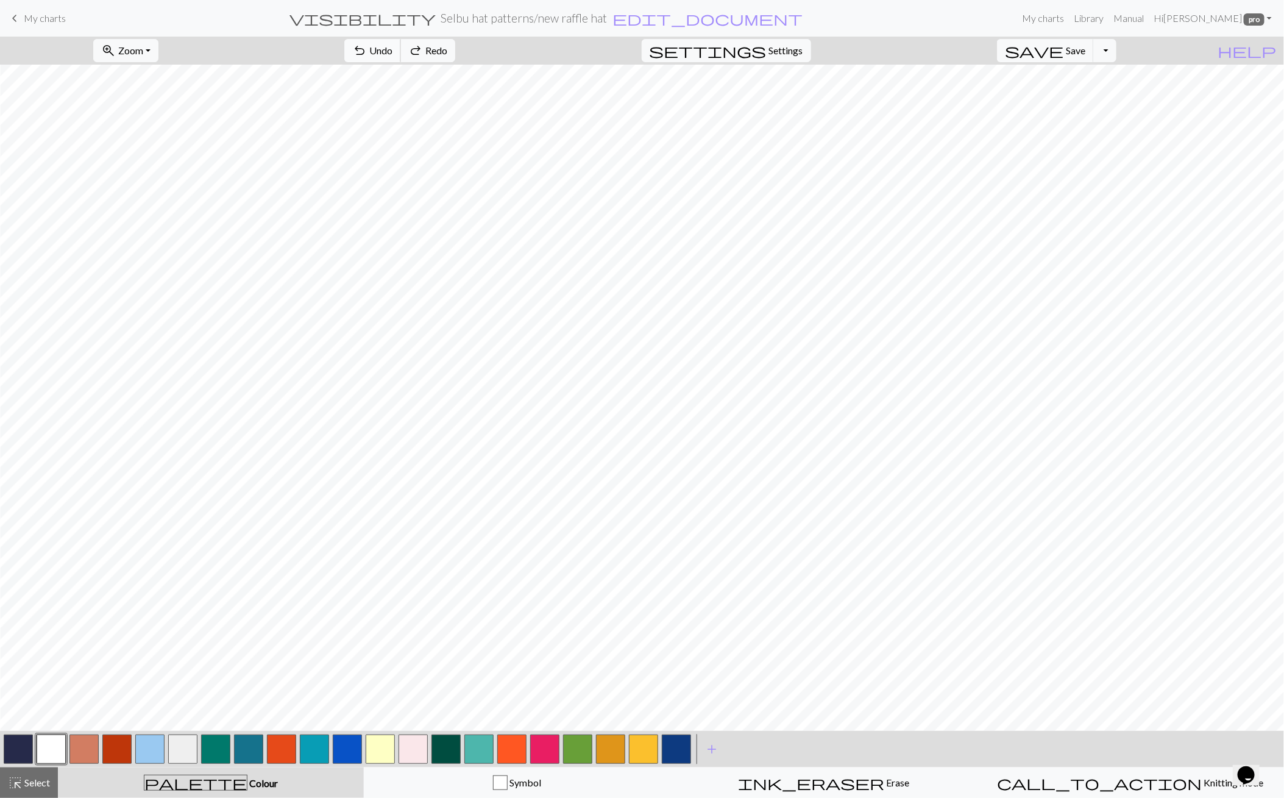
click at [393, 46] on span "Undo" at bounding box center [380, 51] width 23 height 12
click at [447, 48] on span "Redo" at bounding box center [436, 51] width 22 height 12
click at [24, 744] on button "button" at bounding box center [18, 749] width 29 height 29
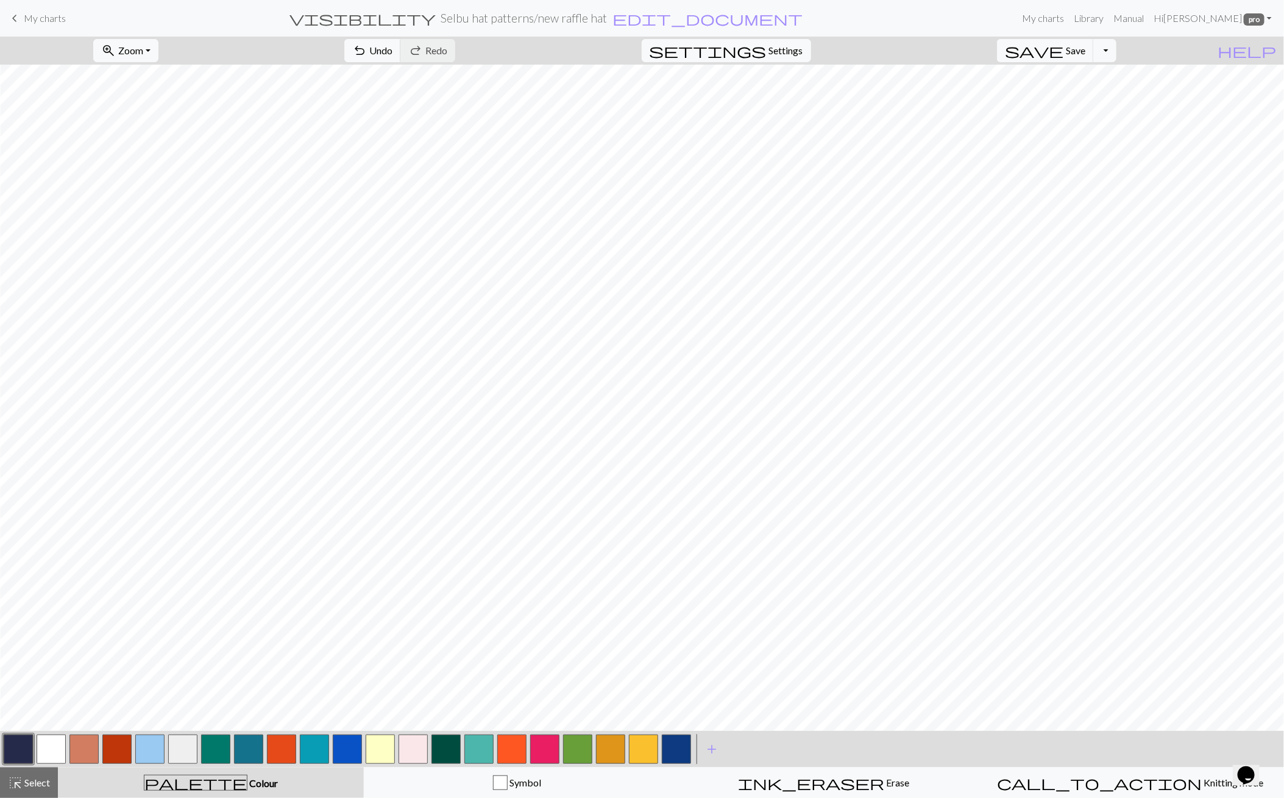
click at [46, 752] on button "button" at bounding box center [51, 749] width 29 height 29
click at [393, 48] on span "Undo" at bounding box center [380, 51] width 23 height 12
click at [367, 48] on span "undo" at bounding box center [359, 50] width 15 height 17
click at [18, 750] on button "button" at bounding box center [18, 749] width 29 height 29
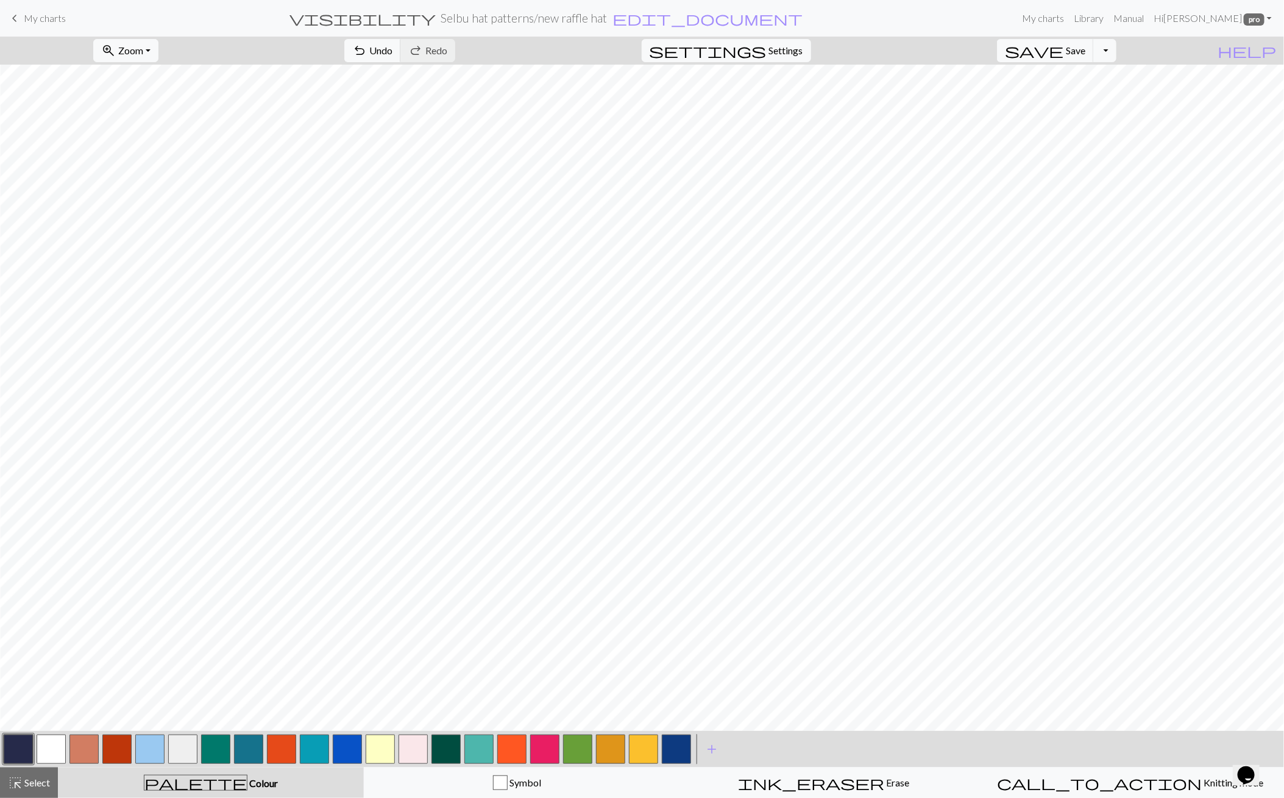
click at [52, 757] on button "button" at bounding box center [51, 749] width 29 height 29
click at [401, 56] on button "undo Undo Undo" at bounding box center [372, 50] width 57 height 23
click at [393, 48] on span "Undo" at bounding box center [380, 51] width 23 height 12
drag, startPoint x: 27, startPoint y: 780, endPoint x: 36, endPoint y: 777, distance: 9.1
click at [36, 777] on span "Select" at bounding box center [36, 783] width 27 height 12
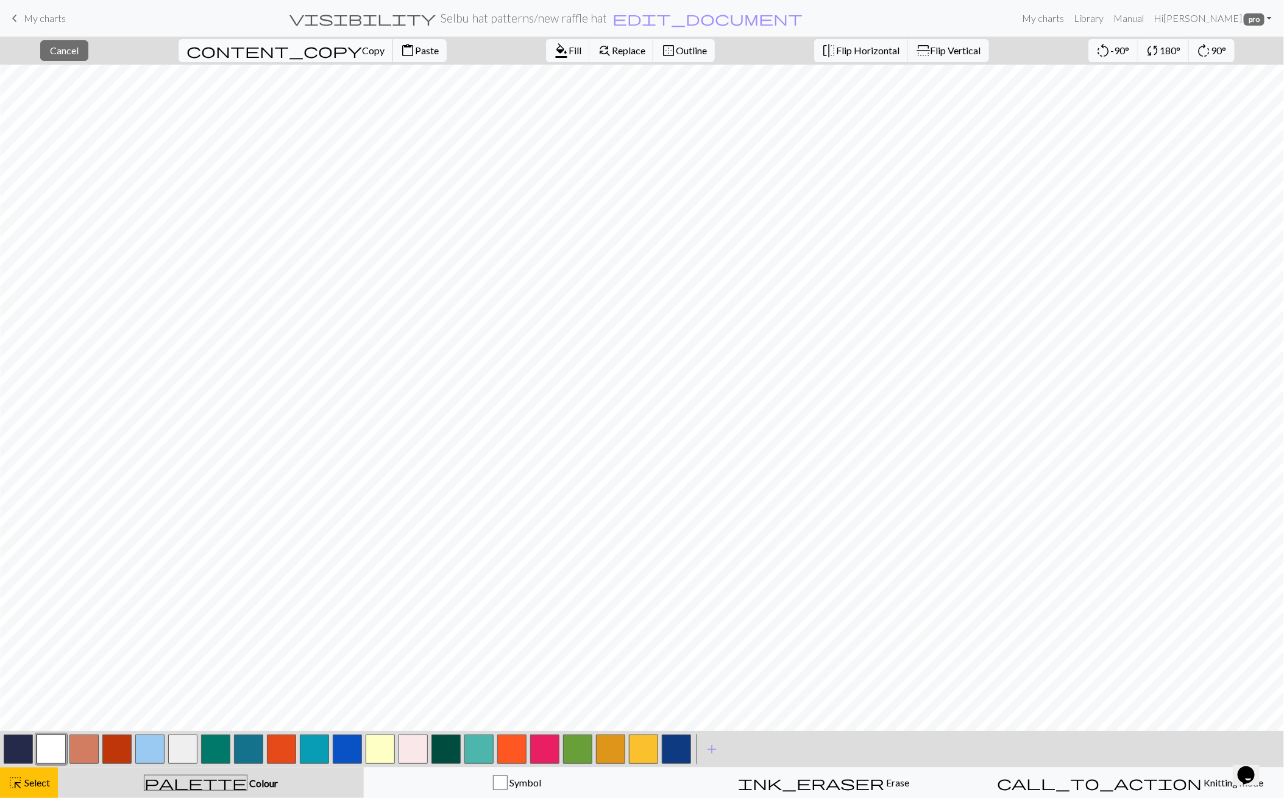
click at [362, 55] on span "Copy" at bounding box center [373, 51] width 23 height 12
click at [415, 54] on span "Paste" at bounding box center [427, 51] width 24 height 12
drag, startPoint x: 308, startPoint y: 42, endPoint x: 367, endPoint y: 58, distance: 61.2
click at [393, 42] on button "content_paste Paste" at bounding box center [420, 50] width 54 height 23
click at [824, 59] on button "flip Flip Horizontal" at bounding box center [861, 50] width 94 height 23
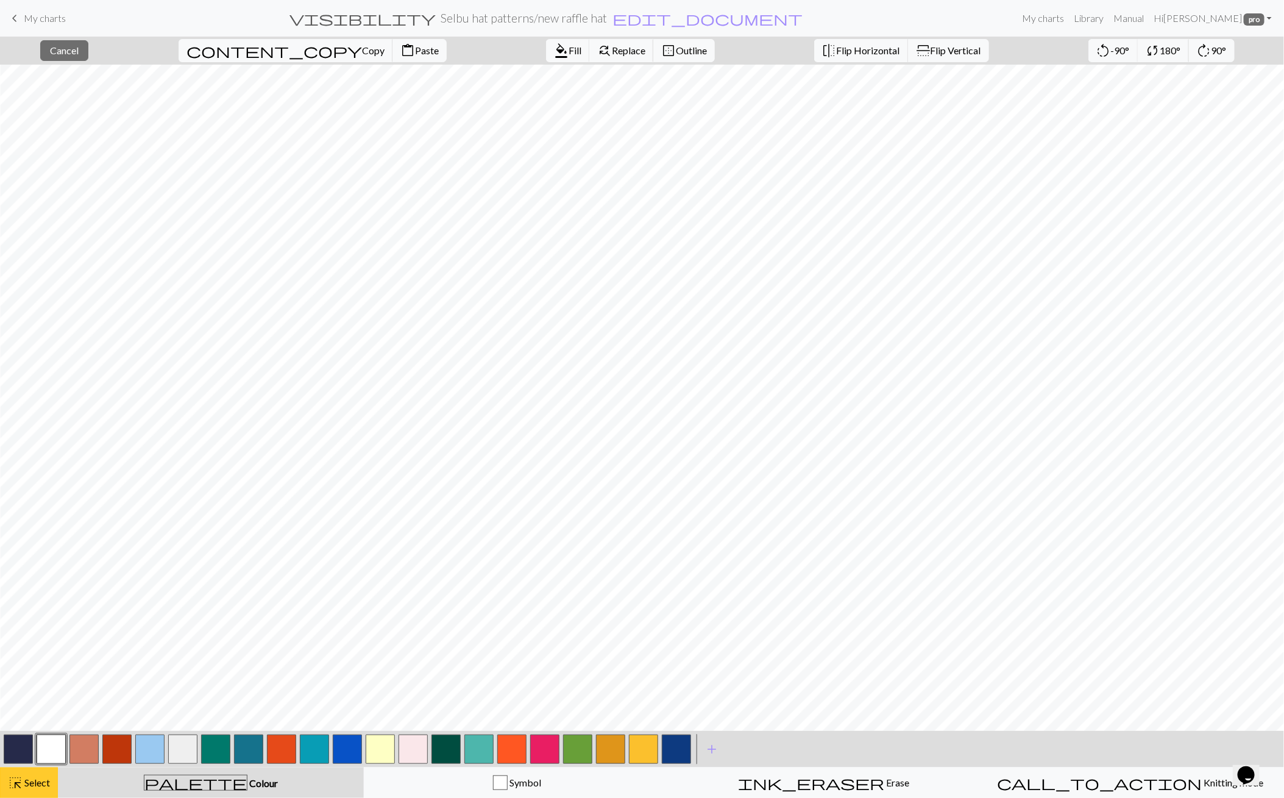
click at [48, 775] on div "highlight_alt Select Select" at bounding box center [29, 782] width 42 height 15
click at [47, 775] on div "highlight_alt Select Select" at bounding box center [29, 782] width 42 height 15
click at [415, 48] on span "Paste" at bounding box center [427, 51] width 24 height 12
click at [837, 52] on span "Flip Horizontal" at bounding box center [868, 51] width 63 height 12
click at [415, 52] on span "Paste" at bounding box center [427, 51] width 24 height 12
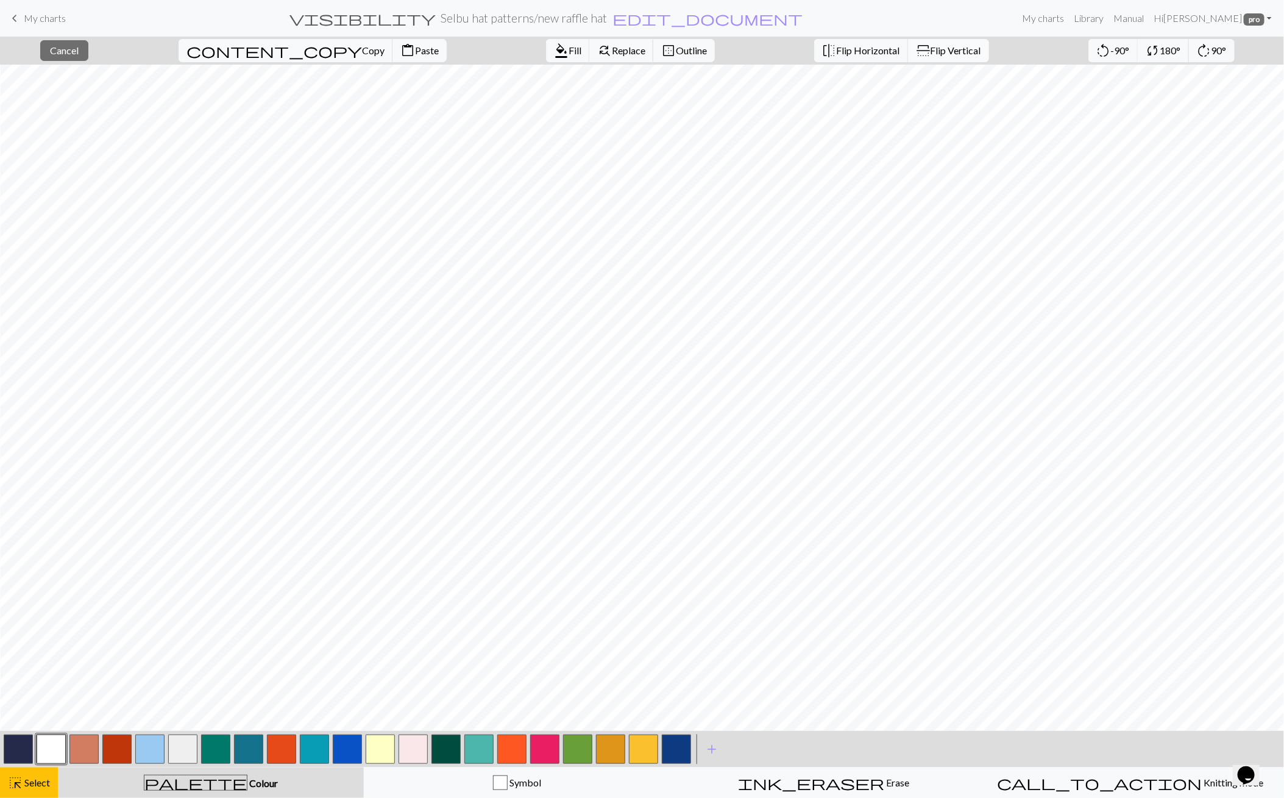
drag, startPoint x: 916, startPoint y: 57, endPoint x: 805, endPoint y: 56, distance: 110.9
click at [914, 56] on button "flip Flip Vertical" at bounding box center [948, 50] width 81 height 23
click at [814, 56] on button "flip Flip Horizontal" at bounding box center [861, 50] width 94 height 23
click at [88, 51] on button "close Cancel" at bounding box center [64, 50] width 48 height 21
click at [401, 60] on button "undo Undo Undo" at bounding box center [372, 50] width 57 height 23
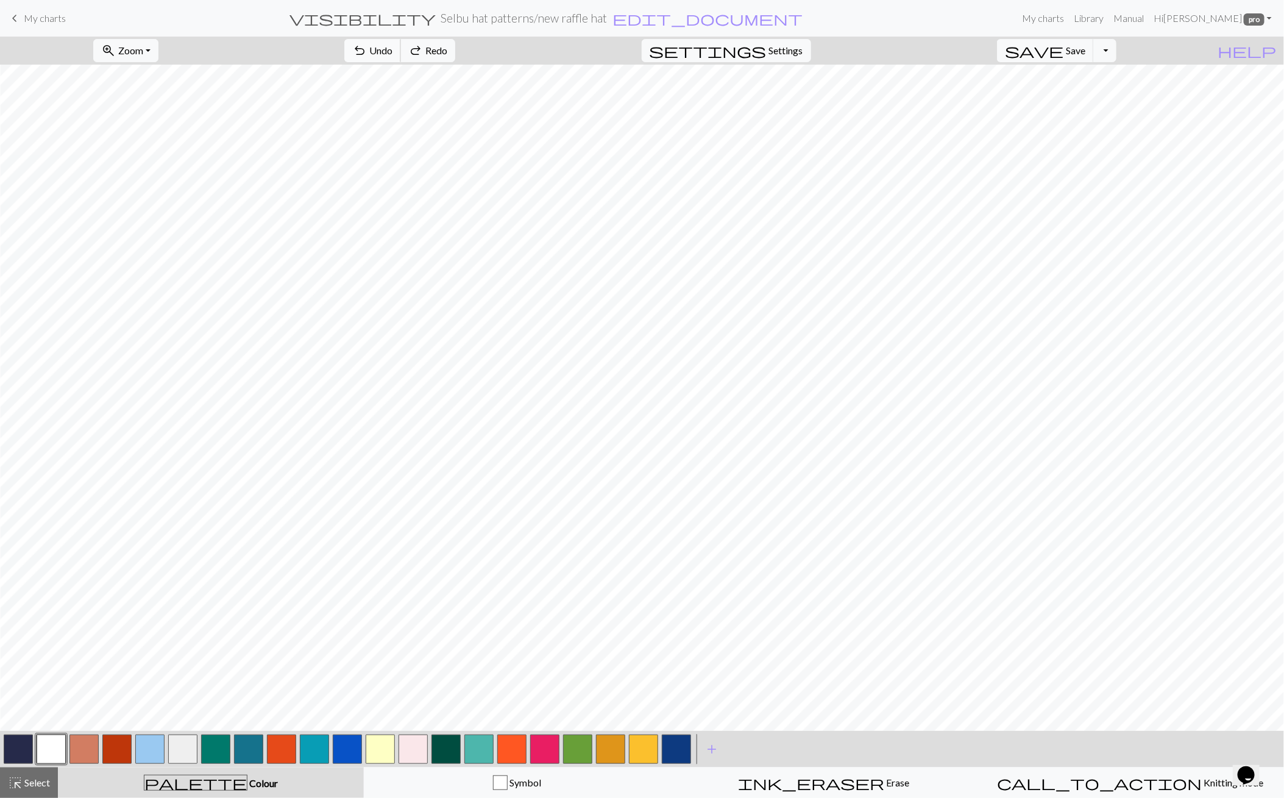
click at [401, 57] on button "undo Undo Undo" at bounding box center [372, 50] width 57 height 23
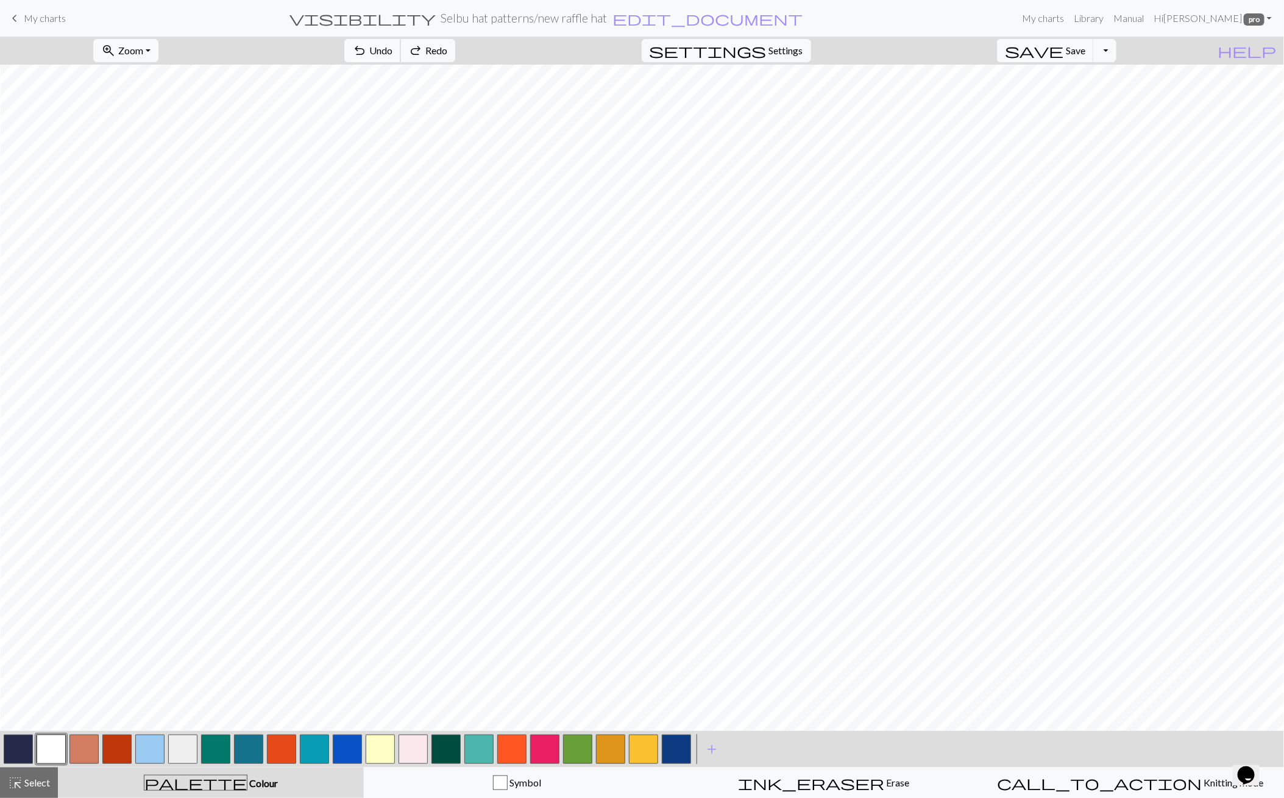
click at [401, 57] on button "undo Undo Undo" at bounding box center [372, 50] width 57 height 23
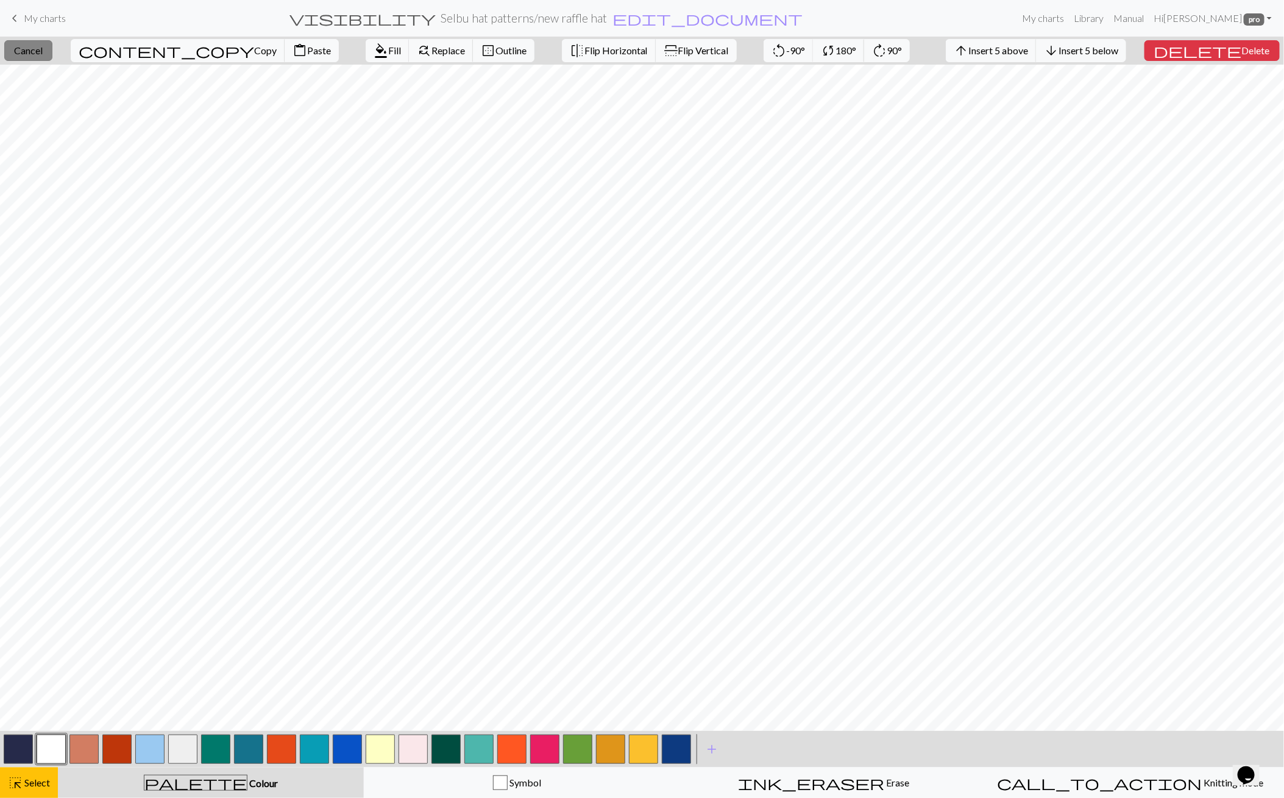
click at [37, 46] on span "Cancel" at bounding box center [28, 51] width 29 height 12
click at [43, 49] on span "Cancel" at bounding box center [28, 51] width 29 height 12
drag, startPoint x: 93, startPoint y: 746, endPoint x: 87, endPoint y: 735, distance: 12.0
click at [93, 746] on button "button" at bounding box center [83, 749] width 29 height 29
click at [374, 49] on span "format_color_fill" at bounding box center [381, 50] width 15 height 17
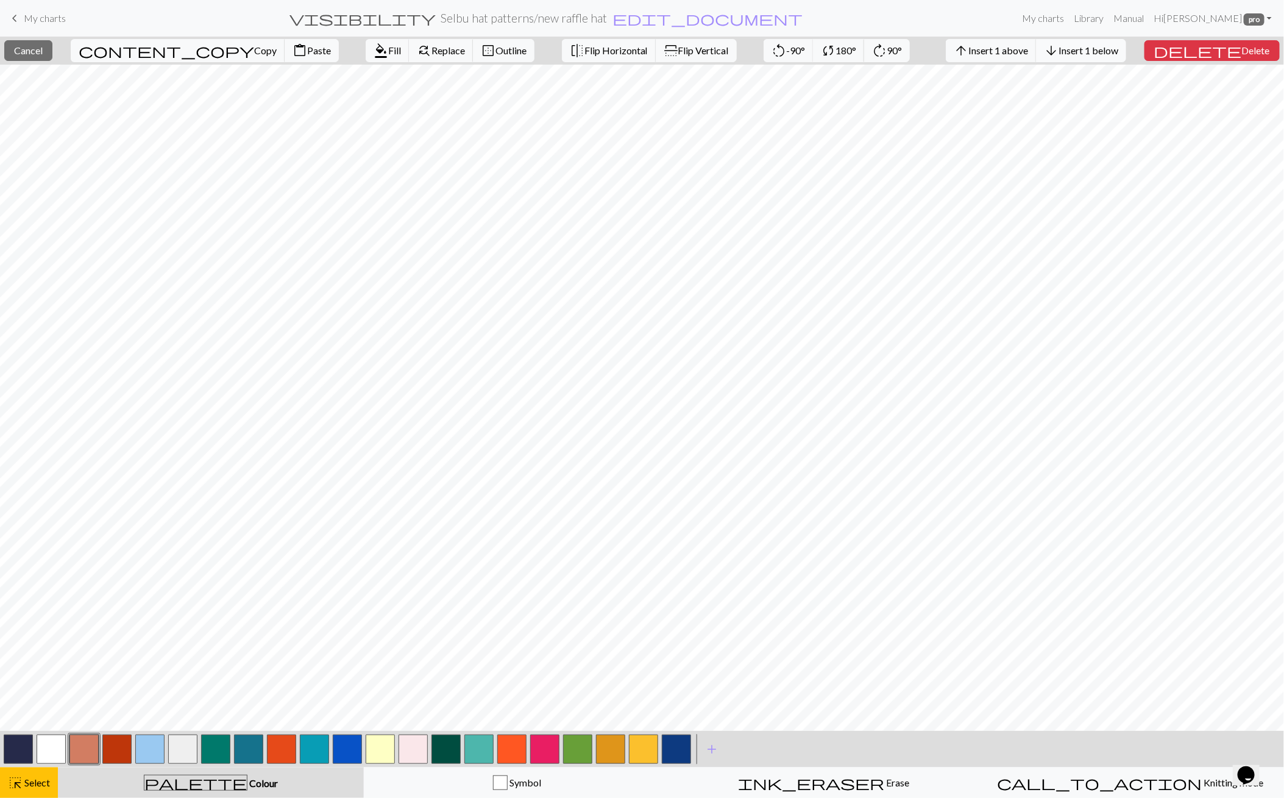
click at [1127, 42] on button "arrow_downward Insert 1 below" at bounding box center [1081, 50] width 90 height 23
click at [1119, 46] on span "Insert 1 below" at bounding box center [1089, 51] width 60 height 12
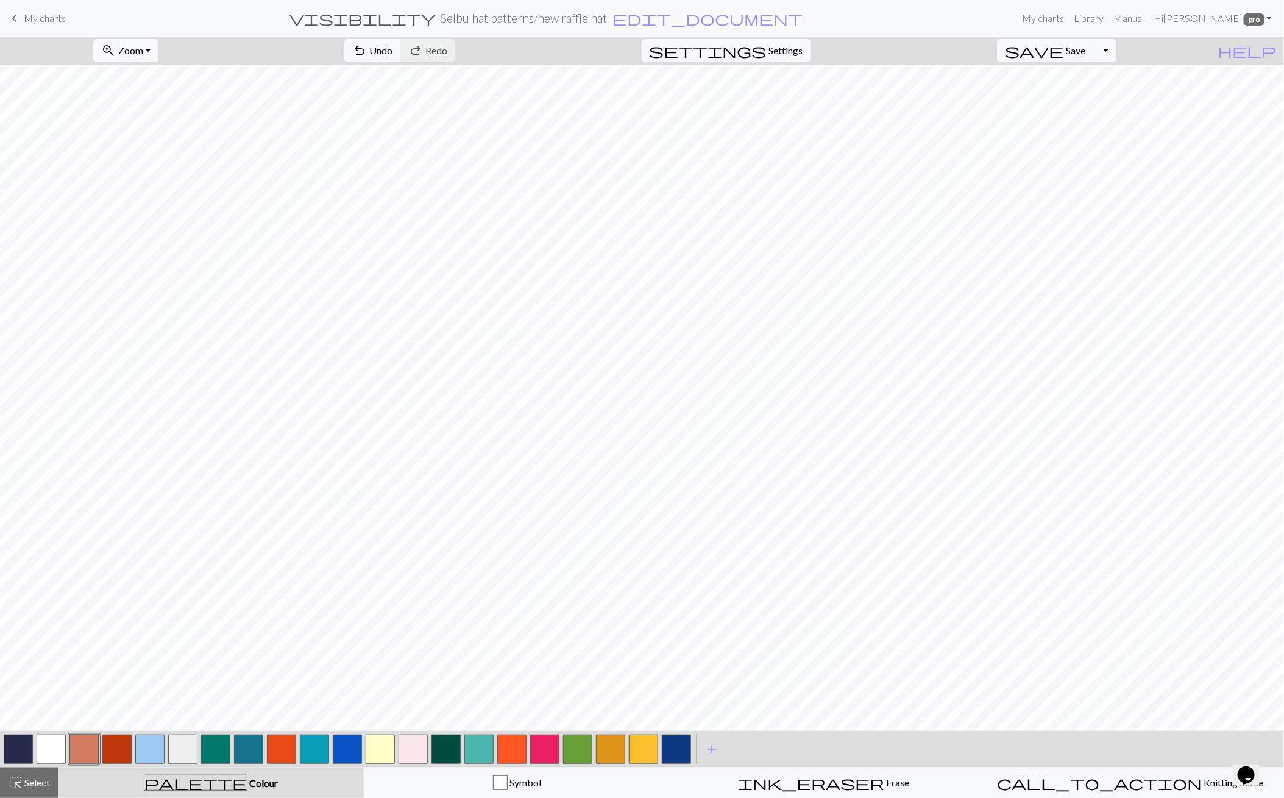
click at [90, 756] on button "button" at bounding box center [83, 749] width 29 height 29
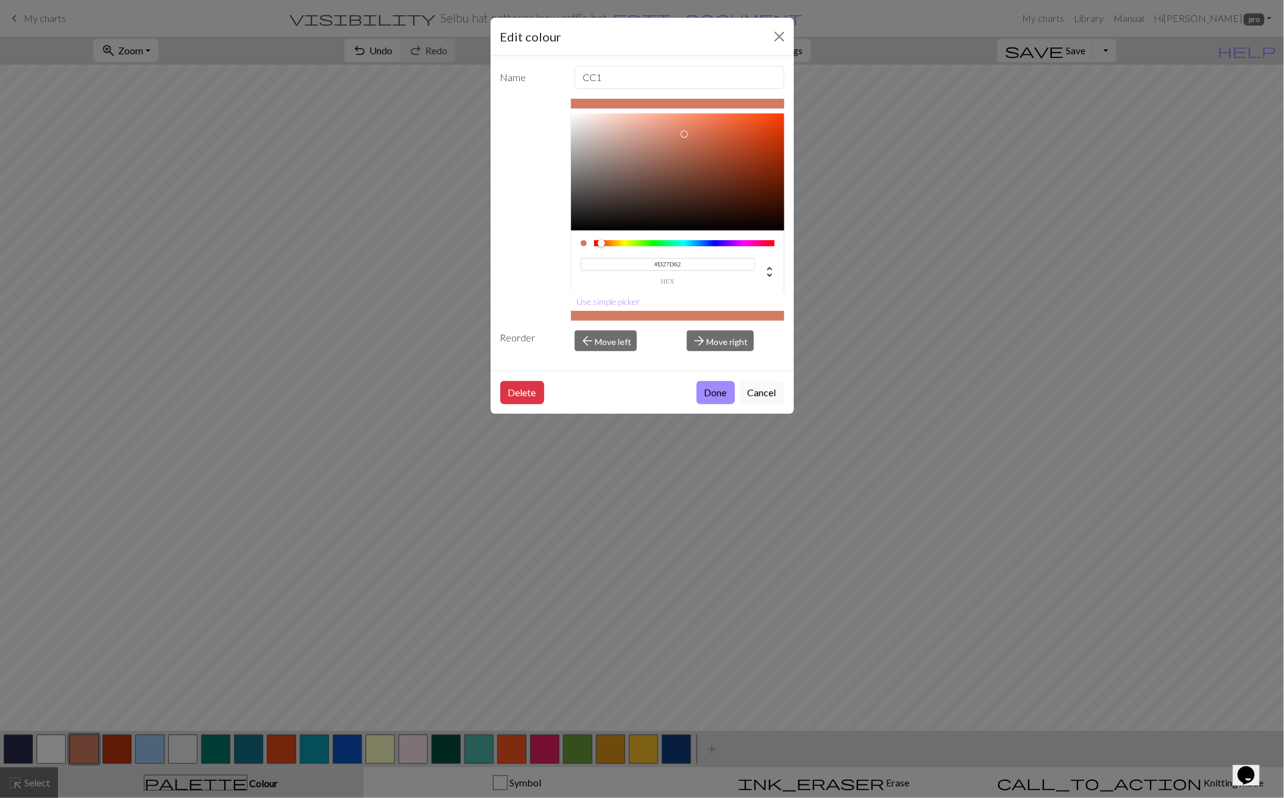
type input "#CD6B4C"
click at [706, 136] on div at bounding box center [677, 171] width 213 height 117
click at [720, 392] on button "Done" at bounding box center [716, 392] width 38 height 23
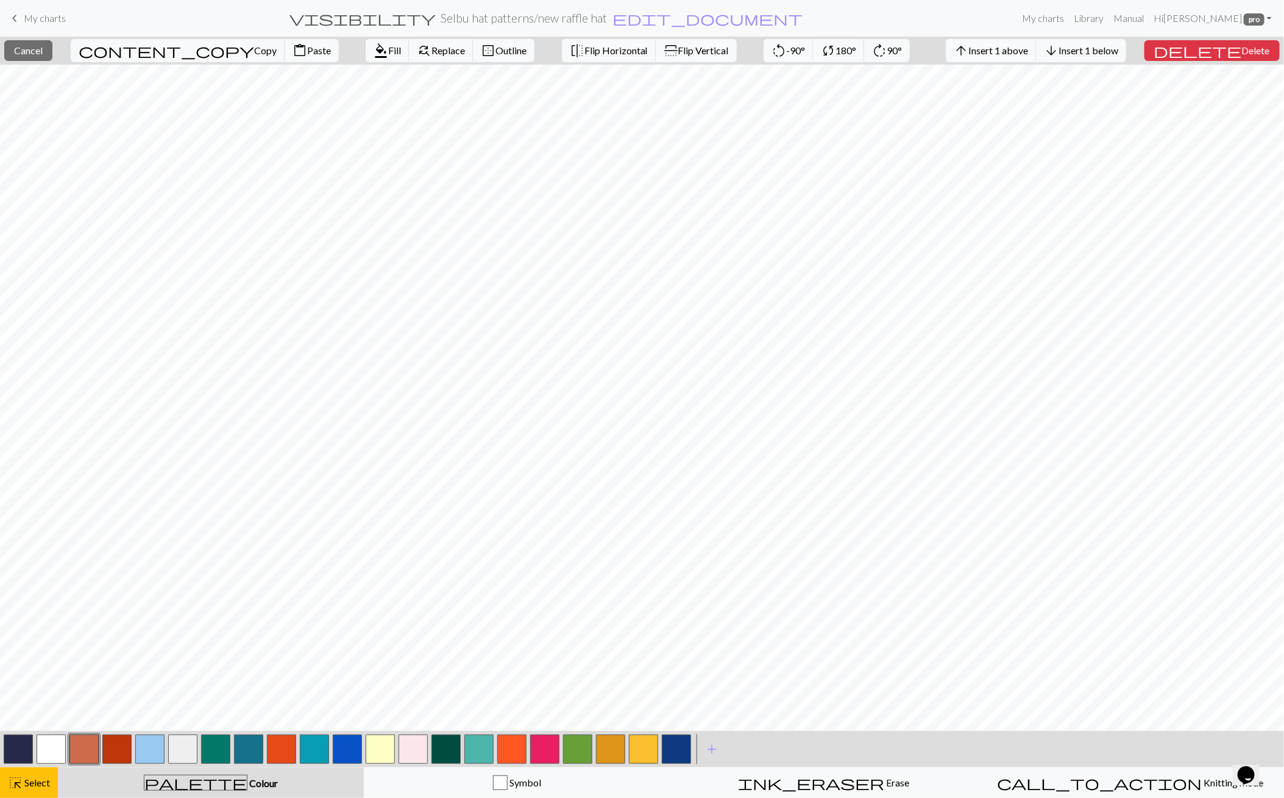
drag, startPoint x: 51, startPoint y: 762, endPoint x: 49, endPoint y: 752, distance: 10.5
click at [51, 761] on button "button" at bounding box center [51, 749] width 29 height 29
click at [374, 46] on span "format_color_fill" at bounding box center [381, 50] width 15 height 17
click at [1002, 49] on span "Insert 1 above" at bounding box center [999, 51] width 60 height 12
click at [1119, 52] on span "Insert 1 below" at bounding box center [1089, 51] width 60 height 12
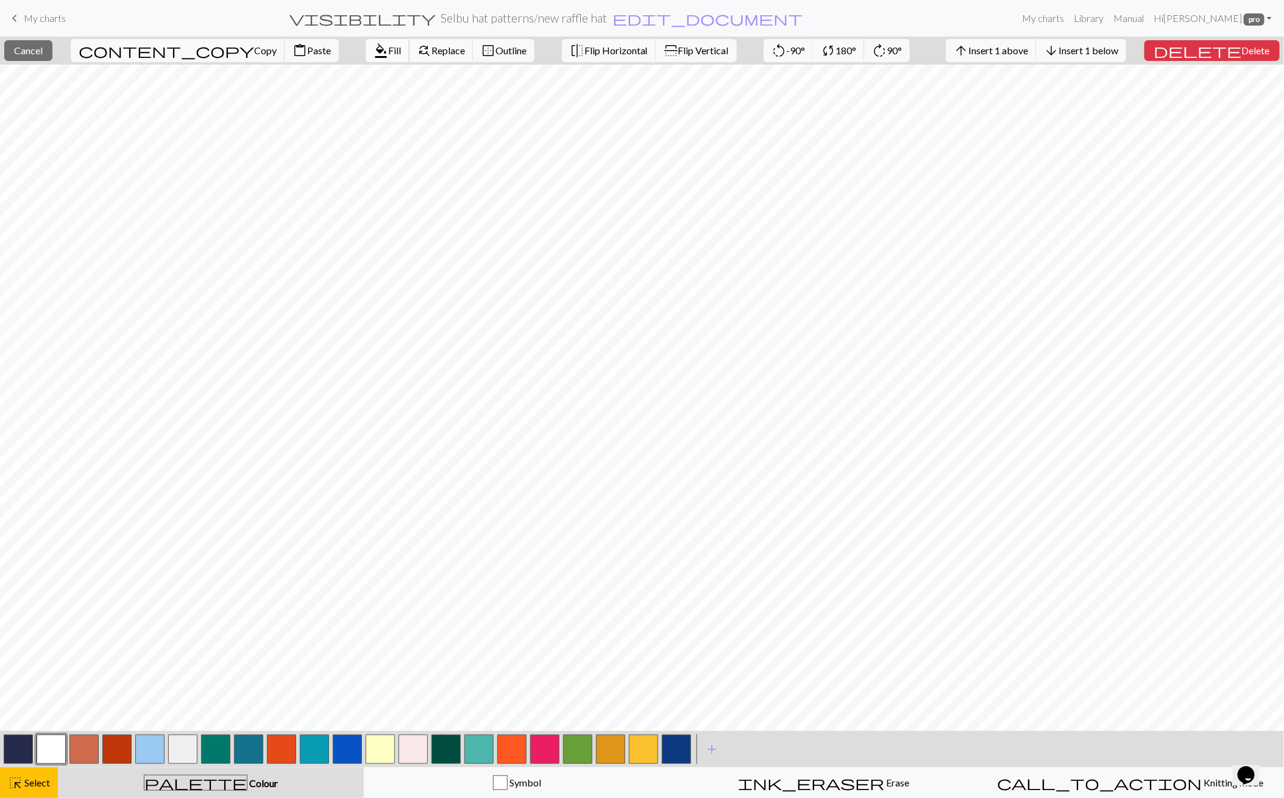
click at [366, 57] on button "format_color_fill Fill" at bounding box center [388, 50] width 44 height 23
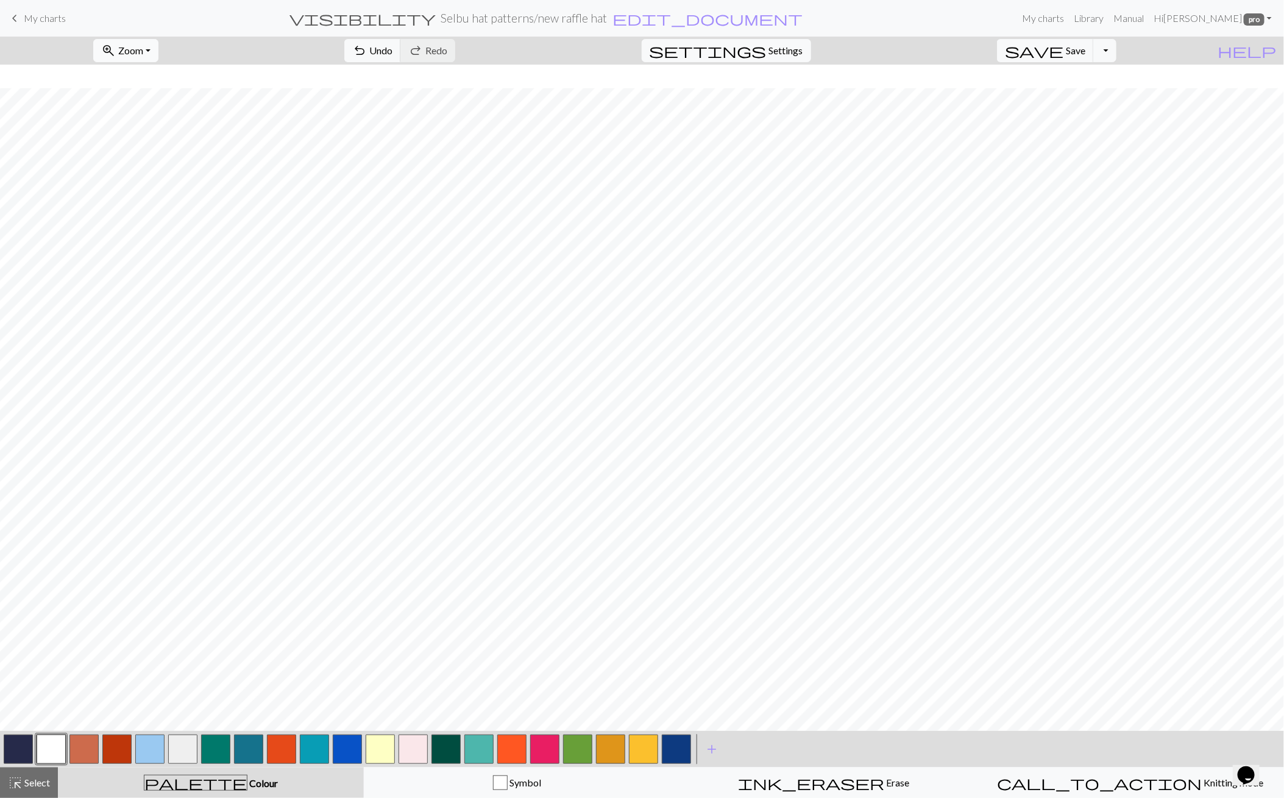
scroll to position [23, 0]
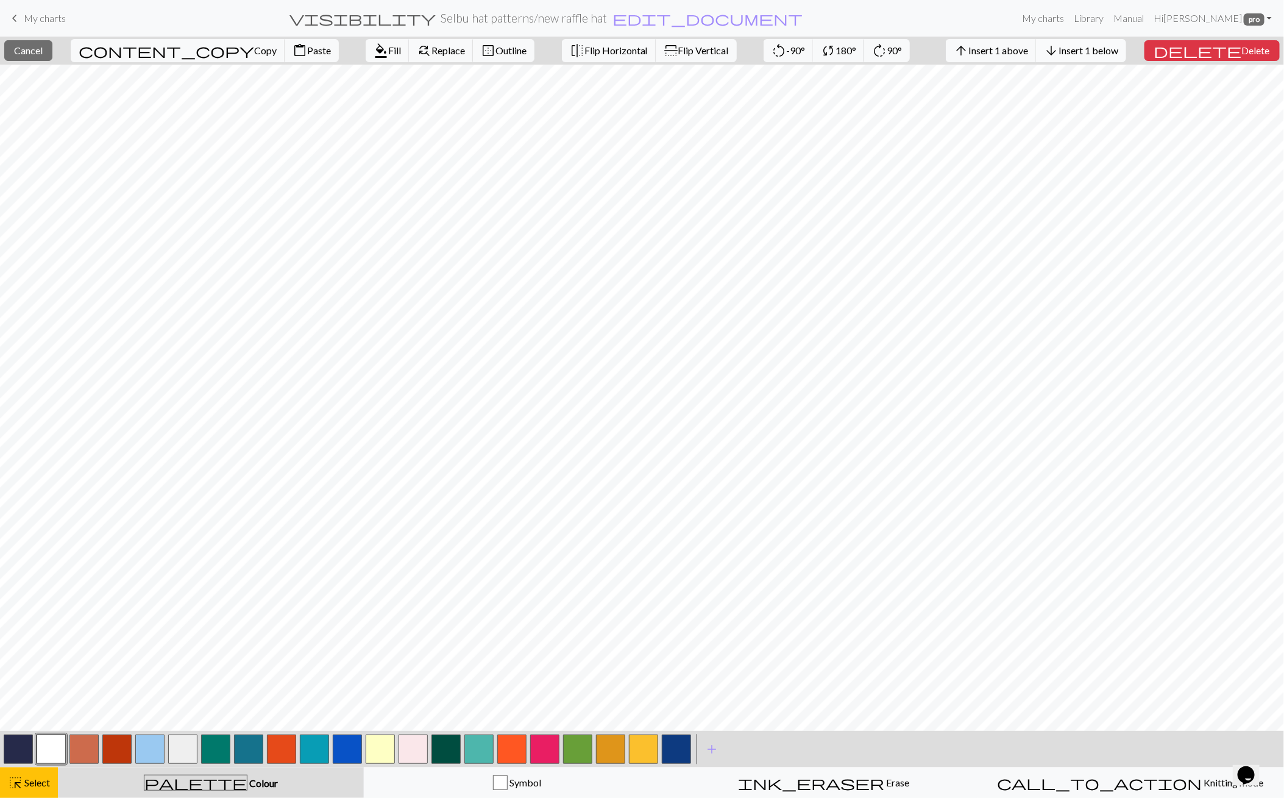
click at [1114, 54] on span "Insert 1 below" at bounding box center [1089, 51] width 60 height 12
click at [366, 58] on button "format_color_fill Fill" at bounding box center [388, 50] width 44 height 23
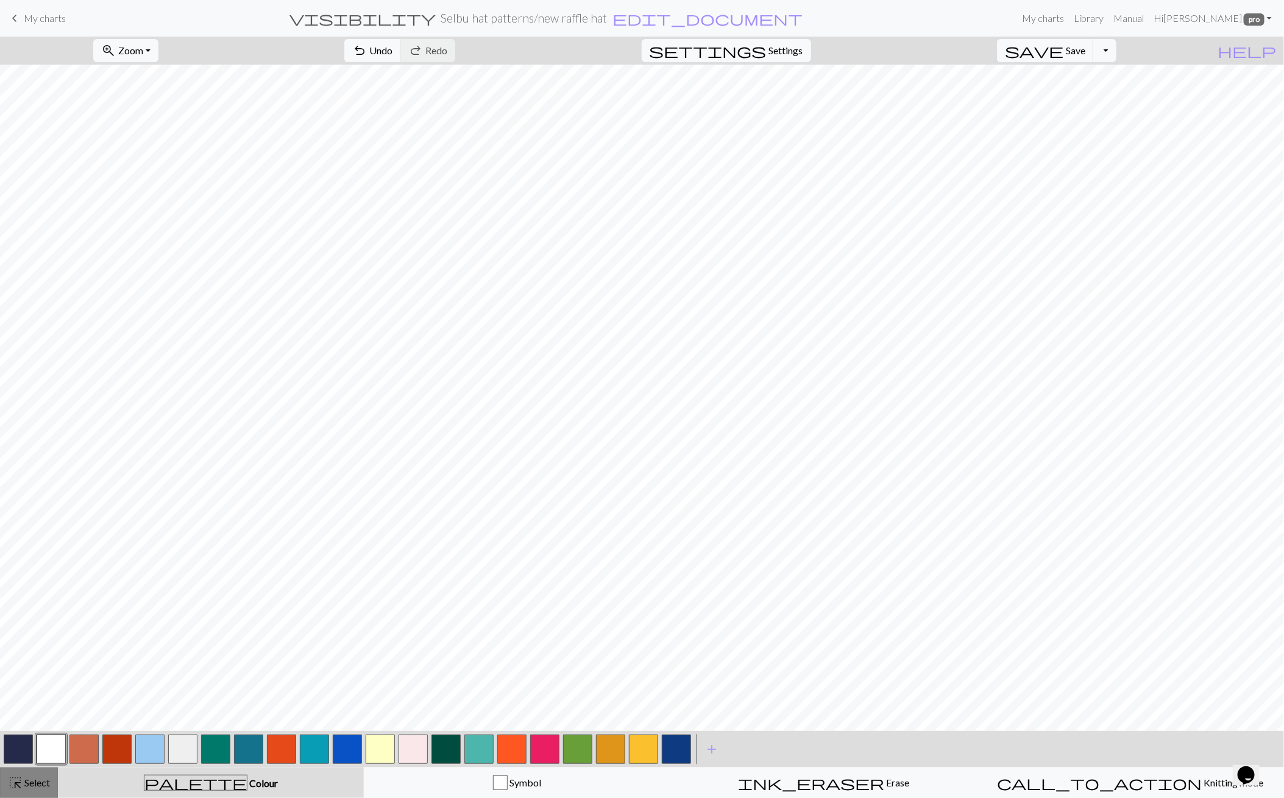
click at [45, 784] on span "Select" at bounding box center [36, 783] width 27 height 12
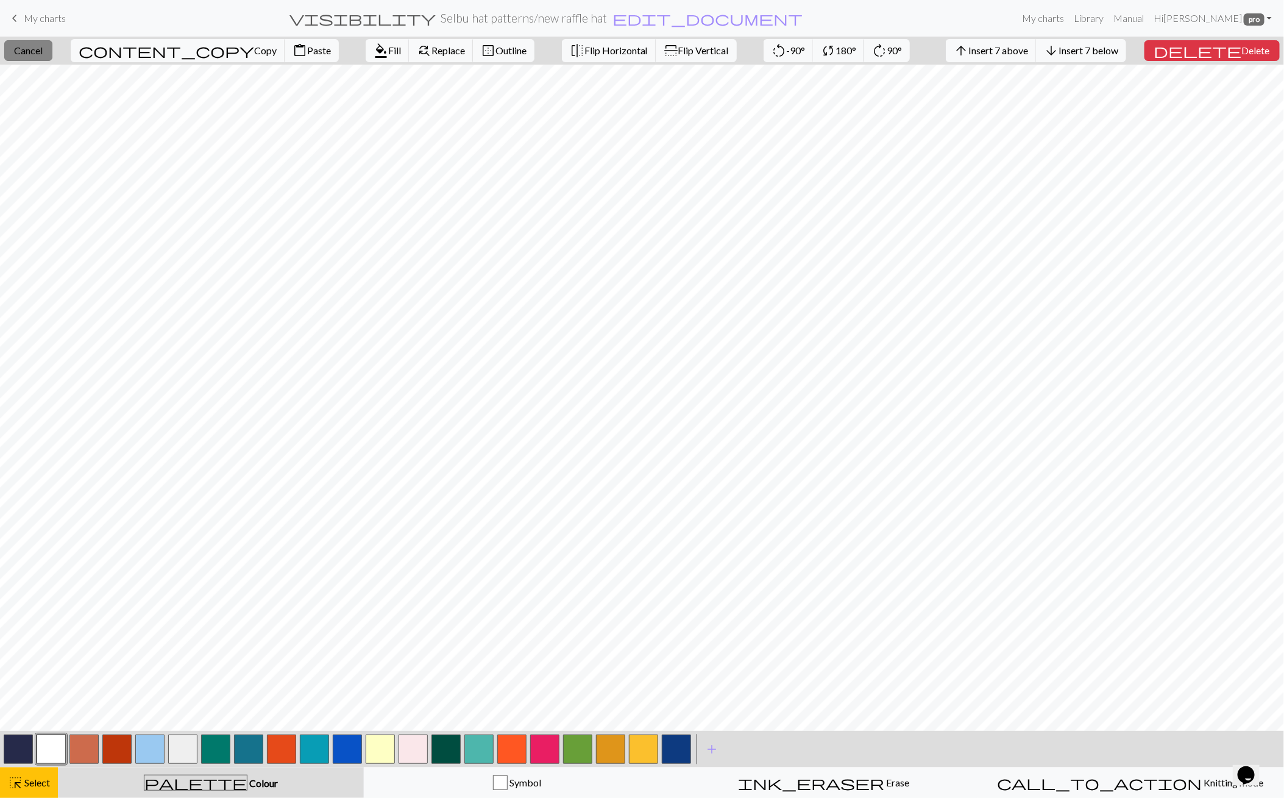
click at [40, 55] on span "Cancel" at bounding box center [28, 51] width 29 height 12
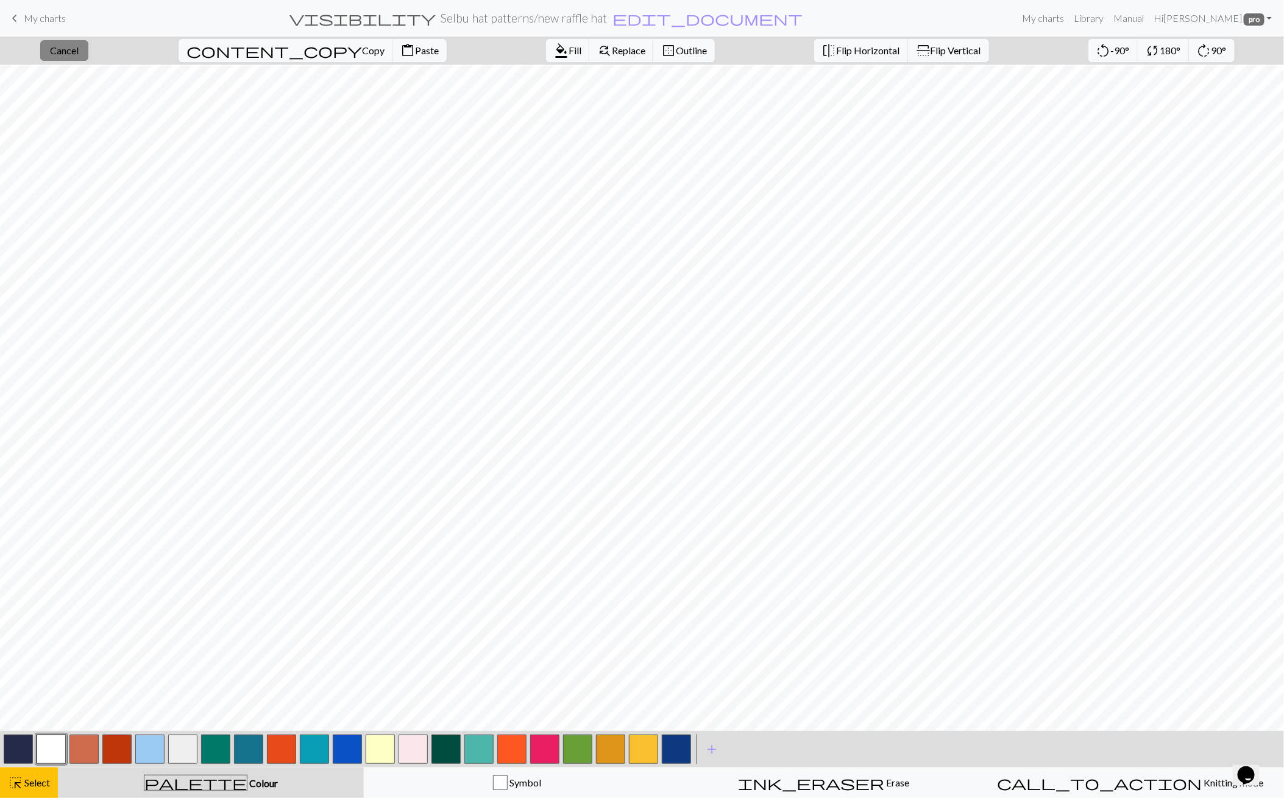
click at [73, 48] on span "Cancel" at bounding box center [64, 51] width 29 height 12
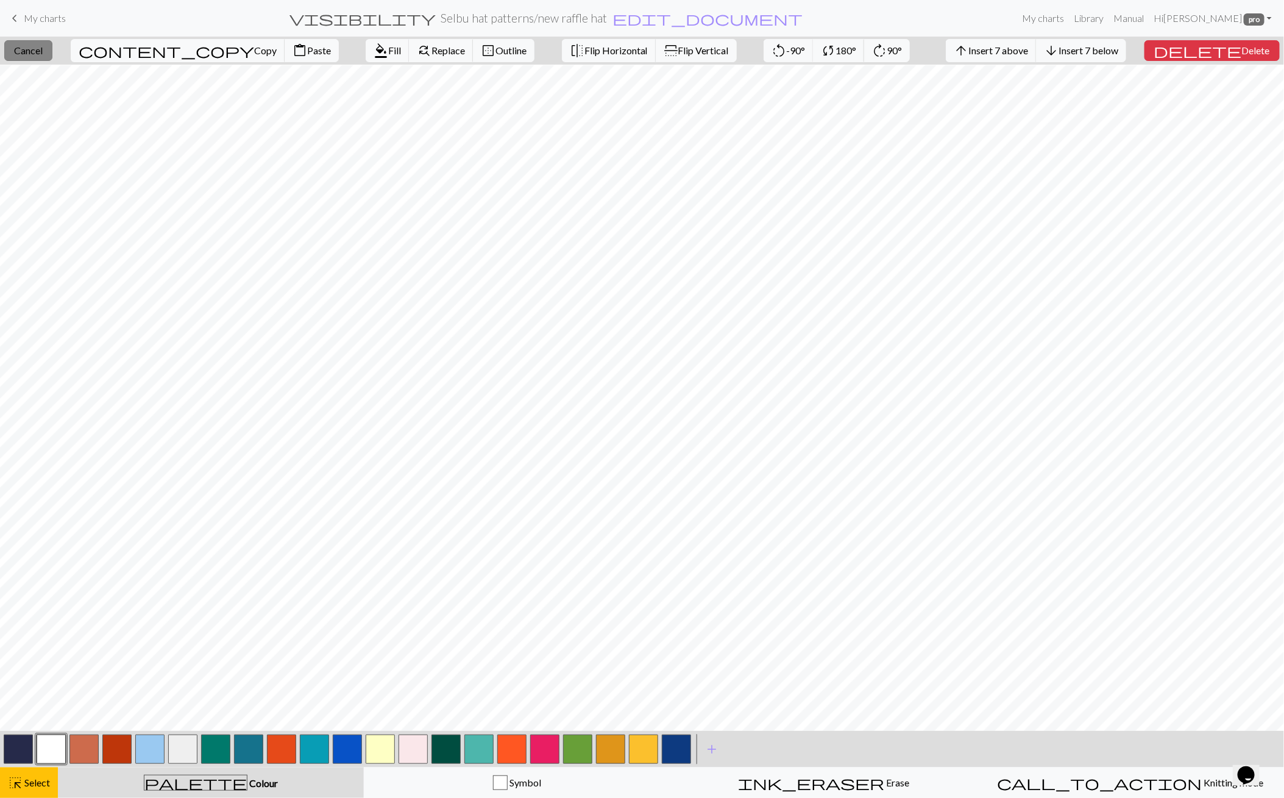
click at [43, 54] on span "Cancel" at bounding box center [28, 51] width 29 height 12
drag, startPoint x: 160, startPoint y: 750, endPoint x: 157, endPoint y: 735, distance: 14.9
click at [160, 750] on button "button" at bounding box center [149, 749] width 29 height 29
click at [388, 54] on span "Fill" at bounding box center [394, 51] width 13 height 12
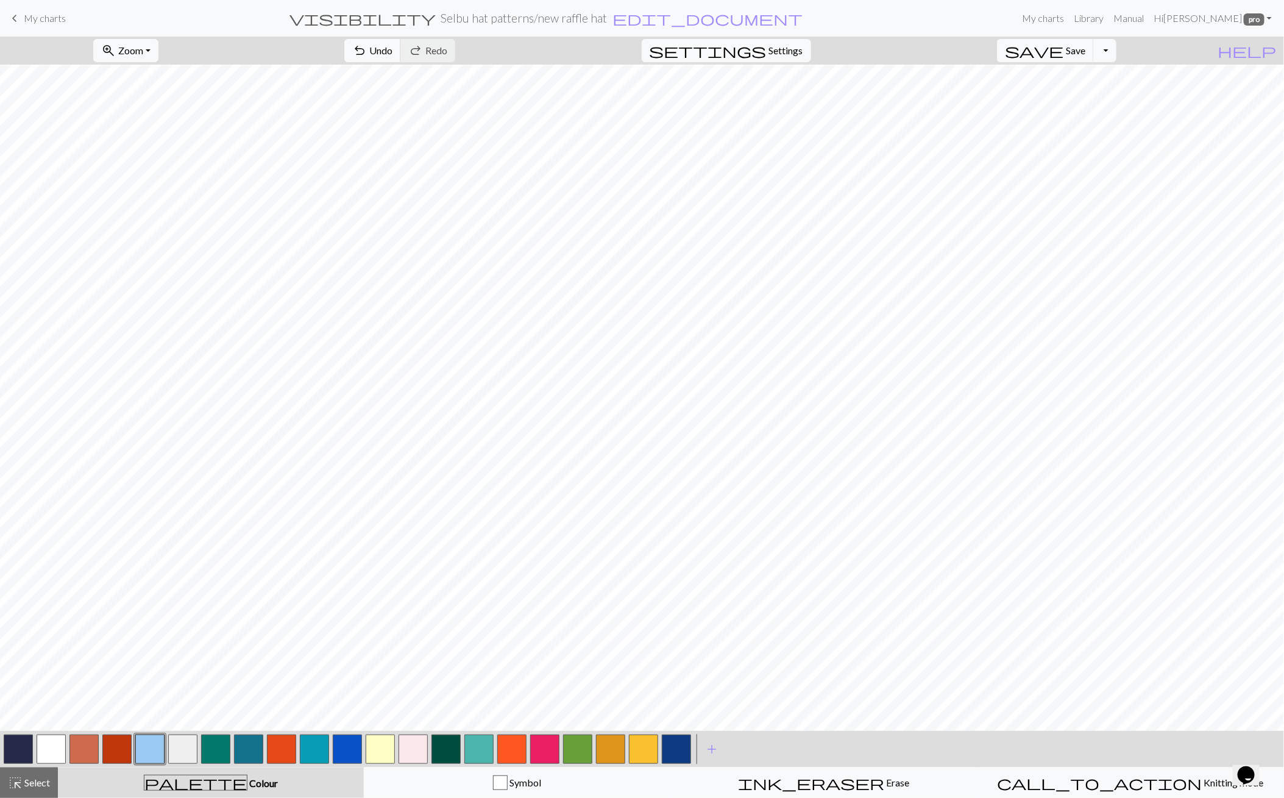
click at [151, 753] on button "button" at bounding box center [149, 749] width 29 height 29
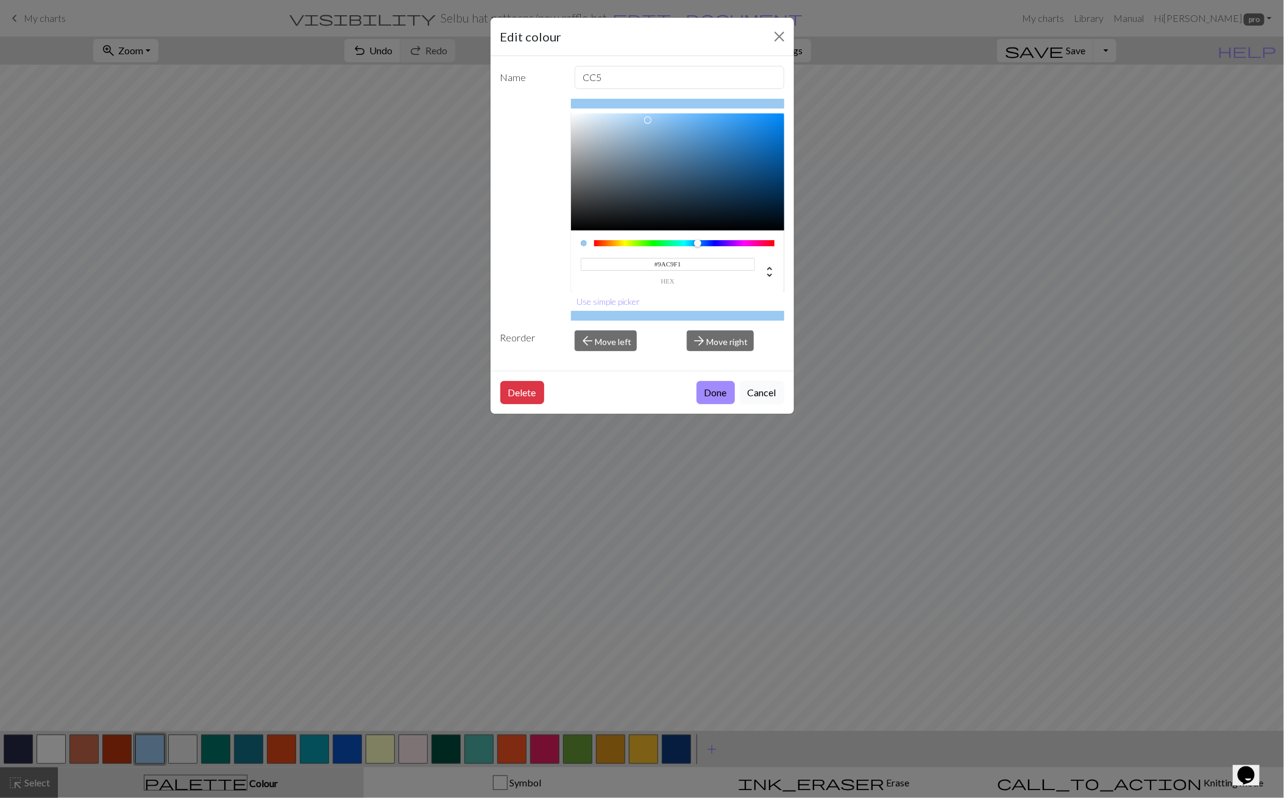
click at [764, 390] on button "Cancel" at bounding box center [762, 392] width 45 height 23
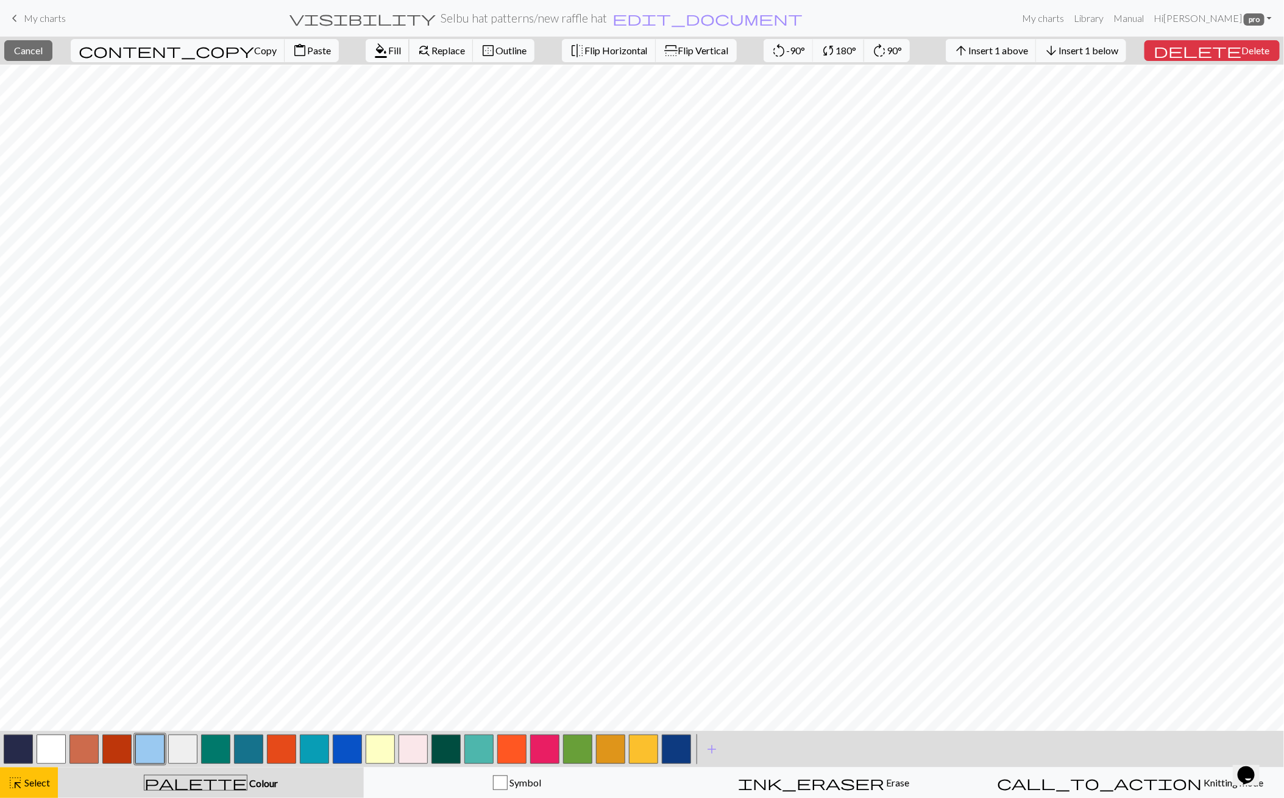
click at [374, 53] on span "format_color_fill" at bounding box center [381, 50] width 15 height 17
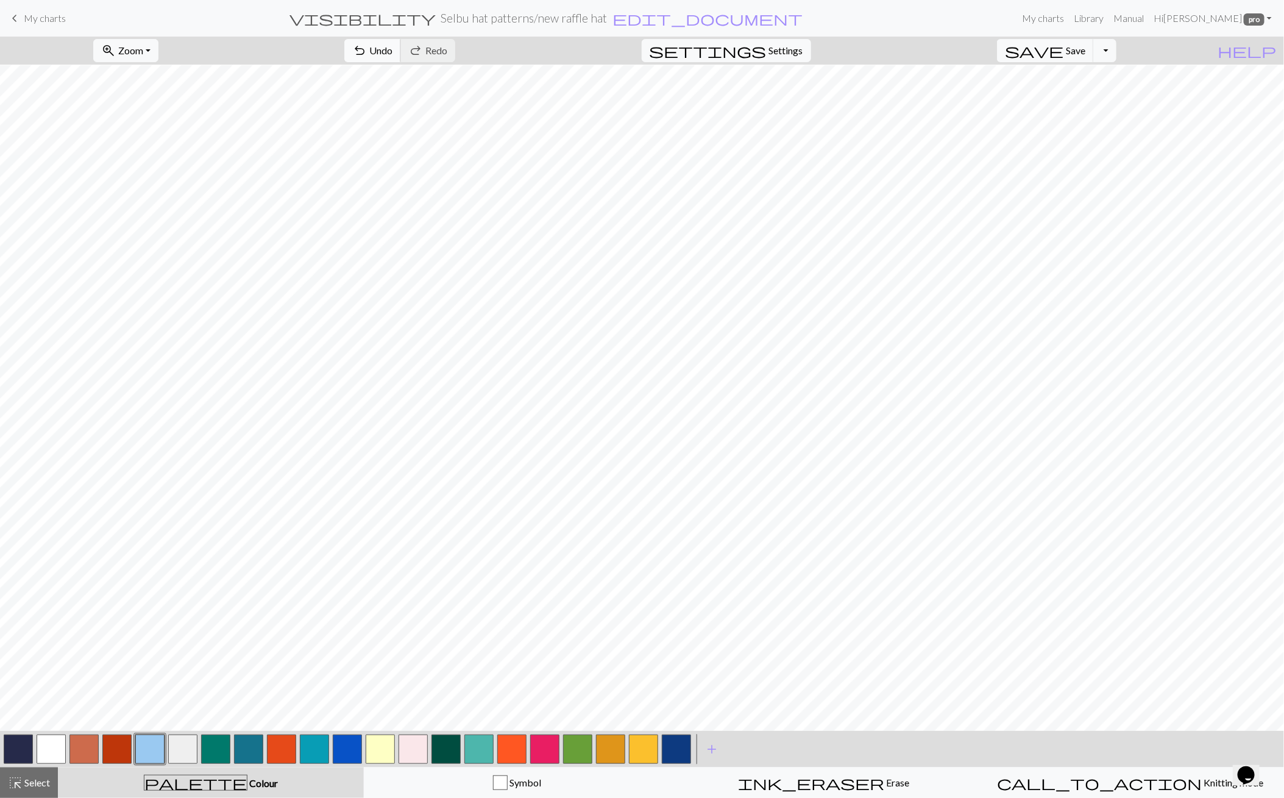
click at [393, 51] on span "Undo" at bounding box center [380, 51] width 23 height 12
click at [158, 49] on button "zoom_in Zoom Zoom" at bounding box center [125, 50] width 65 height 23
click at [141, 139] on button "50%" at bounding box center [142, 146] width 96 height 20
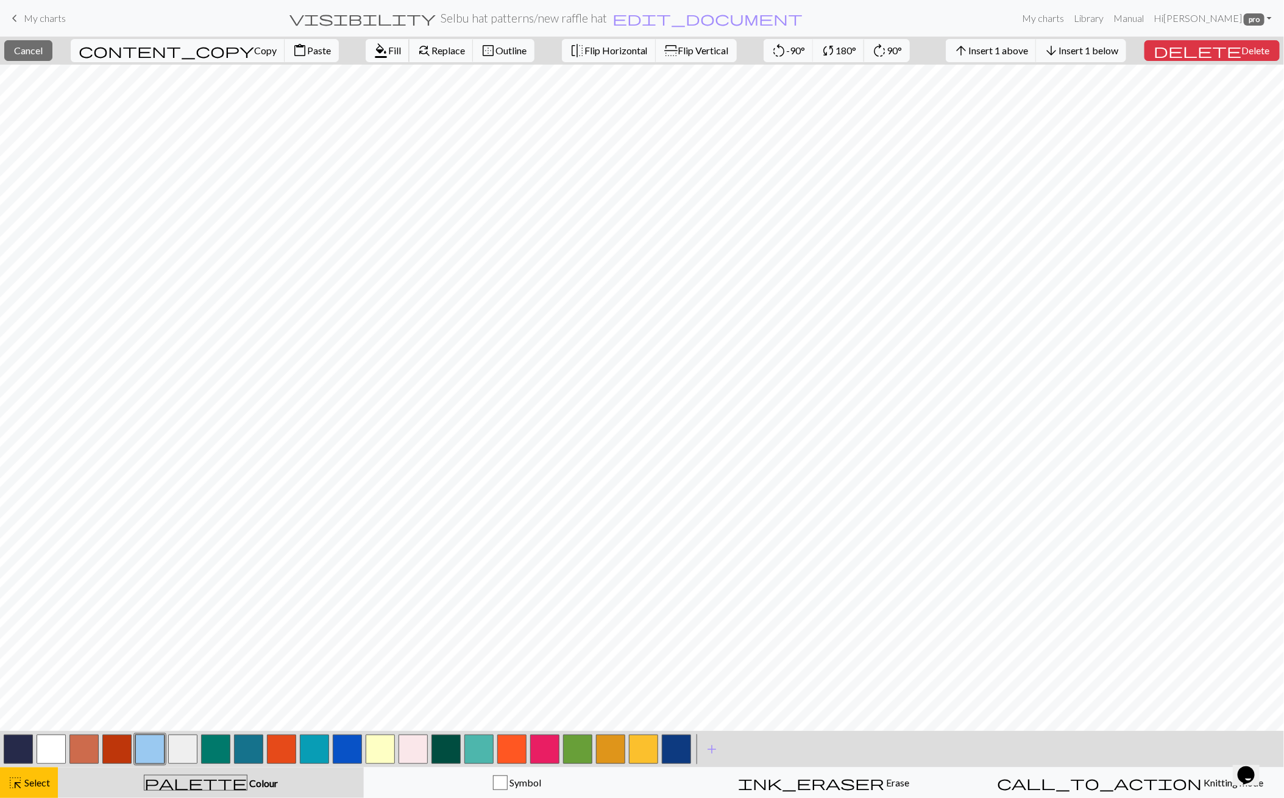
click at [388, 52] on span "Fill" at bounding box center [394, 51] width 13 height 12
click at [388, 53] on span "Fill" at bounding box center [394, 51] width 13 height 12
click at [1109, 54] on span "Insert 1 below" at bounding box center [1089, 51] width 60 height 12
click at [432, 46] on span "Replace" at bounding box center [449, 51] width 34 height 12
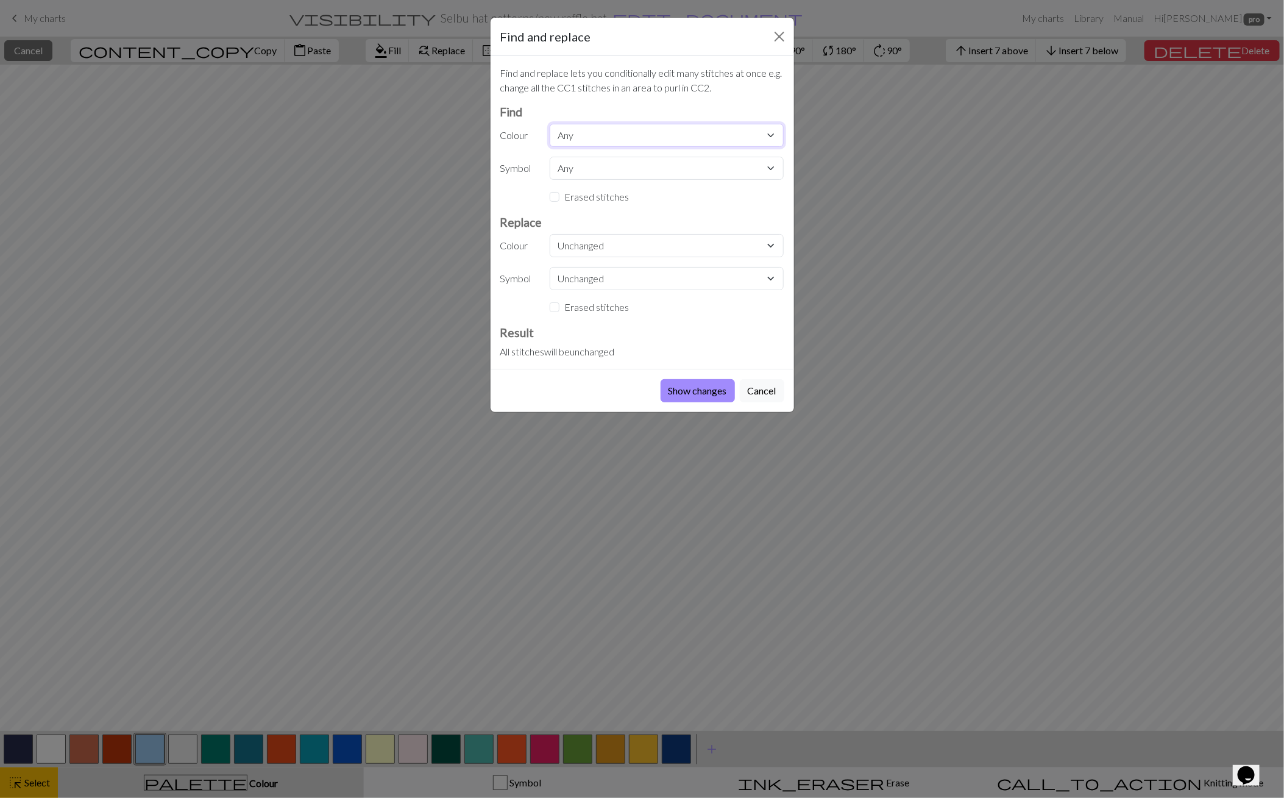
click at [577, 130] on select "Any CC11 CC10 CC1 CC9 CC5 CC8 CC7 MC CC11 CC12 CC13 CC14 CC15 CC13 CC14 CC15 CC…" at bounding box center [667, 135] width 234 height 23
select select "1"
click at [550, 124] on select "Any CC11 CC10 CC1 CC9 CC5 CC8 CC7 MC CC11 CC12 CC13 CC14 CC15 CC13 CC14 CC15 CC…" at bounding box center [667, 135] width 234 height 23
click at [572, 243] on select "Unchanged CC11 CC10 CC1 CC9 CC5 CC8 CC7 MC CC11 CC12 CC13 CC14 CC15 CC13 CC14 C…" at bounding box center [667, 245] width 234 height 23
click at [550, 234] on select "Unchanged CC11 CC10 CC1 CC9 CC5 CC8 CC7 MC CC11 CC12 CC13 CC14 CC15 CC13 CC14 C…" at bounding box center [667, 245] width 234 height 23
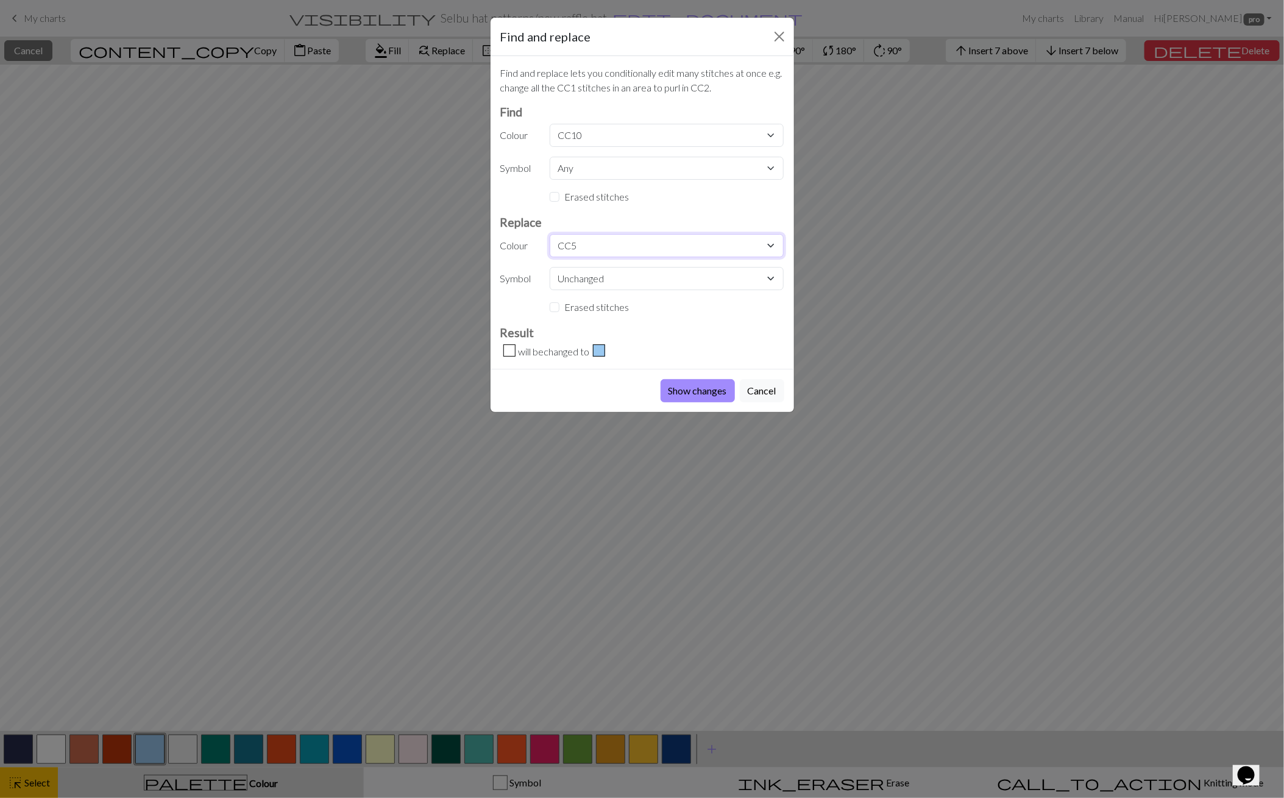
click at [581, 241] on select "Unchanged CC11 CC10 CC1 CC9 CC5 CC8 CC7 MC CC11 CC12 CC13 CC14 CC15 CC13 CC14 C…" at bounding box center [667, 245] width 234 height 23
select select "5"
click at [550, 234] on select "Unchanged CC11 CC10 CC1 CC9 CC5 CC8 CC7 MC CC11 CC12 CC13 CC14 CC15 CC13 CC14 C…" at bounding box center [667, 245] width 234 height 23
click at [686, 391] on button "Show changes" at bounding box center [698, 390] width 74 height 23
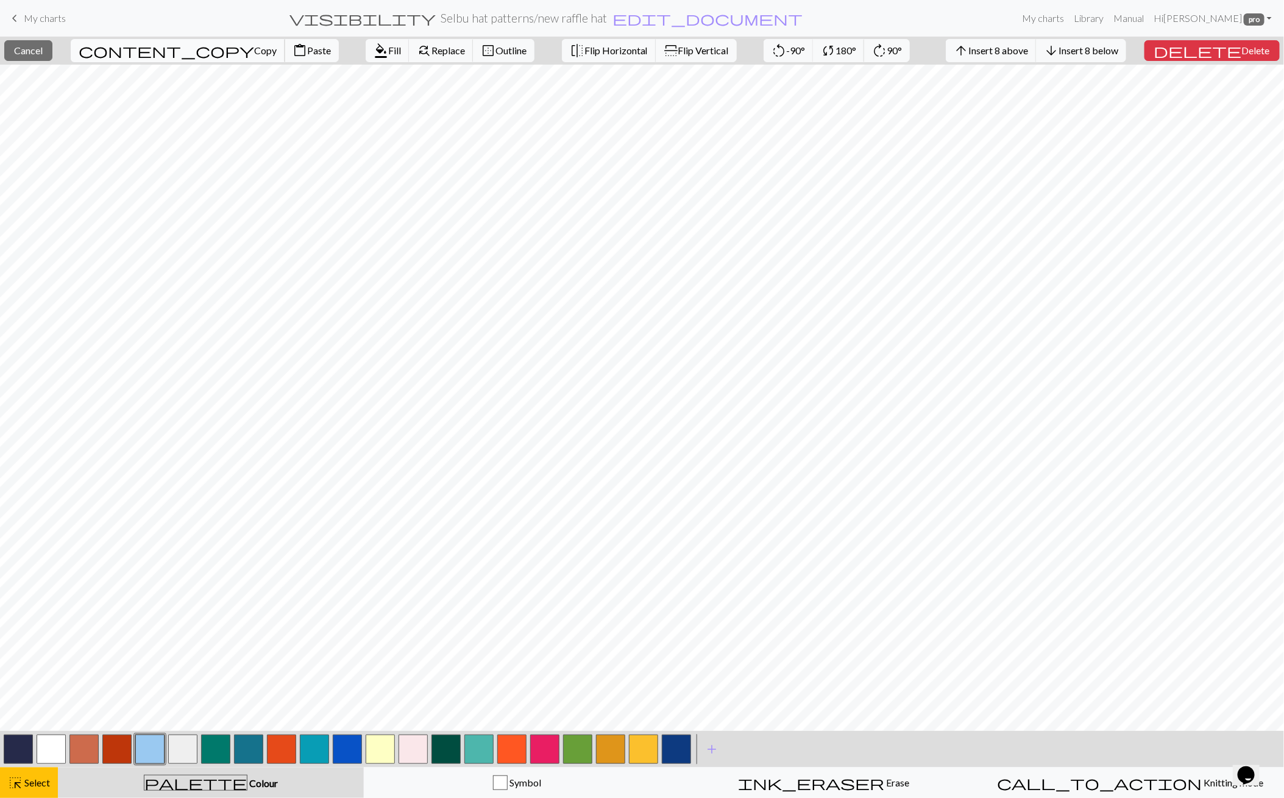
drag, startPoint x: 141, startPoint y: 46, endPoint x: 142, endPoint y: 52, distance: 6.1
click at [254, 47] on span "Copy" at bounding box center [265, 51] width 23 height 12
drag, startPoint x: 197, startPoint y: 49, endPoint x: 895, endPoint y: 55, distance: 698.0
click at [307, 49] on span "Paste" at bounding box center [319, 51] width 24 height 12
drag, startPoint x: 616, startPoint y: 51, endPoint x: 582, endPoint y: 61, distance: 35.5
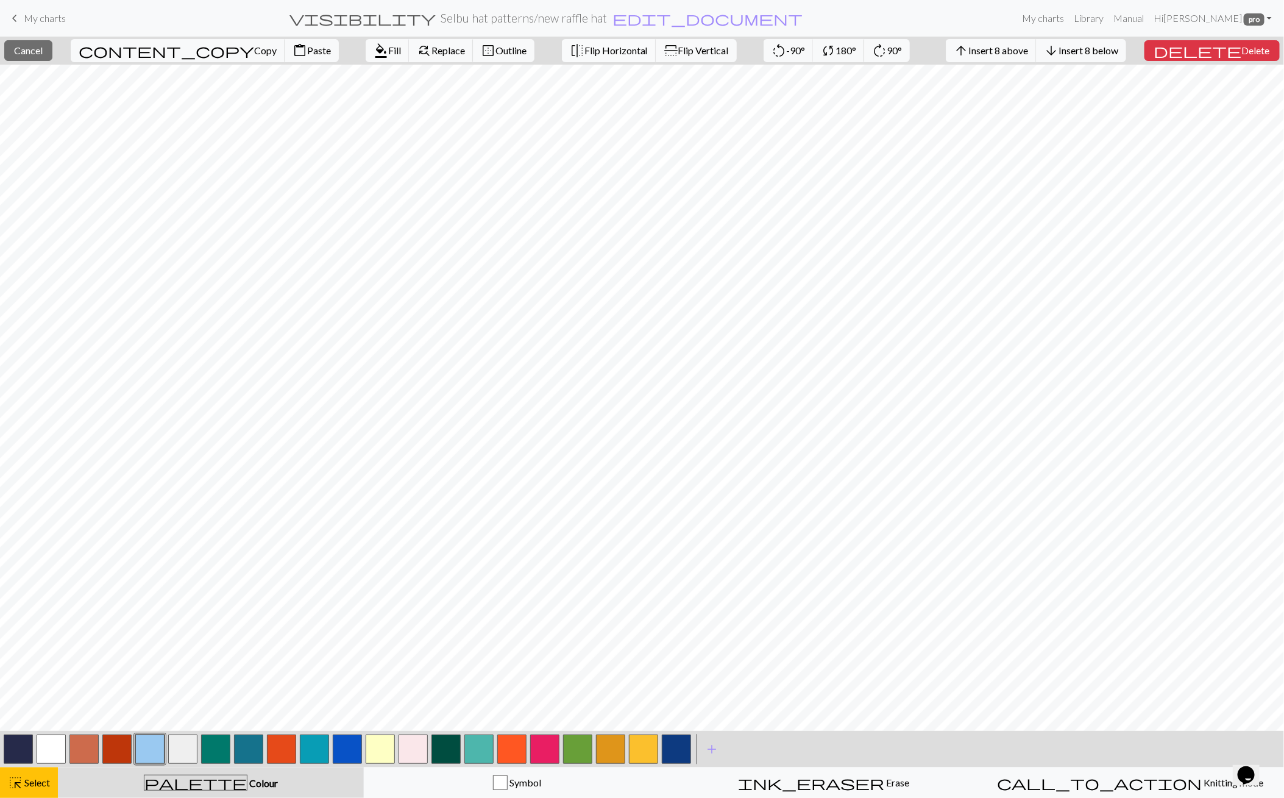
click at [663, 51] on span "flip" at bounding box center [671, 50] width 17 height 15
click at [46, 55] on button "close Cancel" at bounding box center [28, 50] width 48 height 21
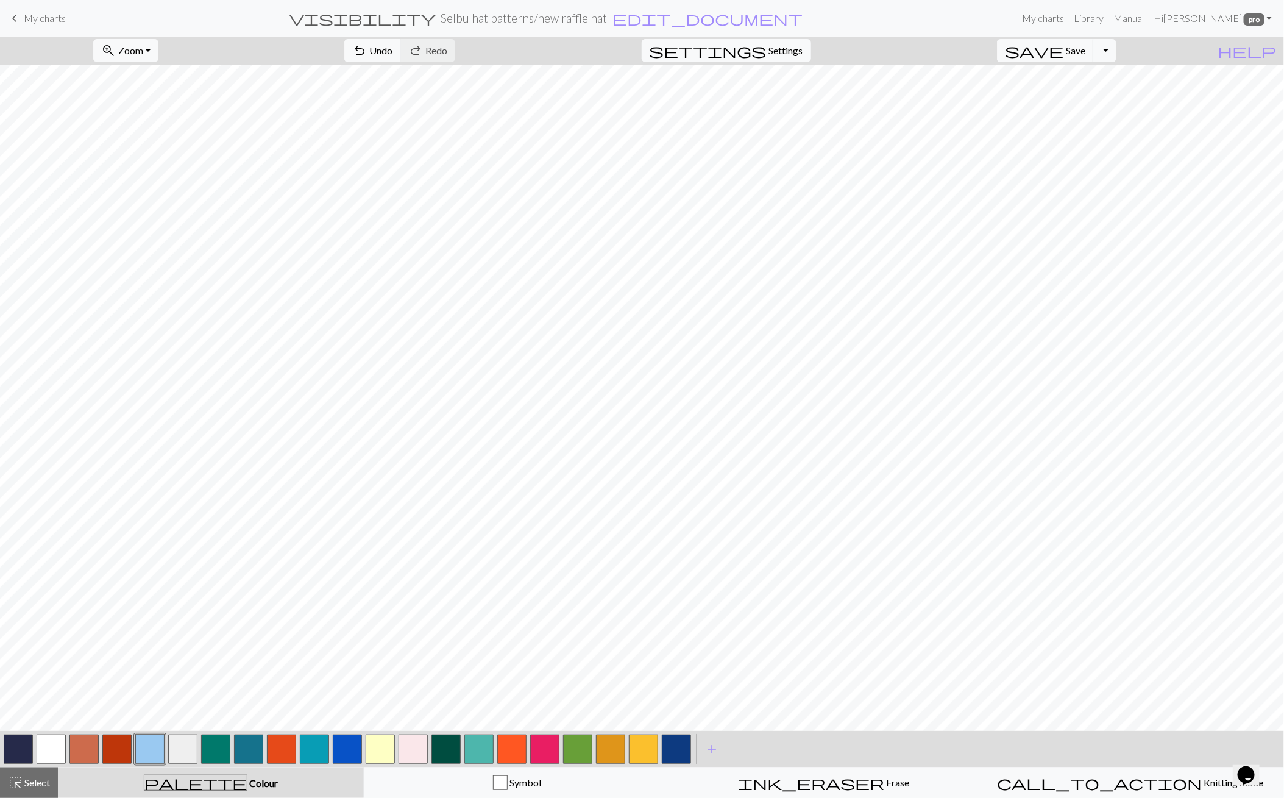
click at [116, 744] on button "button" at bounding box center [116, 749] width 29 height 29
click at [401, 55] on button "undo Undo Undo" at bounding box center [372, 50] width 57 height 23
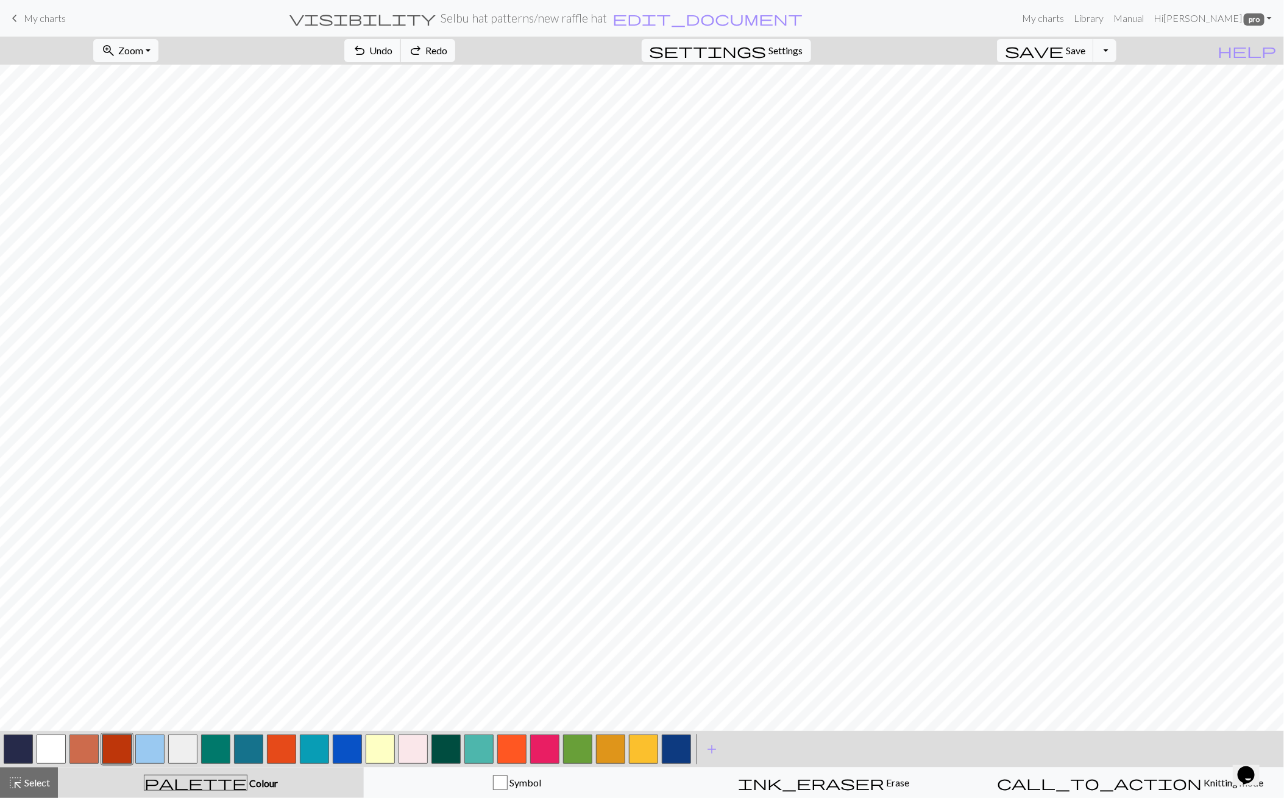
click at [401, 55] on button "undo Undo Undo" at bounding box center [372, 50] width 57 height 23
click at [401, 53] on button "undo Undo Undo" at bounding box center [372, 50] width 57 height 23
click at [401, 52] on button "undo Undo Undo" at bounding box center [372, 50] width 57 height 23
click at [401, 51] on button "undo Undo Undo" at bounding box center [372, 50] width 57 height 23
click at [45, 780] on span "Select" at bounding box center [36, 783] width 27 height 12
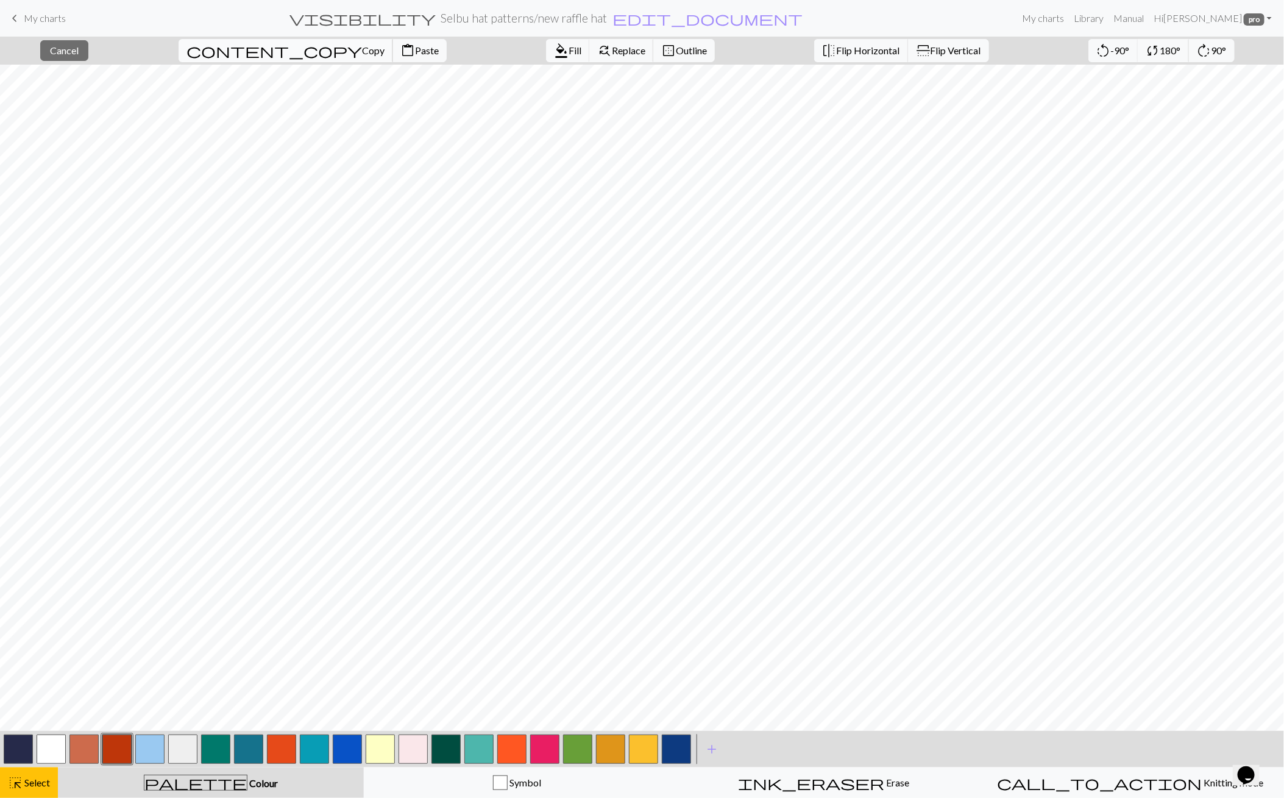
click at [362, 46] on span "Copy" at bounding box center [373, 51] width 23 height 12
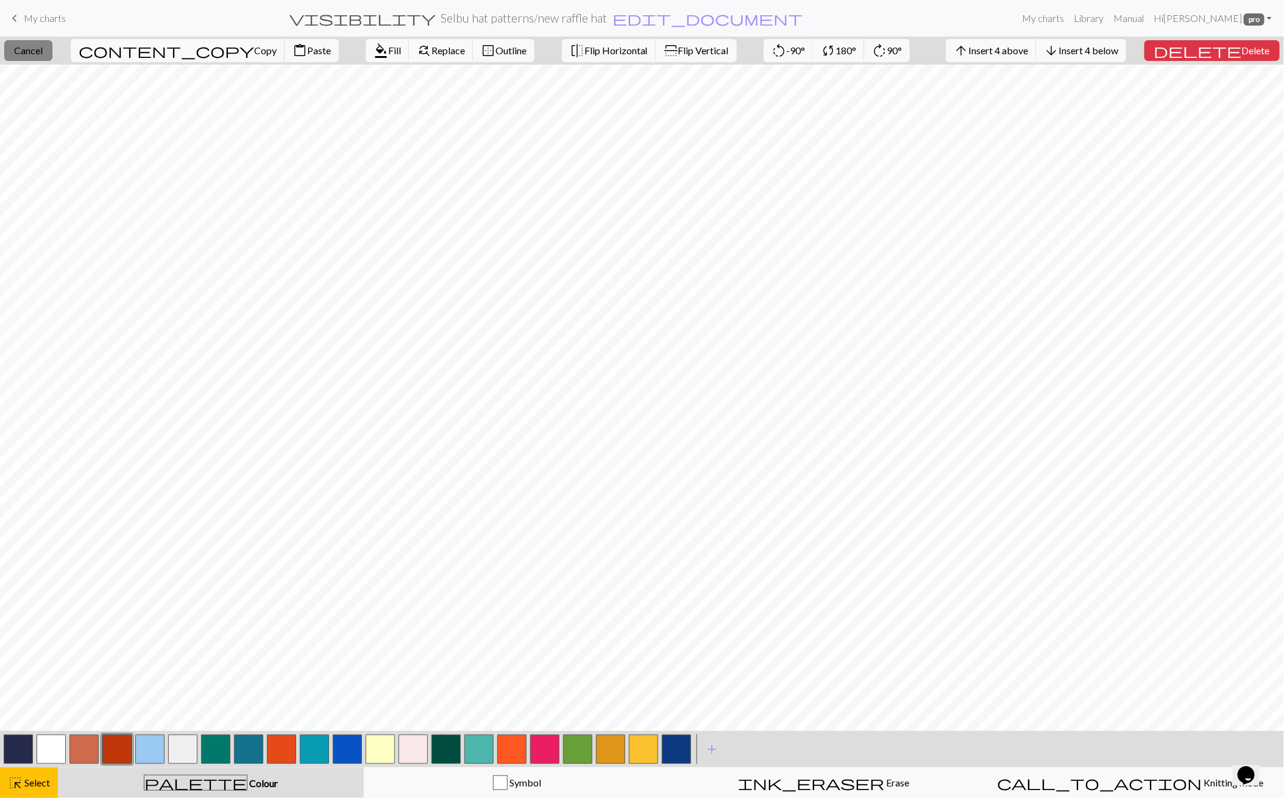
click at [43, 54] on span "Cancel" at bounding box center [28, 51] width 29 height 12
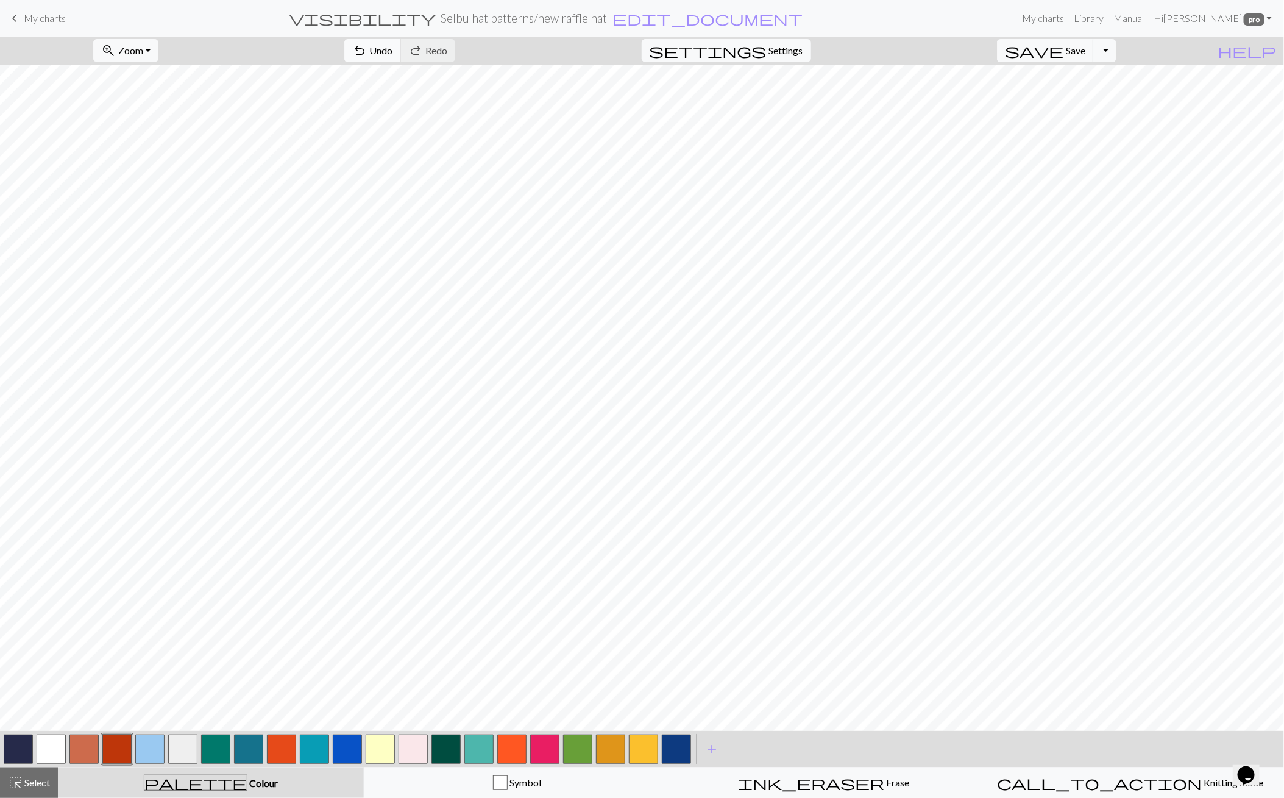
drag, startPoint x: 446, startPoint y: 48, endPoint x: 433, endPoint y: 60, distance: 16.8
click at [393, 48] on span "Undo" at bounding box center [380, 51] width 23 height 12
click at [23, 787] on div "highlight_alt Select Select" at bounding box center [29, 782] width 42 height 15
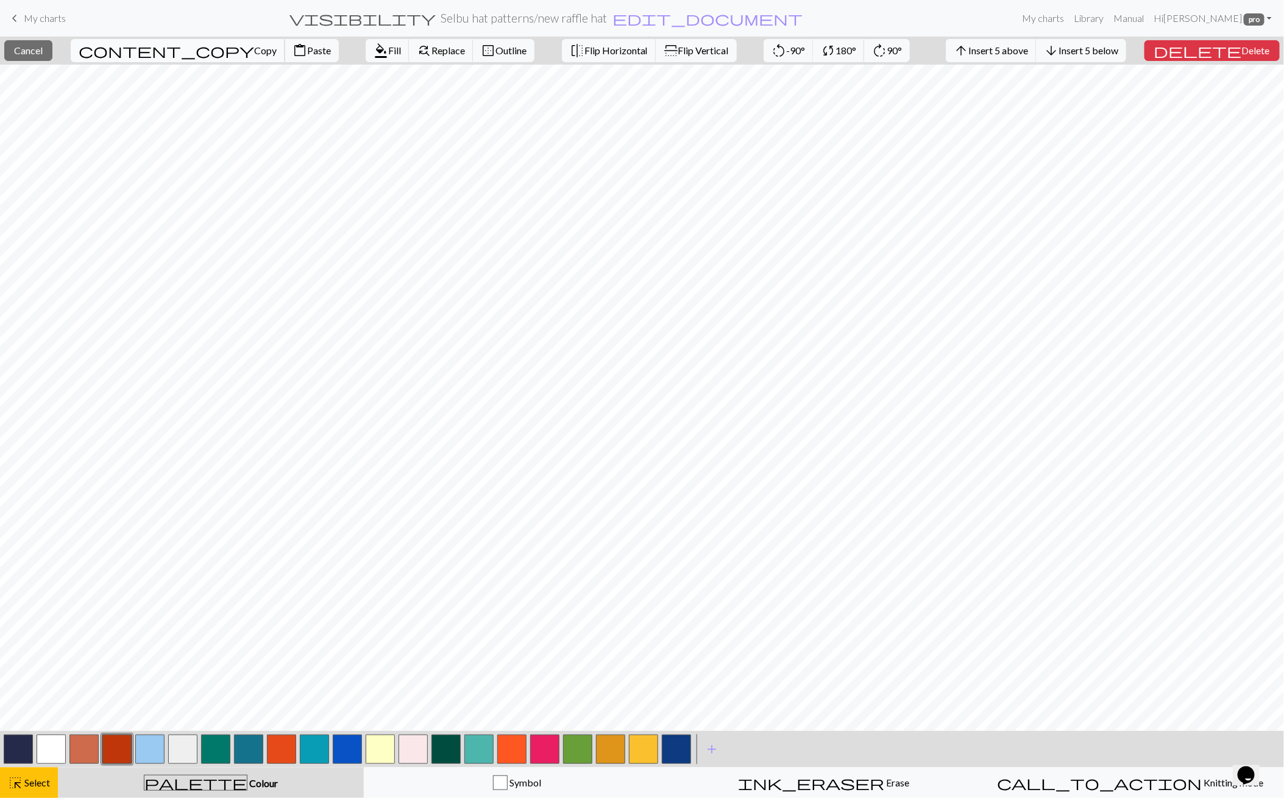
drag, startPoint x: 148, startPoint y: 52, endPoint x: 152, endPoint y: 61, distance: 9.3
click at [254, 52] on span "Copy" at bounding box center [265, 51] width 23 height 12
click at [43, 49] on span "Cancel" at bounding box center [28, 51] width 29 height 12
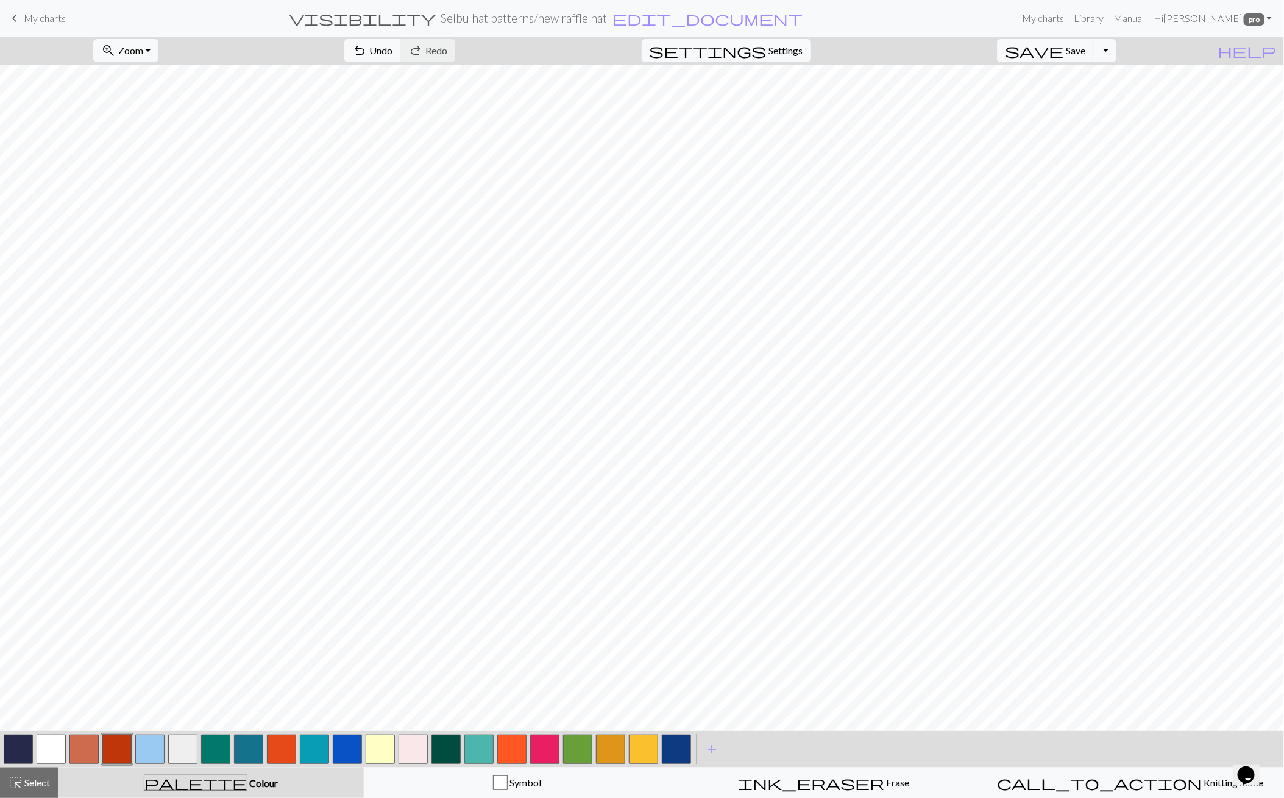
drag, startPoint x: 50, startPoint y: 780, endPoint x: 169, endPoint y: 745, distance: 124.6
click at [49, 780] on span "Select" at bounding box center [36, 783] width 27 height 12
click at [249, 59] on button "content_copy Copy" at bounding box center [286, 50] width 215 height 23
click at [393, 57] on button "content_paste Paste" at bounding box center [420, 50] width 54 height 23
click at [74, 53] on span "Cancel" at bounding box center [64, 51] width 29 height 12
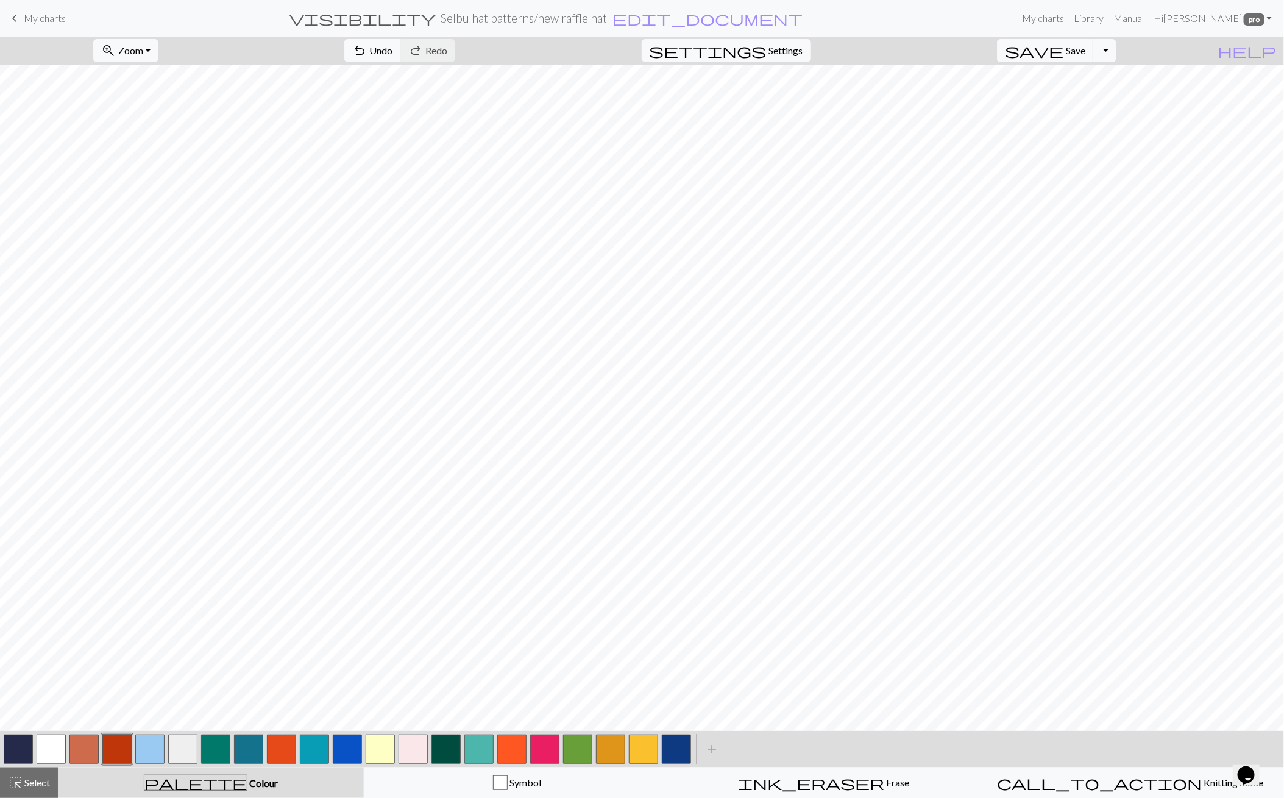
drag, startPoint x: 52, startPoint y: 744, endPoint x: 45, endPoint y: 742, distance: 7.1
click at [52, 744] on button "button" at bounding box center [51, 749] width 29 height 29
click at [157, 752] on button "button" at bounding box center [149, 749] width 29 height 29
drag, startPoint x: 29, startPoint y: 746, endPoint x: 52, endPoint y: 735, distance: 25.9
click at [40, 741] on div at bounding box center [347, 749] width 691 height 33
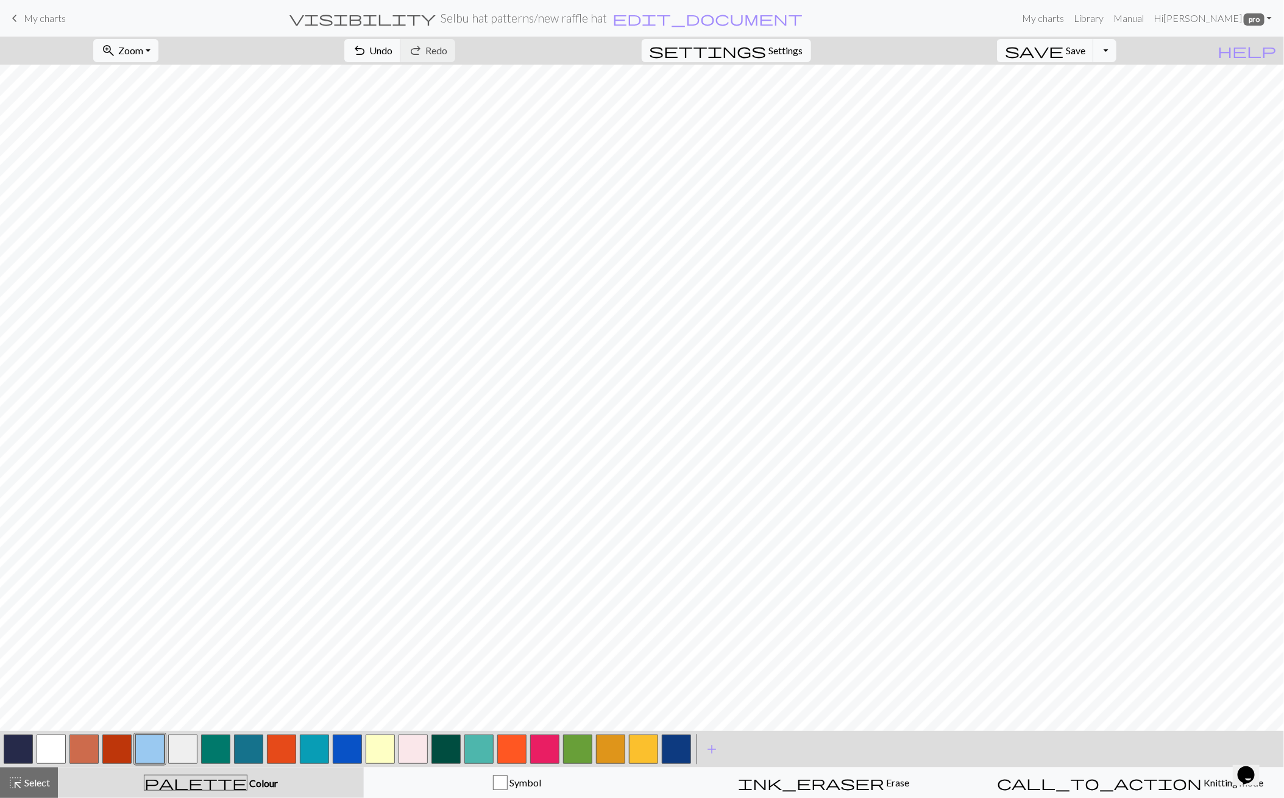
drag, startPoint x: 29, startPoint y: 750, endPoint x: 179, endPoint y: 734, distance: 151.4
click at [35, 747] on div at bounding box center [347, 749] width 691 height 33
drag, startPoint x: 14, startPoint y: 746, endPoint x: 25, endPoint y: 741, distance: 12.0
click at [15, 744] on button "button" at bounding box center [18, 749] width 29 height 29
drag, startPoint x: 52, startPoint y: 752, endPoint x: 283, endPoint y: 732, distance: 232.0
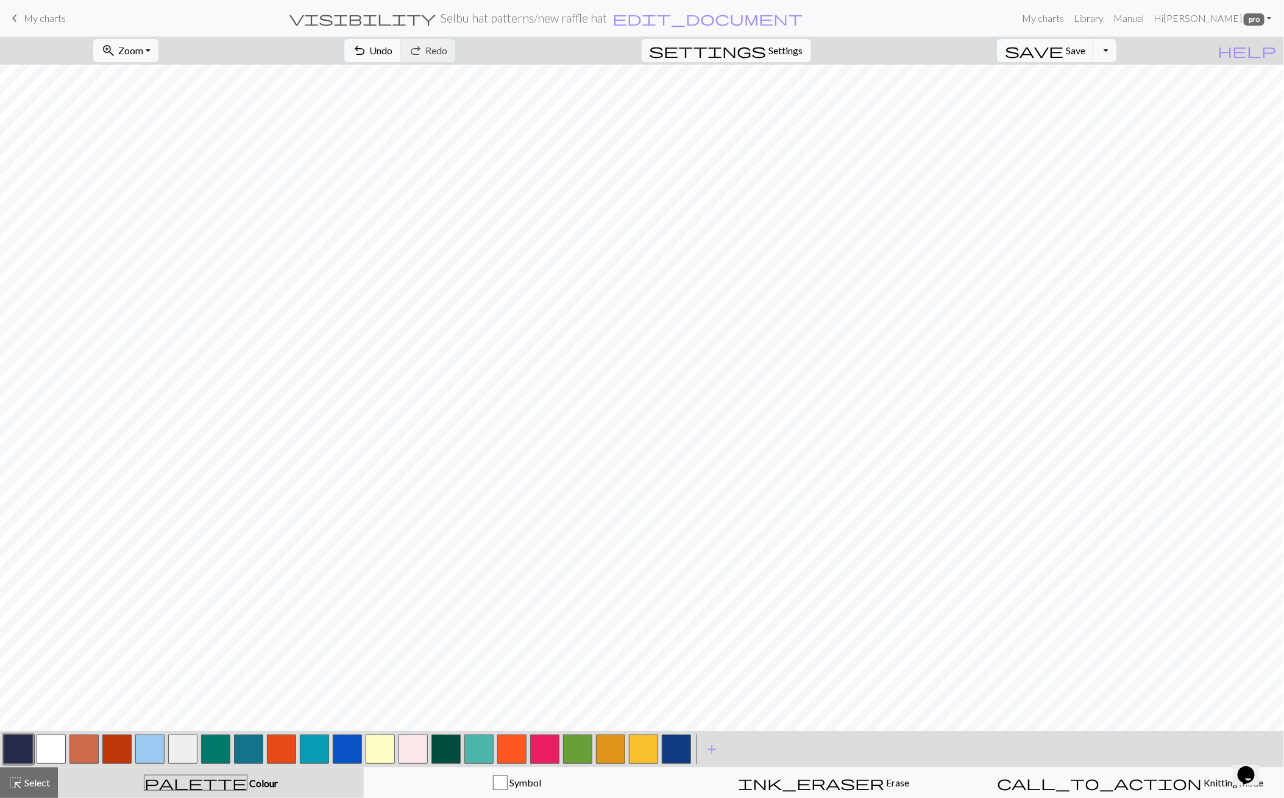
click at [56, 750] on button "button" at bounding box center [51, 749] width 29 height 29
click at [159, 746] on button "button" at bounding box center [149, 749] width 29 height 29
click at [46, 776] on div "highlight_alt Select Select" at bounding box center [29, 782] width 42 height 15
click at [76, 55] on span "Cancel" at bounding box center [64, 51] width 29 height 12
click at [17, 748] on button "button" at bounding box center [18, 749] width 29 height 29
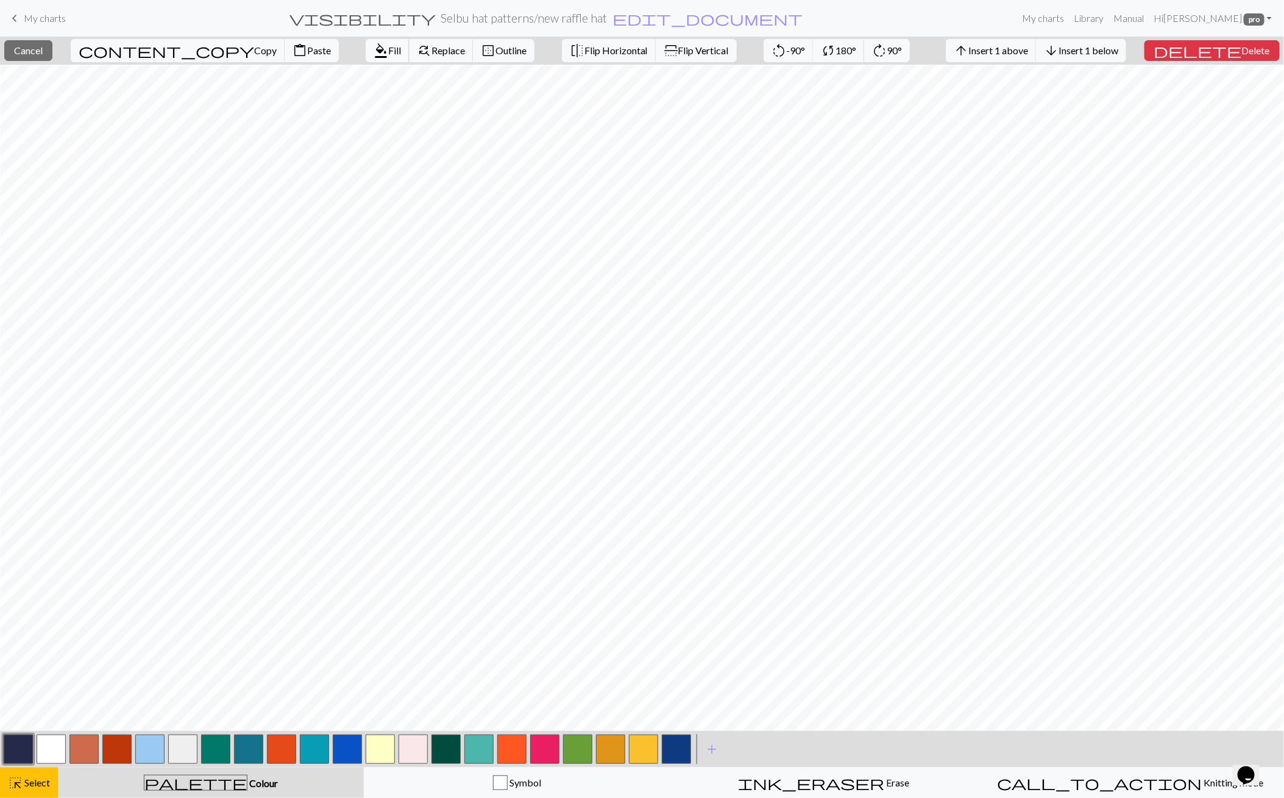
click at [374, 46] on span "format_color_fill" at bounding box center [381, 50] width 15 height 17
click at [1247, 46] on span "Delete" at bounding box center [1256, 51] width 28 height 12
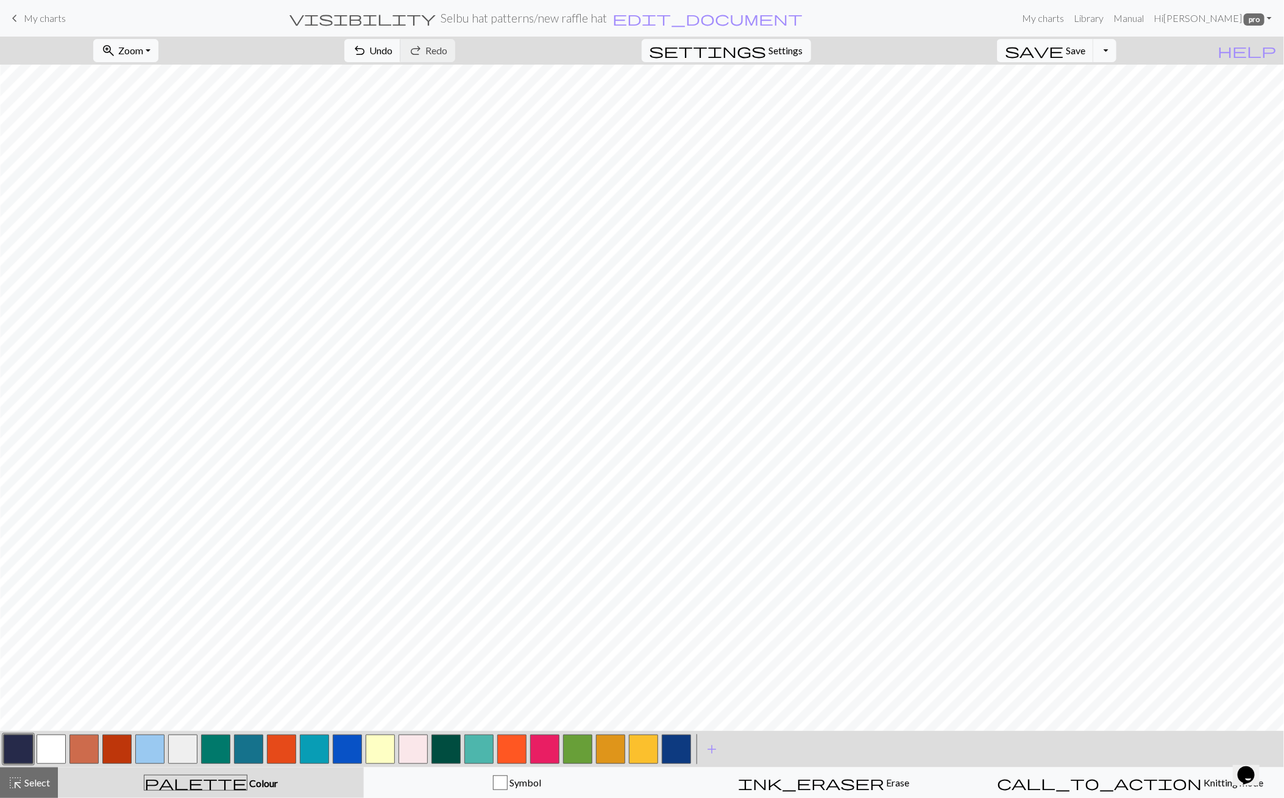
click at [159, 744] on button "button" at bounding box center [149, 749] width 29 height 29
click at [367, 51] on span "undo" at bounding box center [359, 50] width 15 height 17
click at [18, 783] on span "highlight_alt" at bounding box center [15, 782] width 15 height 17
drag, startPoint x: 262, startPoint y: 46, endPoint x: 282, endPoint y: 49, distance: 20.3
click at [362, 45] on span "Copy" at bounding box center [373, 51] width 23 height 12
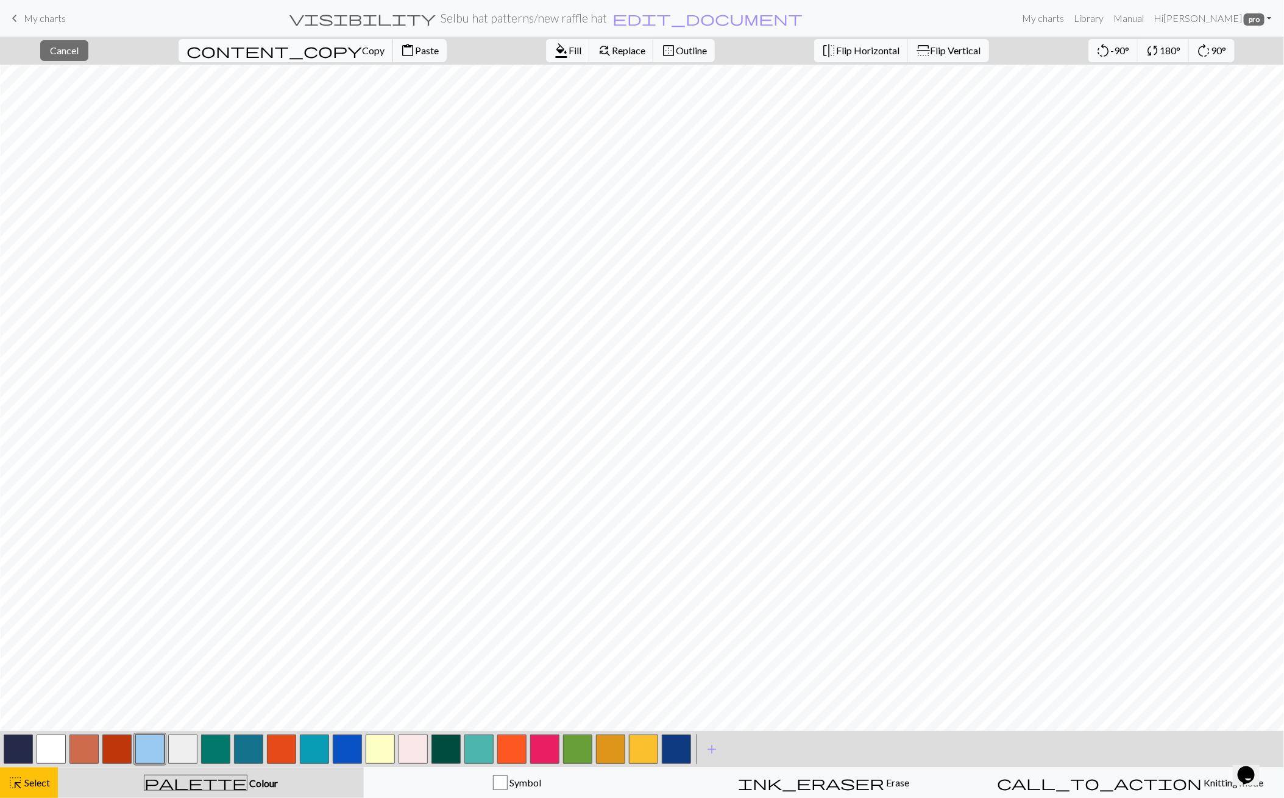
click at [362, 46] on span "Copy" at bounding box center [373, 51] width 23 height 12
click at [415, 54] on span "Paste" at bounding box center [427, 51] width 24 height 12
click at [401, 46] on span "content_paste" at bounding box center [408, 50] width 15 height 17
click at [73, 49] on span "Cancel" at bounding box center [64, 51] width 29 height 12
drag, startPoint x: 36, startPoint y: 786, endPoint x: 46, endPoint y: 780, distance: 11.7
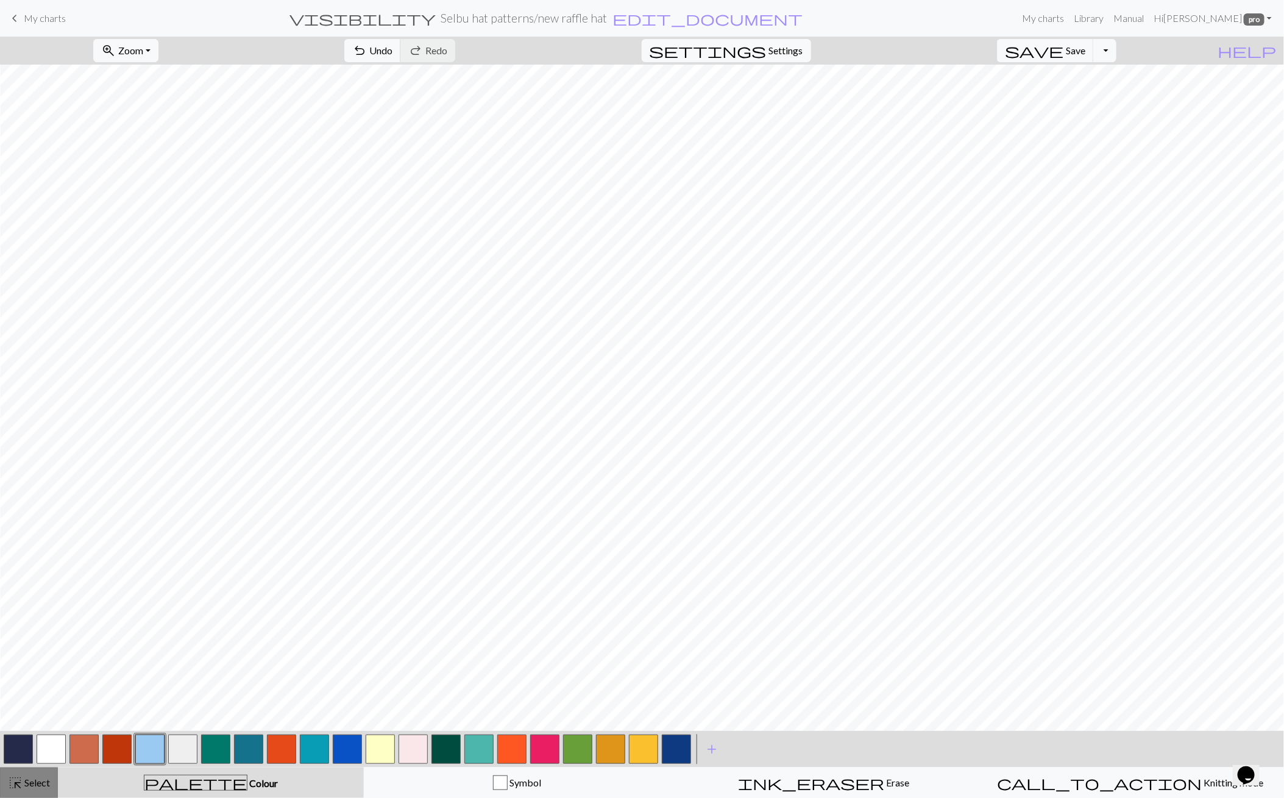
click at [46, 780] on span "Select" at bounding box center [36, 783] width 27 height 12
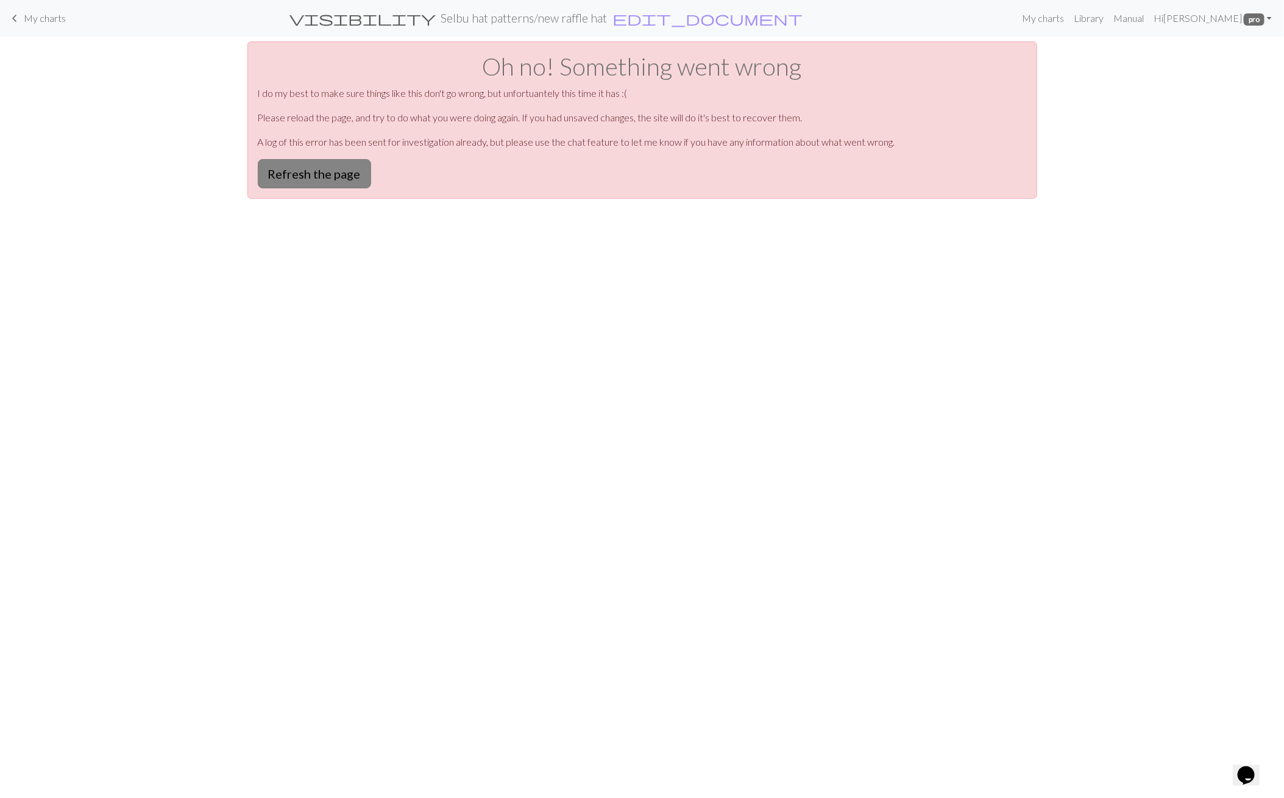
click at [302, 177] on button "Refresh the page" at bounding box center [314, 173] width 113 height 29
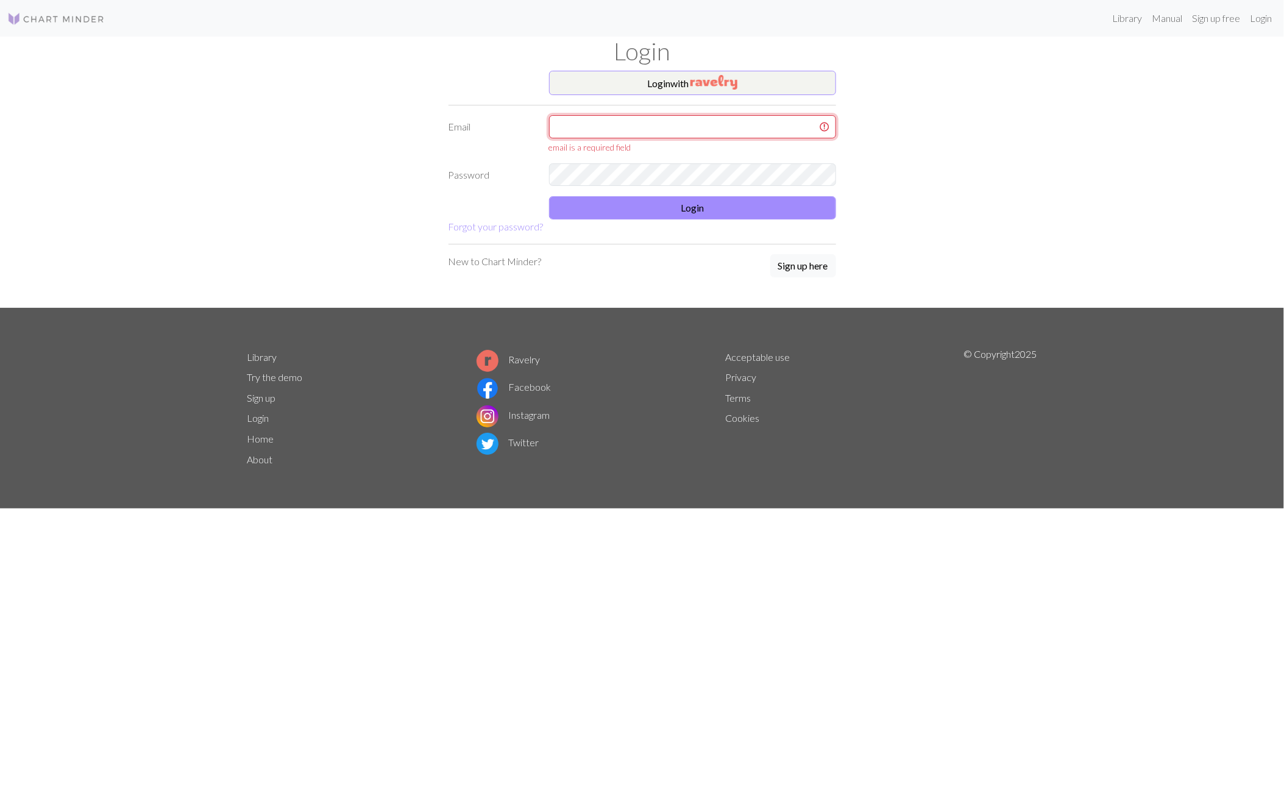
click at [631, 127] on input "text" at bounding box center [692, 126] width 287 height 23
type input "latniuq@gmail.com"
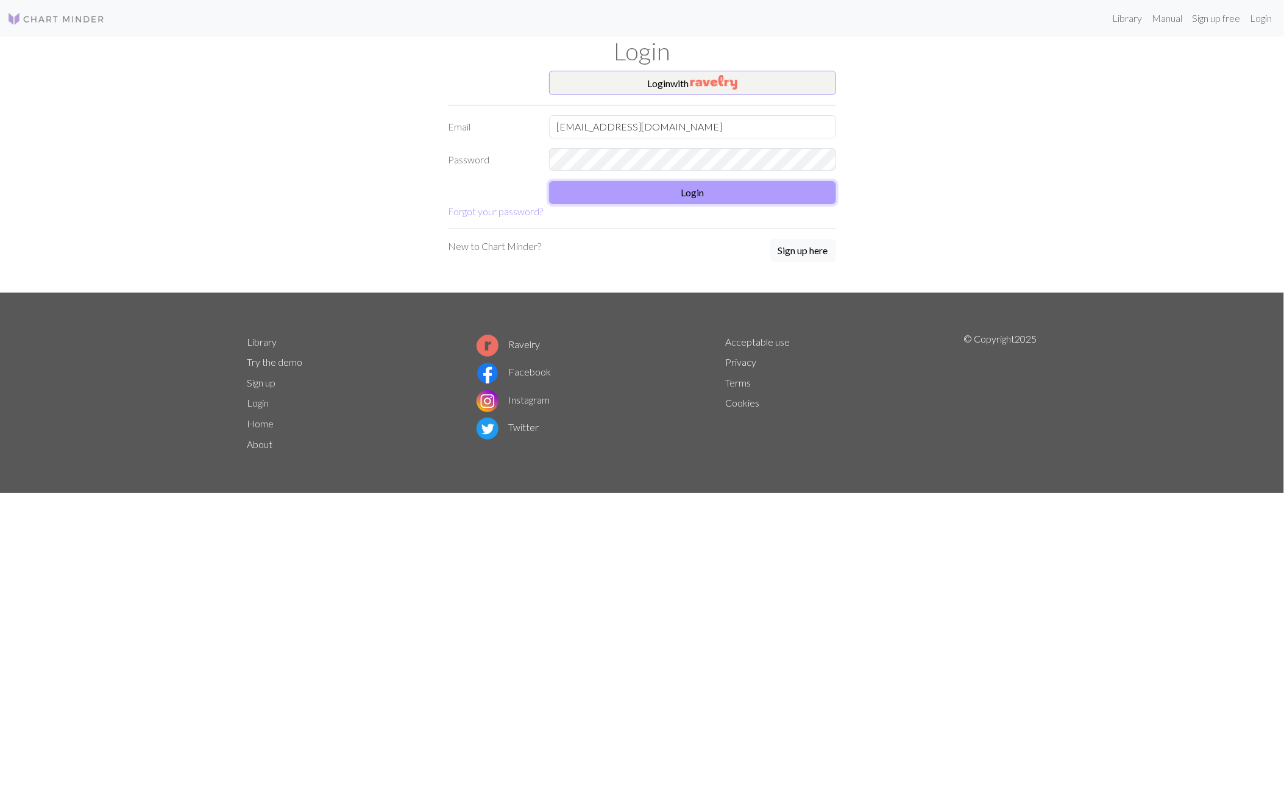
click at [710, 183] on button "Login" at bounding box center [692, 192] width 287 height 23
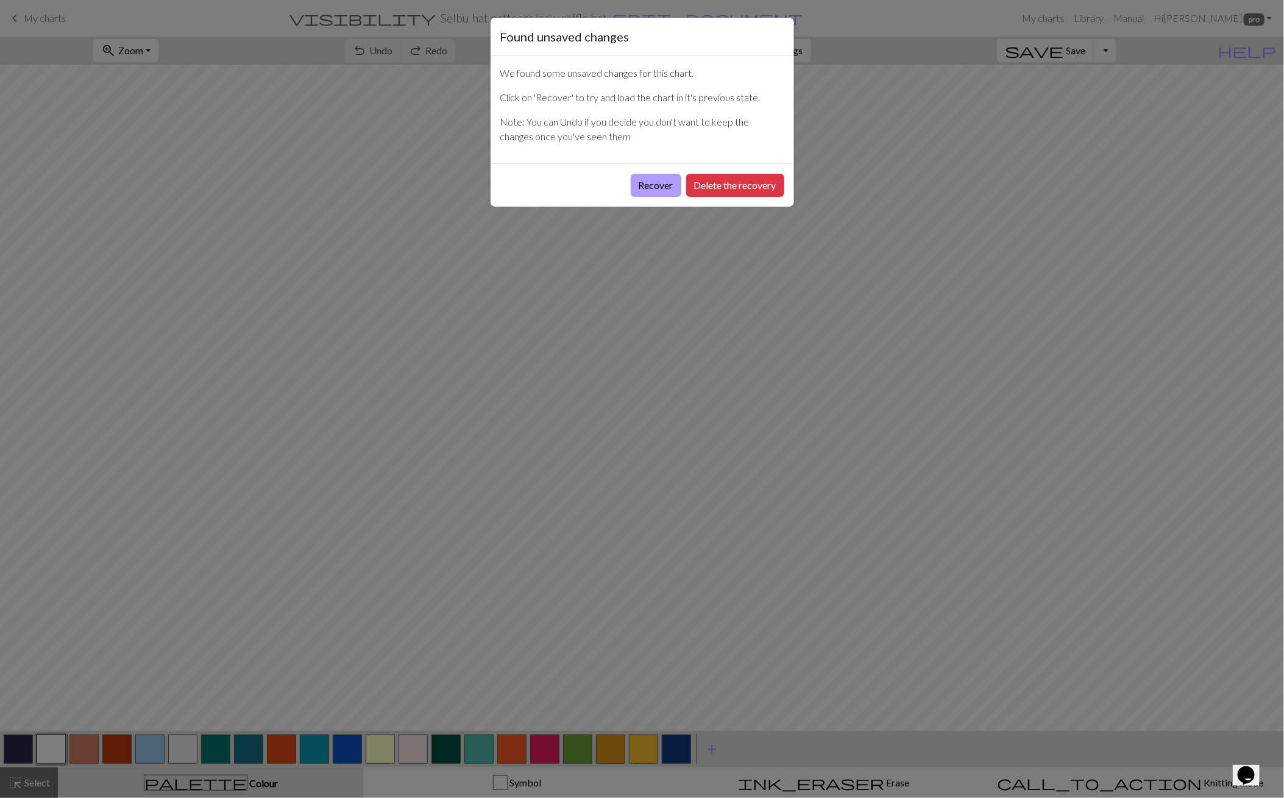
click at [661, 183] on button "Recover" at bounding box center [656, 185] width 51 height 23
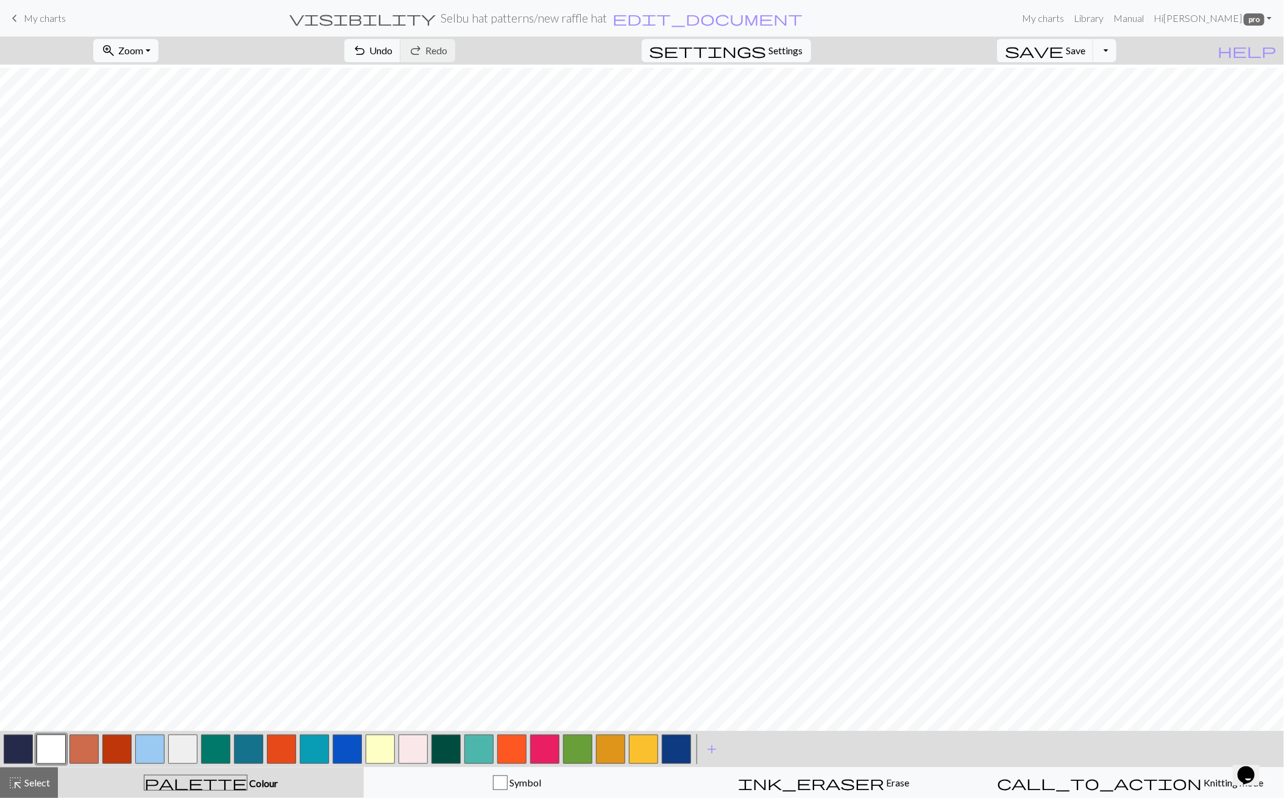
scroll to position [363, 0]
click at [1064, 53] on span "save" at bounding box center [1034, 50] width 59 height 17
click at [116, 54] on span "zoom_in" at bounding box center [108, 50] width 15 height 17
click at [141, 78] on button "Fit all" at bounding box center [142, 77] width 96 height 20
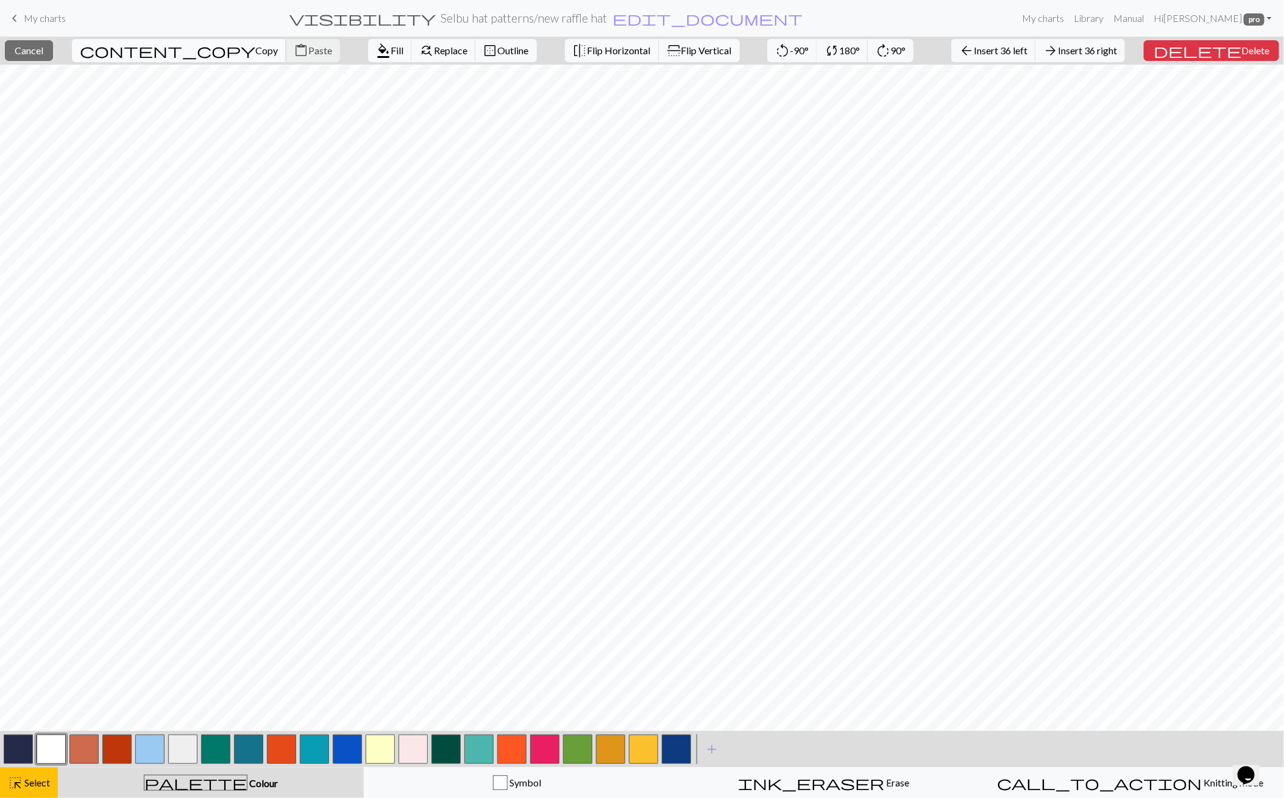
click at [255, 55] on span "Copy" at bounding box center [266, 51] width 23 height 12
click at [305, 52] on span "Paste" at bounding box center [317, 51] width 24 height 12
click at [40, 48] on span "Cancel" at bounding box center [27, 51] width 29 height 12
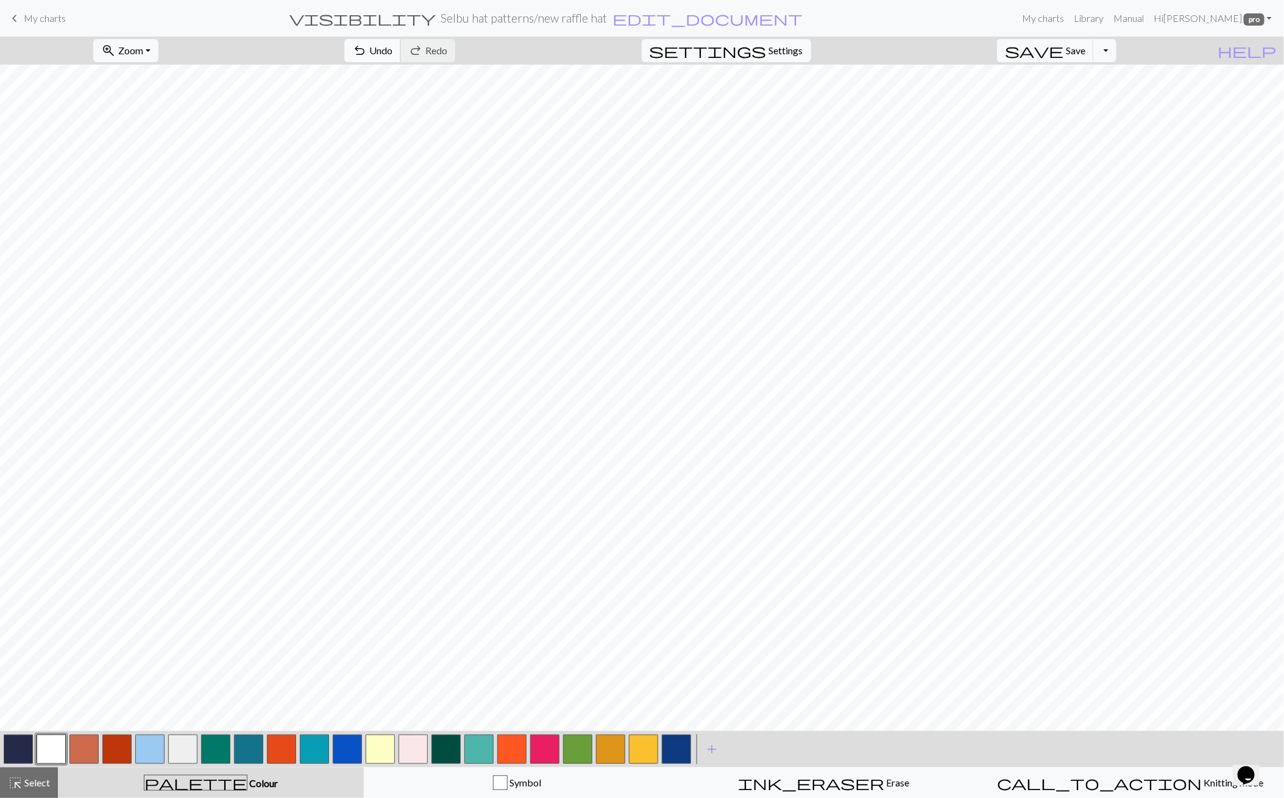
click at [393, 54] on span "Undo" at bounding box center [380, 51] width 23 height 12
click at [45, 774] on button "highlight_alt Select Select" at bounding box center [29, 782] width 58 height 30
drag, startPoint x: 252, startPoint y: 48, endPoint x: 294, endPoint y: 57, distance: 43.2
click at [362, 48] on span "Copy" at bounding box center [373, 51] width 23 height 12
click at [393, 52] on button "content_paste Paste" at bounding box center [420, 50] width 54 height 23
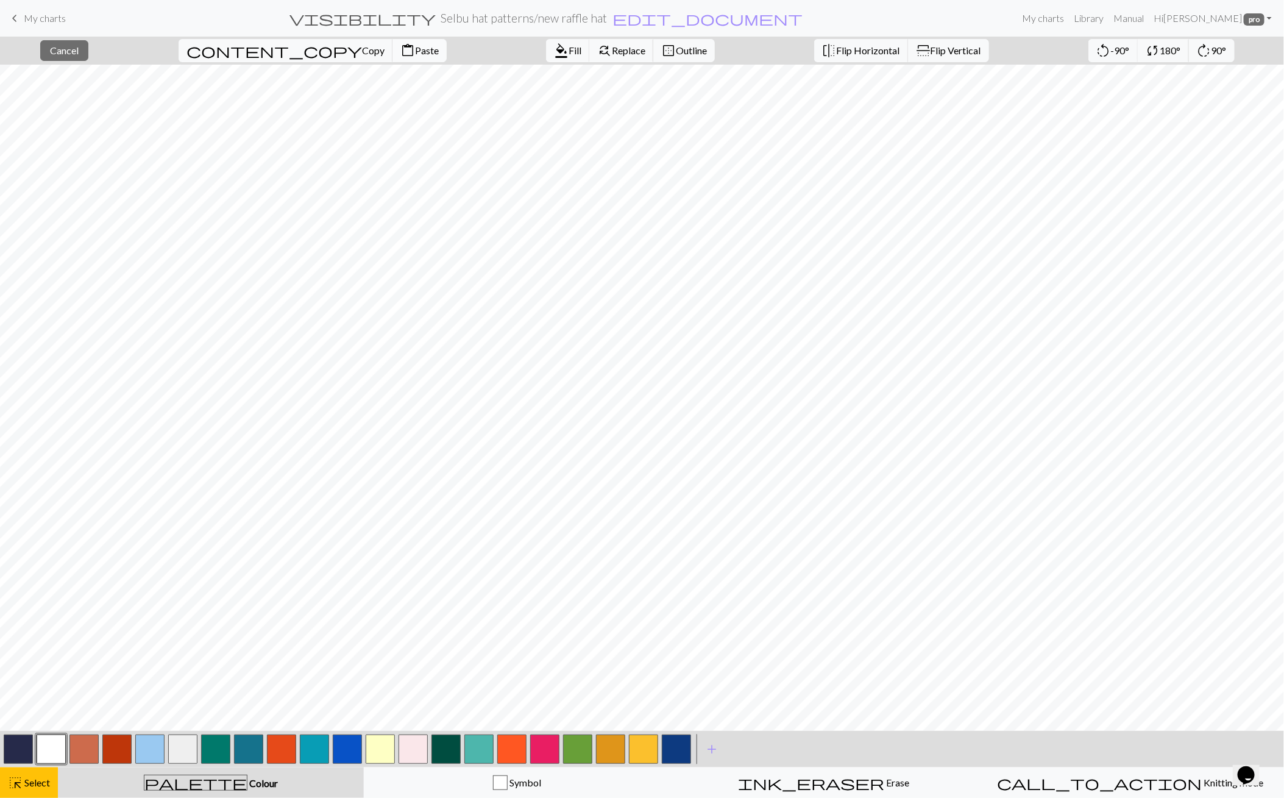
click at [415, 52] on span "Paste" at bounding box center [427, 51] width 24 height 12
drag, startPoint x: 57, startPoint y: 748, endPoint x: 62, endPoint y: 743, distance: 7.3
click at [62, 743] on button "button" at bounding box center [51, 749] width 29 height 29
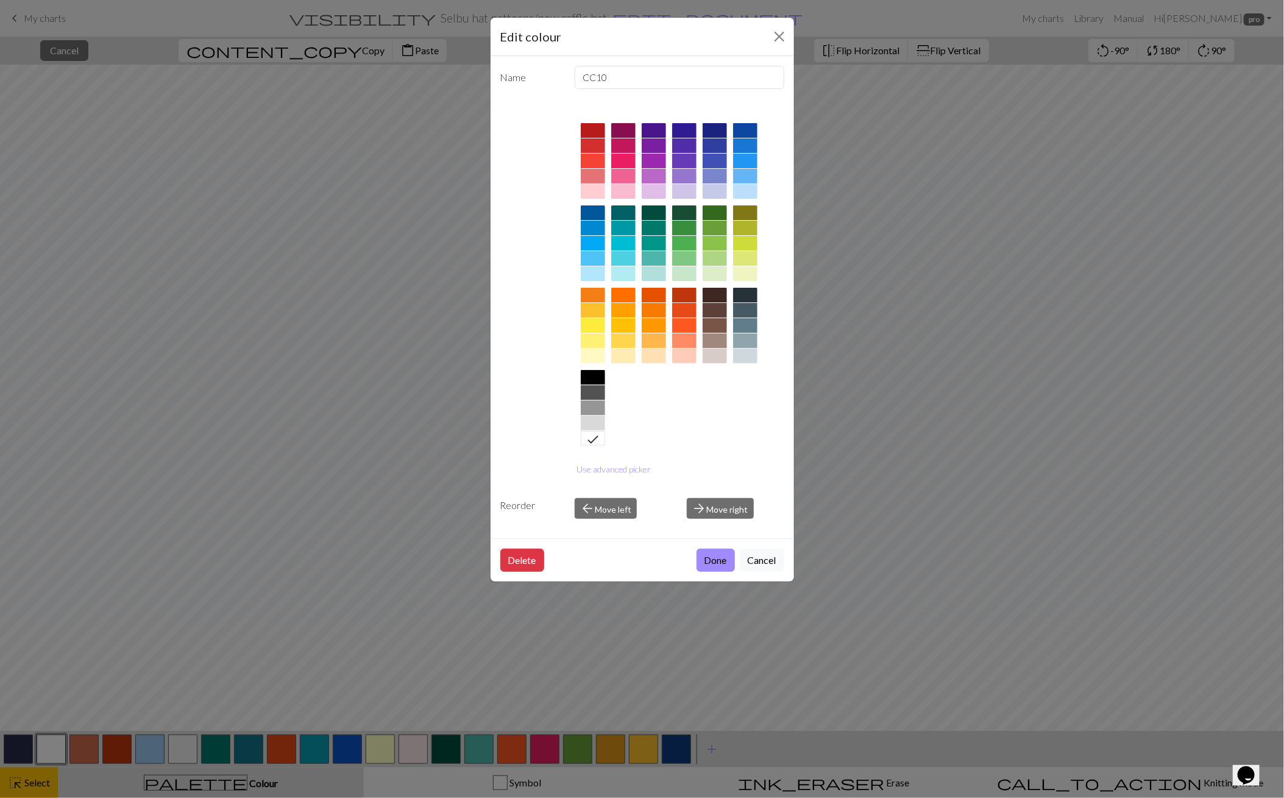
click at [811, 397] on div "Edit colour Name CC10 Use advanced picker Reorder arrow_back Move left arrow_fo…" at bounding box center [642, 399] width 1284 height 798
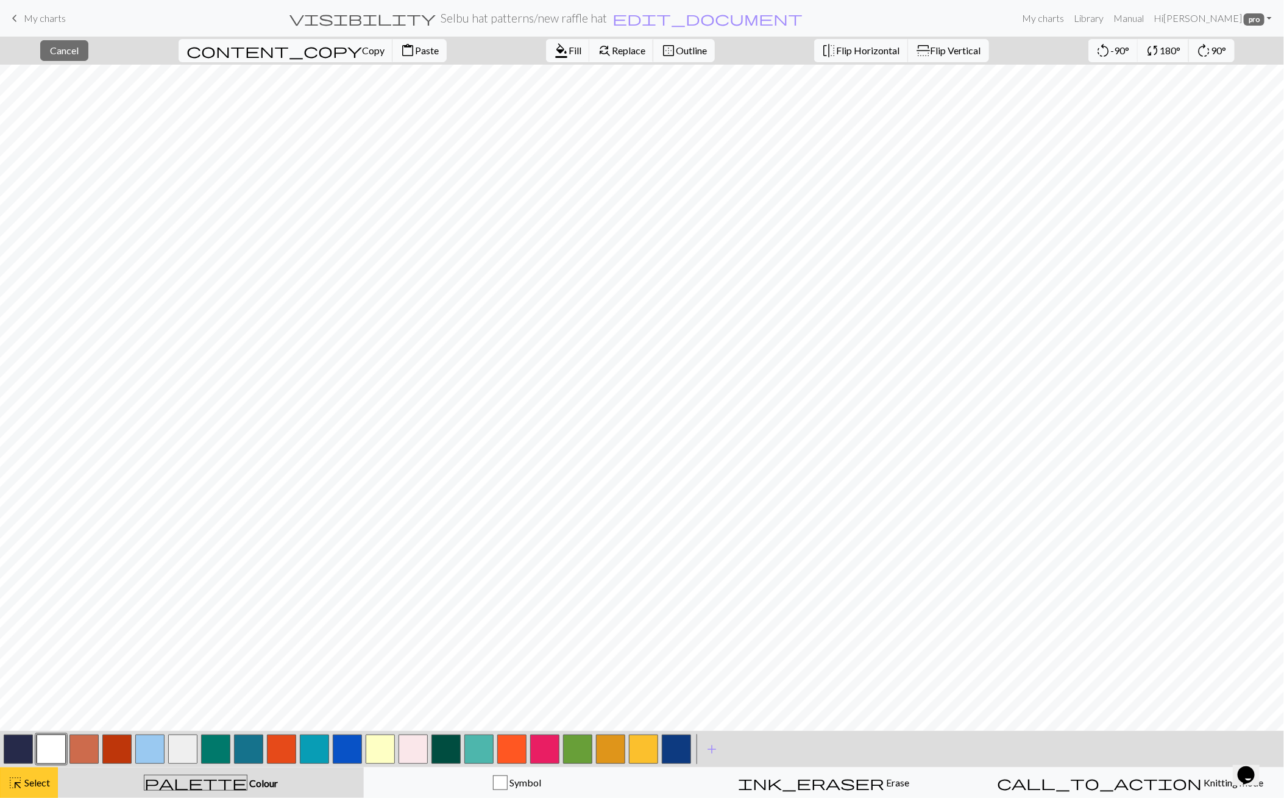
drag, startPoint x: 52, startPoint y: 776, endPoint x: 55, endPoint y: 769, distance: 7.4
click at [52, 775] on button "highlight_alt Select Select" at bounding box center [29, 782] width 58 height 30
click at [17, 772] on button "highlight_alt Select Select" at bounding box center [29, 782] width 58 height 30
click at [69, 52] on span "Cancel" at bounding box center [64, 51] width 29 height 12
click at [39, 788] on span "Select" at bounding box center [36, 783] width 27 height 12
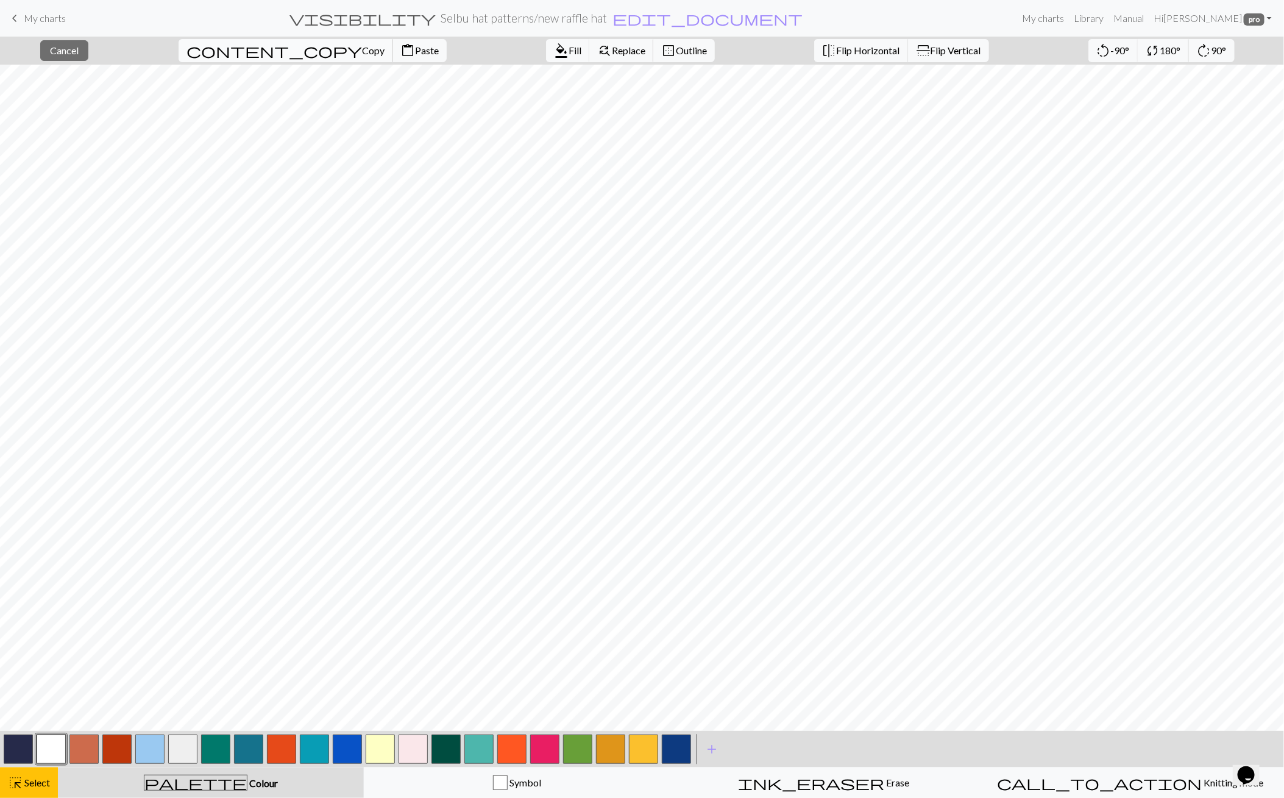
drag, startPoint x: 232, startPoint y: 42, endPoint x: 237, endPoint y: 49, distance: 8.7
click at [232, 43] on span "content_copy" at bounding box center [275, 50] width 176 height 17
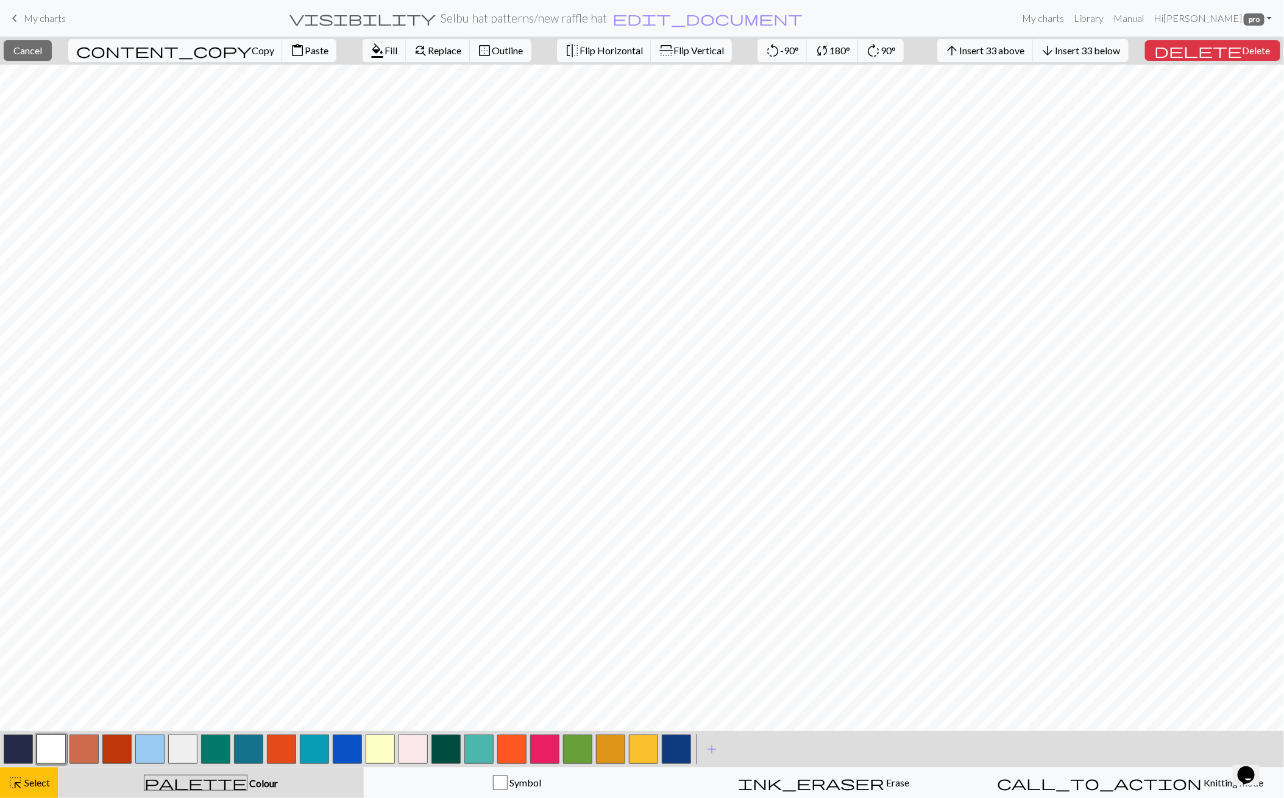
click at [290, 46] on span "content_paste" at bounding box center [297, 50] width 15 height 17
click at [42, 50] on span "Cancel" at bounding box center [27, 51] width 29 height 12
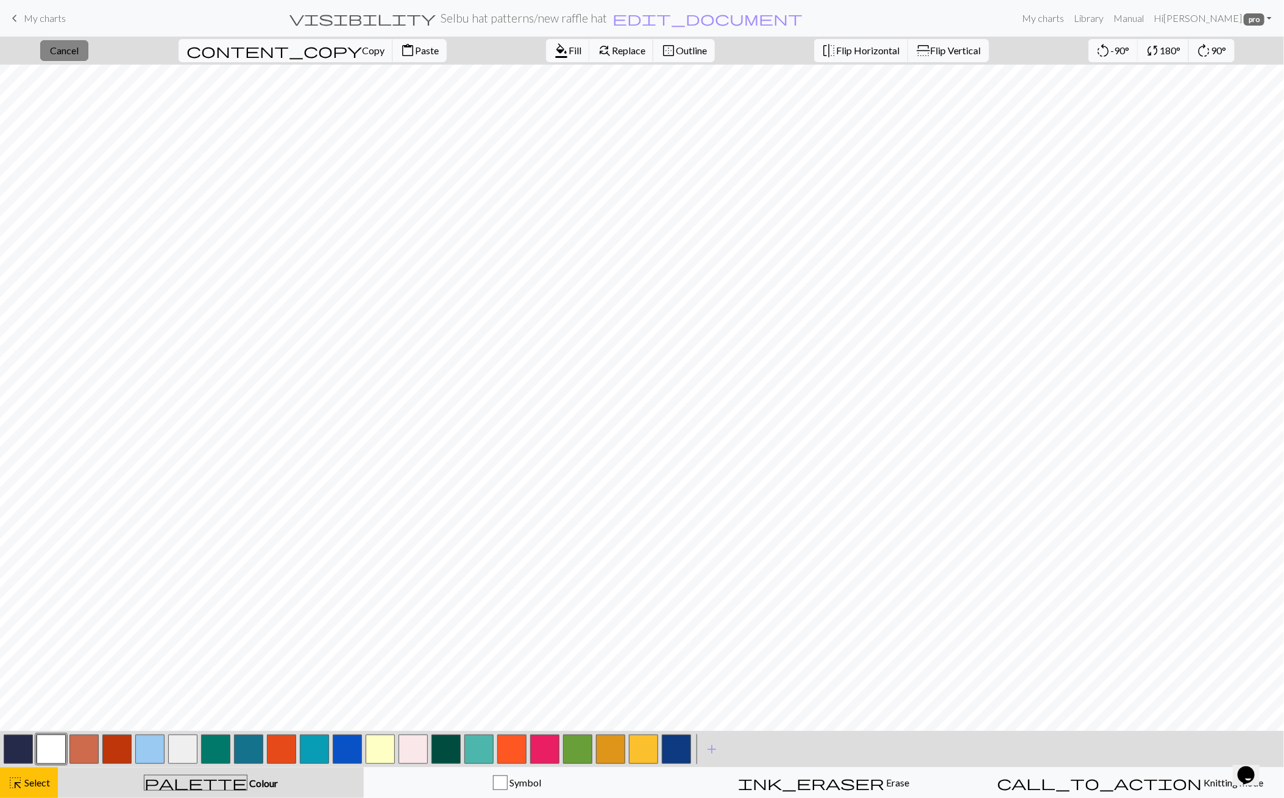
click at [87, 56] on button "close Cancel" at bounding box center [64, 50] width 48 height 21
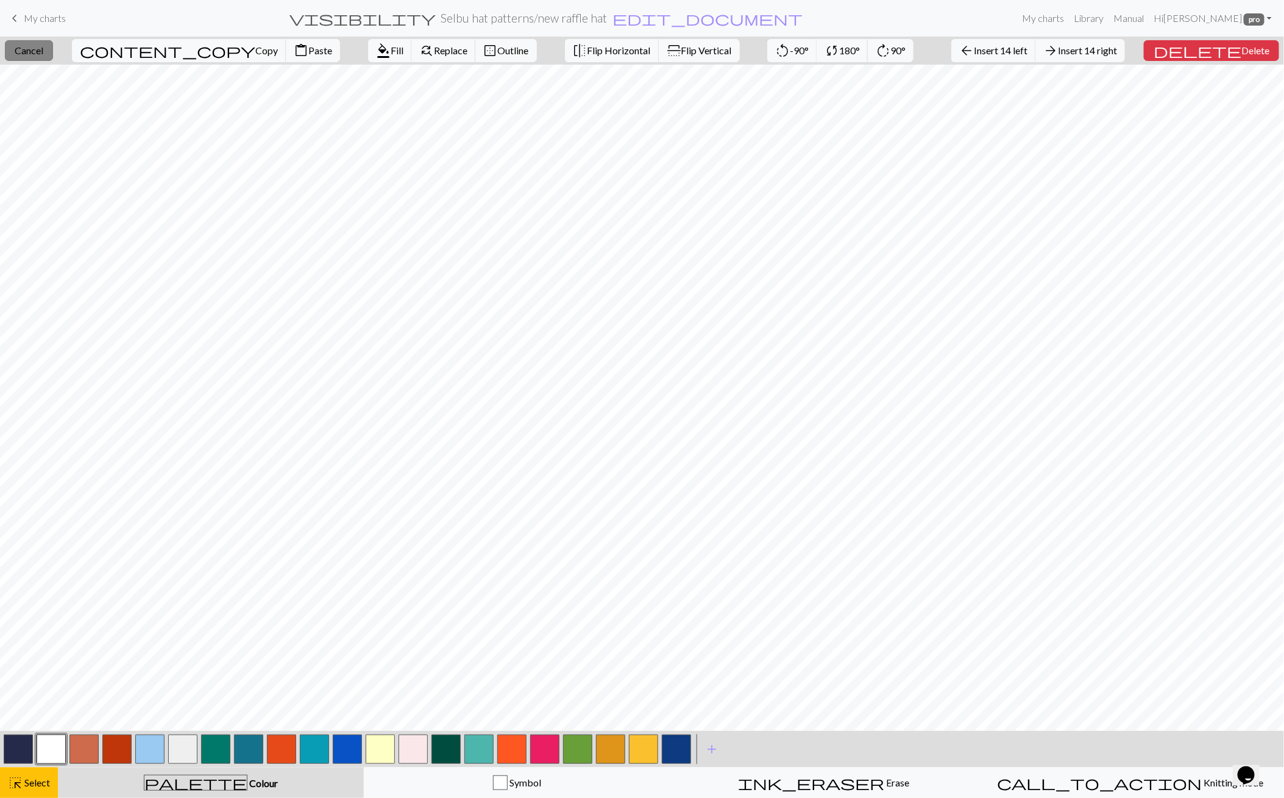
click at [32, 52] on span "Cancel" at bounding box center [29, 51] width 29 height 12
click at [1261, 48] on button "delete Delete" at bounding box center [1211, 50] width 135 height 21
click at [1227, 58] on button "delete Delete" at bounding box center [1211, 50] width 135 height 21
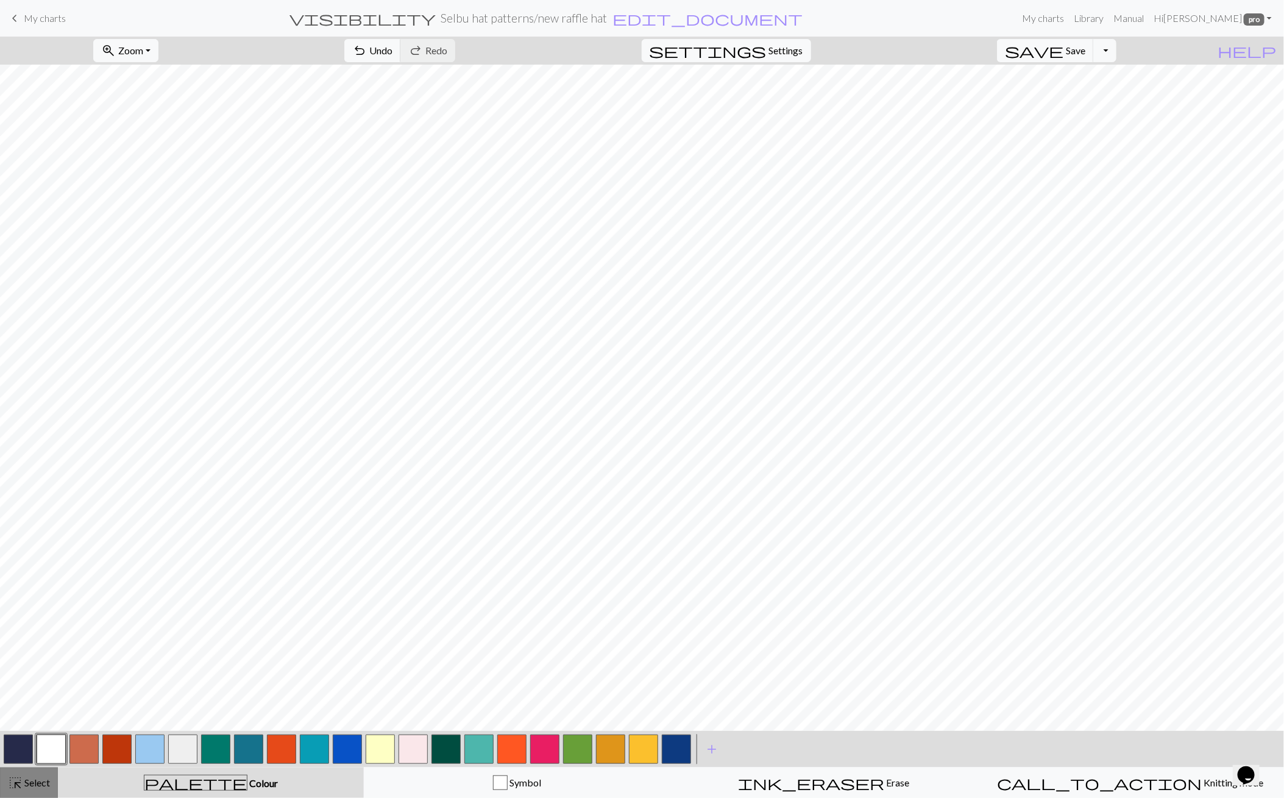
click at [26, 780] on span "Select" at bounding box center [36, 783] width 27 height 12
drag, startPoint x: 258, startPoint y: 47, endPoint x: 244, endPoint y: 63, distance: 21.6
click at [362, 47] on span "Copy" at bounding box center [373, 51] width 23 height 12
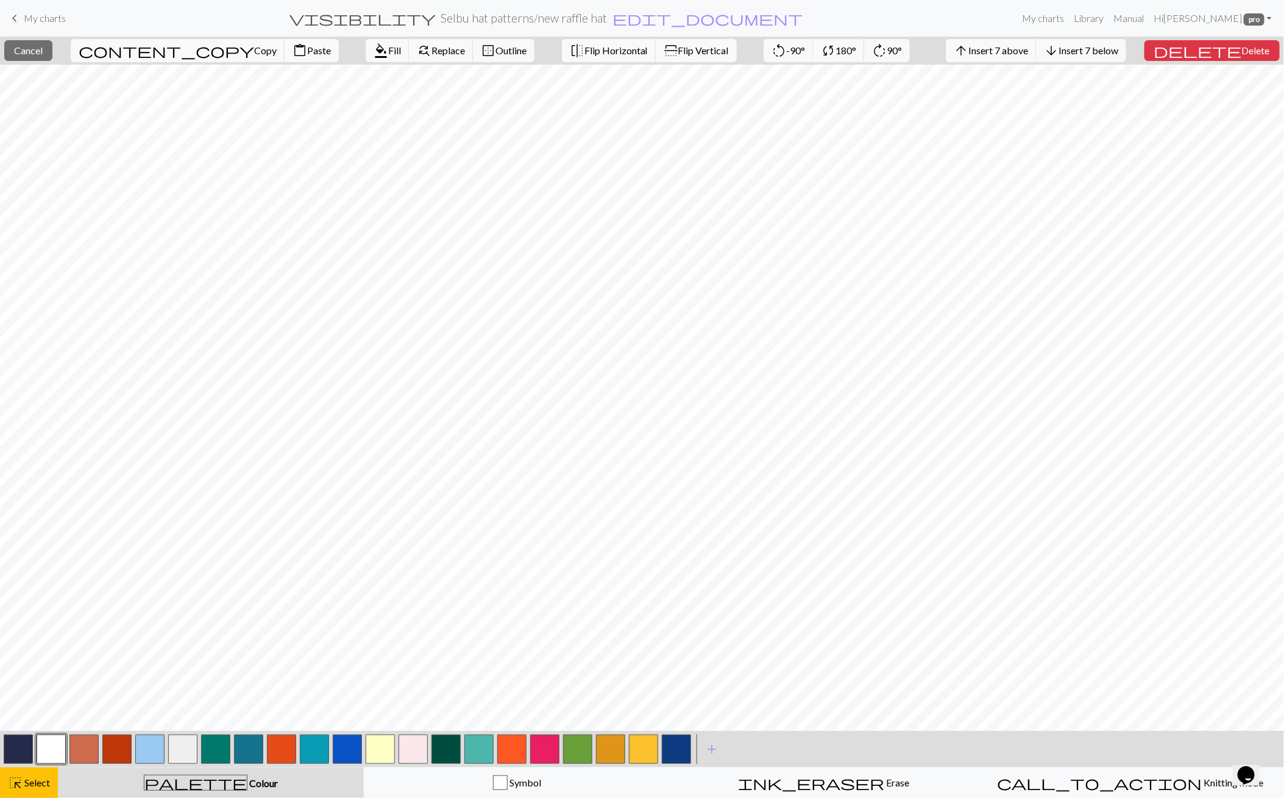
click at [307, 47] on span "Paste" at bounding box center [319, 51] width 24 height 12
click at [43, 52] on span "Cancel" at bounding box center [28, 51] width 29 height 12
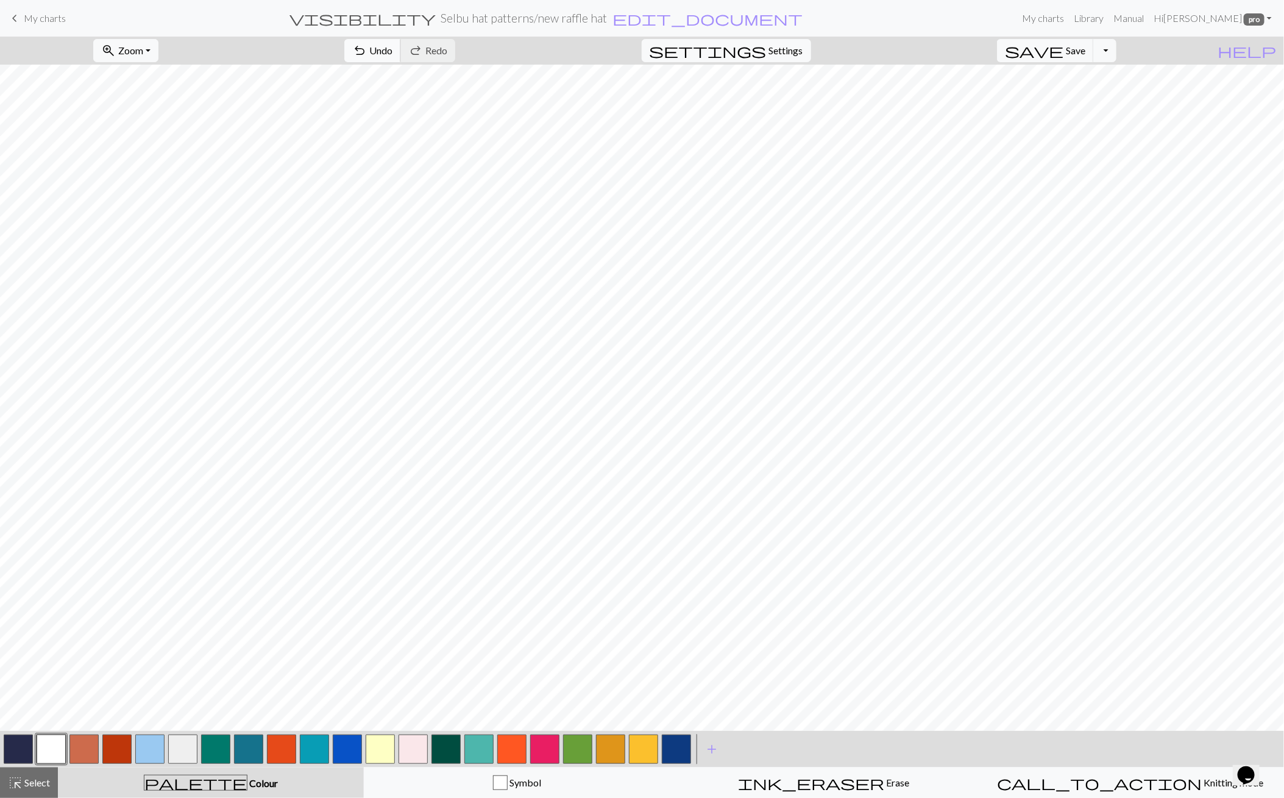
click at [393, 49] on span "Undo" at bounding box center [380, 51] width 23 height 12
click at [1086, 51] on span "Save" at bounding box center [1076, 51] width 20 height 12
click at [1092, 56] on button "save Save Save" at bounding box center [1045, 50] width 97 height 23
click at [152, 746] on button "button" at bounding box center [149, 749] width 29 height 29
click at [401, 53] on button "undo Undo Undo" at bounding box center [372, 50] width 57 height 23
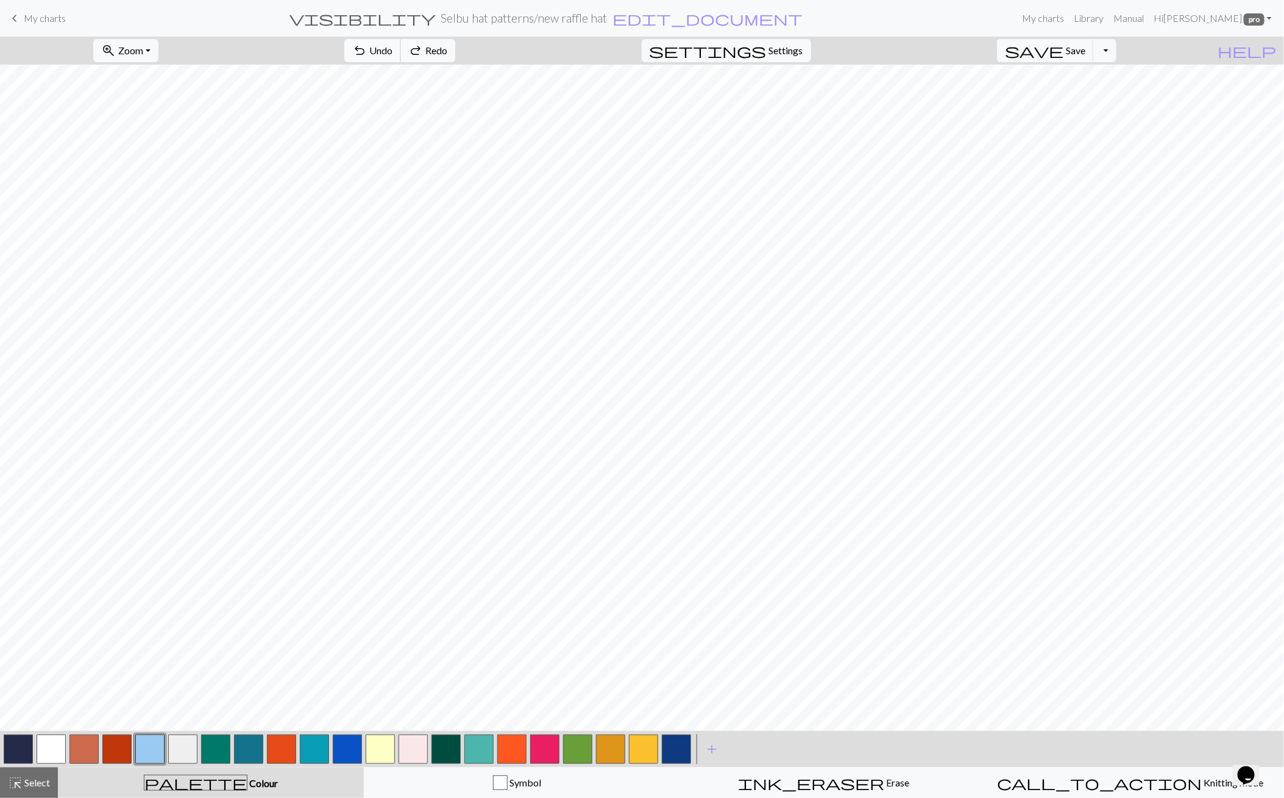
click at [401, 53] on button "undo Undo Undo" at bounding box center [372, 50] width 57 height 23
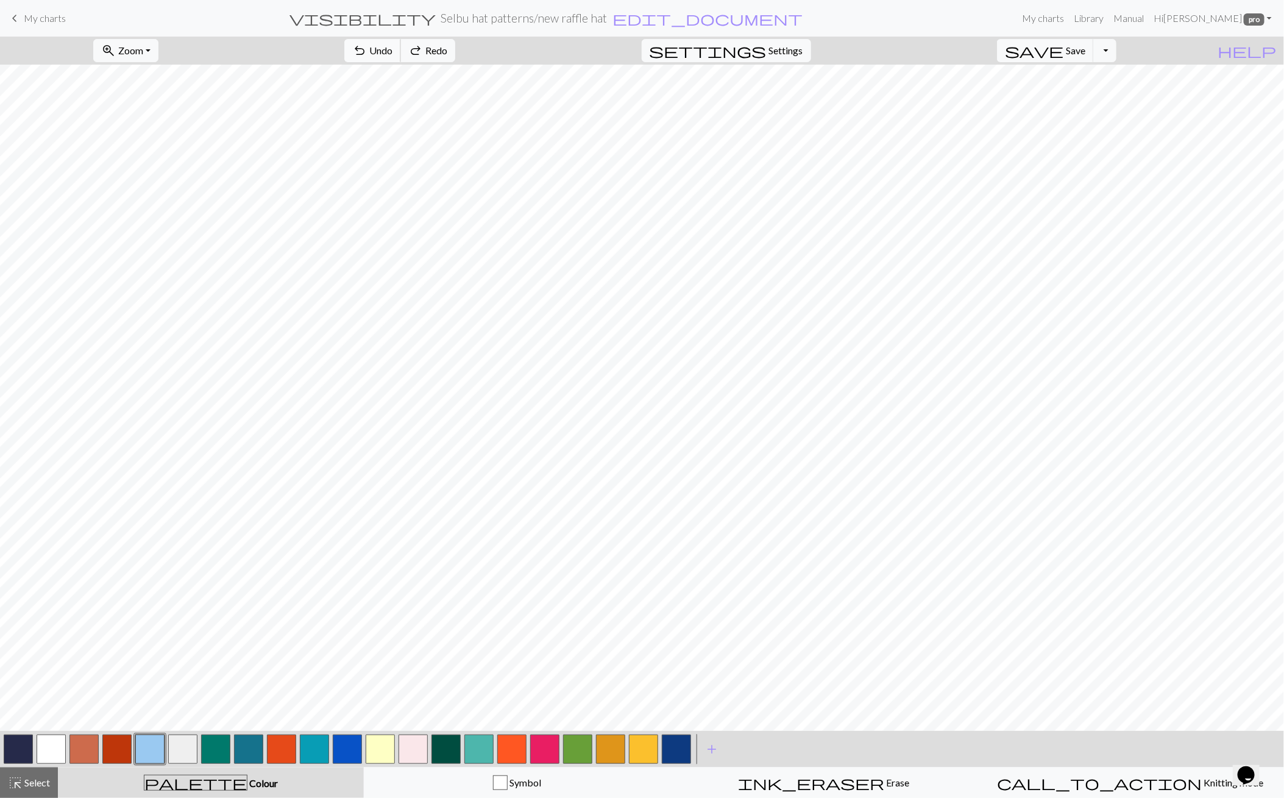
click at [401, 53] on button "undo Undo Undo" at bounding box center [372, 50] width 57 height 23
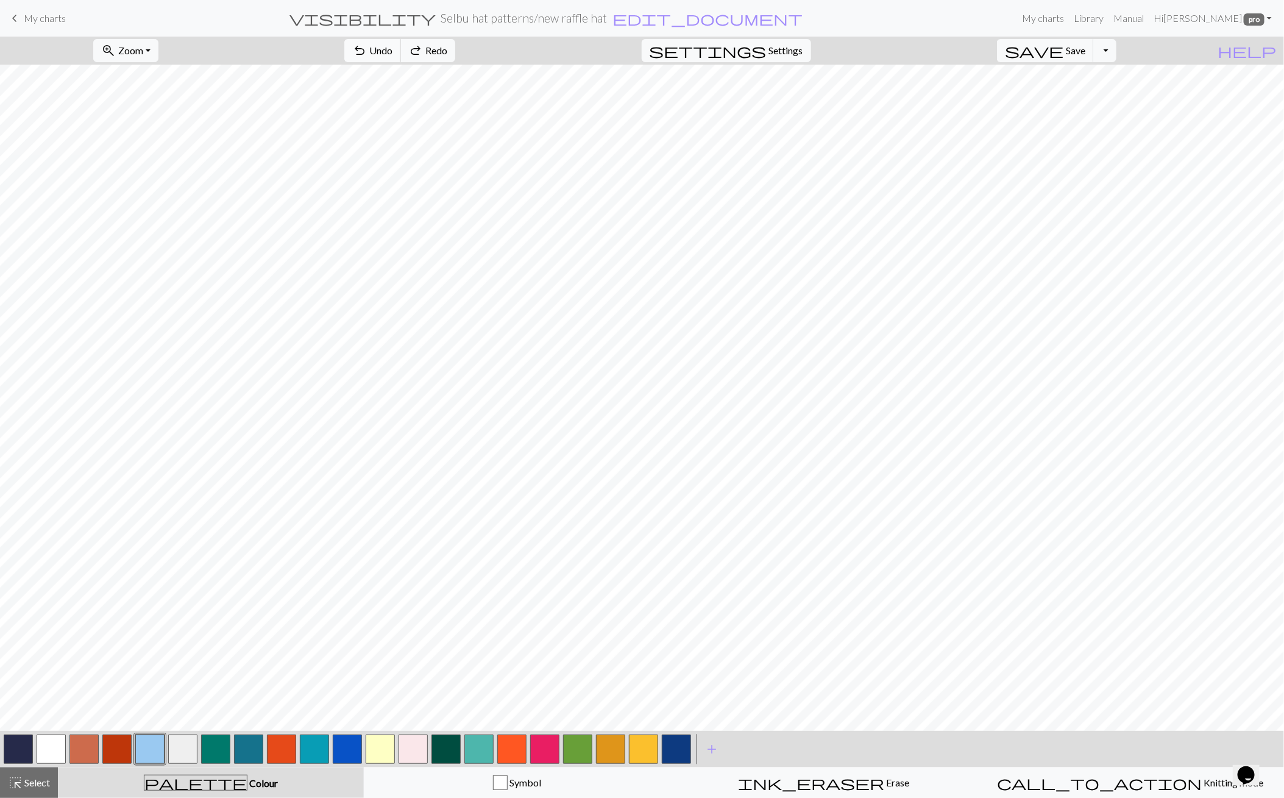
click at [401, 53] on button "undo Undo Undo" at bounding box center [372, 50] width 57 height 23
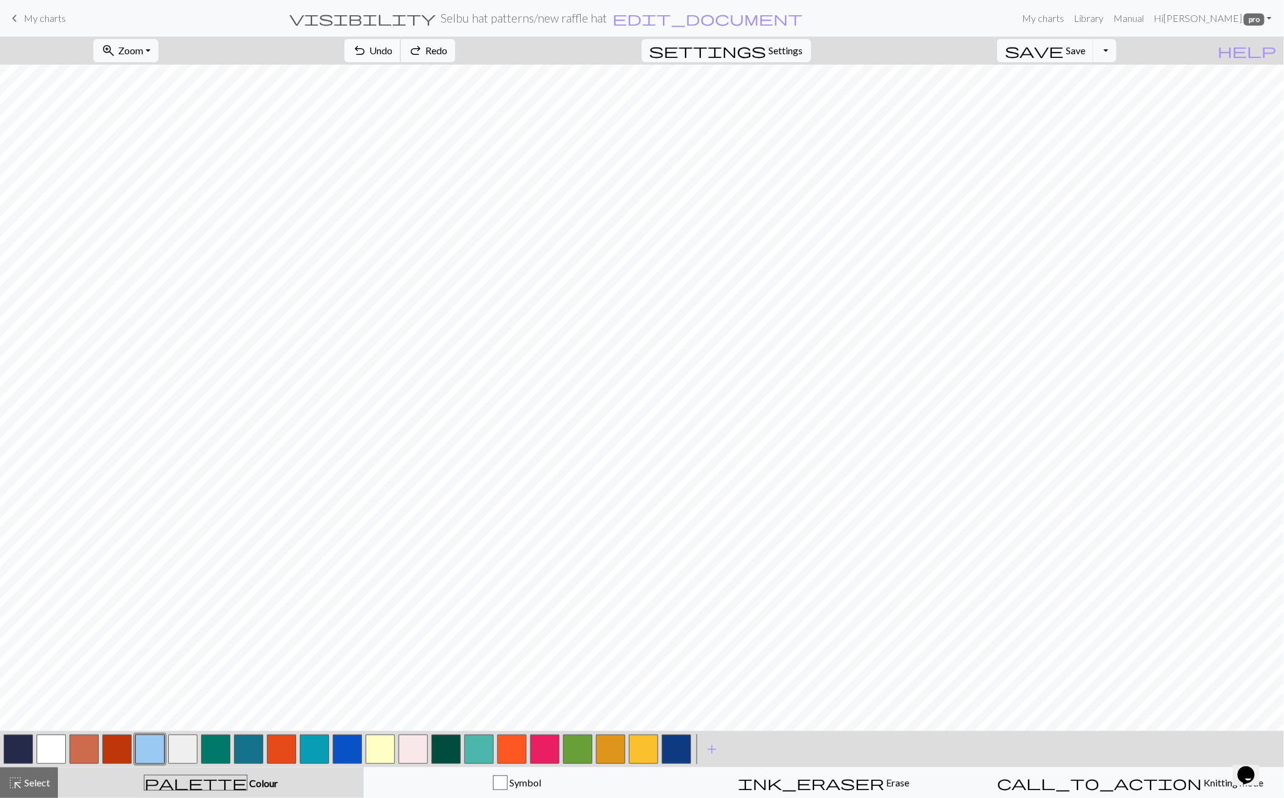
click at [401, 53] on button "undo Undo Undo" at bounding box center [372, 50] width 57 height 23
click at [393, 46] on span "Undo" at bounding box center [380, 51] width 23 height 12
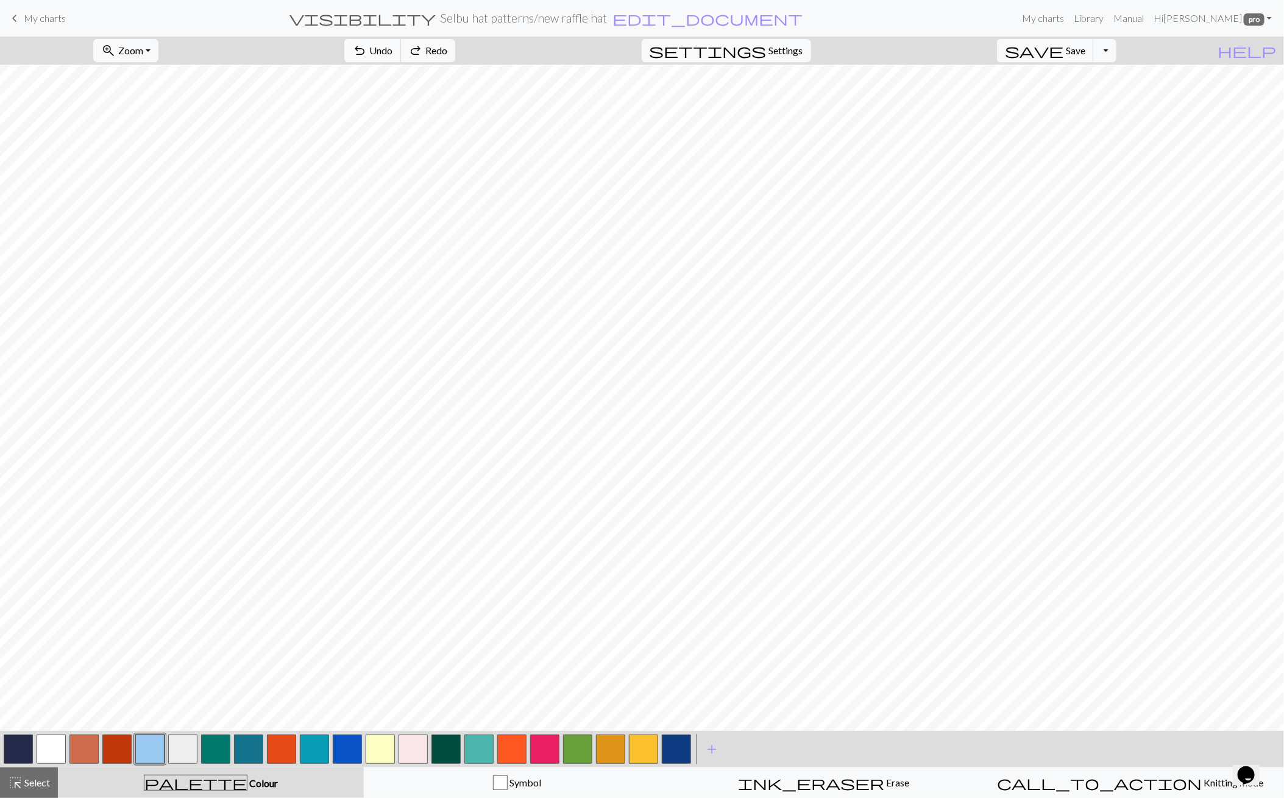
click at [393, 46] on span "Undo" at bounding box center [380, 51] width 23 height 12
click at [1086, 46] on span "Save" at bounding box center [1076, 51] width 20 height 12
drag, startPoint x: 123, startPoint y: 744, endPoint x: 132, endPoint y: 738, distance: 10.5
click at [124, 744] on button "button" at bounding box center [116, 749] width 29 height 29
click at [367, 51] on span "undo" at bounding box center [359, 50] width 15 height 17
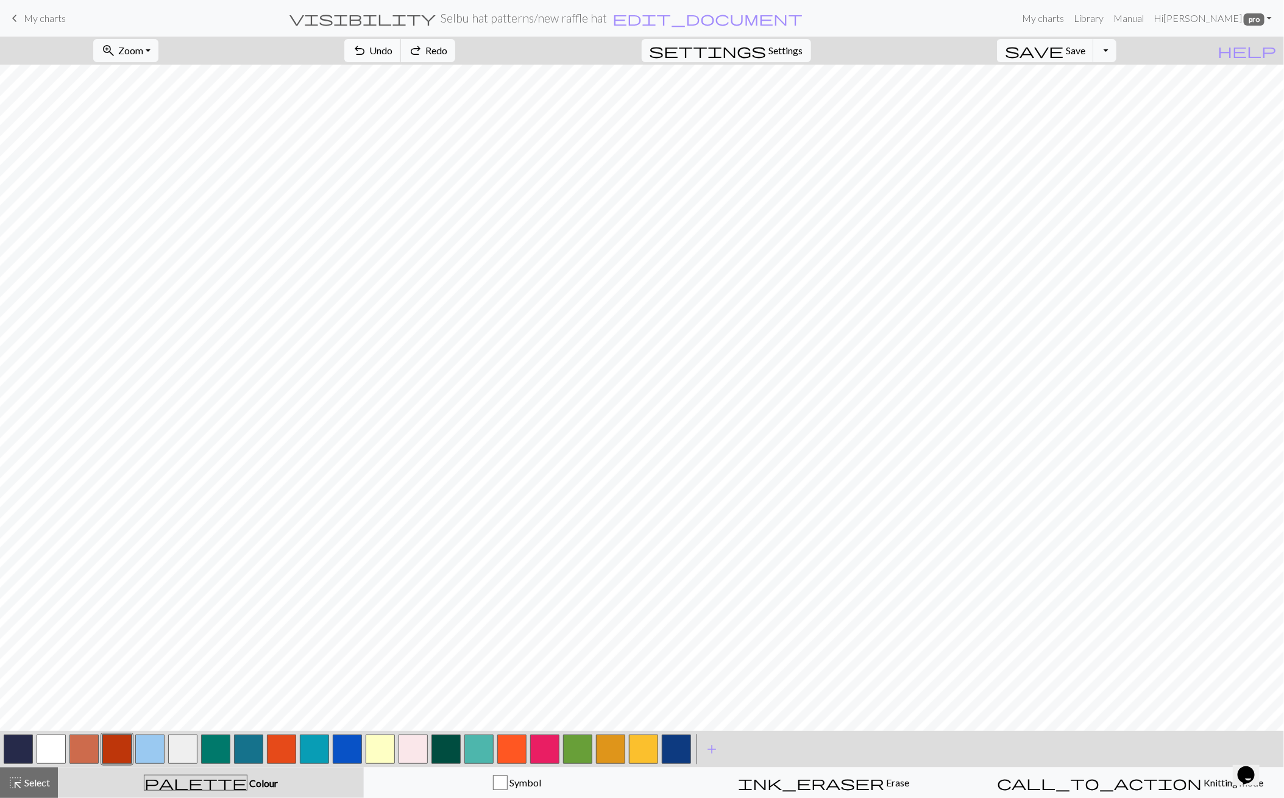
click at [367, 51] on span "undo" at bounding box center [359, 50] width 15 height 17
